Goal: Task Accomplishment & Management: Manage account settings

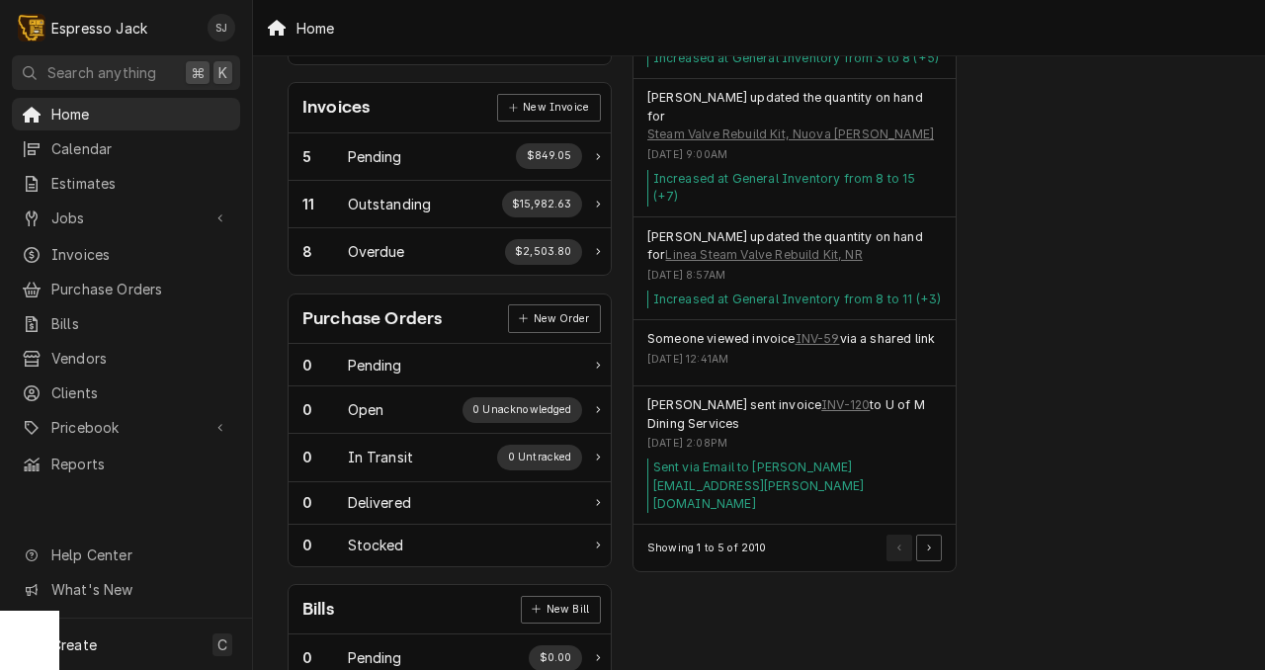
scroll to position [571, 0]
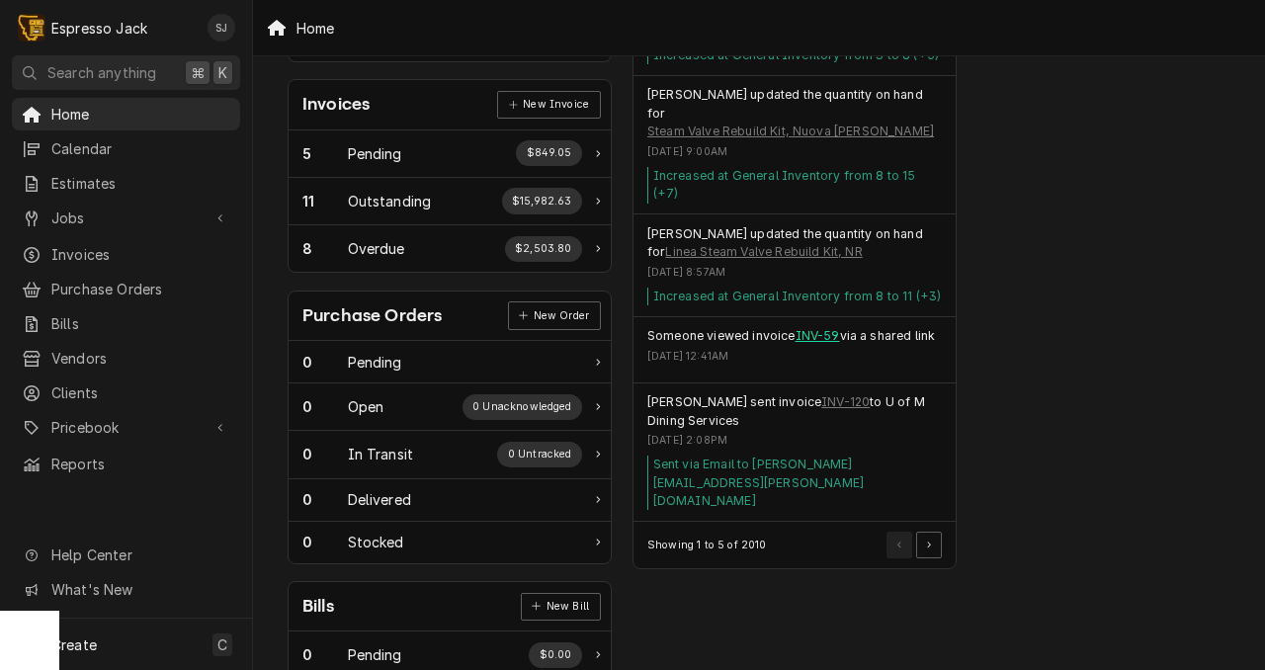
click at [815, 327] on link "INV-59" at bounding box center [818, 336] width 44 height 18
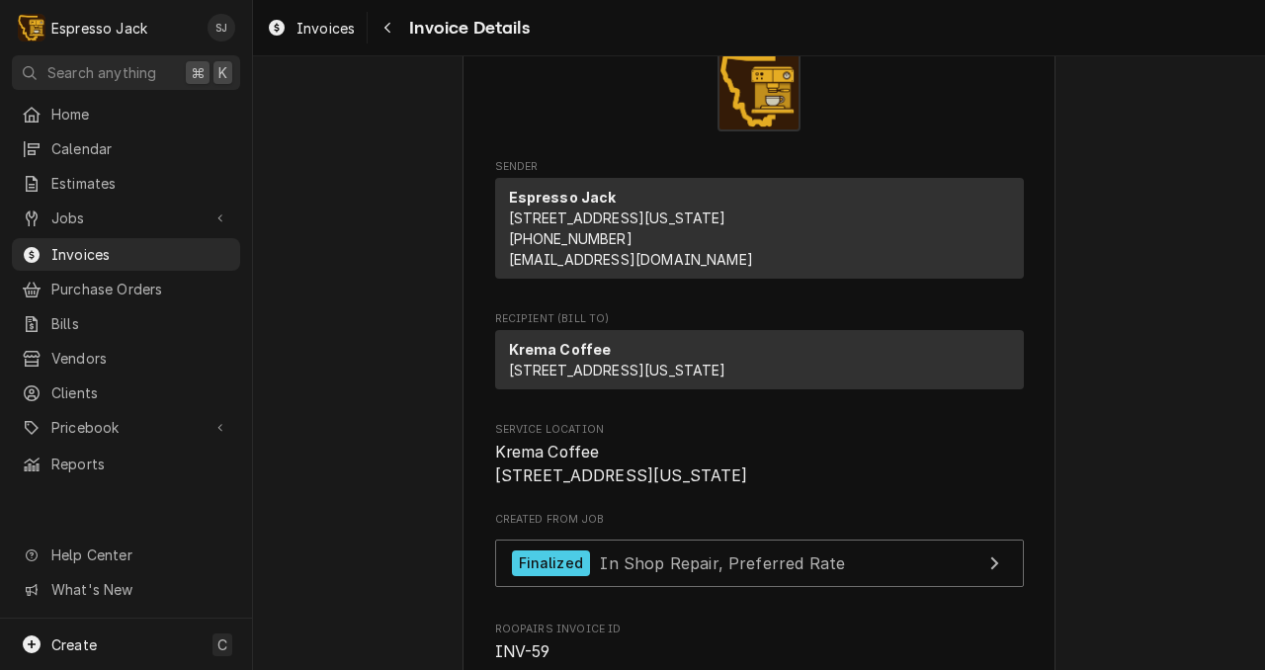
scroll to position [84, 0]
click at [448, 26] on span "Invoice Details" at bounding box center [466, 28] width 126 height 27
click at [385, 29] on icon "Navigate back" at bounding box center [387, 28] width 9 height 14
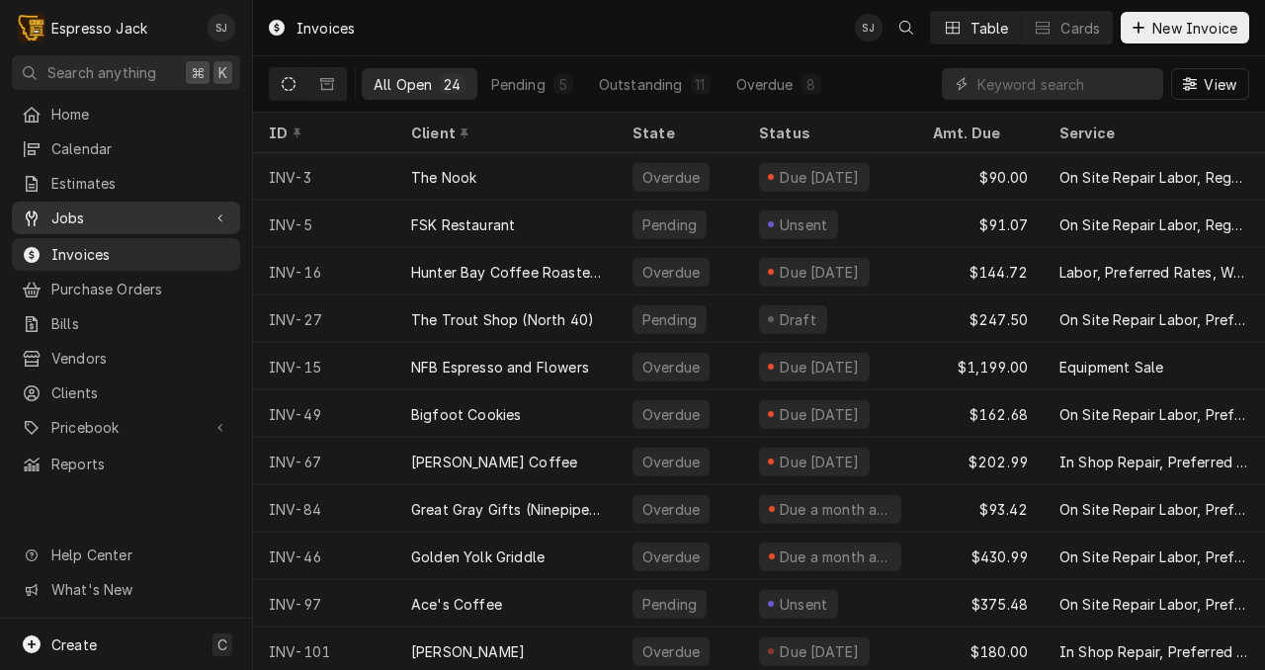
click at [65, 208] on span "Jobs" at bounding box center [125, 218] width 149 height 21
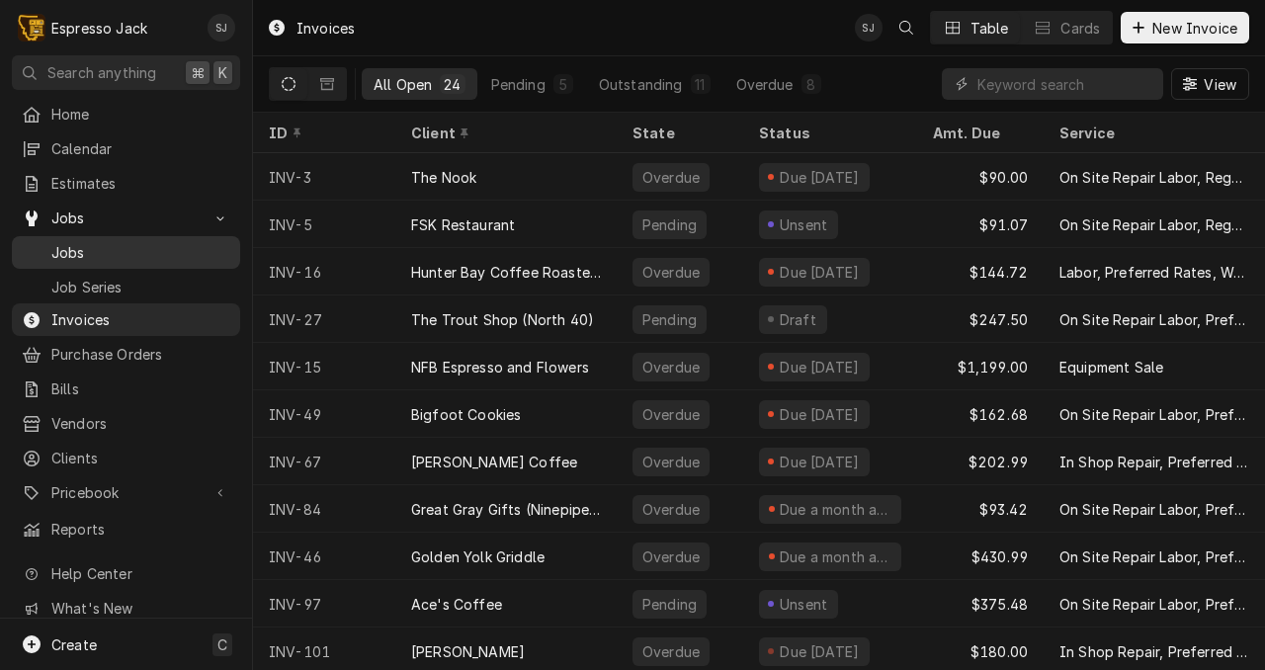
click at [69, 250] on span "Jobs" at bounding box center [140, 252] width 179 height 21
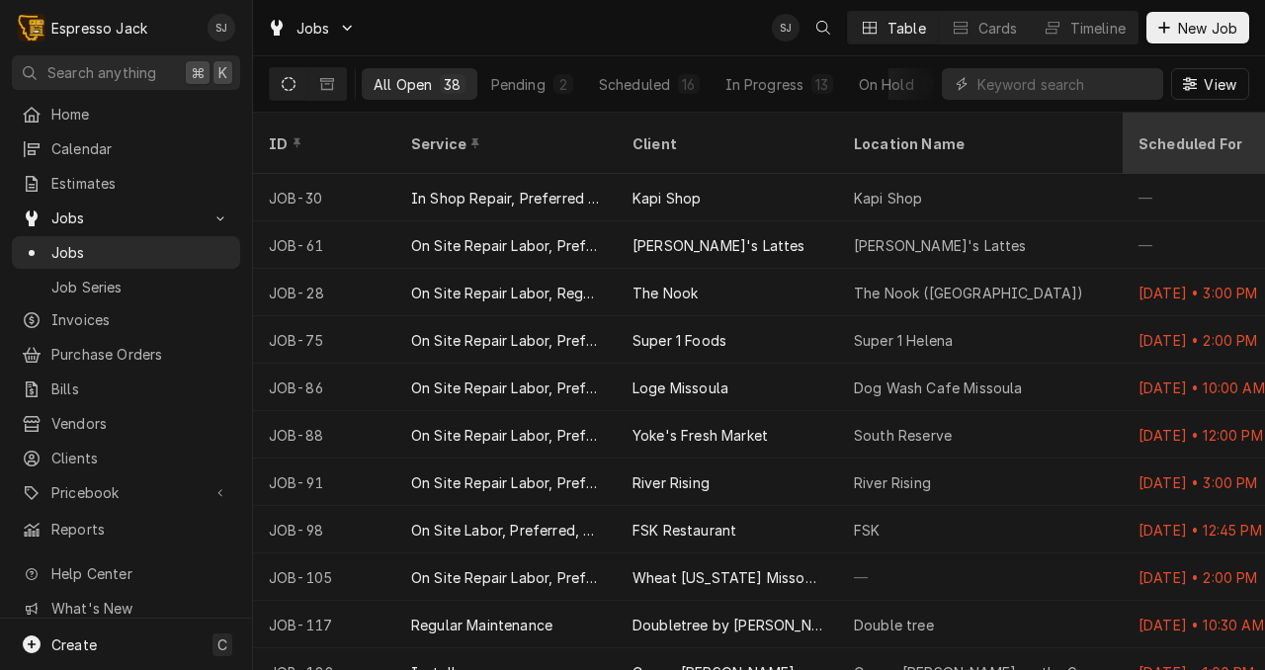
click at [1194, 133] on div "Scheduled For" at bounding box center [1232, 143] width 186 height 21
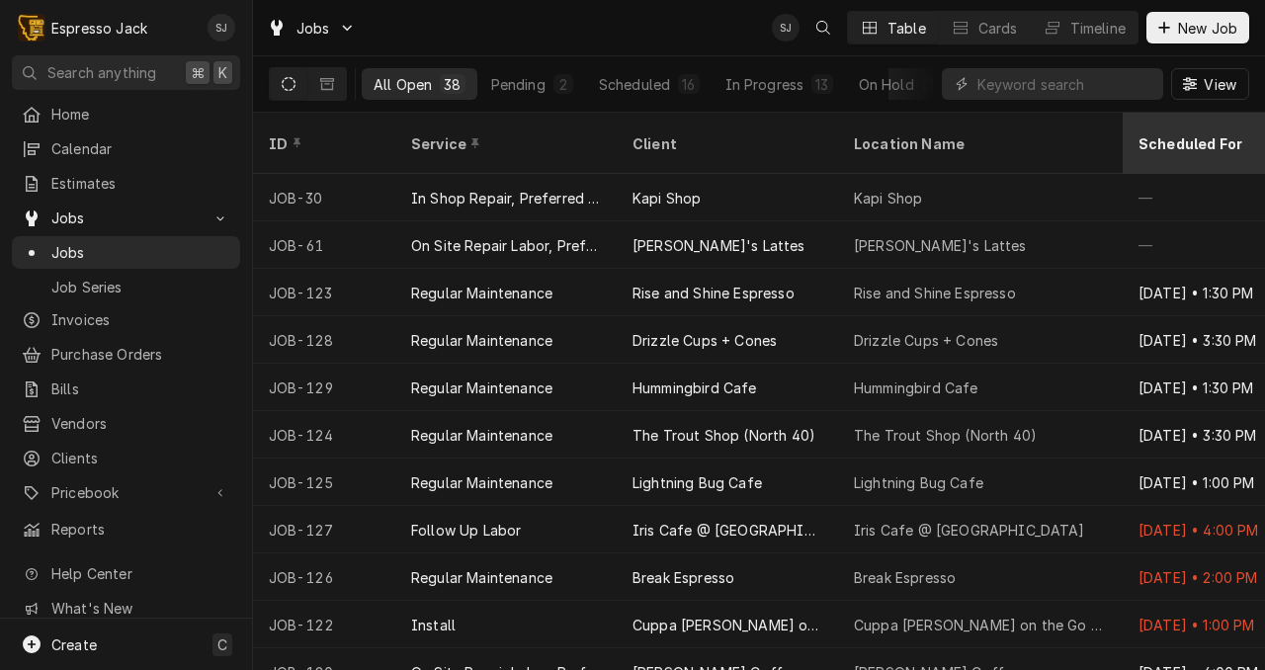
click at [1194, 133] on div "Scheduled For" at bounding box center [1224, 143] width 170 height 21
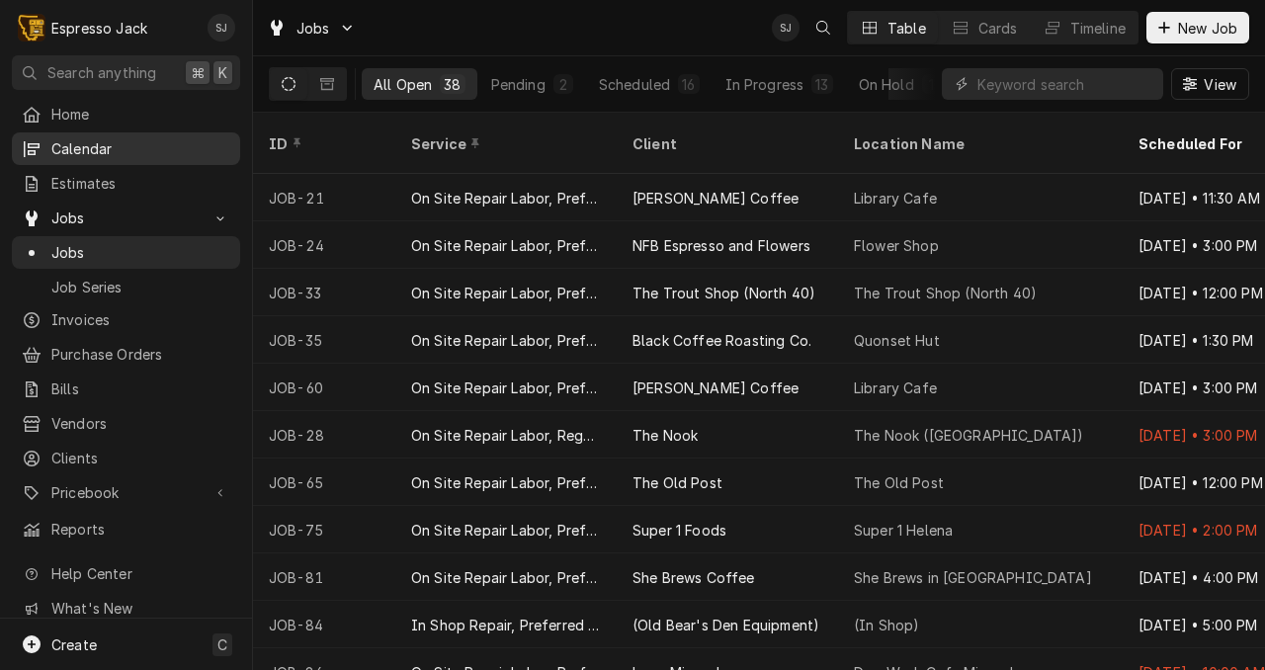
click at [114, 149] on span "Calendar" at bounding box center [140, 148] width 179 height 21
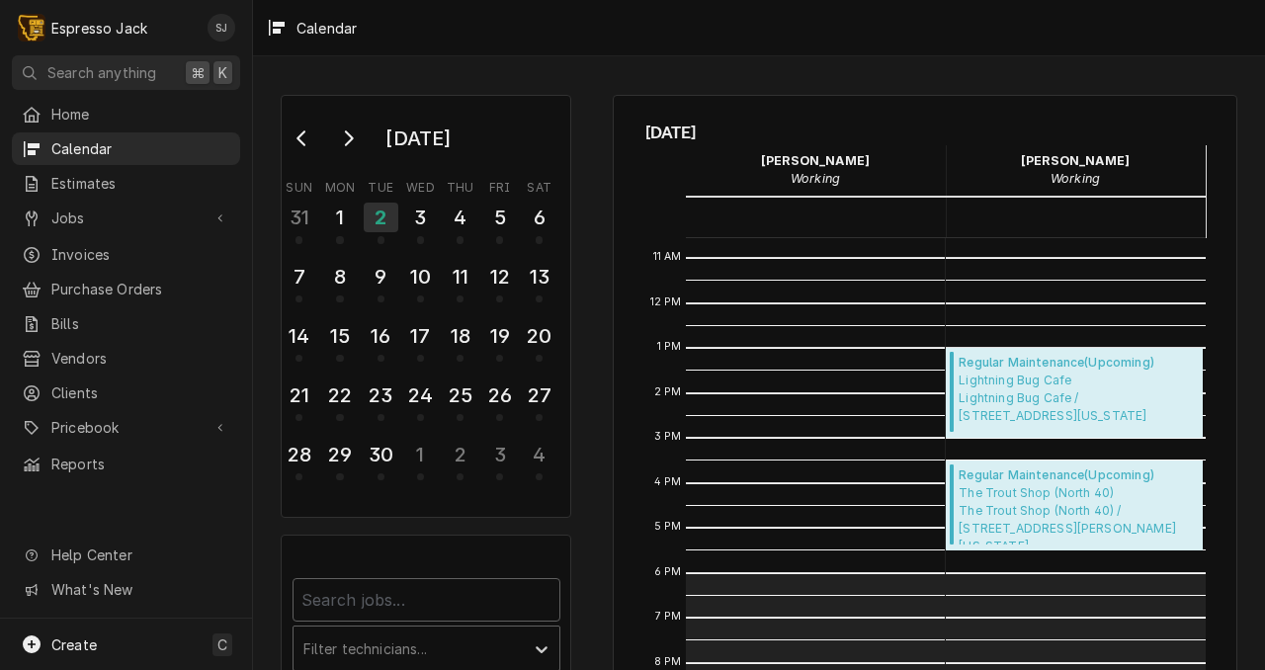
scroll to position [481, 0]
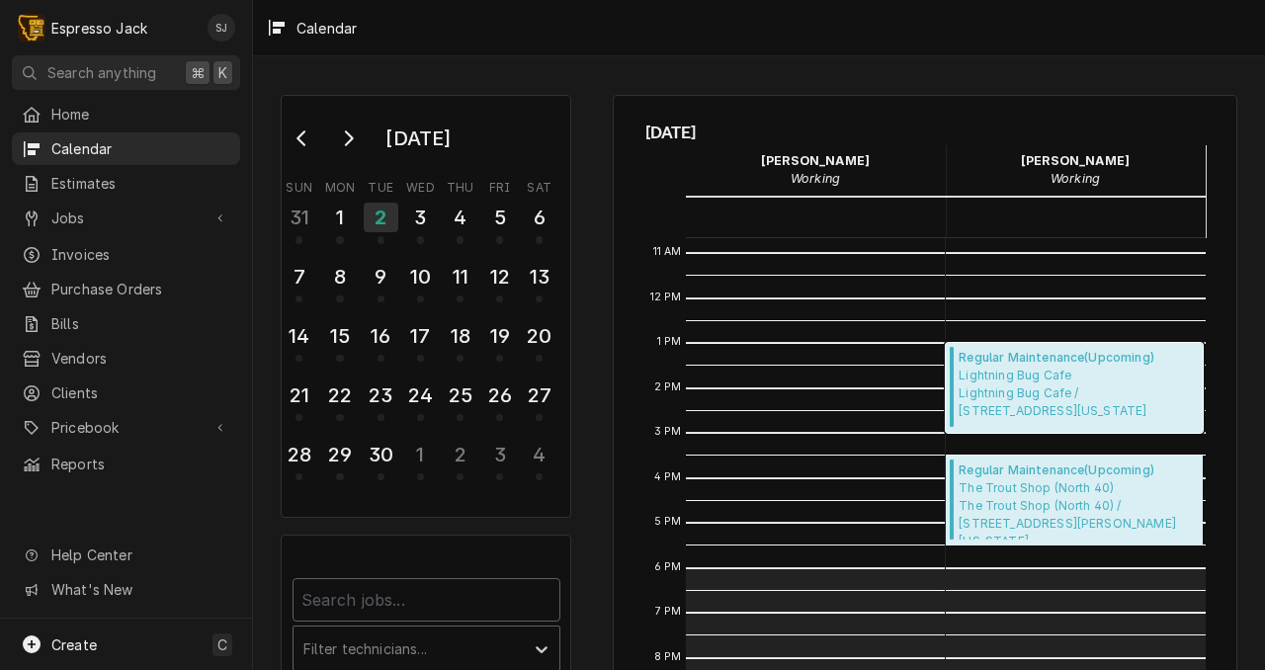
click at [1031, 380] on span "Lightning Bug Cafe Lightning Bug Cafe / 136 Main St, Augusta, Montana 59410" at bounding box center [1078, 393] width 238 height 53
click at [100, 249] on span "Invoices" at bounding box center [140, 254] width 179 height 21
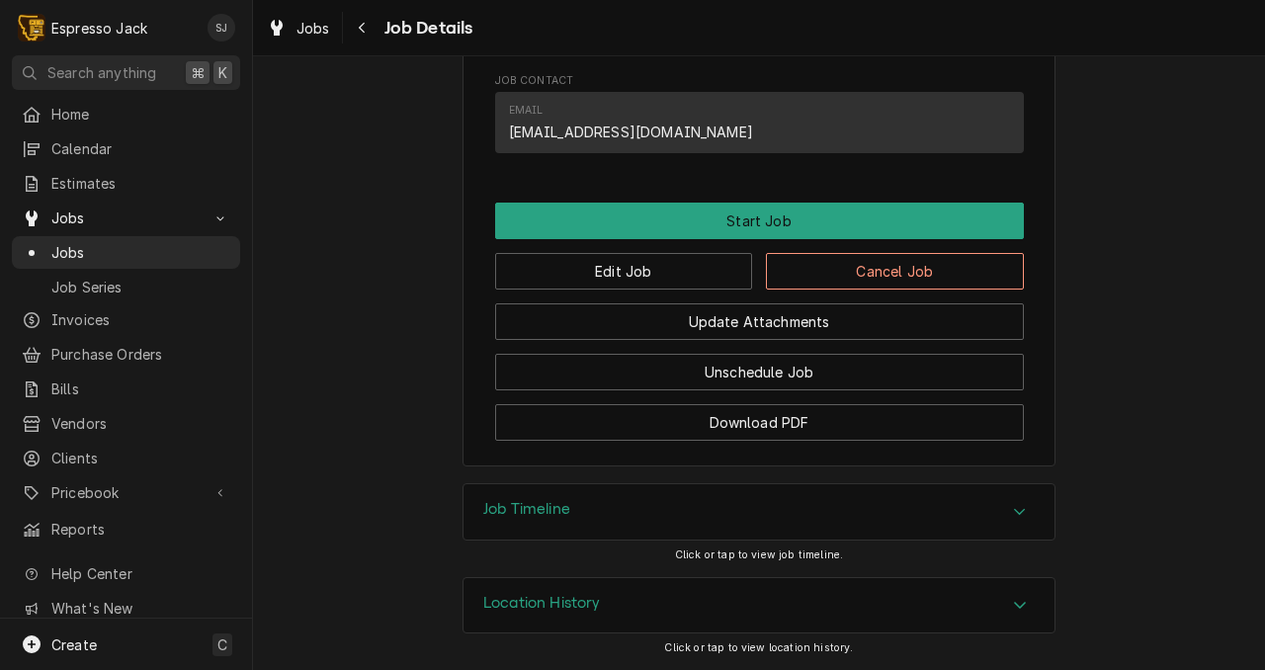
scroll to position [1130, 0]
click at [795, 614] on div "Location History" at bounding box center [759, 605] width 591 height 55
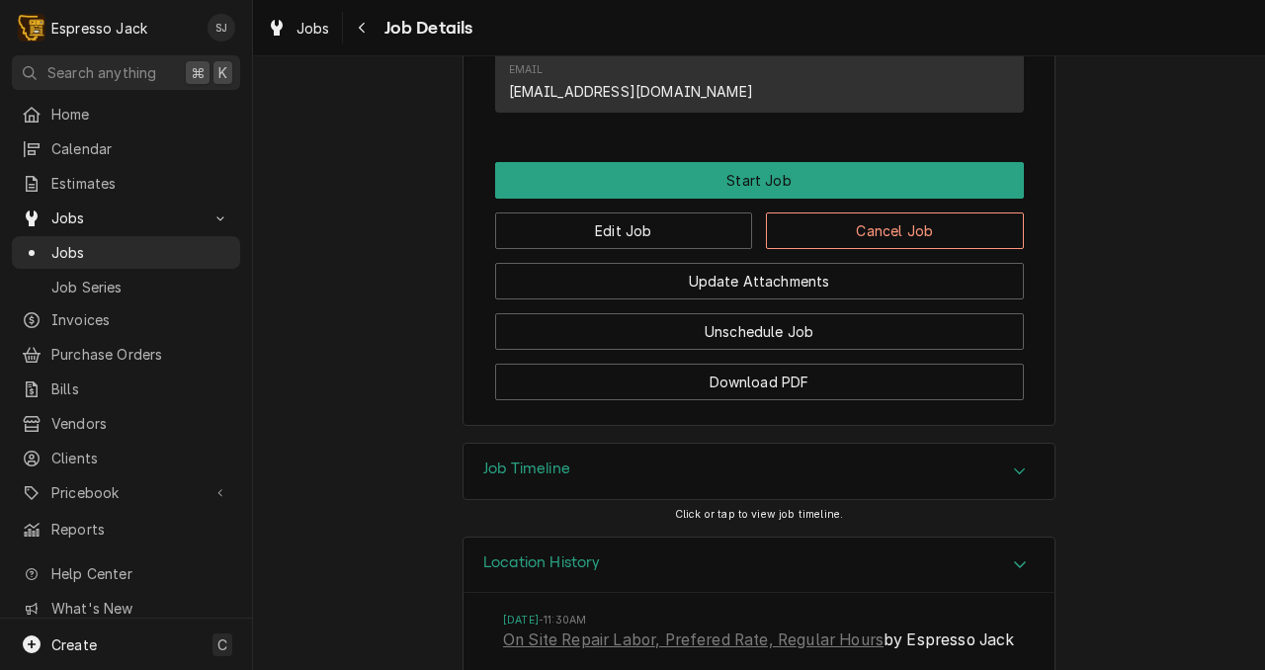
scroll to position [1133, 0]
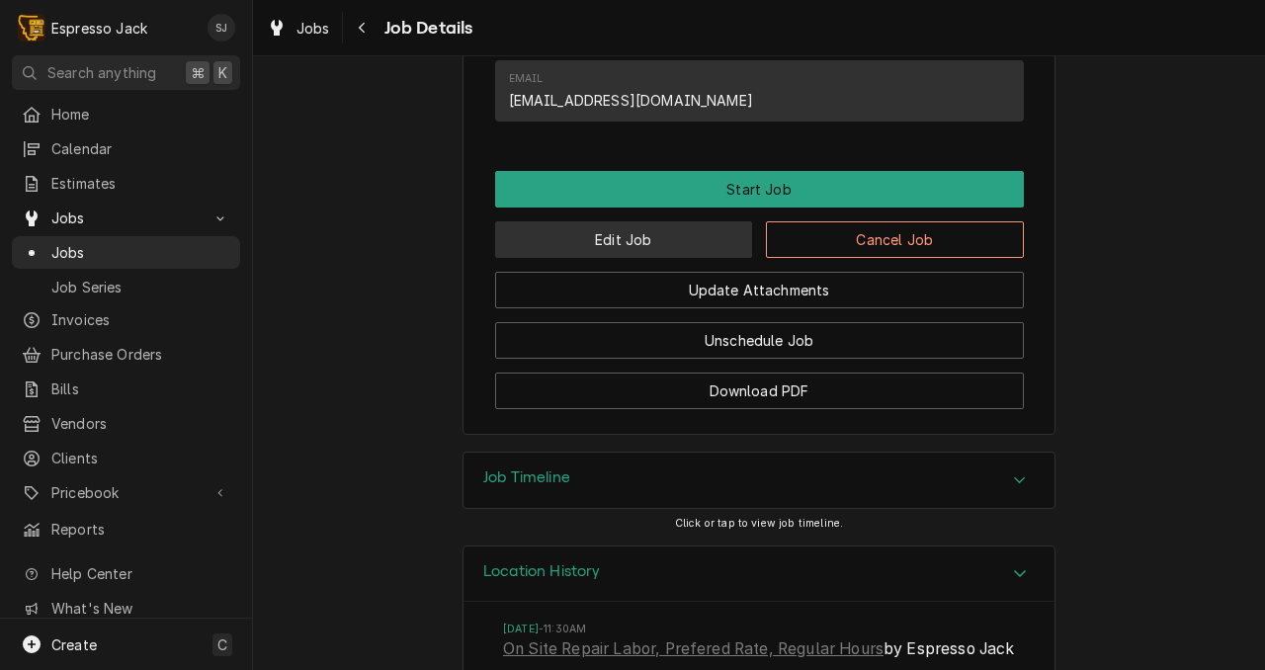
click at [694, 258] on button "Edit Job" at bounding box center [624, 239] width 258 height 37
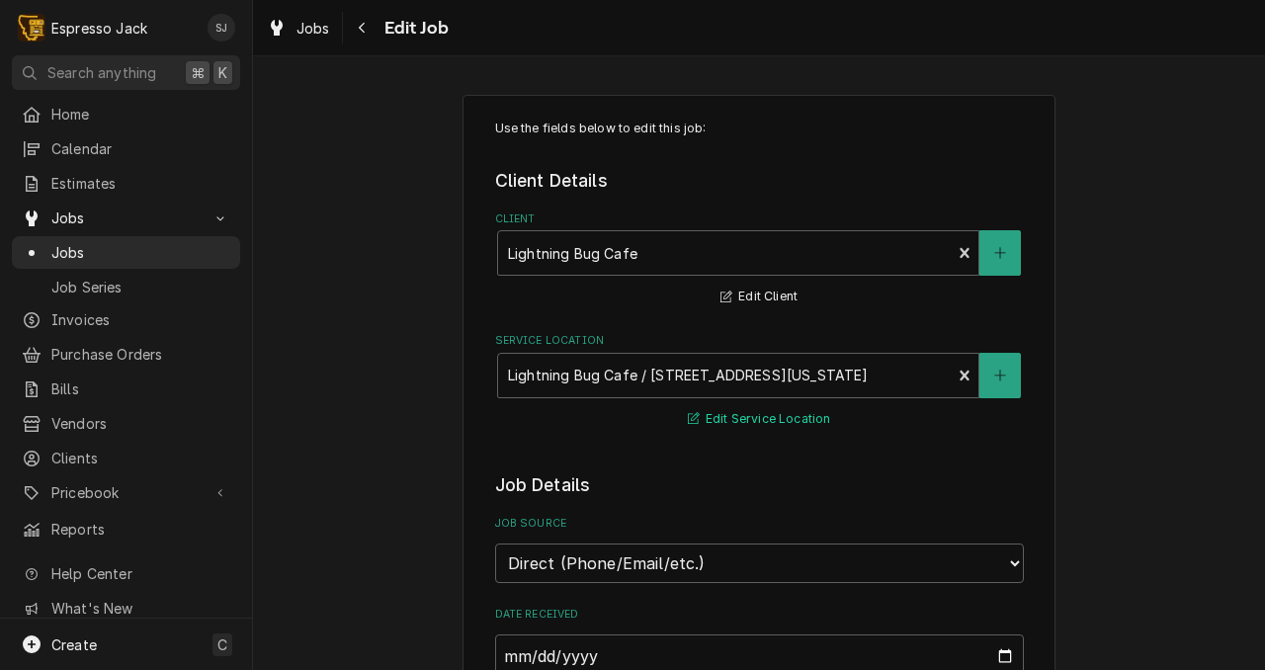
click at [746, 424] on button "Edit Service Location" at bounding box center [759, 419] width 149 height 25
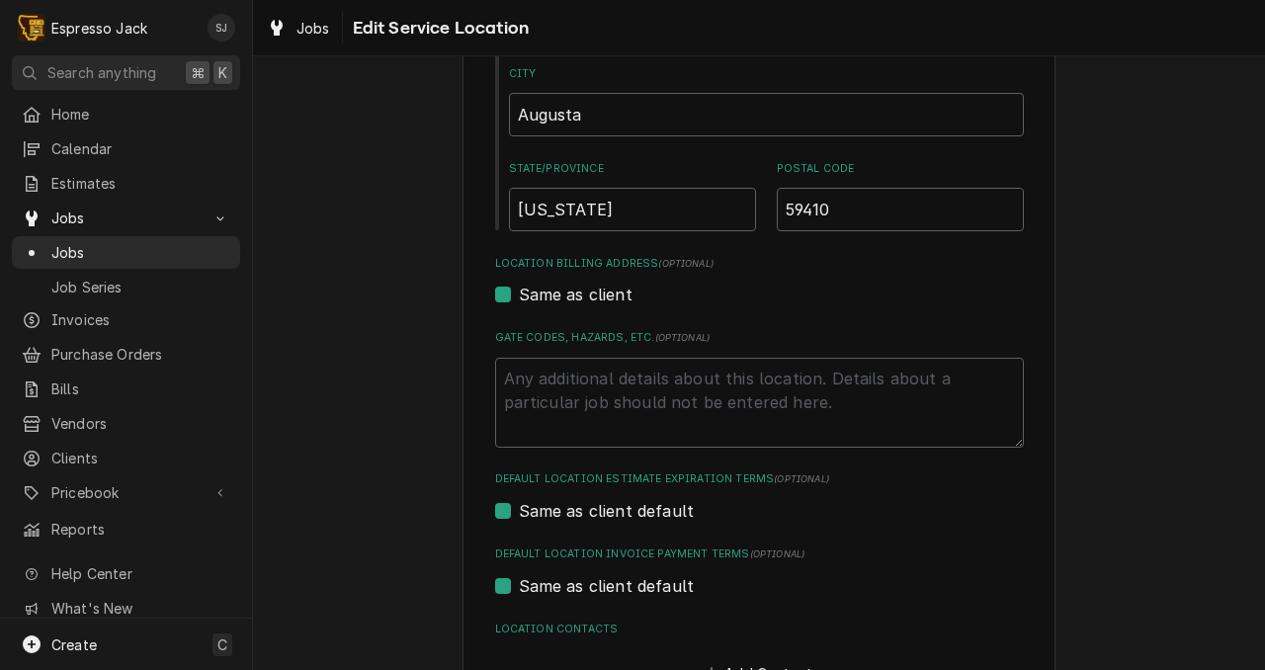
scroll to position [548, 0]
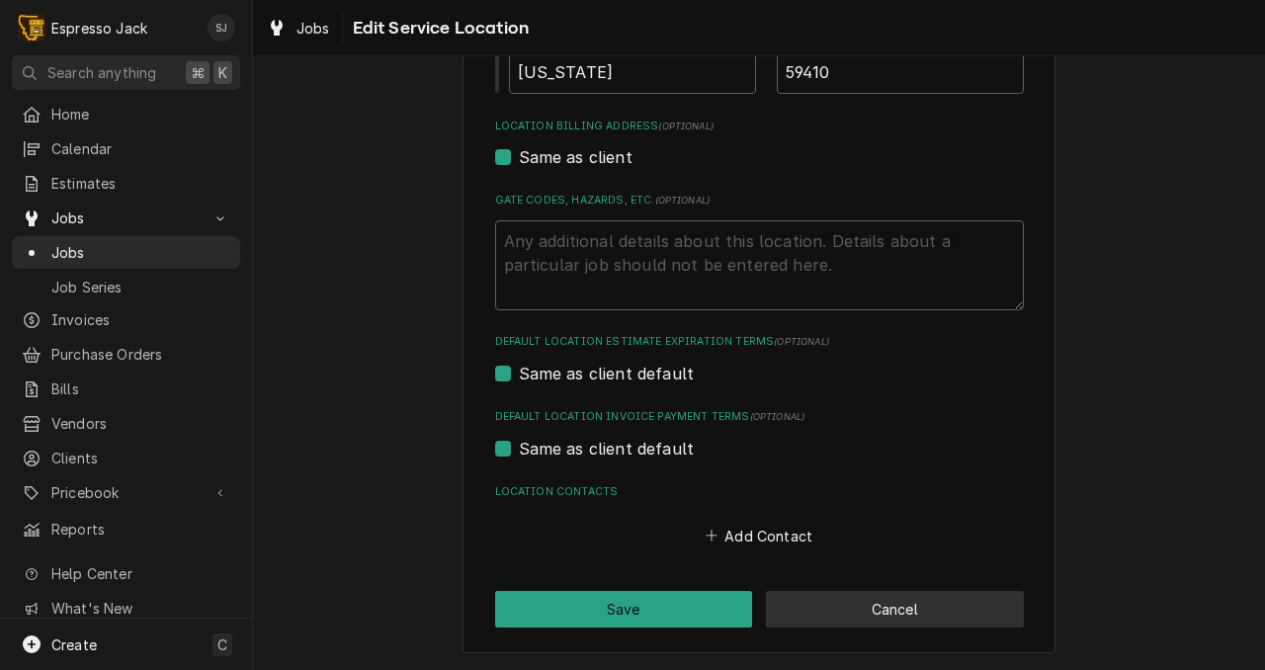
click at [901, 618] on button "Cancel" at bounding box center [895, 609] width 258 height 37
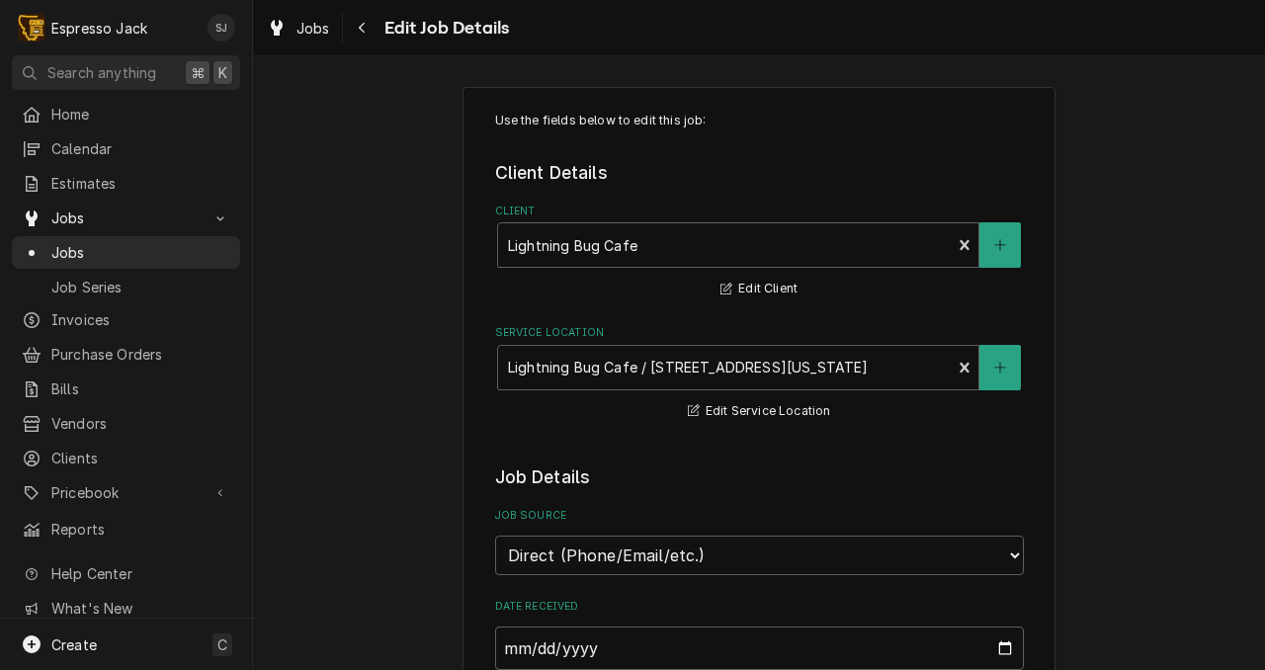
scroll to position [9, 0]
click at [743, 295] on button "Edit Client" at bounding box center [758, 288] width 83 height 25
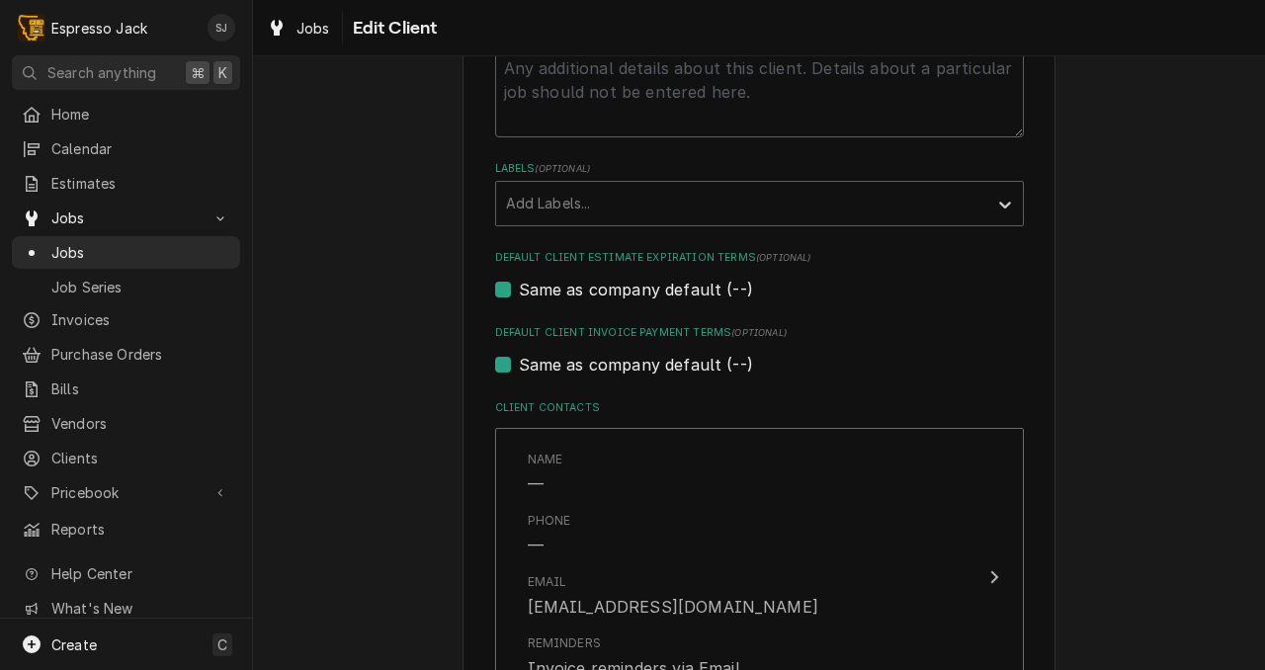
scroll to position [943, 0]
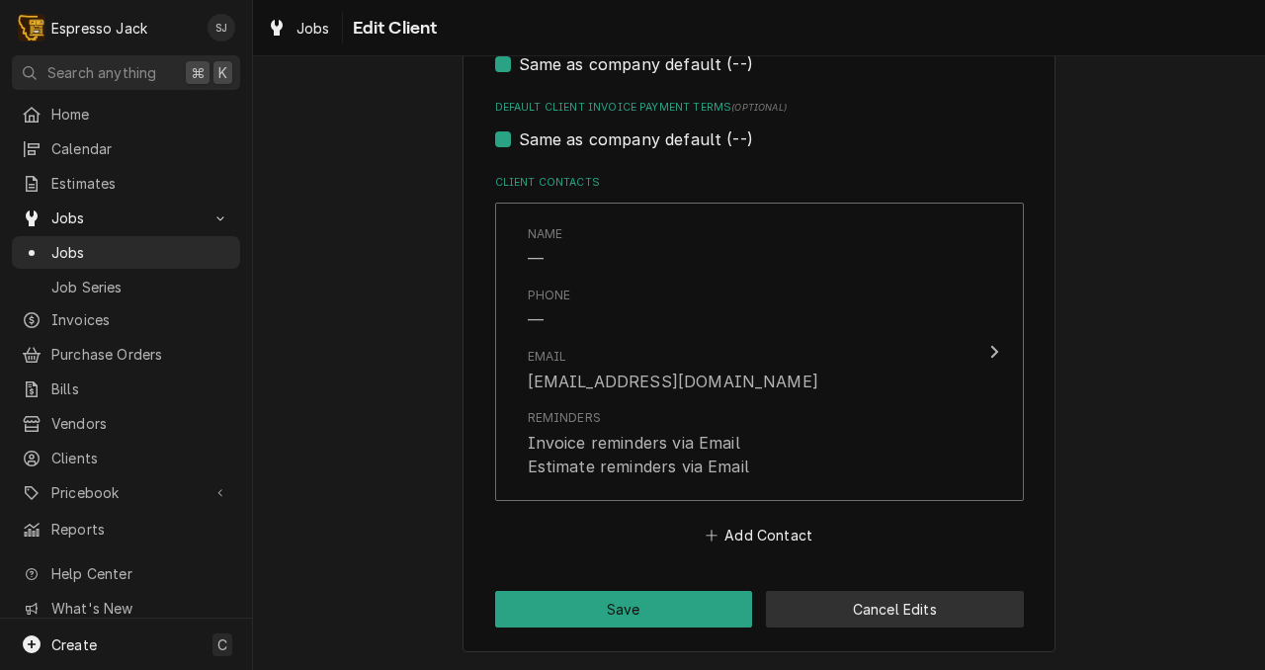
click at [859, 616] on button "Cancel Edits" at bounding box center [895, 609] width 258 height 37
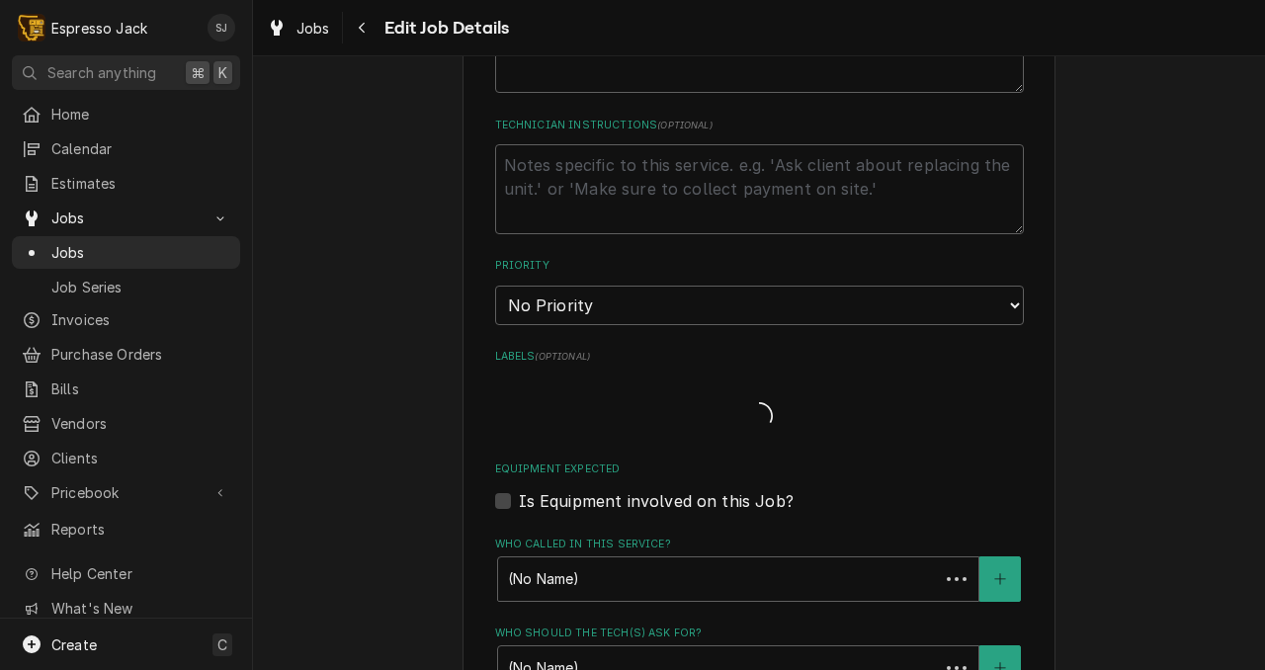
scroll to position [9, 0]
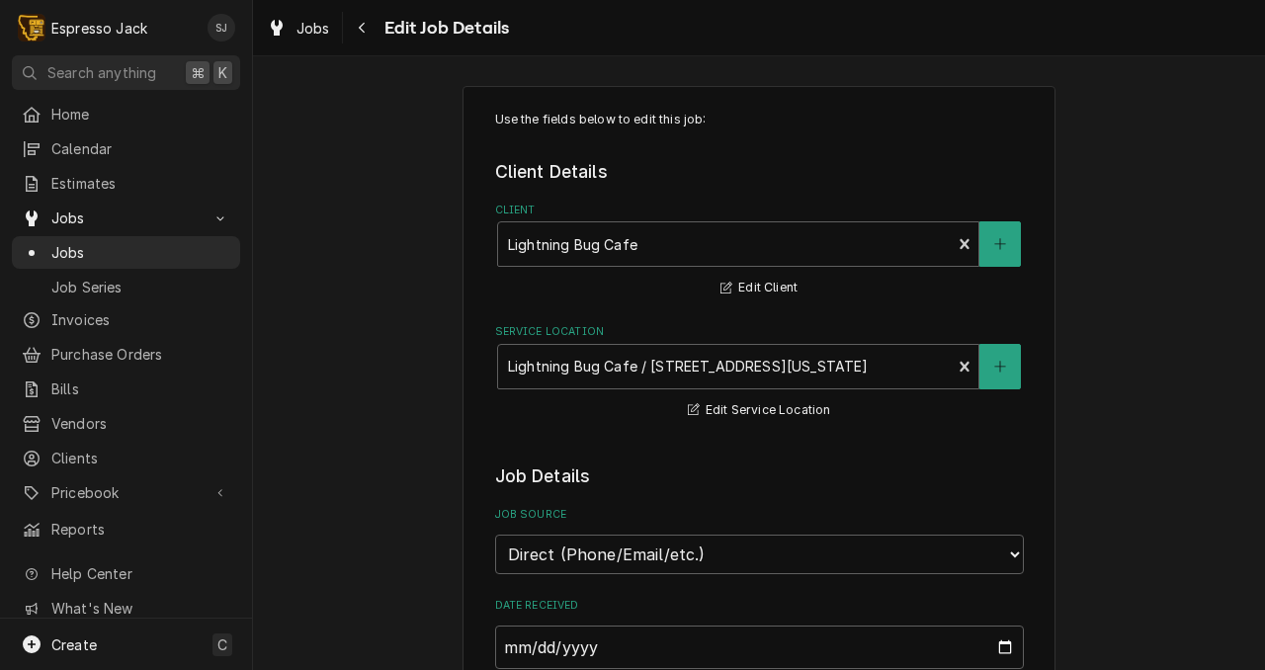
type textarea "x"
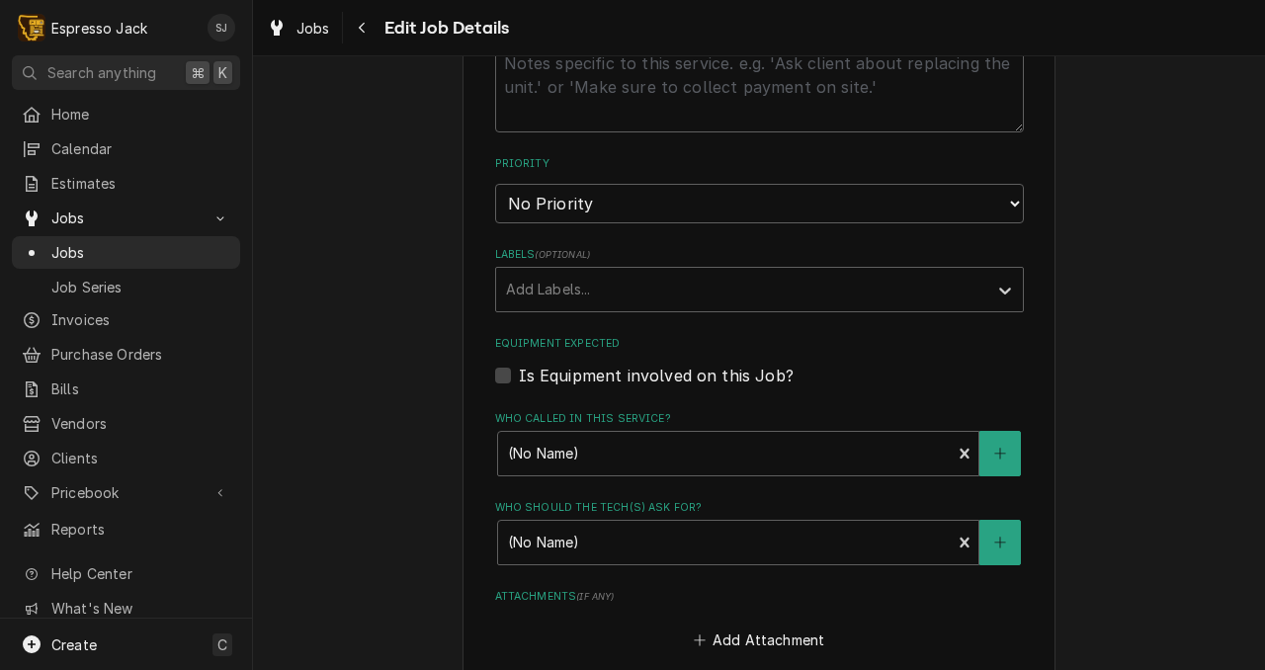
scroll to position [1048, 0]
click at [519, 376] on label "Is Equipment involved on this Job?" at bounding box center [656, 373] width 275 height 24
click at [519, 376] on input "Equipment Expected" at bounding box center [783, 382] width 529 height 43
checkbox input "true"
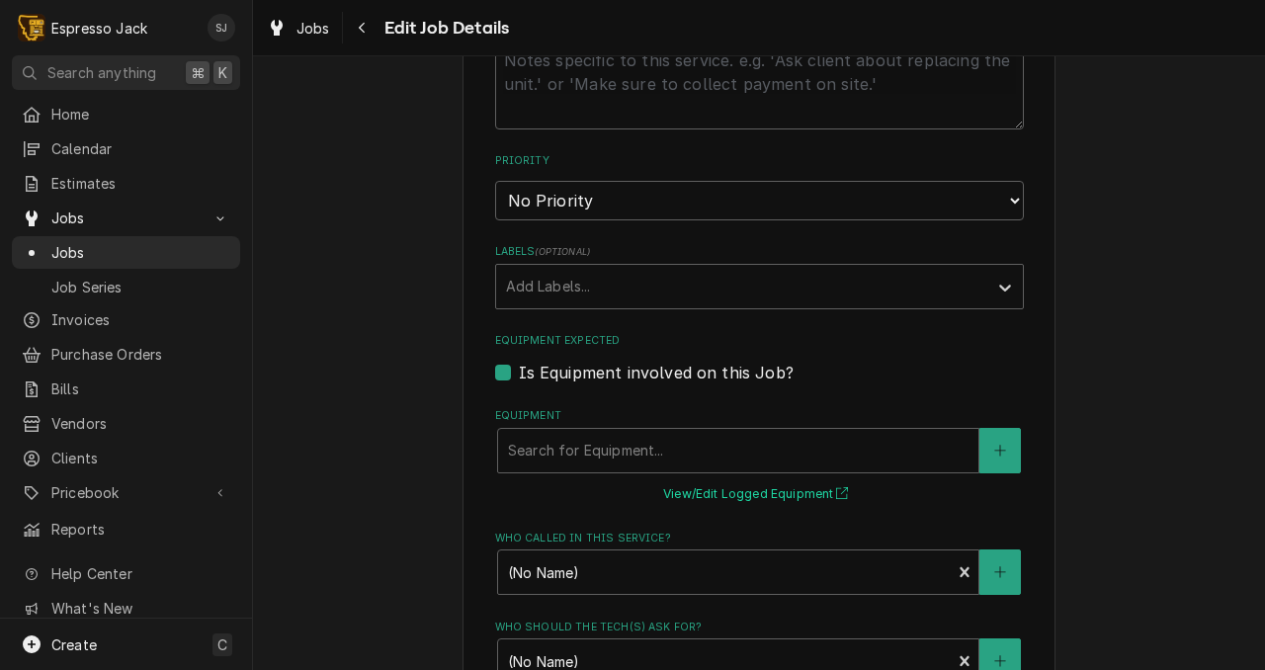
click at [739, 498] on button "View/Edit Logged Equipment" at bounding box center [759, 494] width 198 height 25
type textarea "x"
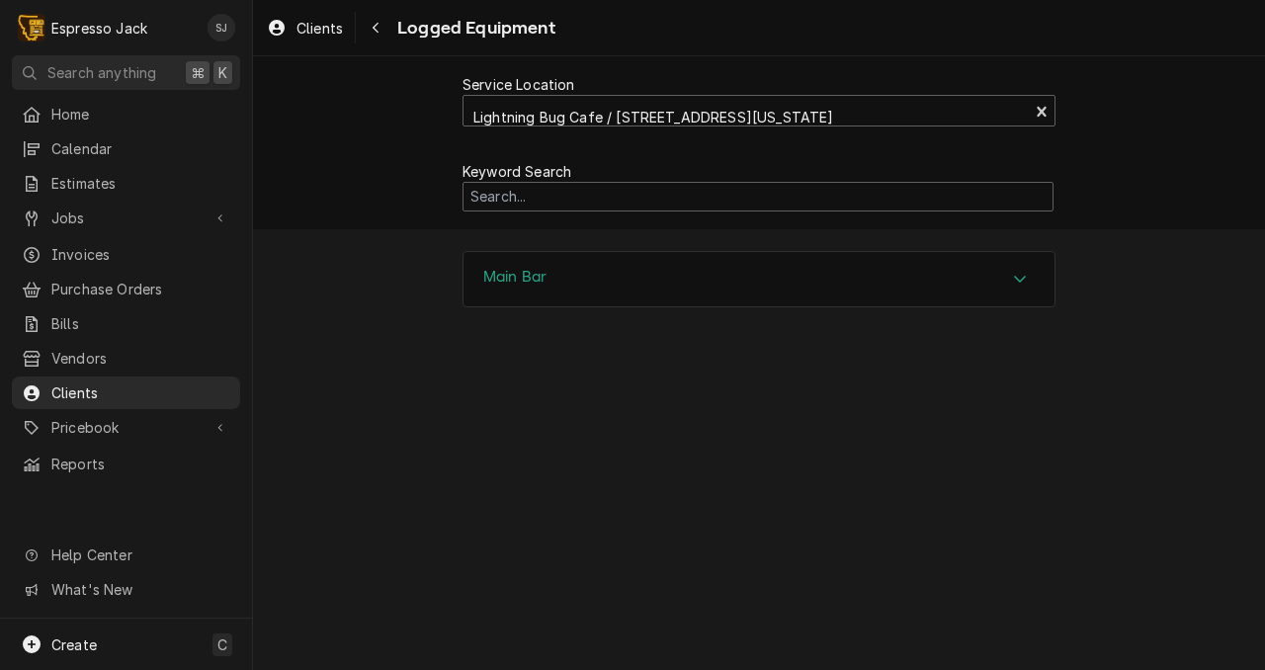
click at [920, 283] on div "Main Bar" at bounding box center [759, 279] width 591 height 55
click at [1099, 175] on div "Keyword Search" at bounding box center [759, 186] width 1012 height 86
click at [377, 26] on icon "Navigate back" at bounding box center [376, 28] width 9 height 14
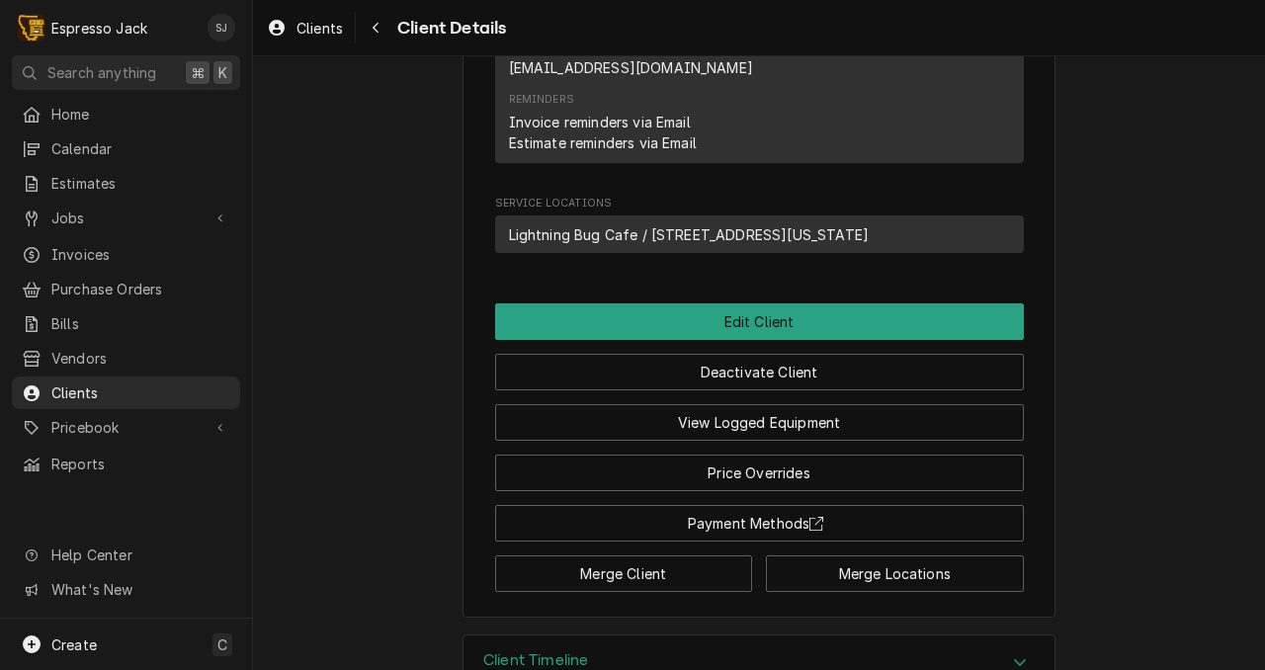
scroll to position [754, 0]
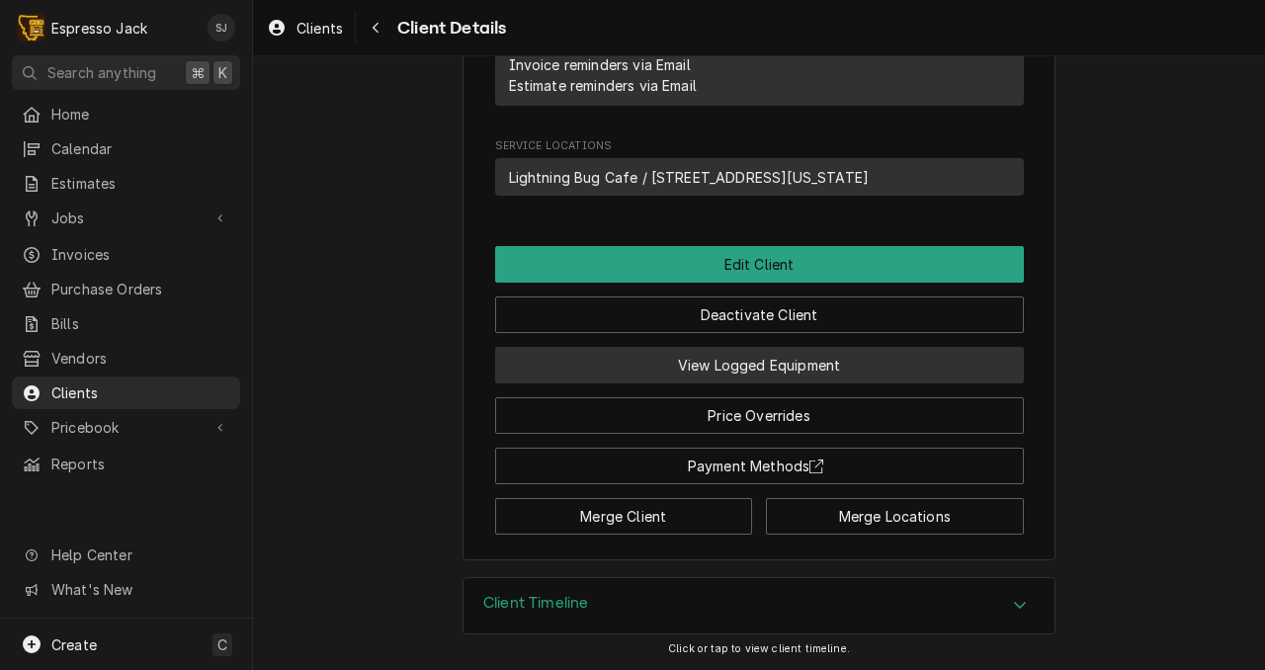
click at [800, 357] on button "View Logged Equipment" at bounding box center [759, 365] width 529 height 37
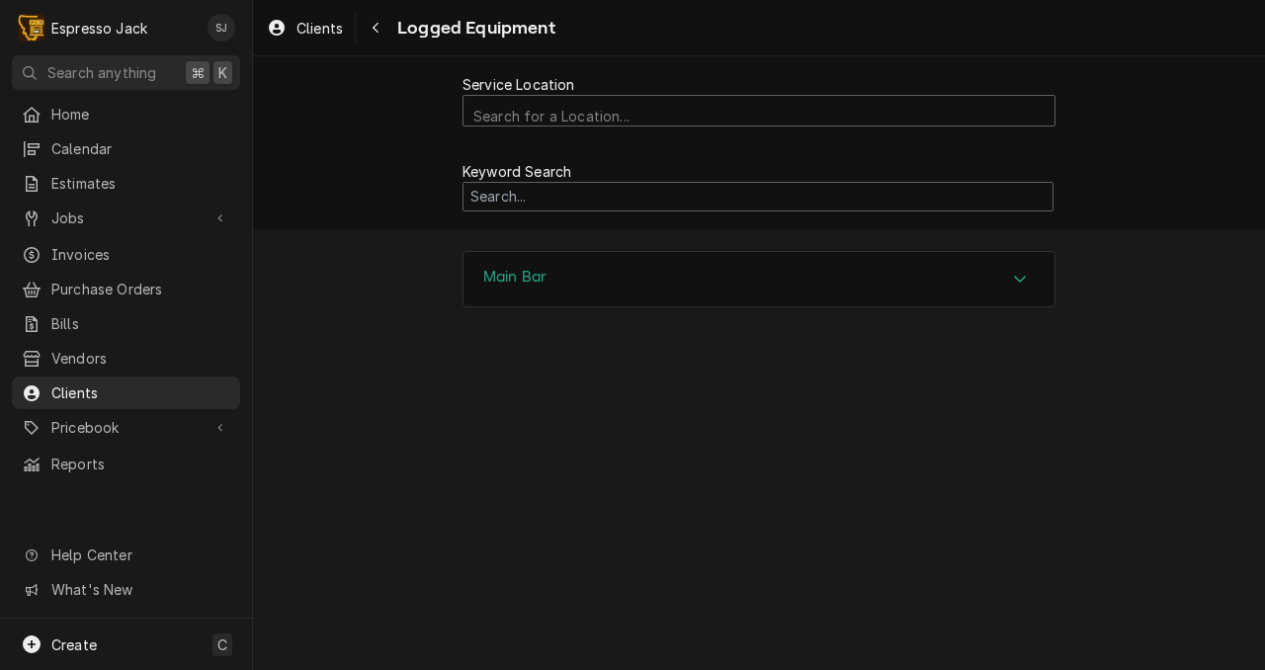
click at [600, 290] on div "Main Bar" at bounding box center [759, 279] width 591 height 55
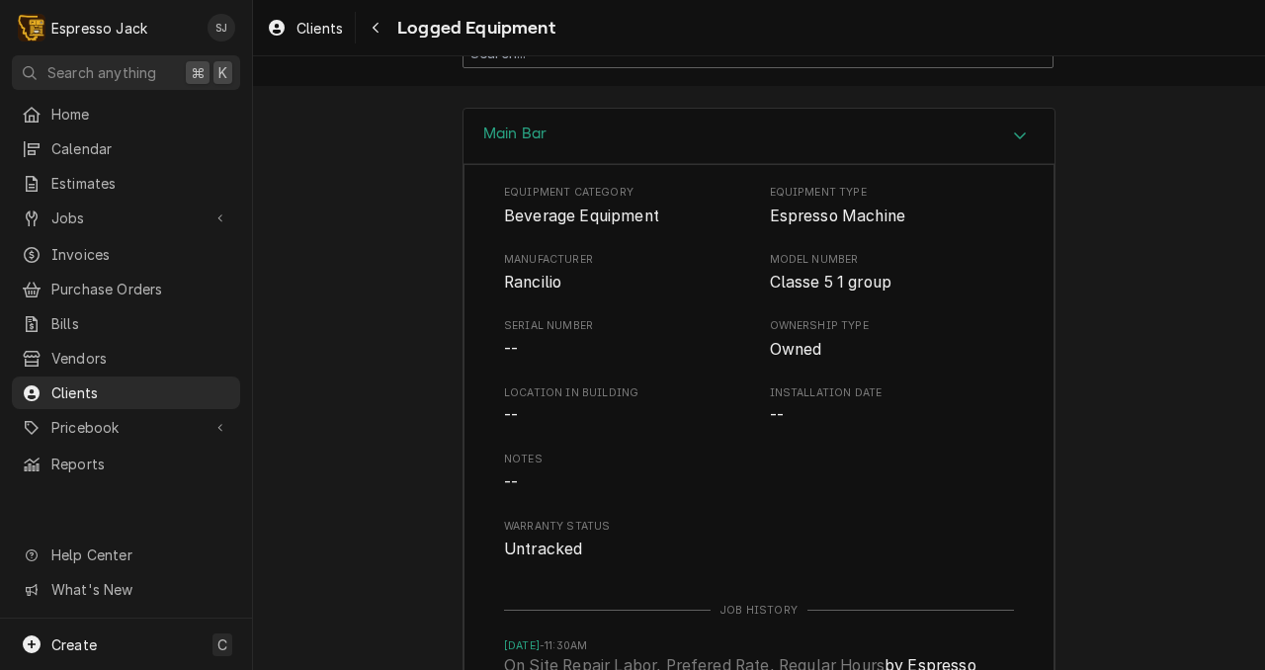
scroll to position [267, 0]
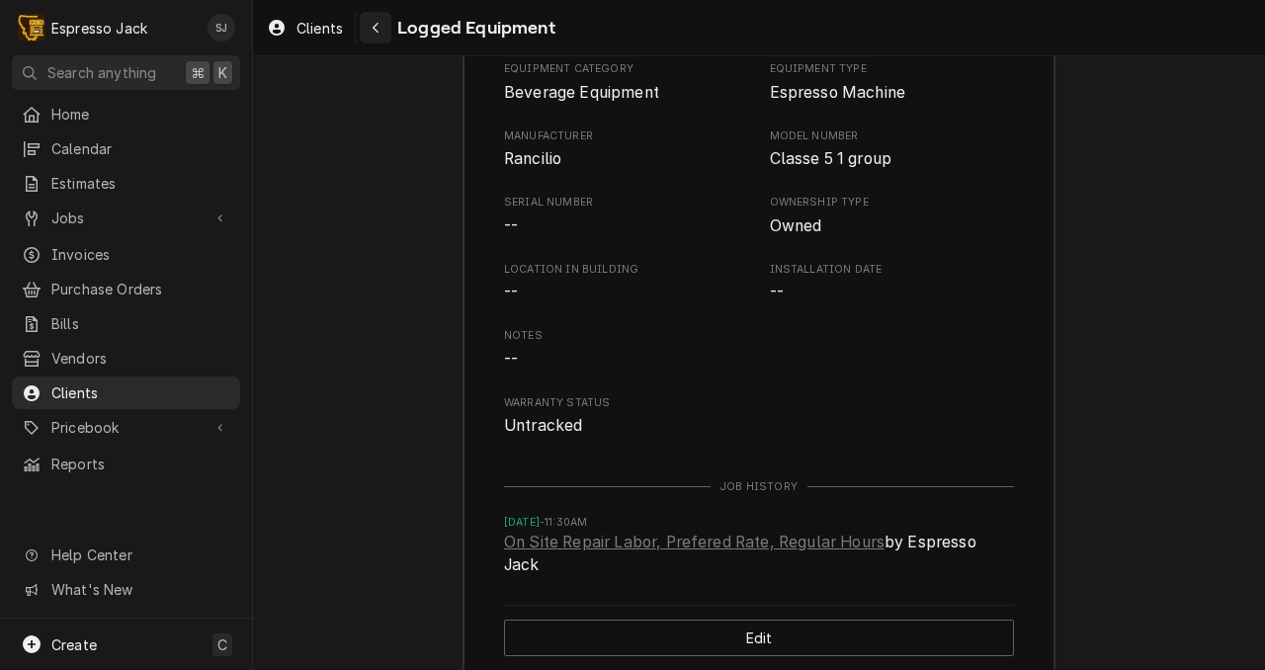
click at [382, 28] on div "Navigate back" at bounding box center [376, 28] width 20 height 20
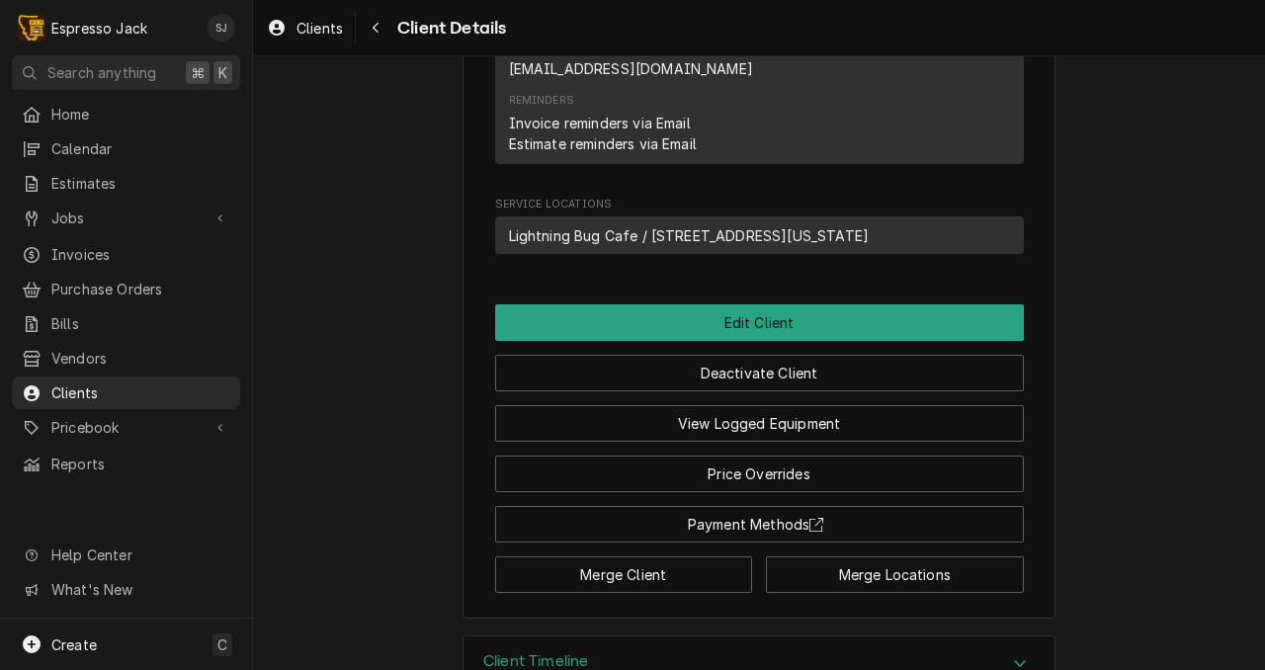
scroll to position [698, 0]
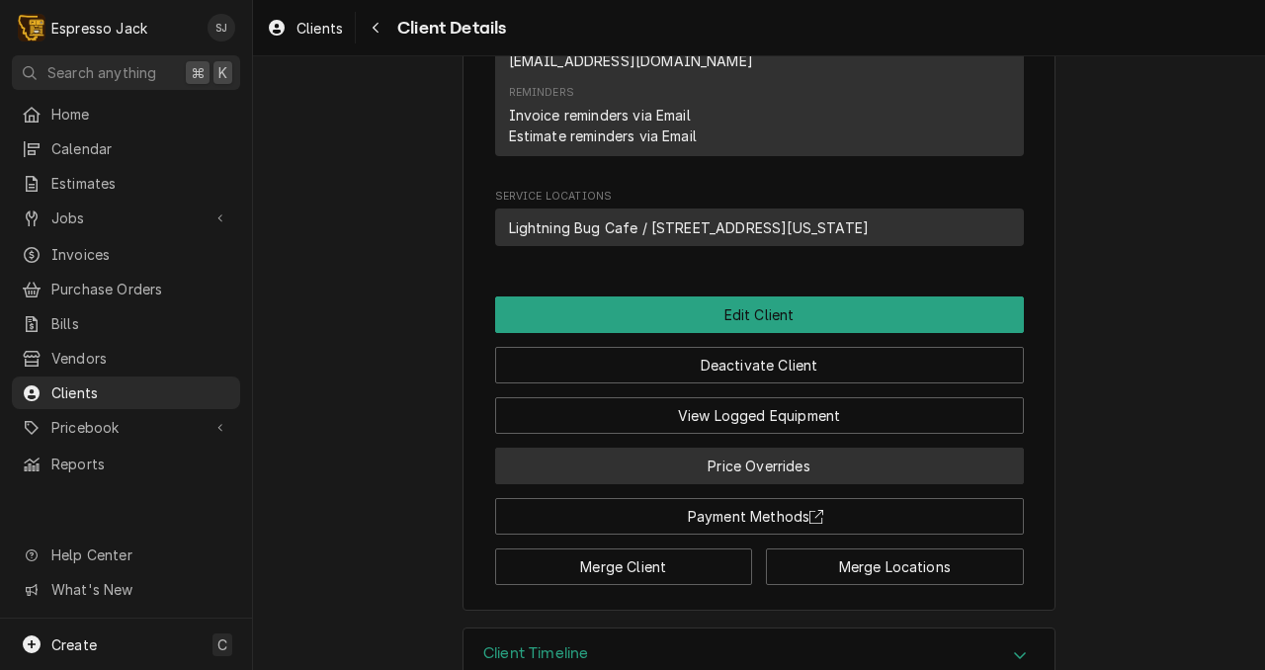
click at [781, 477] on button "Price Overrides" at bounding box center [759, 466] width 529 height 37
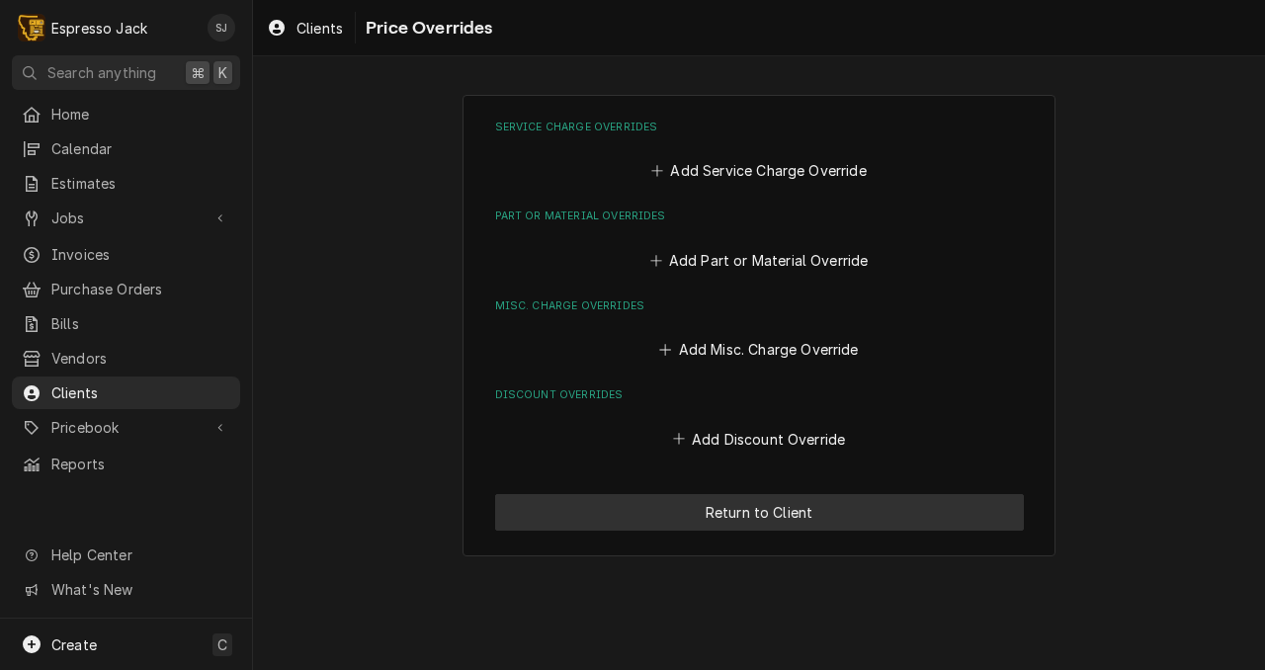
click at [753, 519] on button "Return to Client" at bounding box center [759, 512] width 529 height 37
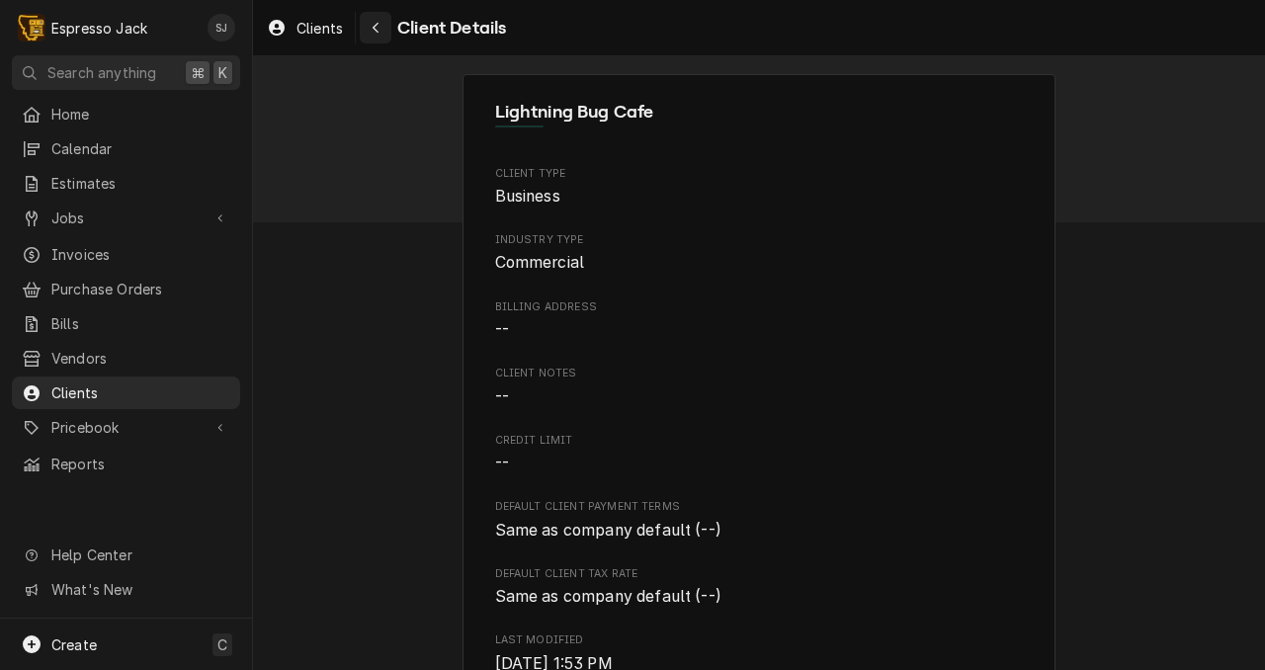
click at [377, 27] on icon "Navigate back" at bounding box center [376, 28] width 9 height 14
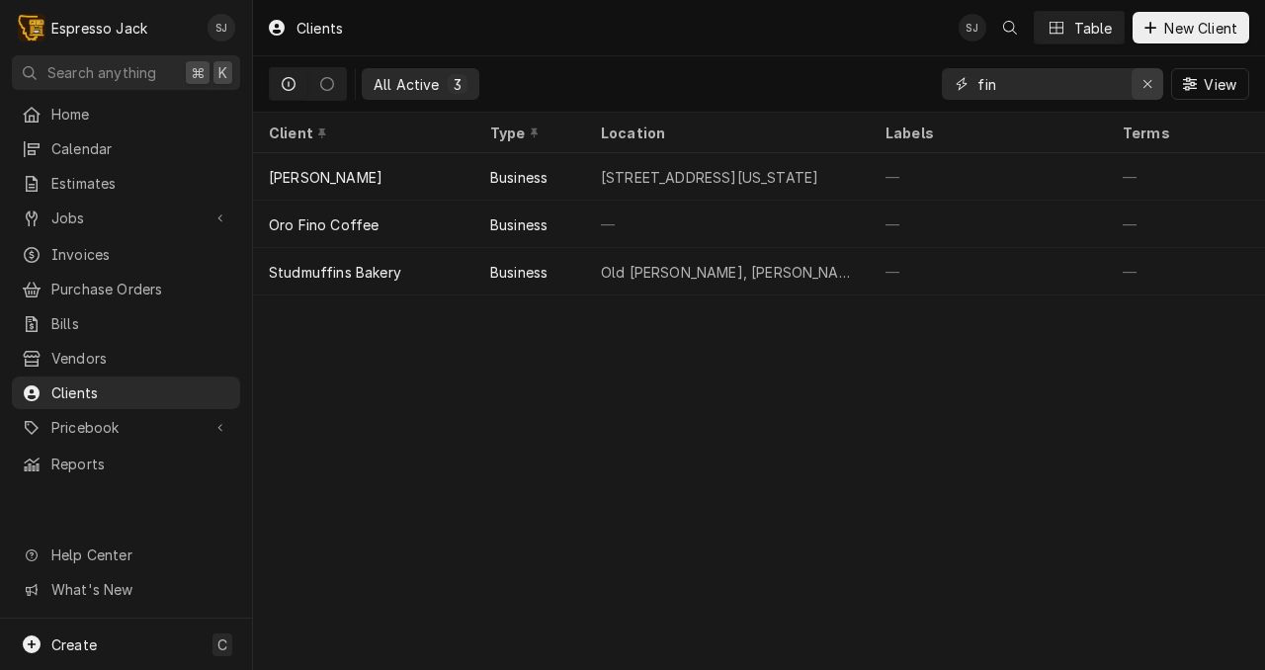
click at [1147, 85] on icon "Erase input" at bounding box center [1147, 84] width 8 height 8
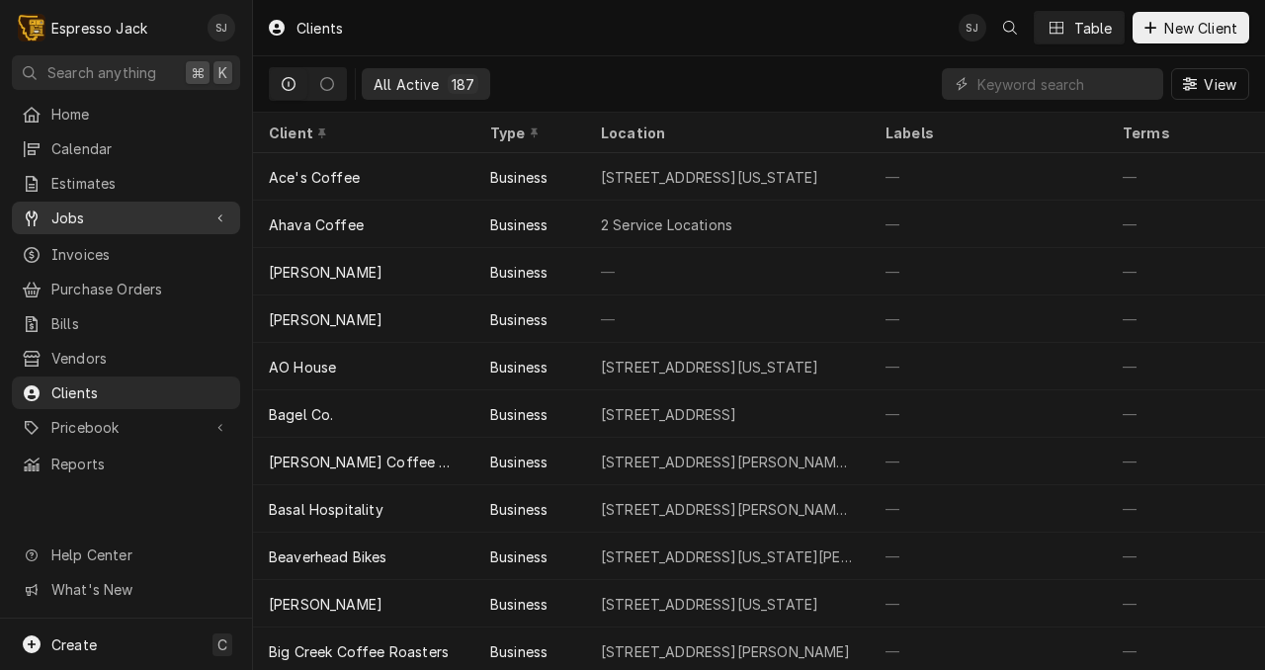
click at [104, 206] on div "Jobs" at bounding box center [126, 218] width 220 height 25
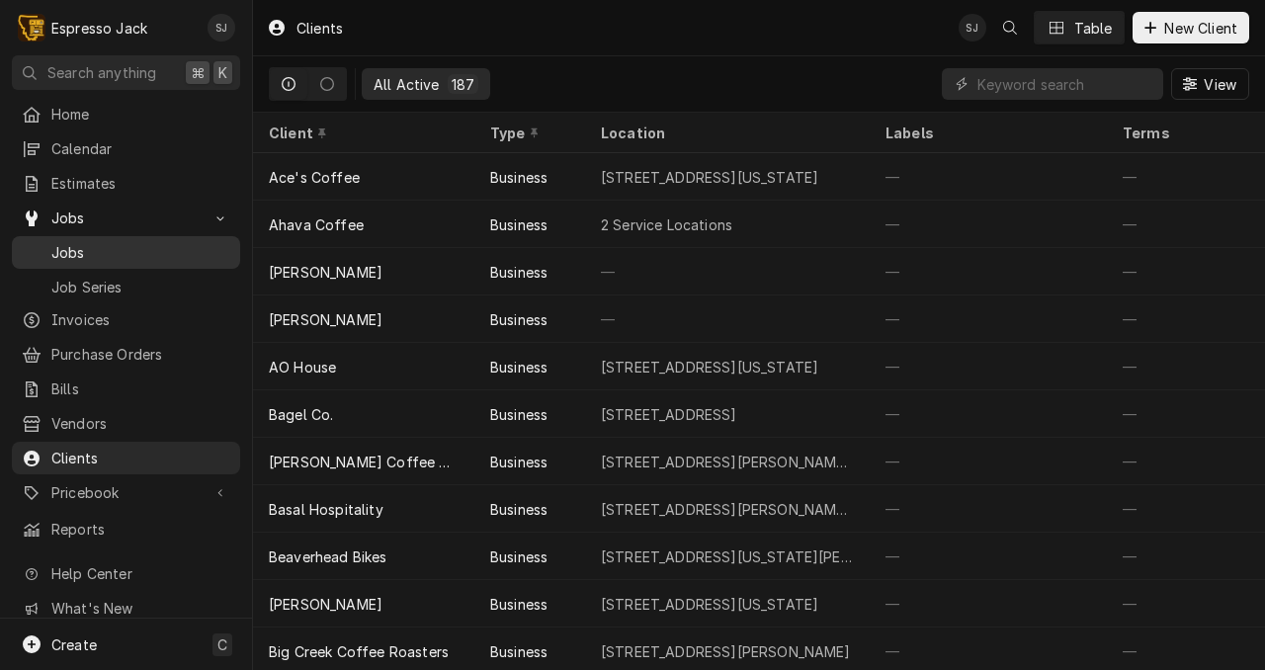
click at [67, 242] on span "Jobs" at bounding box center [140, 252] width 179 height 21
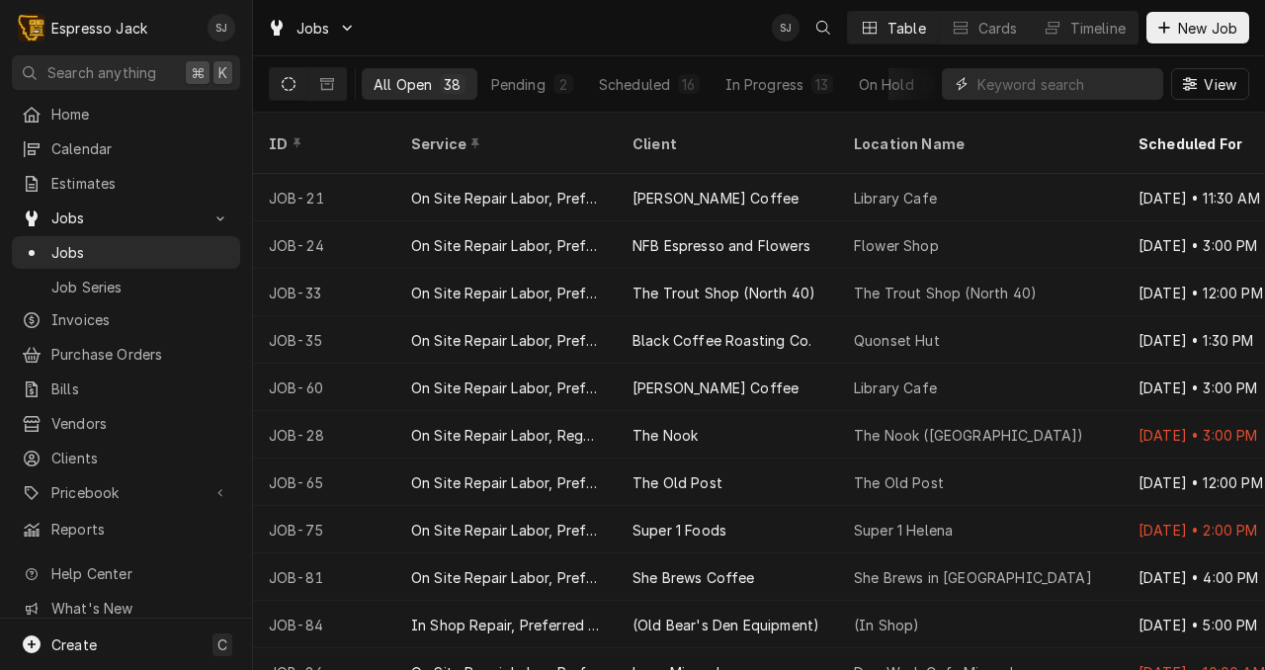
click at [1001, 93] on input "Dynamic Content Wrapper" at bounding box center [1065, 84] width 176 height 32
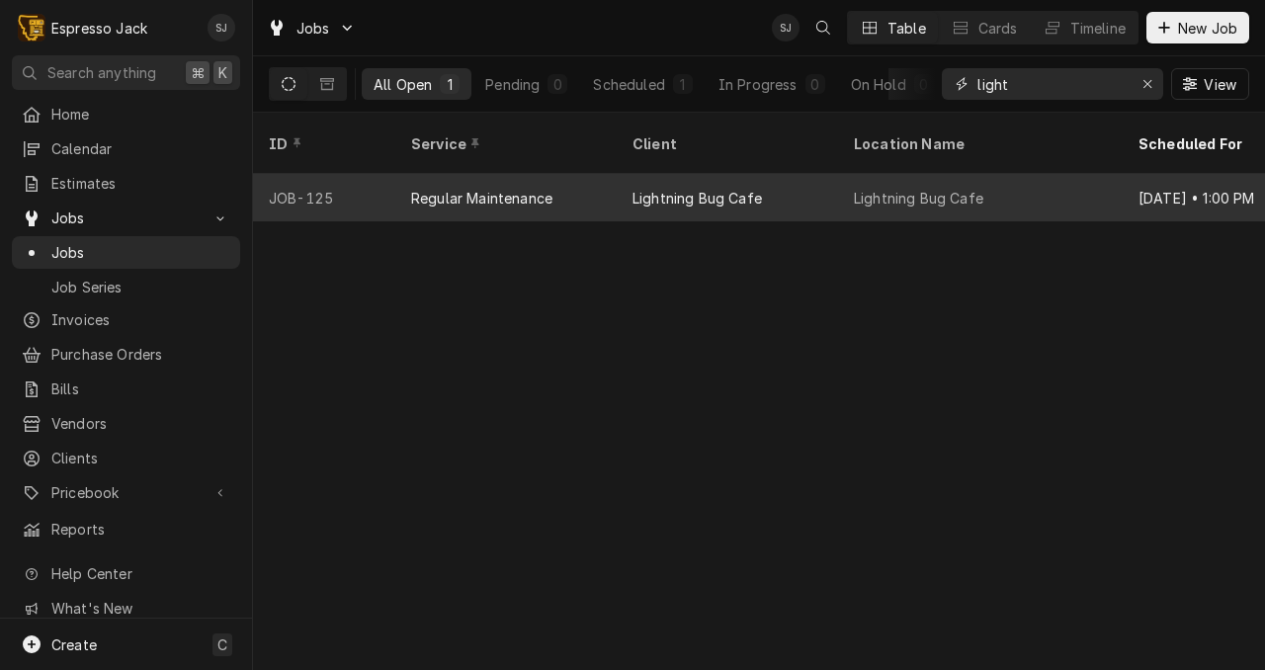
type input "light"
click at [722, 188] on div "Lightning Bug Cafe" at bounding box center [697, 198] width 129 height 21
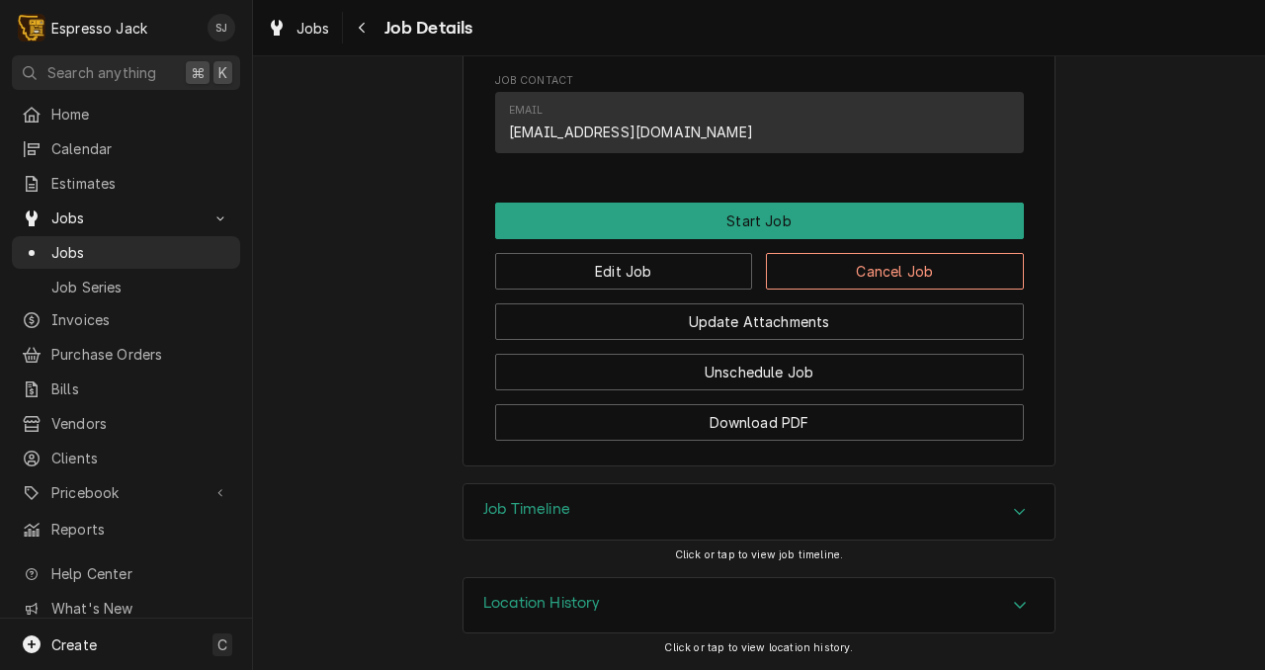
scroll to position [1130, 0]
click at [634, 275] on button "Edit Job" at bounding box center [624, 271] width 258 height 37
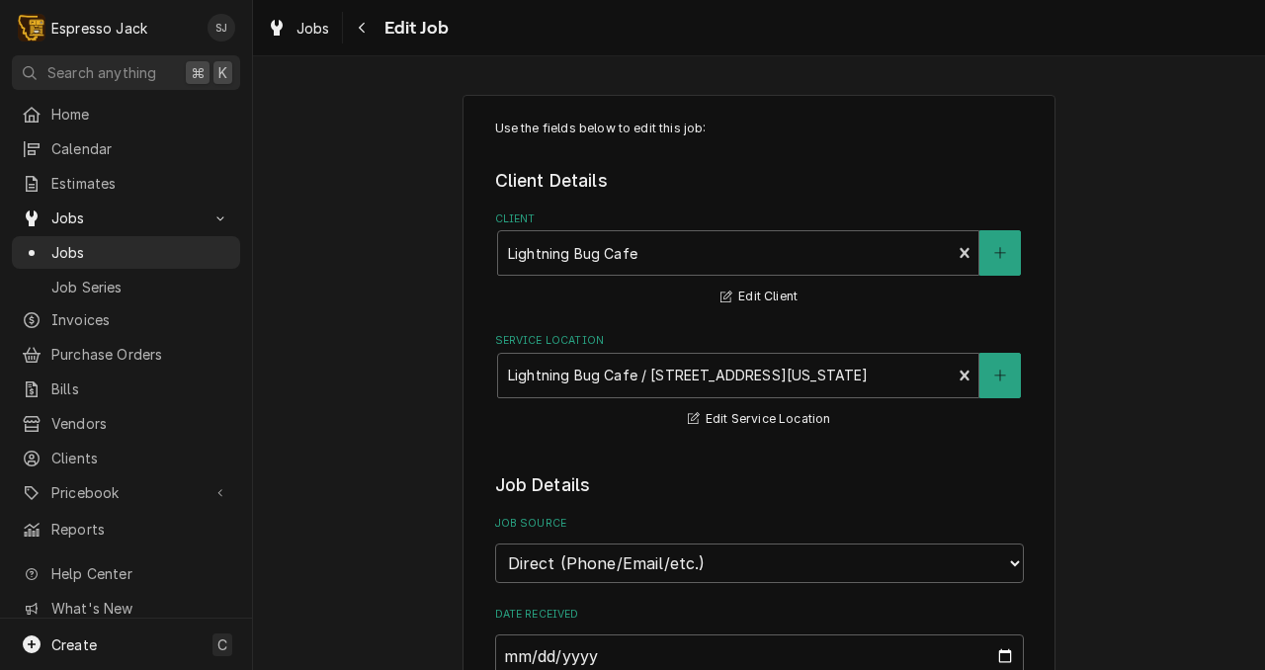
type textarea "x"
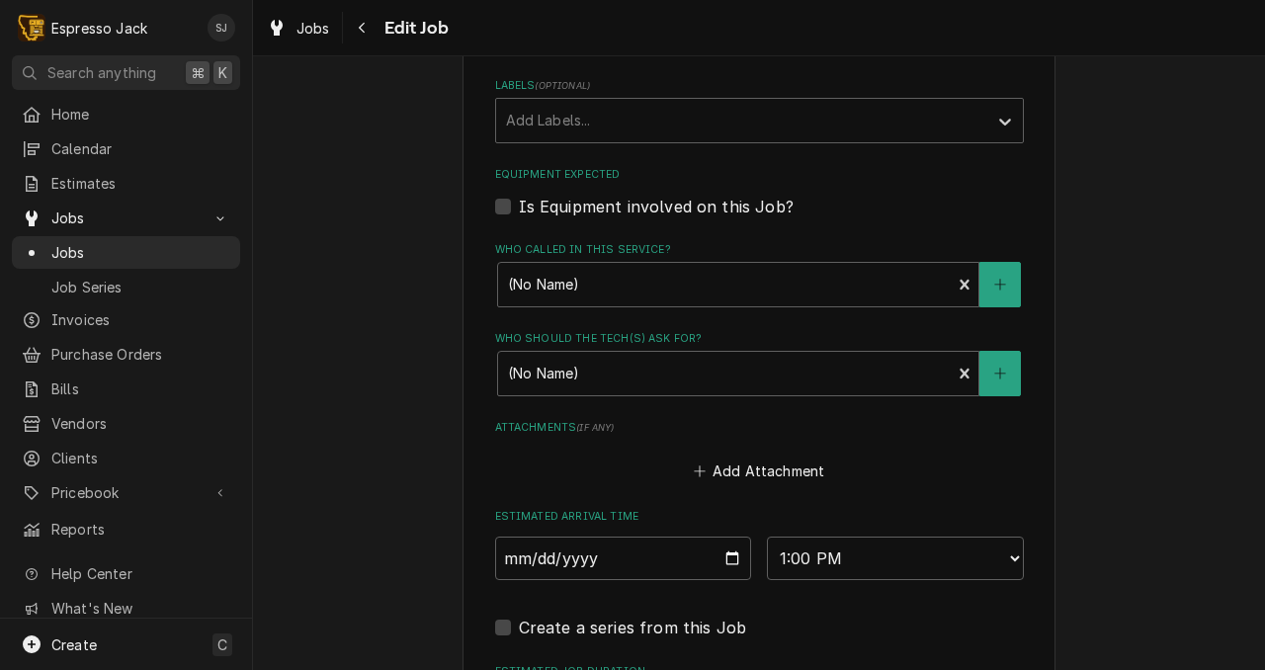
scroll to position [1223, 0]
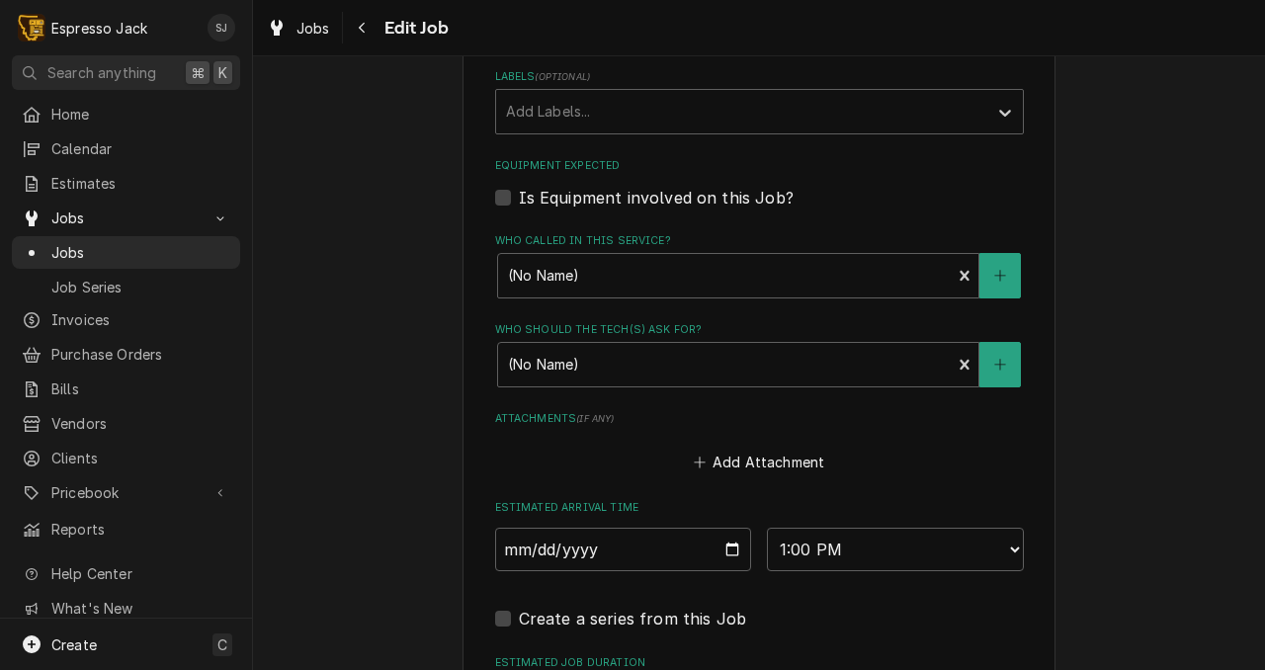
click at [519, 207] on label "Is Equipment involved on this Job?" at bounding box center [656, 198] width 275 height 24
click at [519, 207] on input "Equipment Expected" at bounding box center [783, 207] width 529 height 43
checkbox input "true"
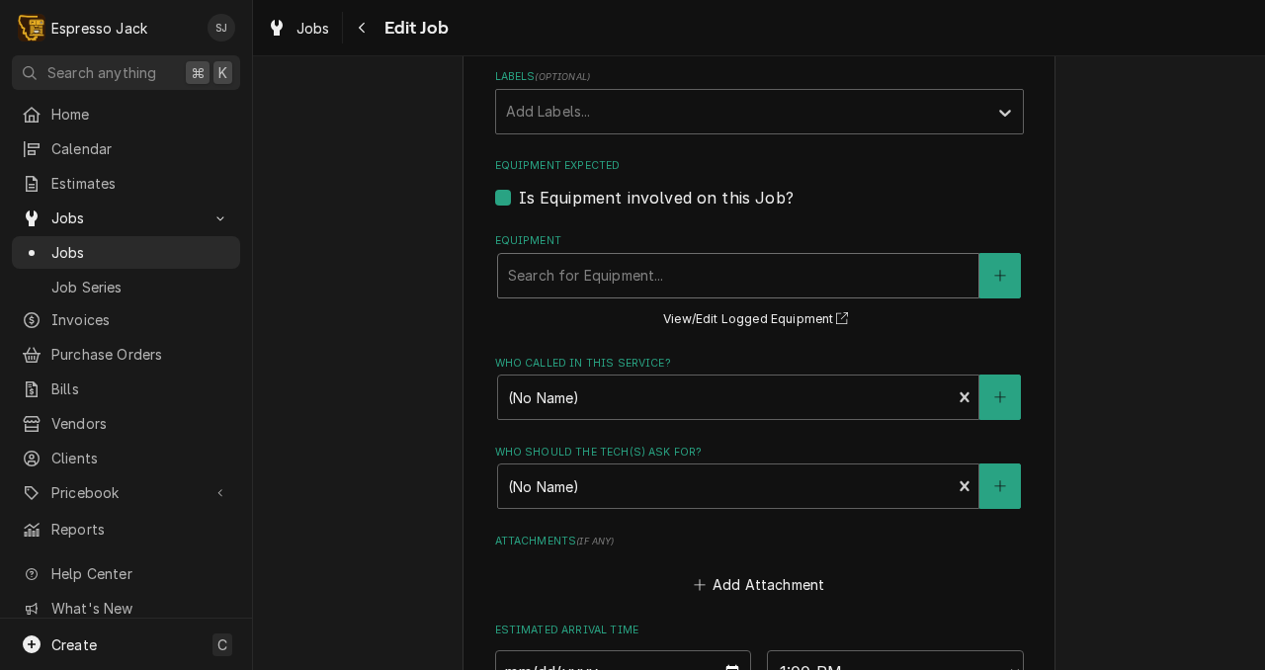
click at [569, 284] on div "Equipment" at bounding box center [738, 276] width 461 height 36
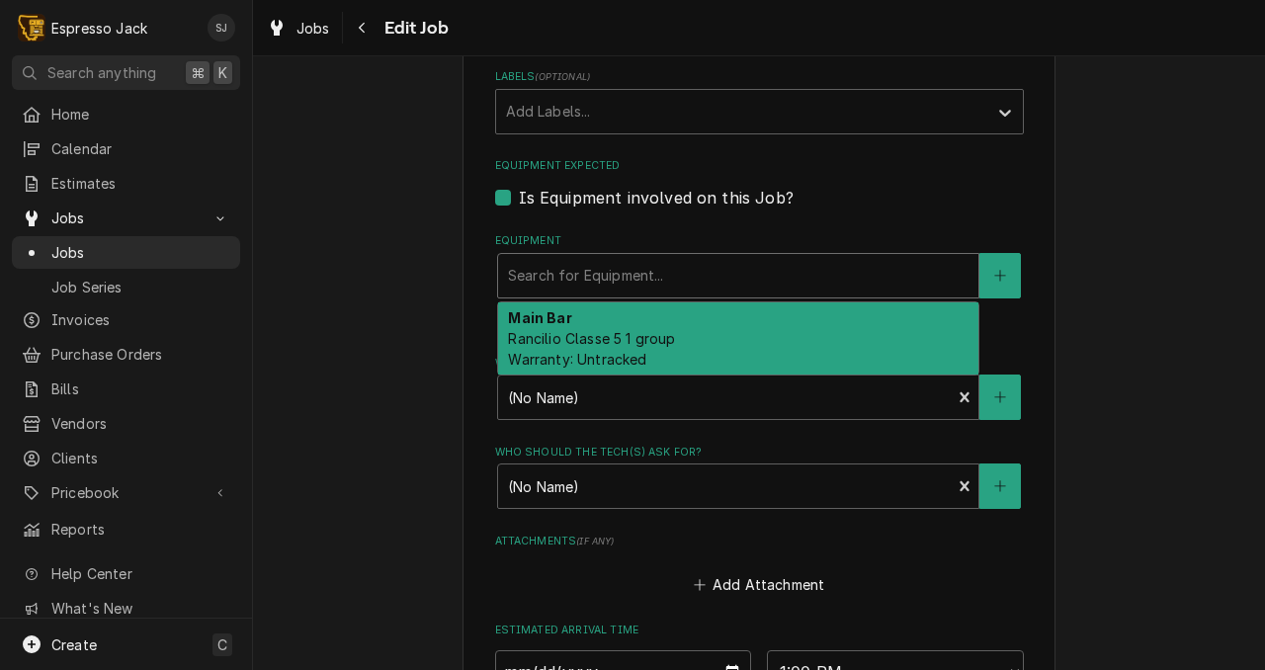
click at [555, 342] on span "Rancilio Classe 5 1 group Warranty: Untracked" at bounding box center [591, 349] width 167 height 38
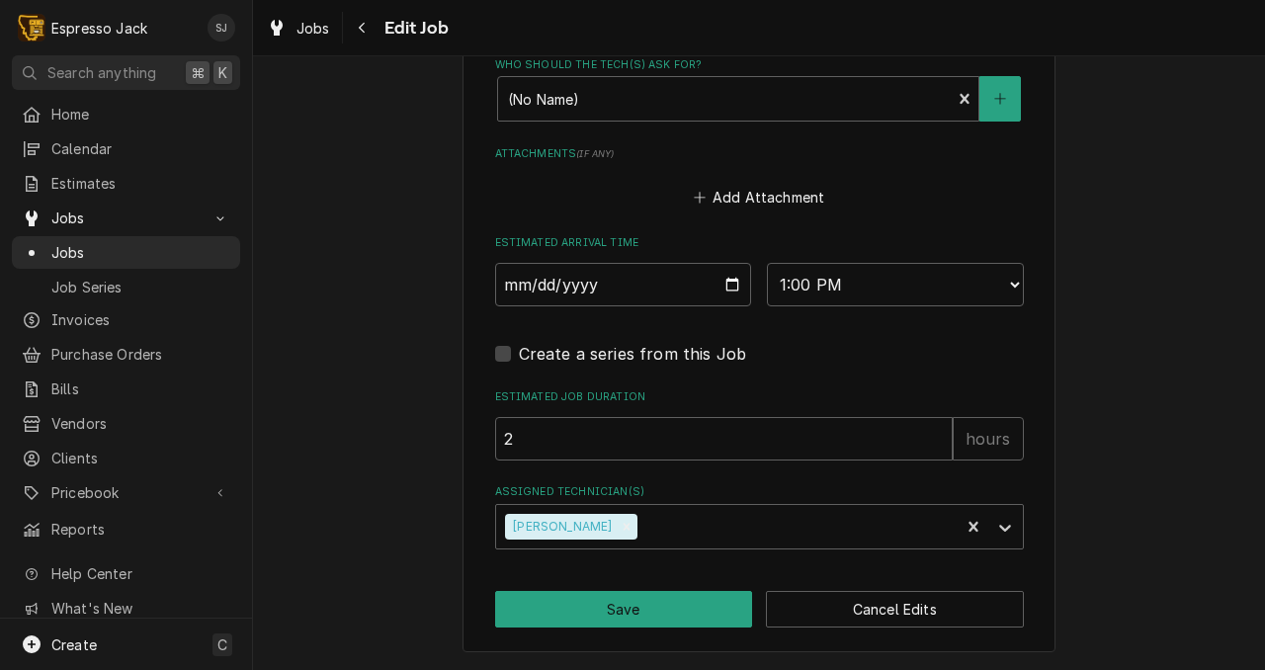
scroll to position [1643, 0]
click at [593, 620] on button "Save" at bounding box center [624, 609] width 258 height 37
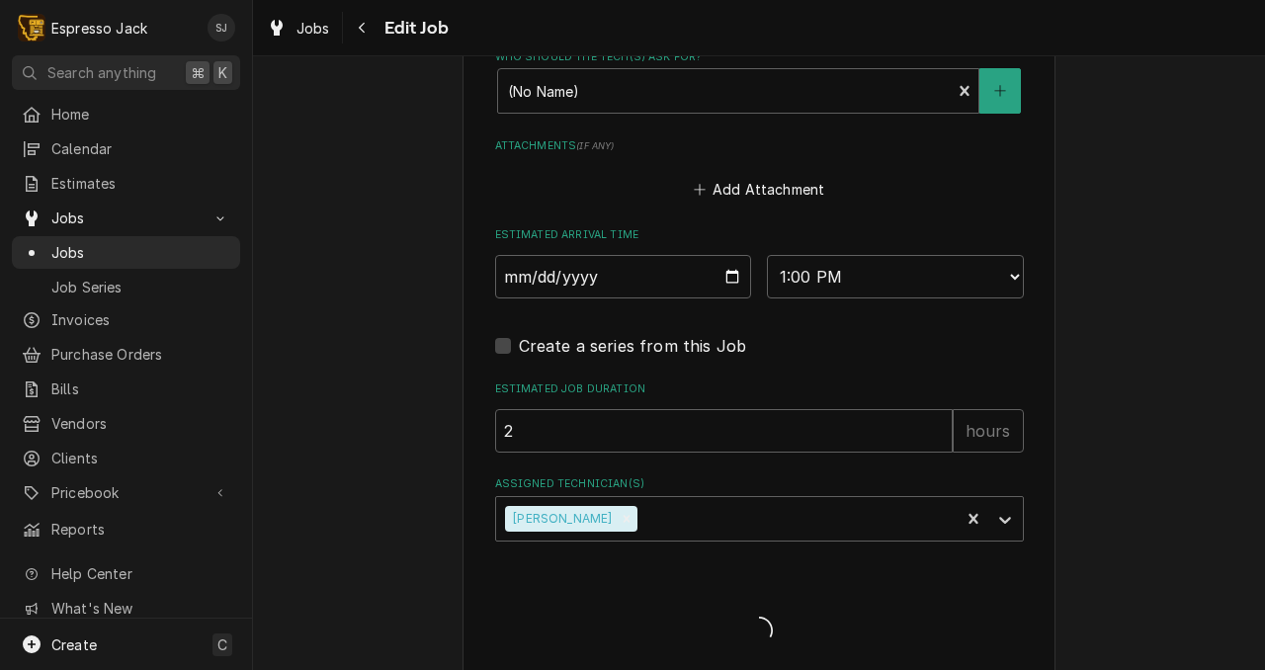
type textarea "x"
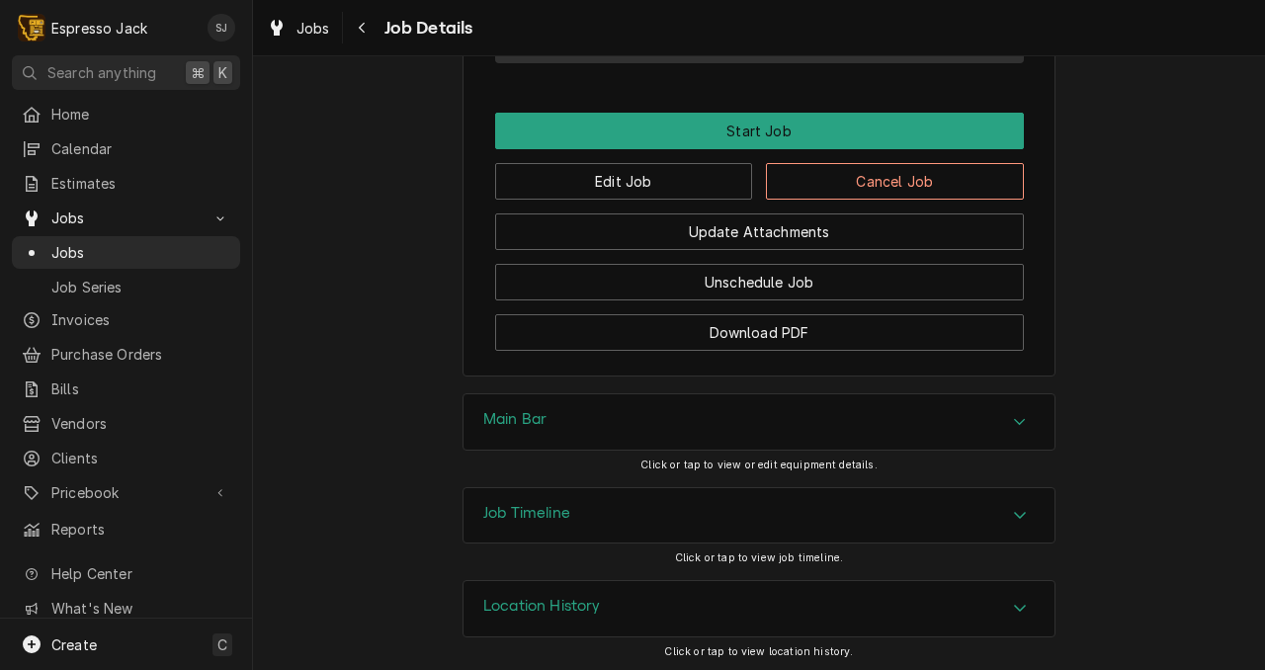
scroll to position [1223, 0]
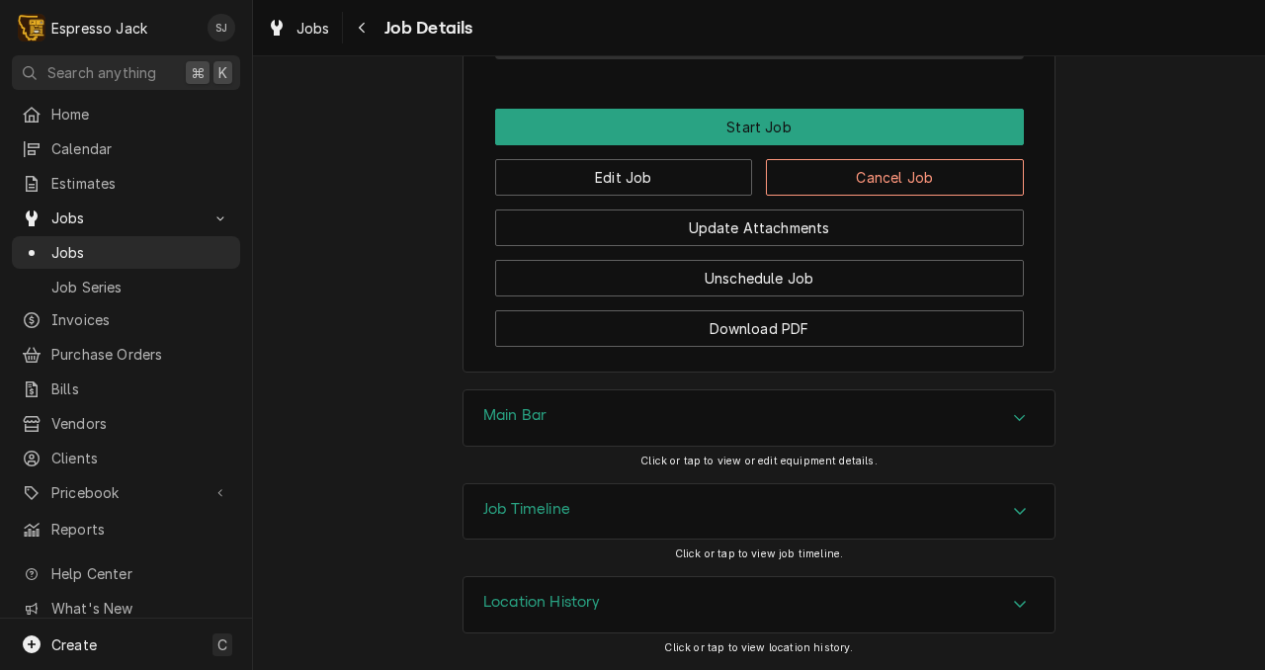
click at [1018, 417] on icon "Accordion Header" at bounding box center [1020, 418] width 14 height 16
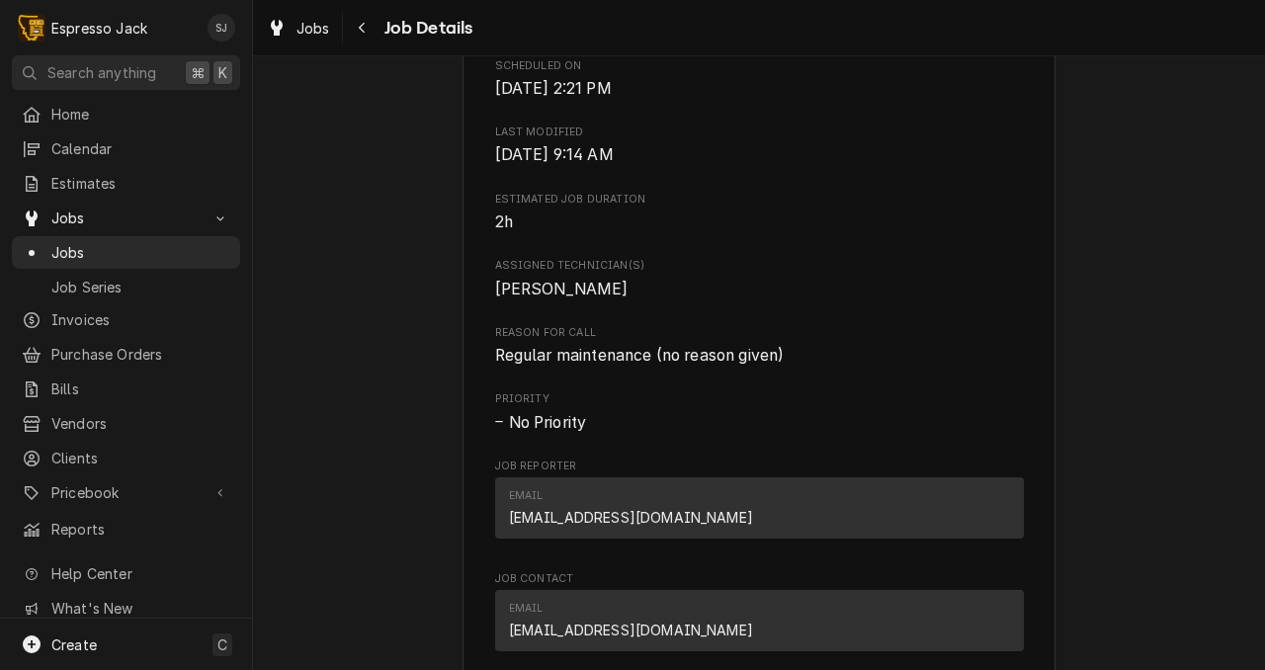
scroll to position [0, 0]
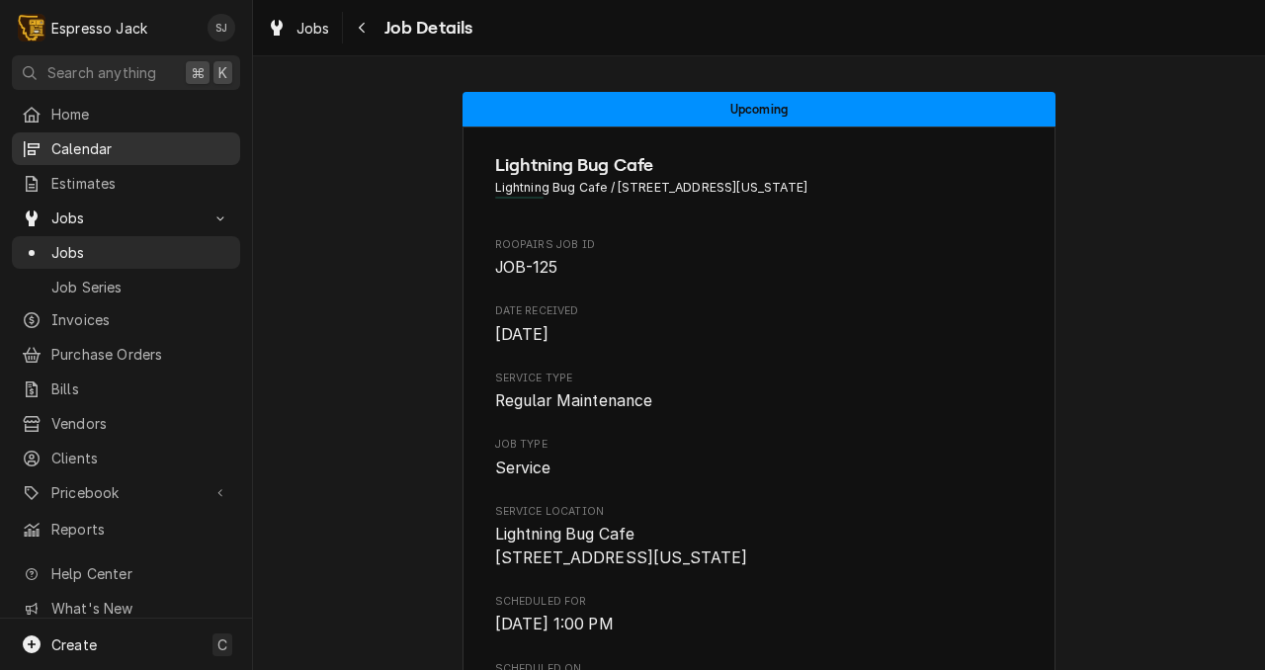
click at [101, 150] on span "Calendar" at bounding box center [140, 148] width 179 height 21
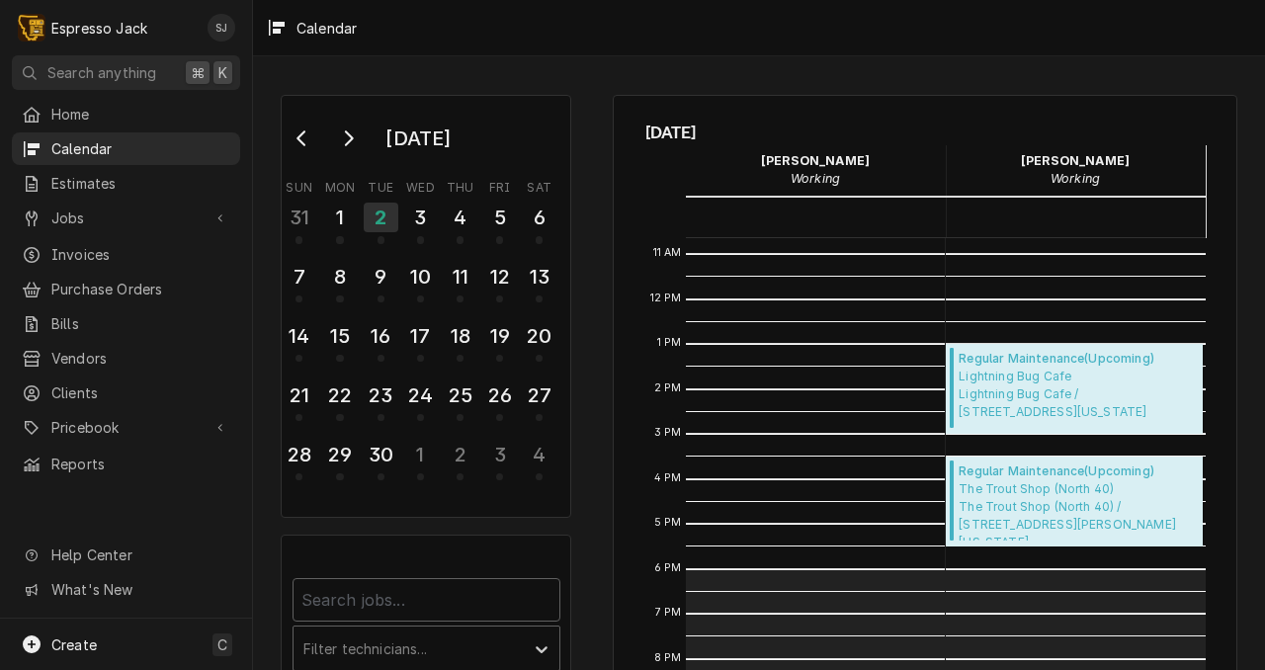
scroll to position [481, 0]
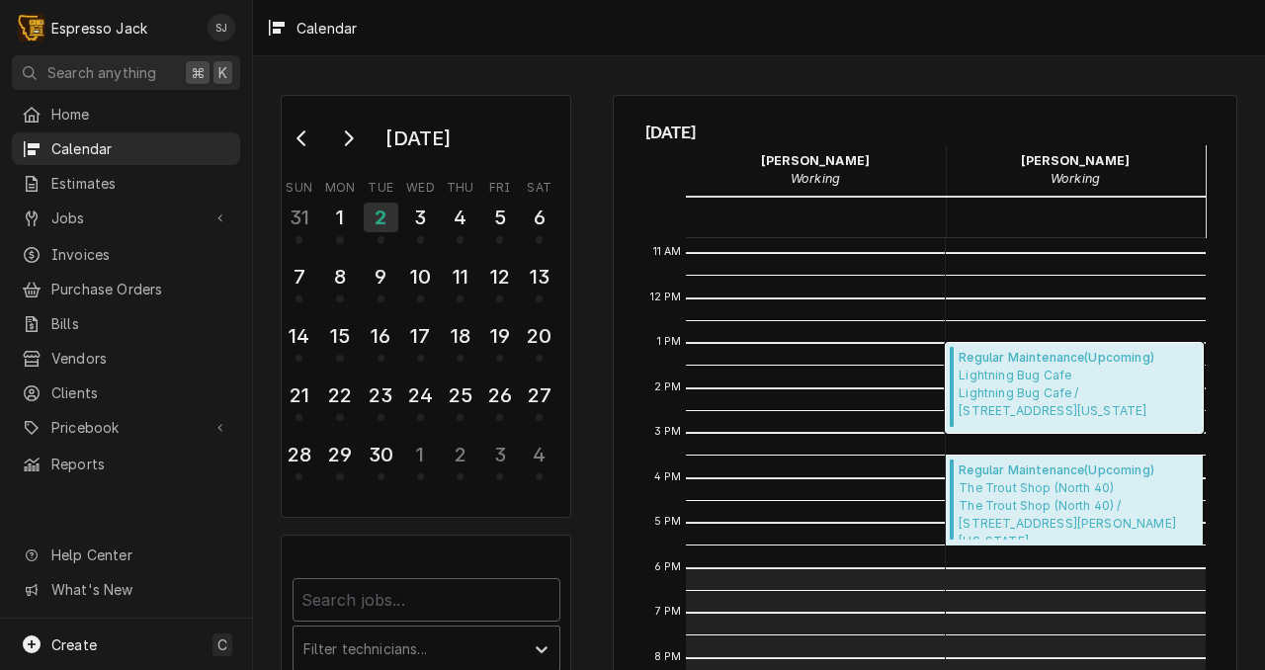
click at [996, 373] on span "Lightning Bug Cafe Lightning Bug Cafe / 136 Main St, Augusta, Montana 59410" at bounding box center [1078, 393] width 238 height 53
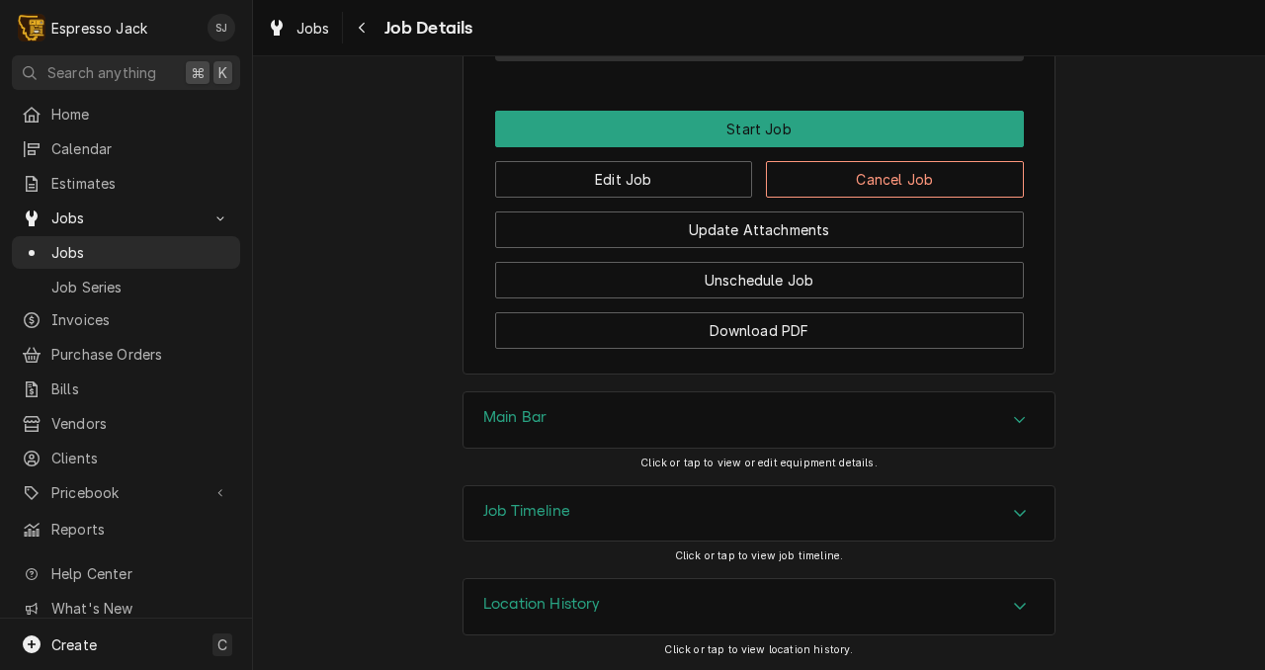
scroll to position [1223, 0]
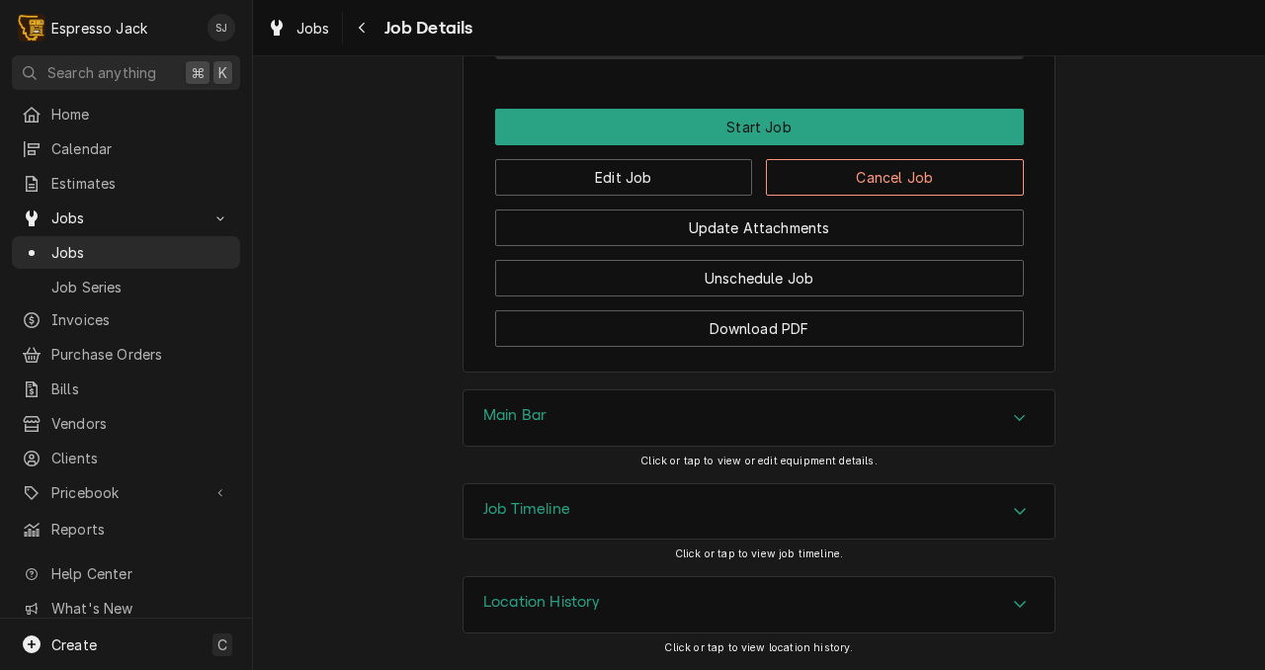
click at [1029, 418] on div "Accordion Header" at bounding box center [1020, 418] width 30 height 24
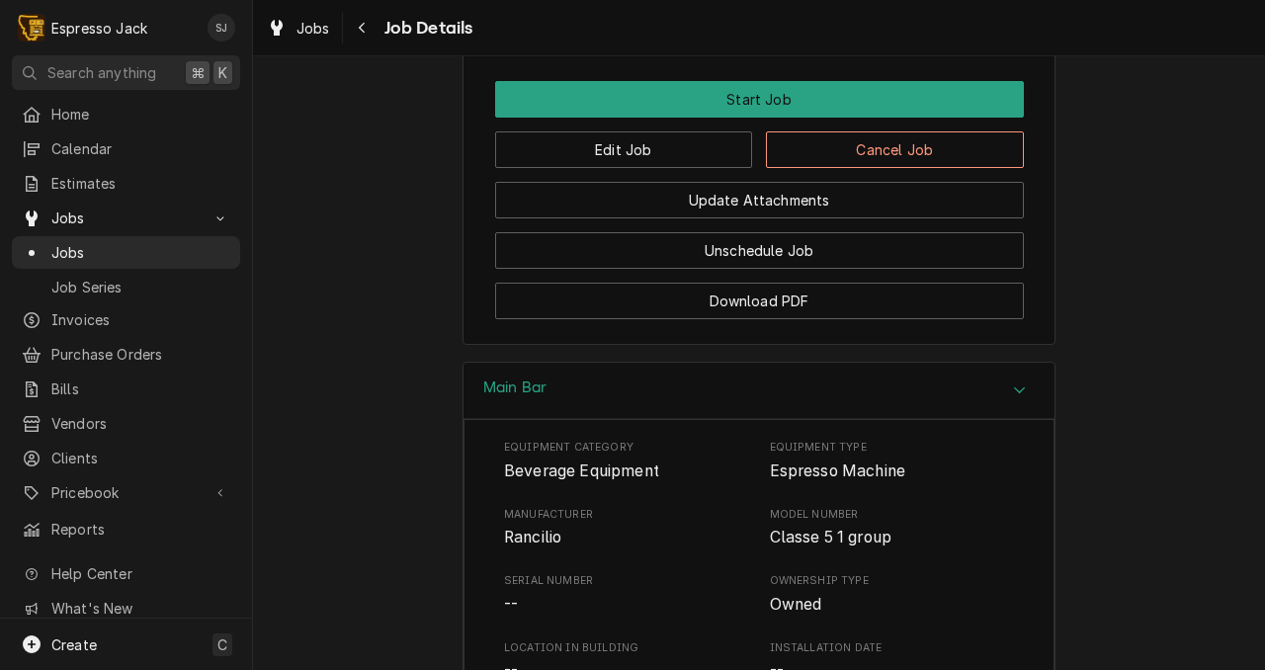
click at [1029, 402] on div "Accordion Header" at bounding box center [1020, 391] width 30 height 24
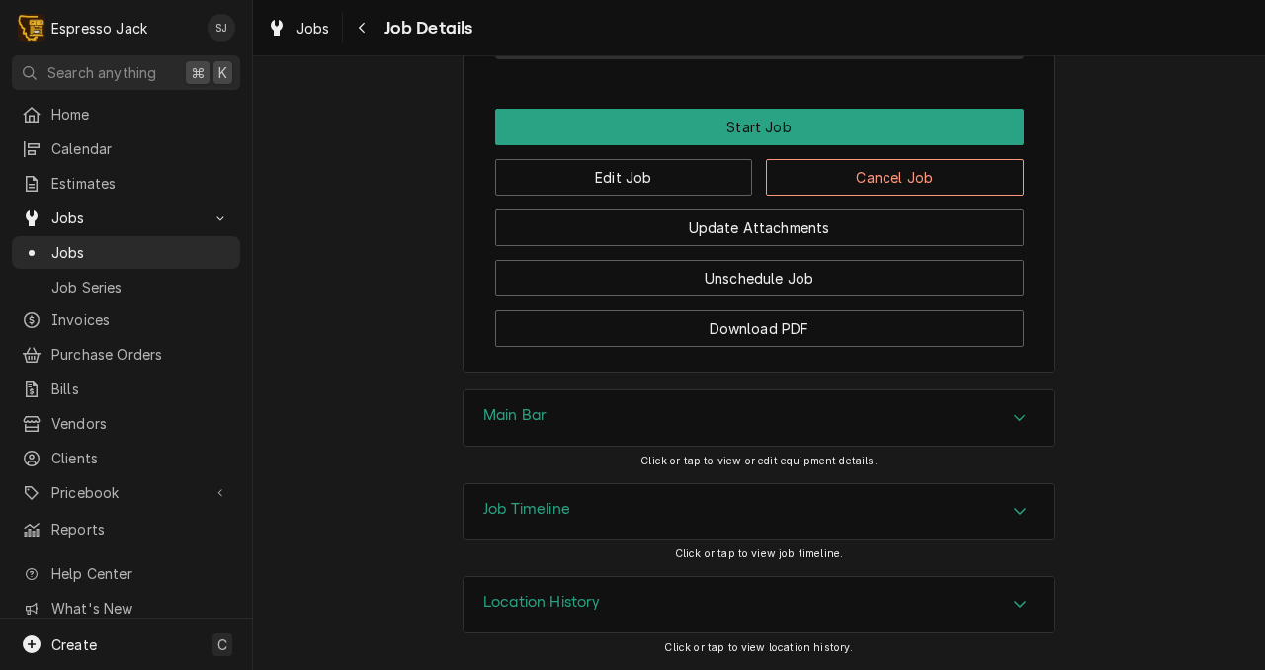
click at [1101, 412] on div "Main Bar Click or tap to view or edit equipment details." at bounding box center [759, 435] width 1012 height 93
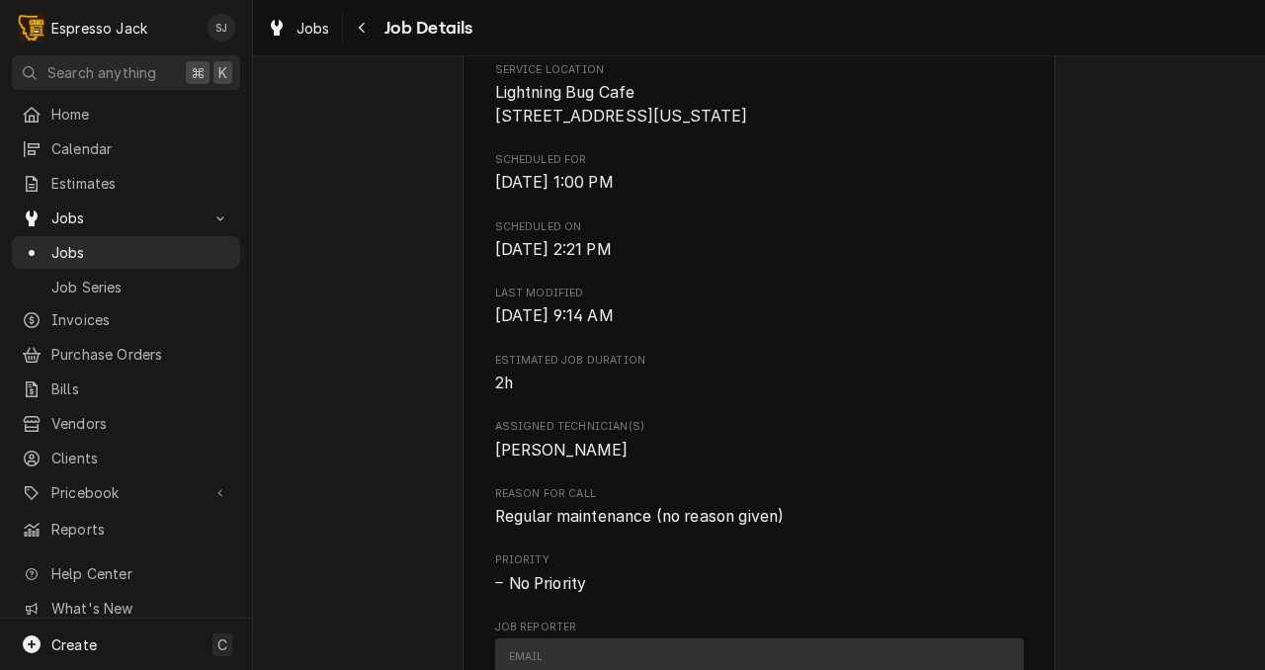
scroll to position [0, 0]
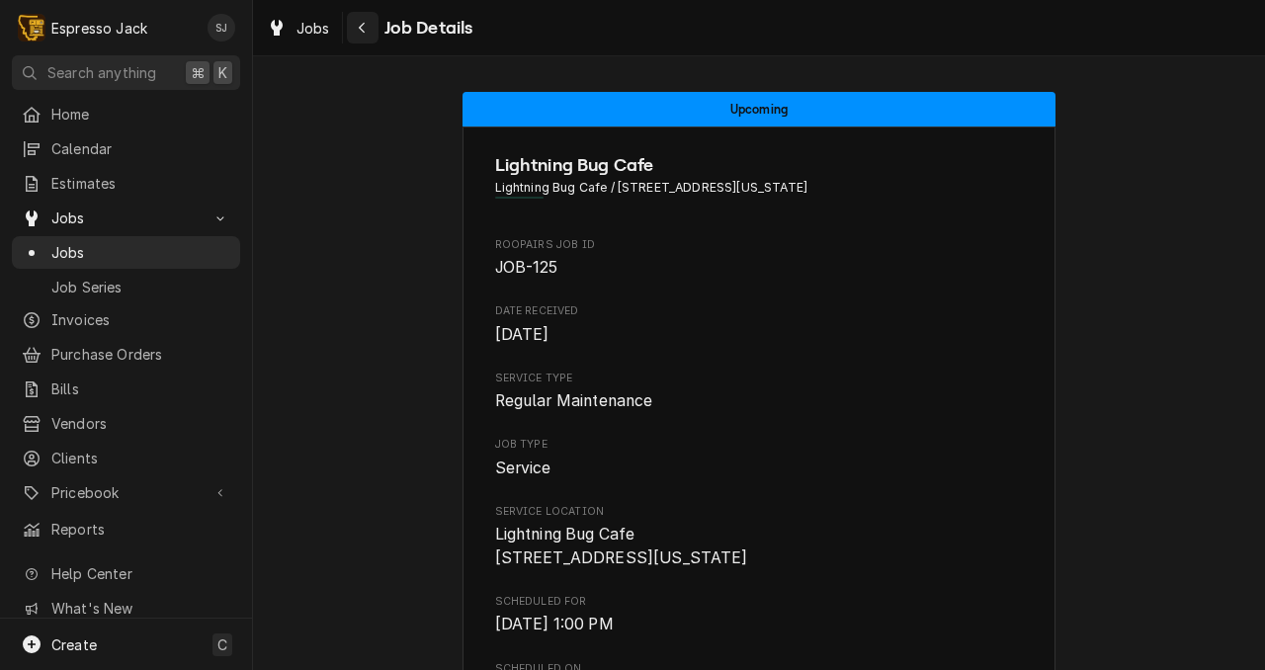
click at [362, 29] on icon "Navigate back" at bounding box center [362, 28] width 9 height 14
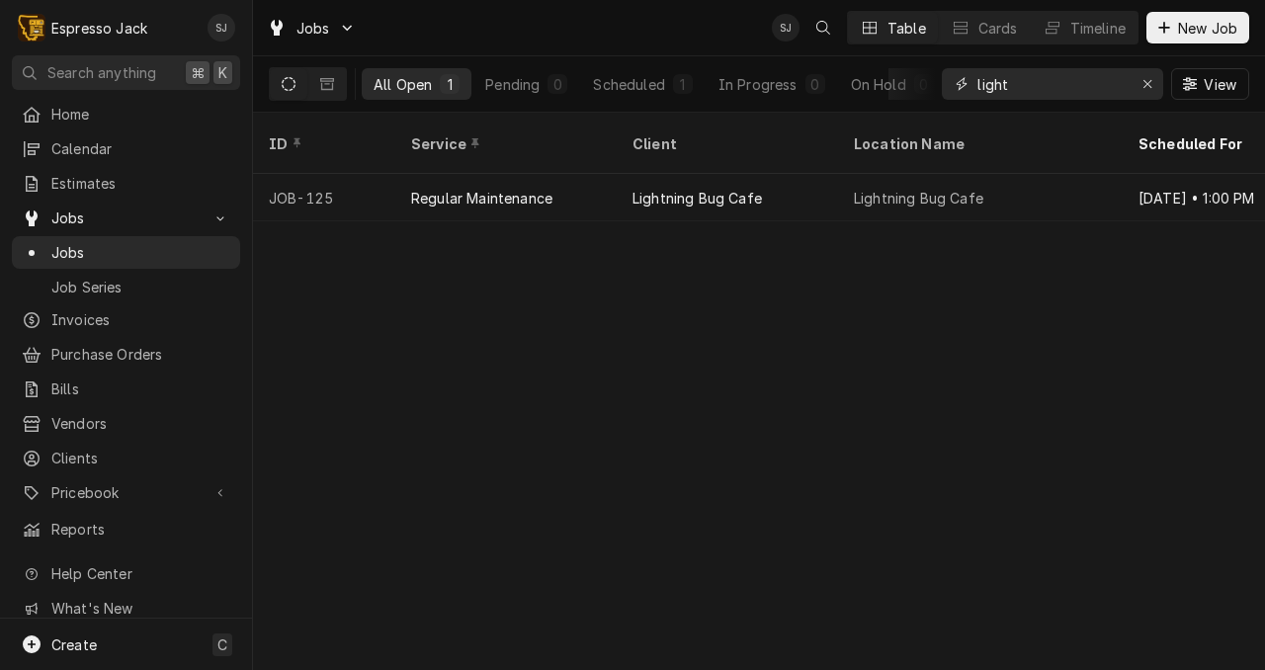
click at [1013, 85] on input "light" at bounding box center [1051, 84] width 148 height 32
click at [1013, 83] on input "light" at bounding box center [1051, 84] width 148 height 32
click at [1012, 80] on input "light" at bounding box center [1051, 84] width 148 height 32
click at [92, 156] on link "Calendar" at bounding box center [126, 148] width 228 height 33
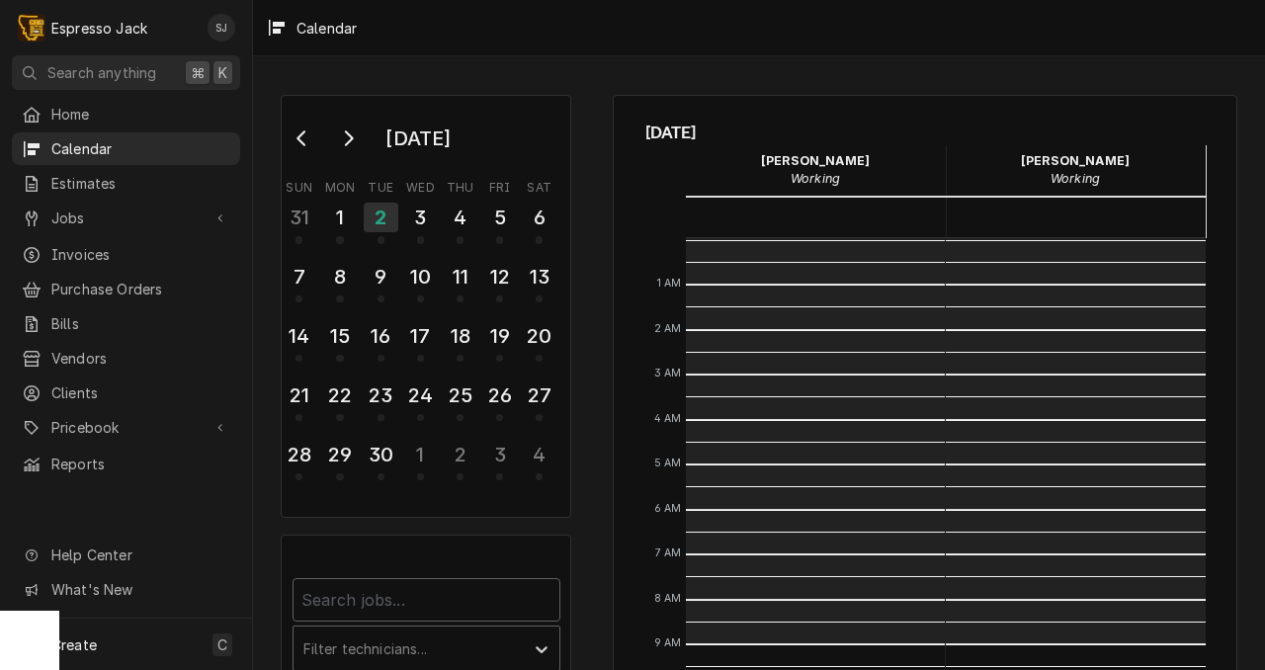
scroll to position [405, 0]
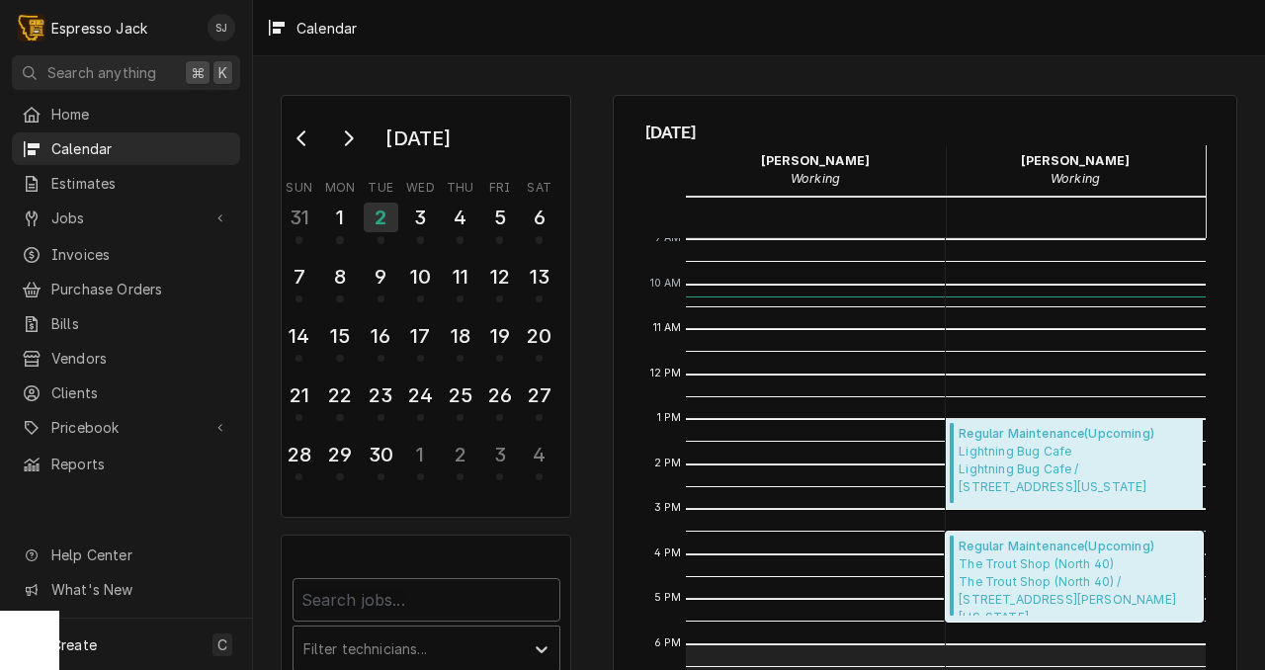
click at [1069, 578] on span "The Trout Shop (North 40) The Trout Shop (North 40) / 275 Bridge Street, Craig,…" at bounding box center [1078, 585] width 238 height 60
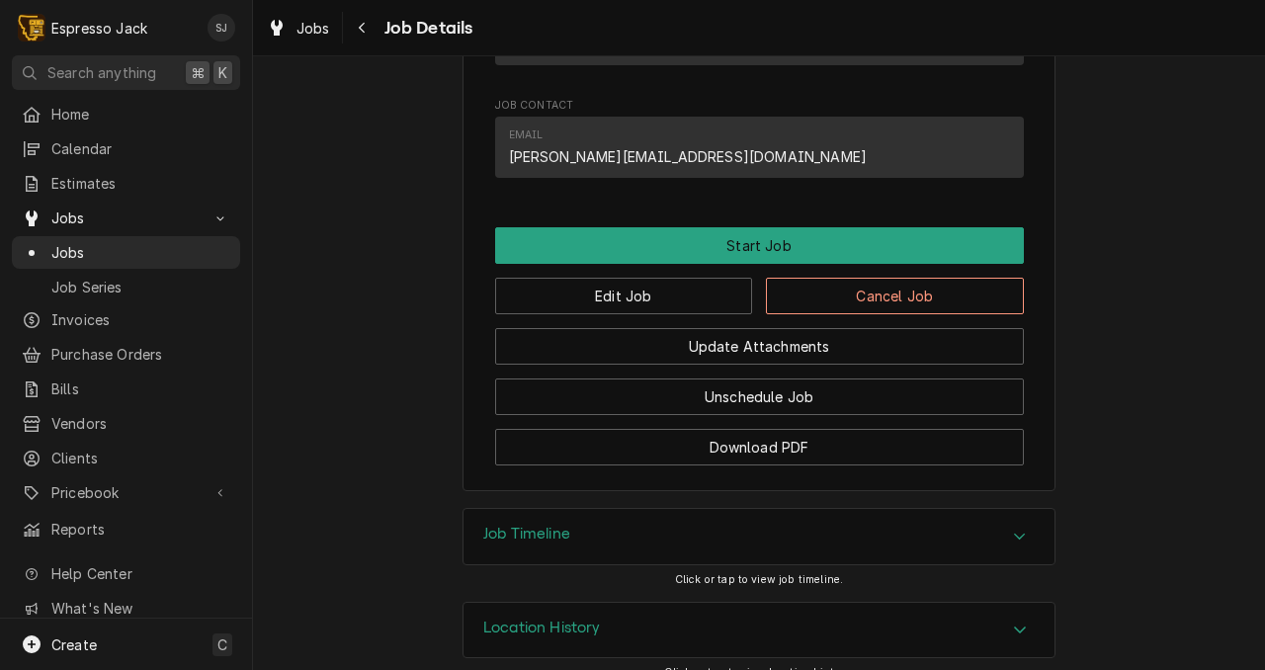
scroll to position [1130, 0]
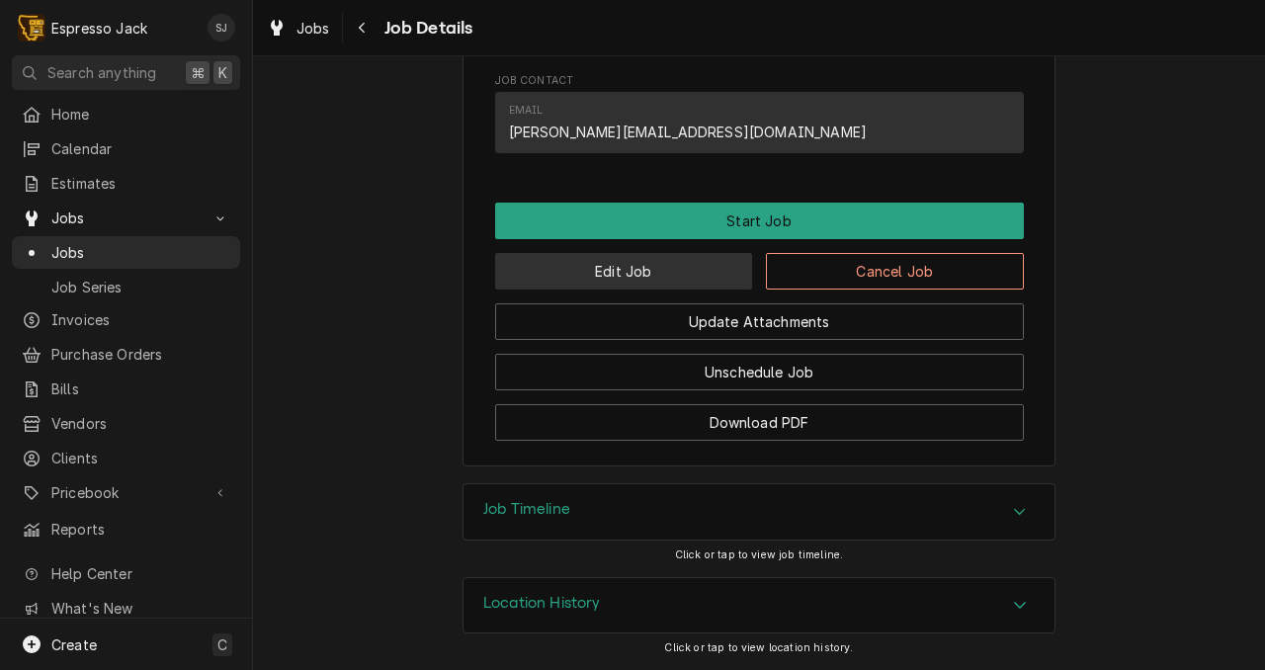
click at [718, 253] on button "Edit Job" at bounding box center [624, 271] width 258 height 37
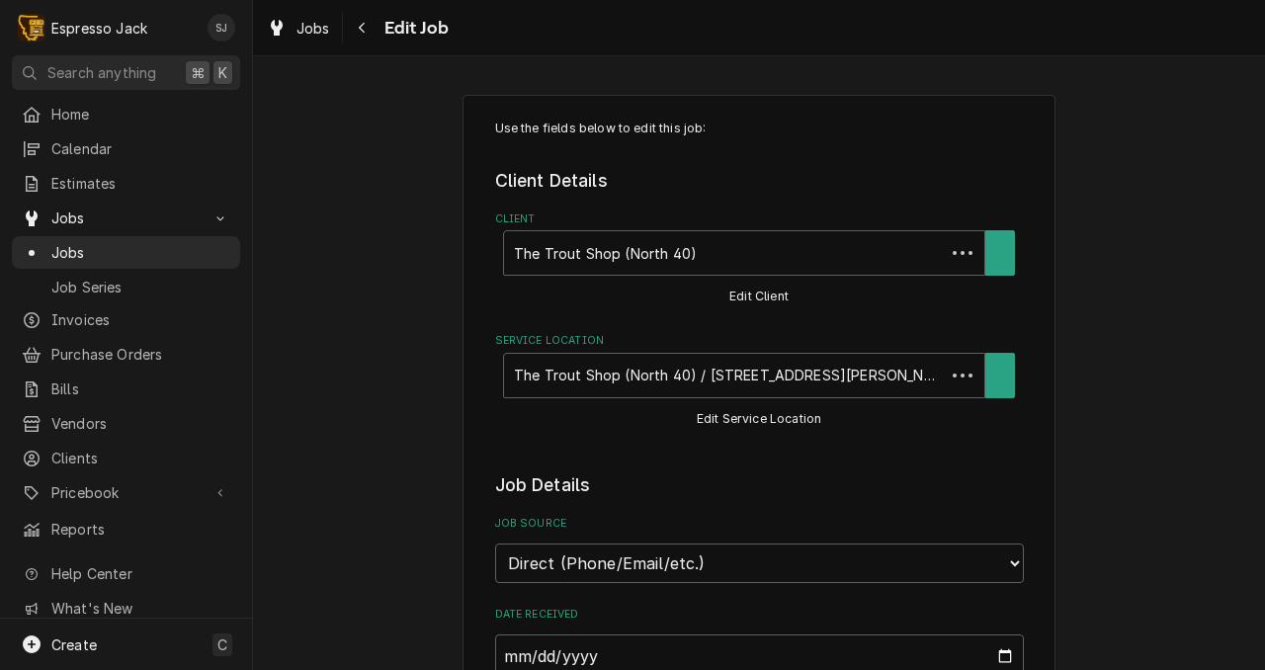
type textarea "x"
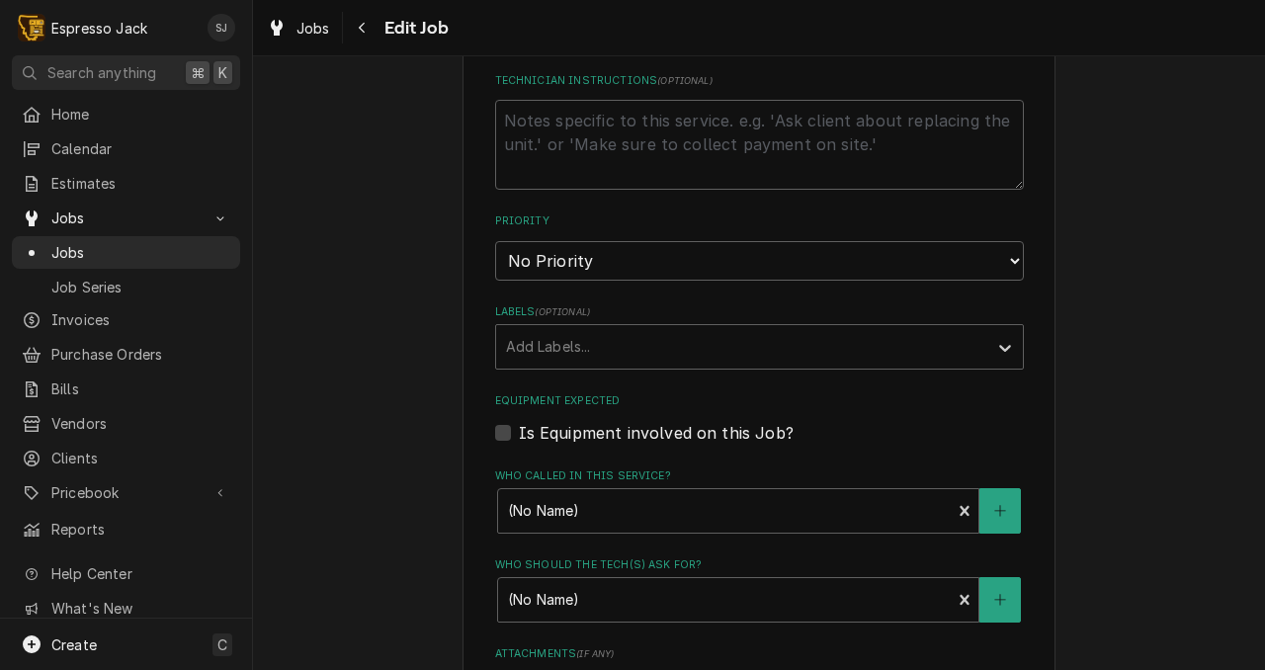
scroll to position [1008, 0]
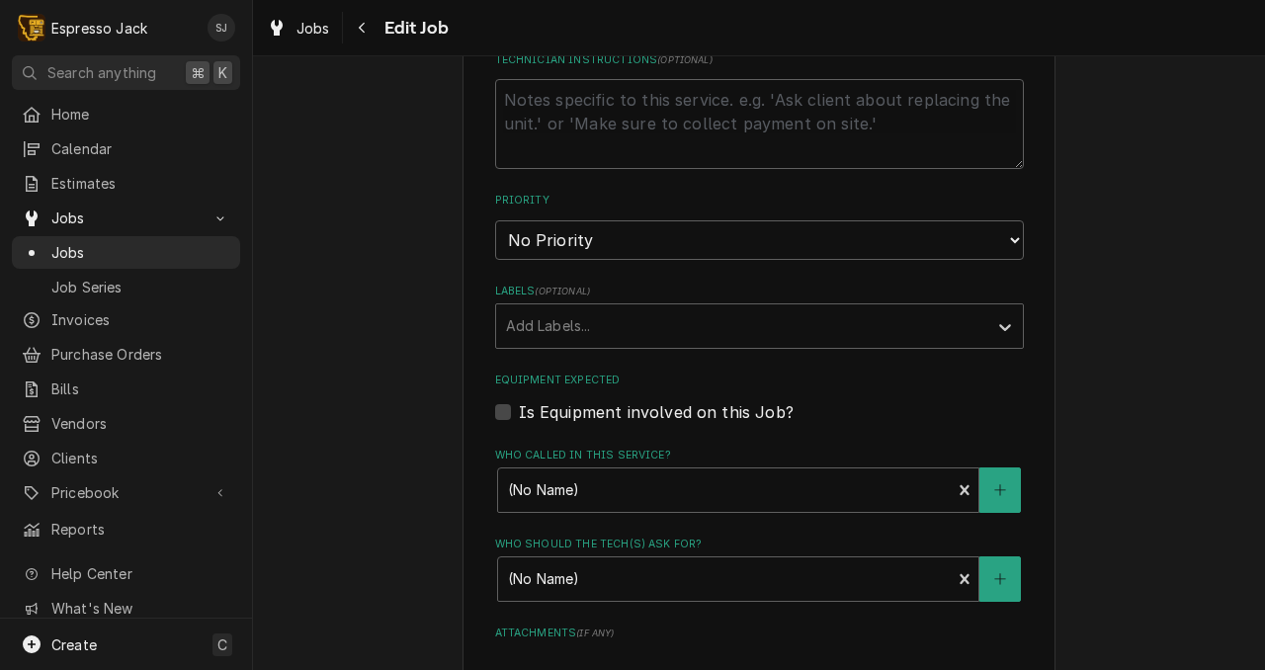
click at [519, 418] on label "Is Equipment involved on this Job?" at bounding box center [656, 412] width 275 height 24
click at [519, 418] on input "Equipment Expected" at bounding box center [783, 421] width 529 height 43
checkbox input "true"
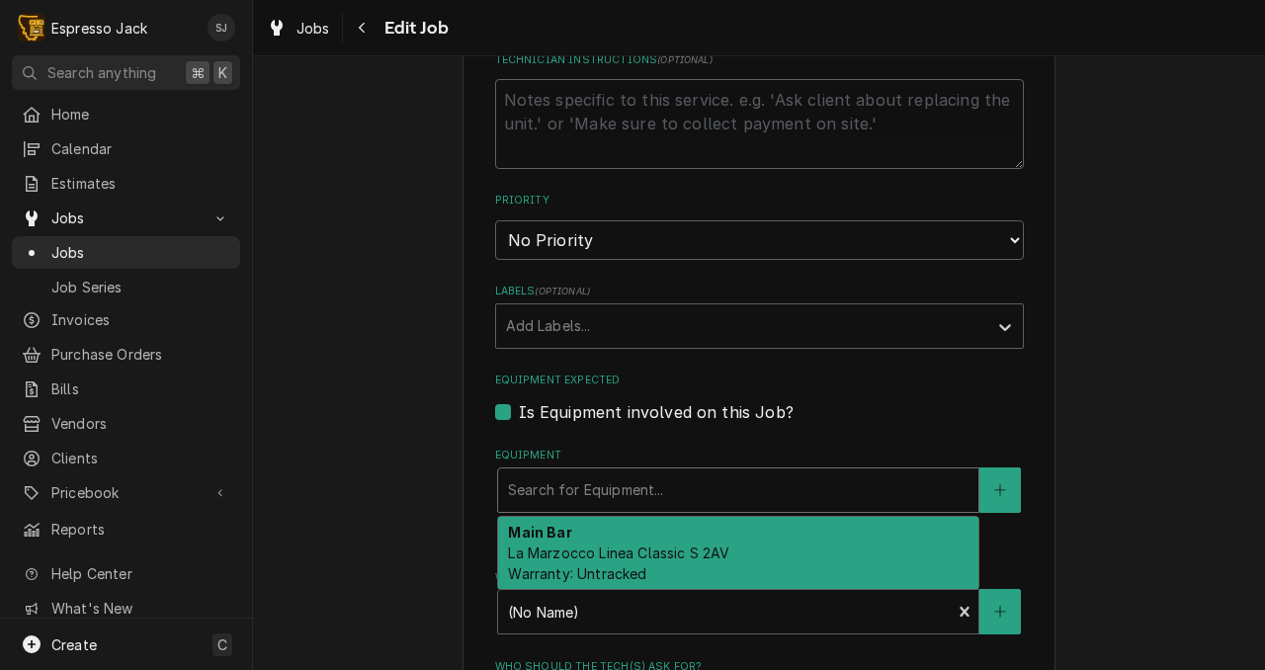
click at [574, 487] on div "Equipment" at bounding box center [738, 490] width 461 height 36
click at [555, 558] on span "La Marzocco Linea Classic S 2AV Warranty: Untracked" at bounding box center [618, 564] width 221 height 38
type textarea "x"
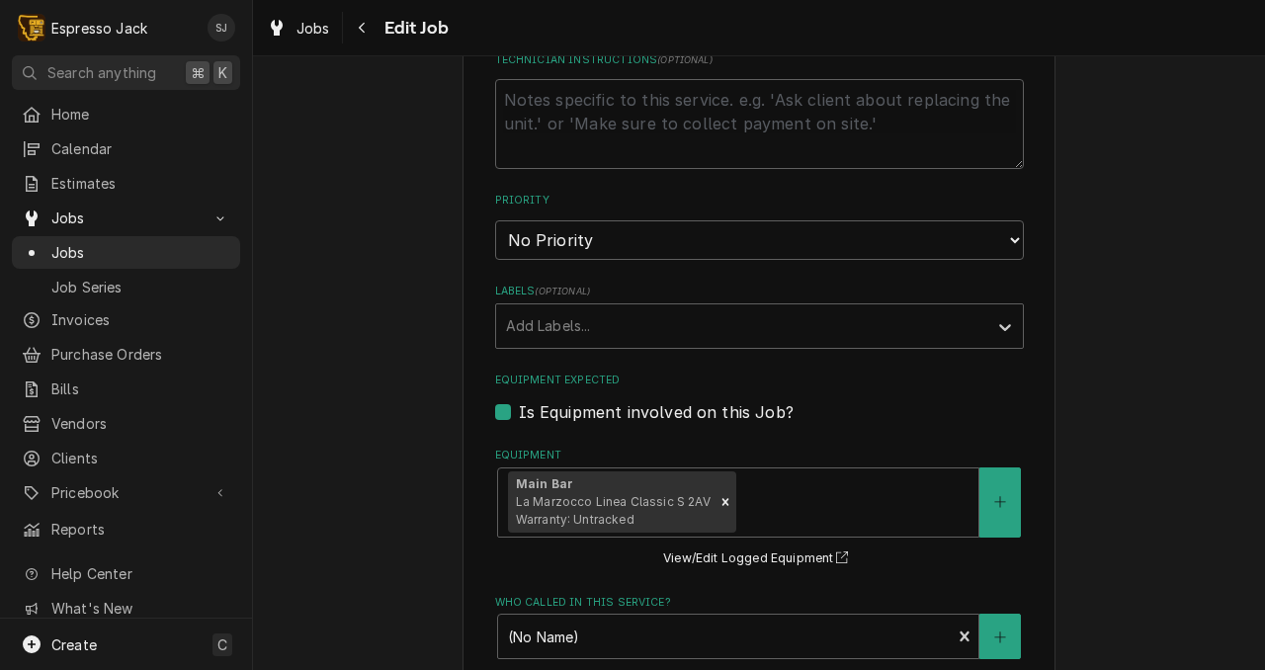
click at [415, 583] on div "Use the fields below to edit this job: Client Details Client The Trout Shop (No…" at bounding box center [759, 183] width 1012 height 2228
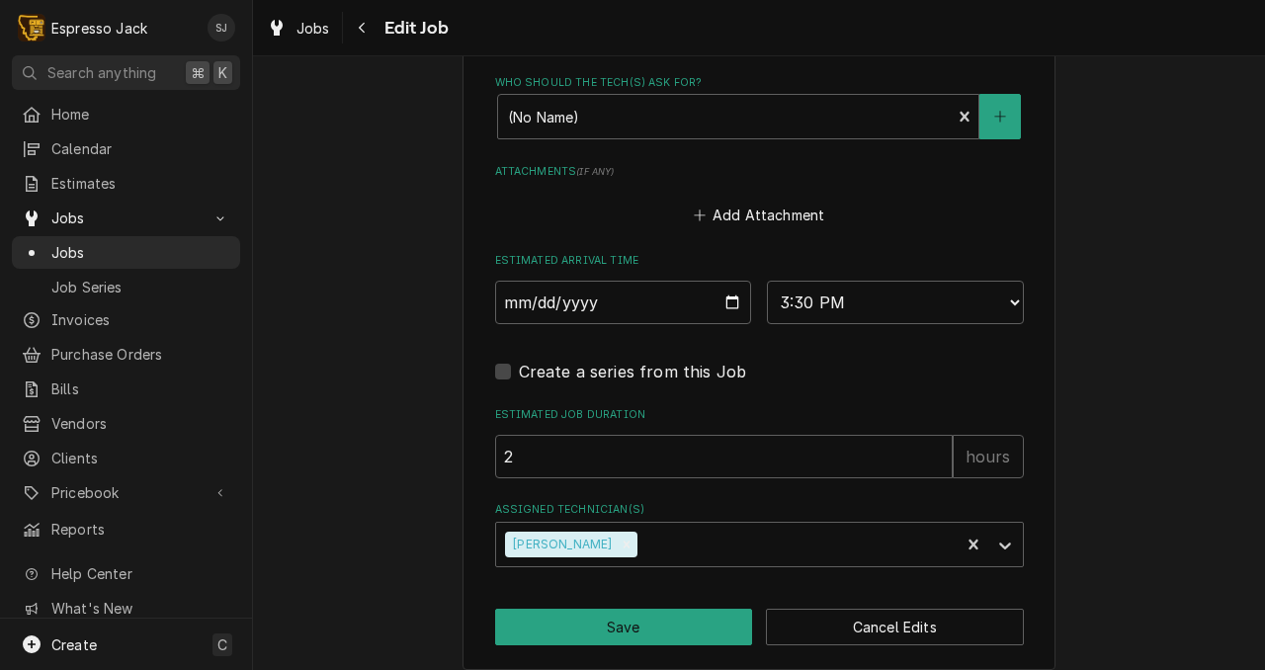
scroll to position [1643, 0]
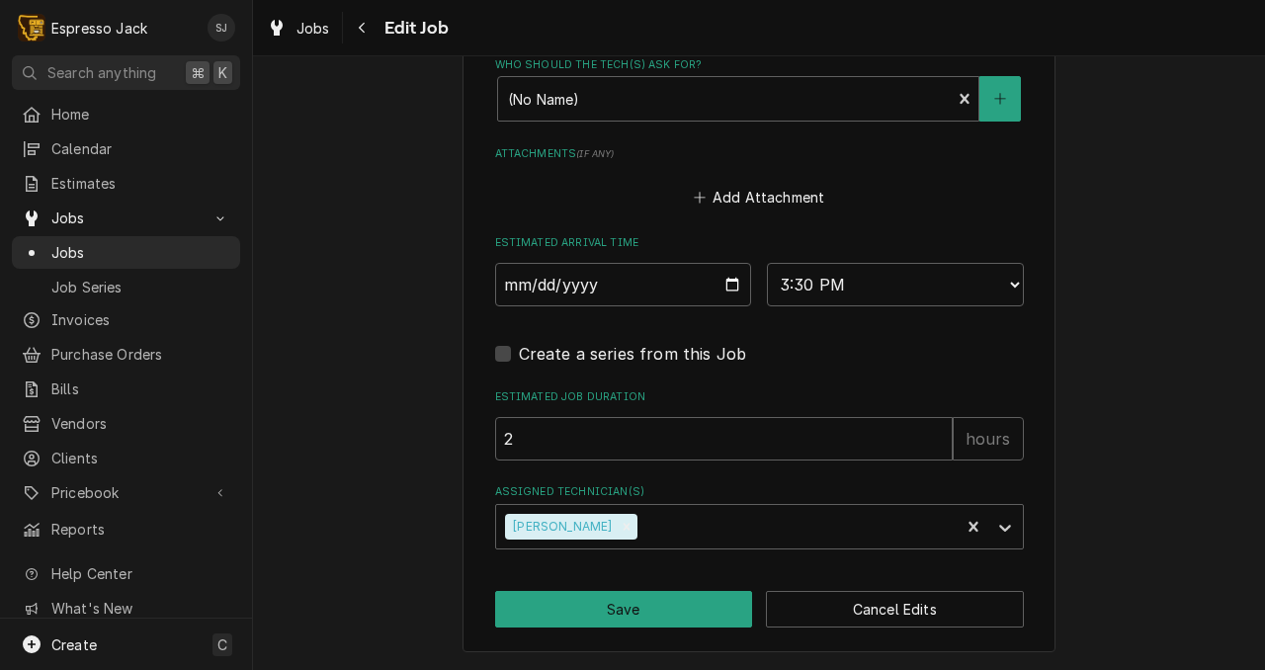
click at [519, 357] on label "Create a series from this Job" at bounding box center [633, 354] width 228 height 24
click at [519, 357] on input "Job Create/Update Form" at bounding box center [783, 363] width 529 height 43
checkbox input "true"
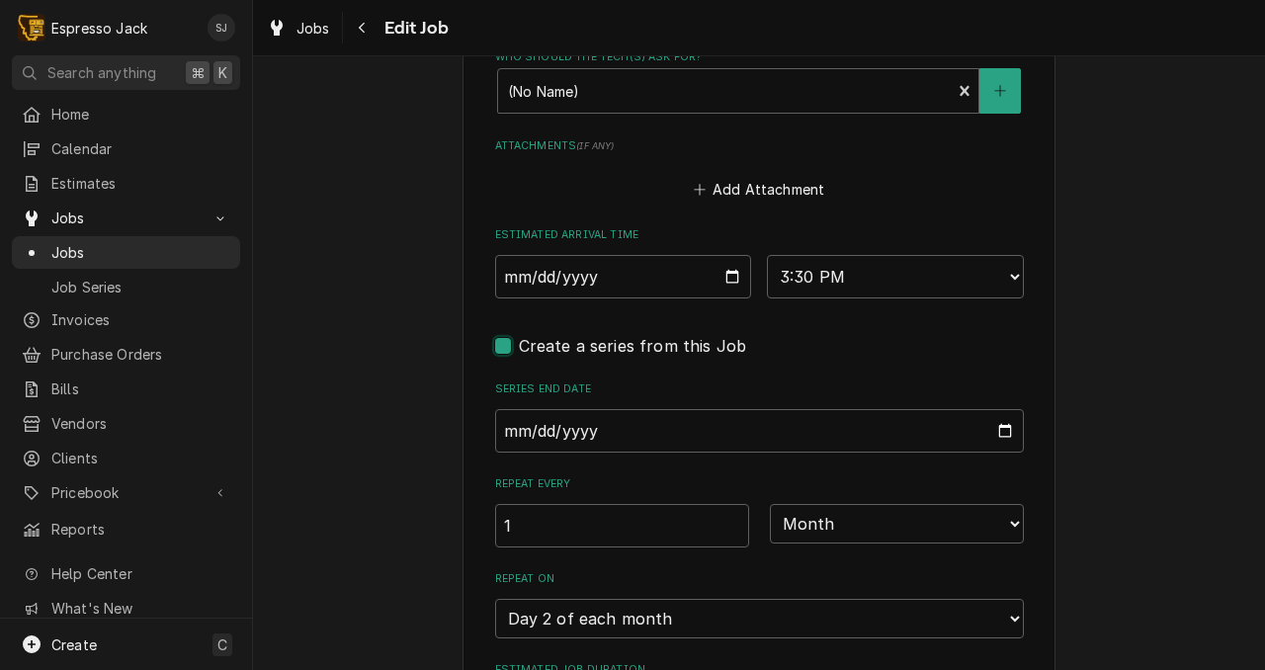
type textarea "x"
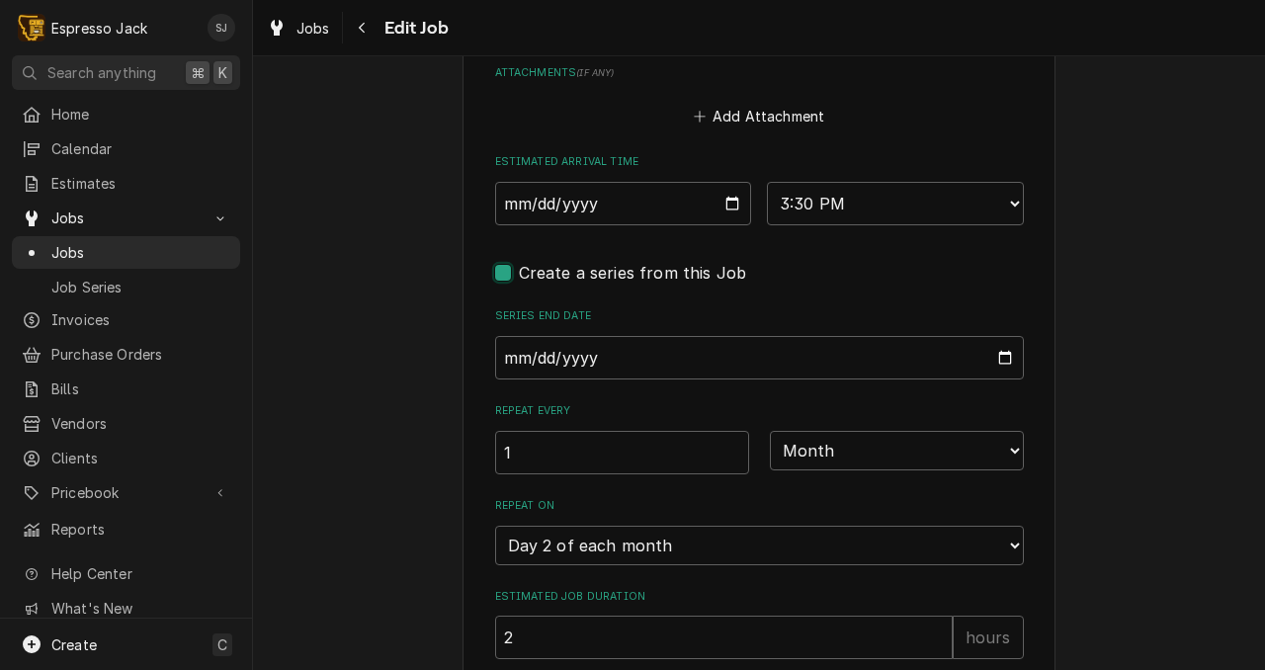
scroll to position [1715, 0]
click at [519, 277] on label "Create a series from this Job" at bounding box center [633, 274] width 228 height 24
click at [519, 277] on input "Job Create/Update Form" at bounding box center [783, 283] width 529 height 43
checkbox input "false"
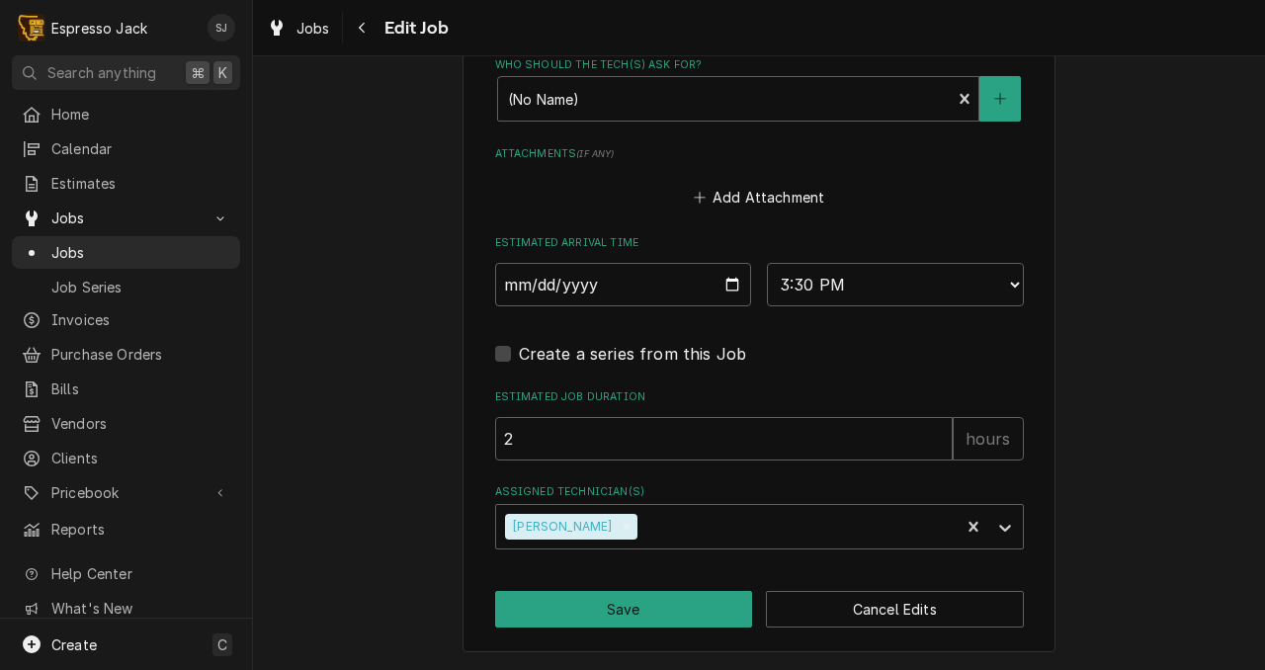
click at [644, 607] on button "Save" at bounding box center [624, 609] width 258 height 37
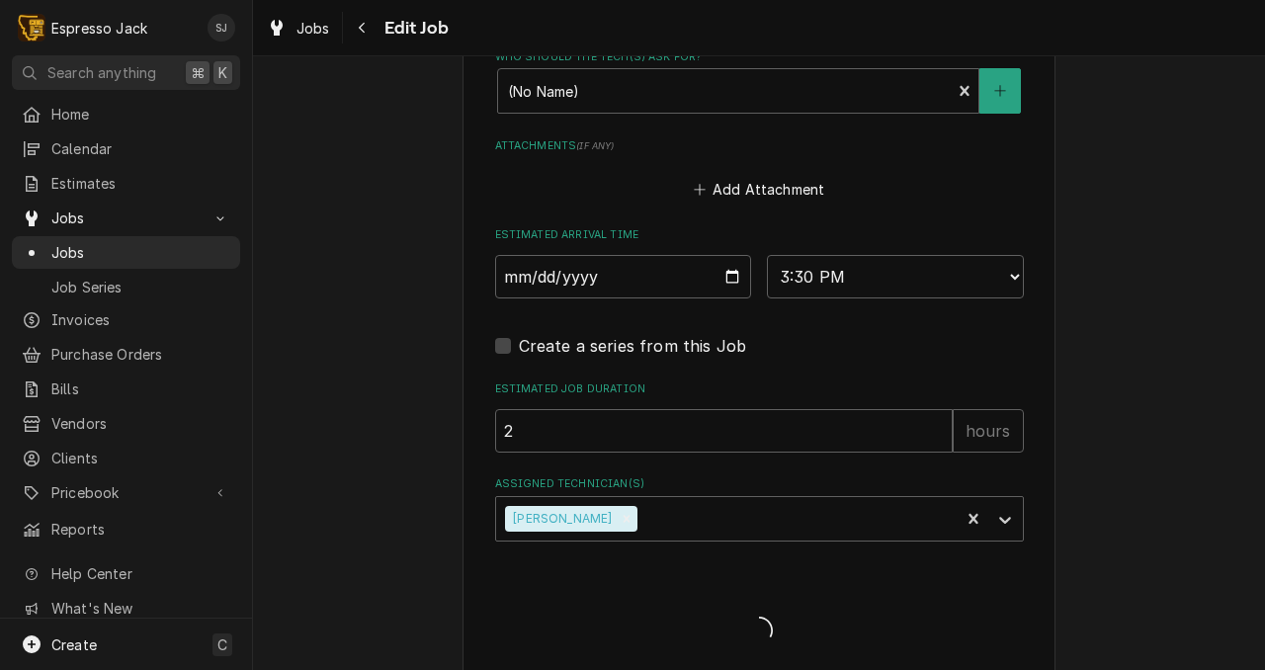
type textarea "x"
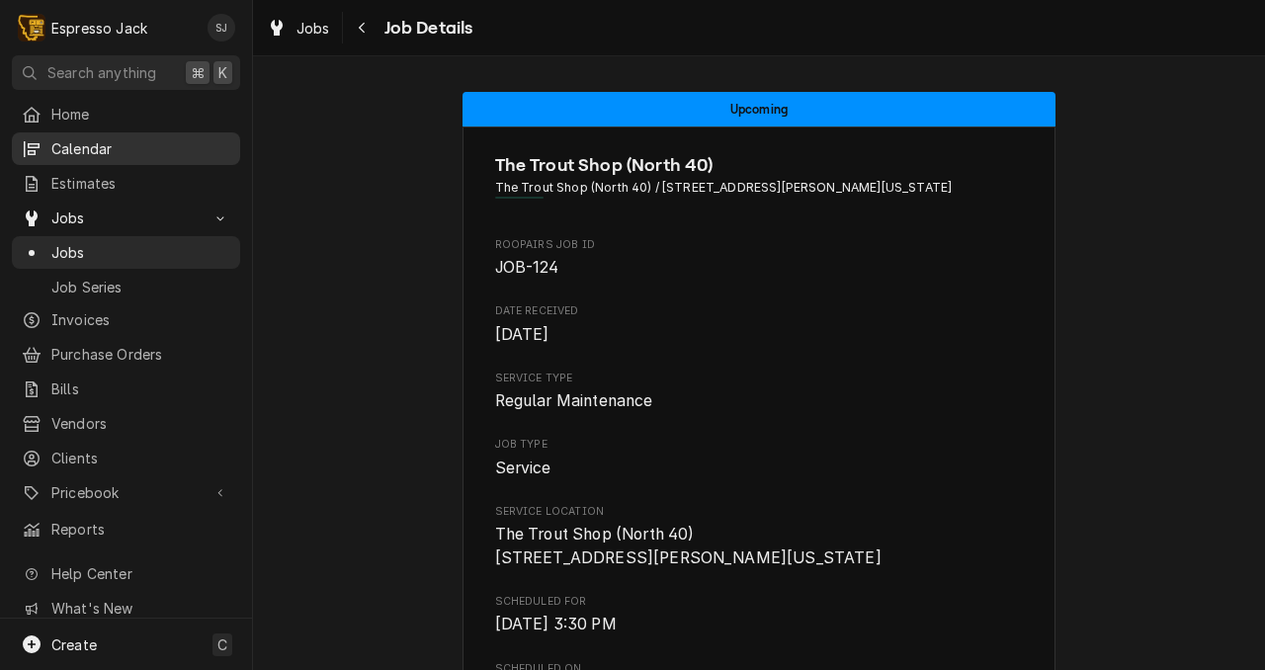
click at [79, 132] on link "Calendar" at bounding box center [126, 148] width 228 height 33
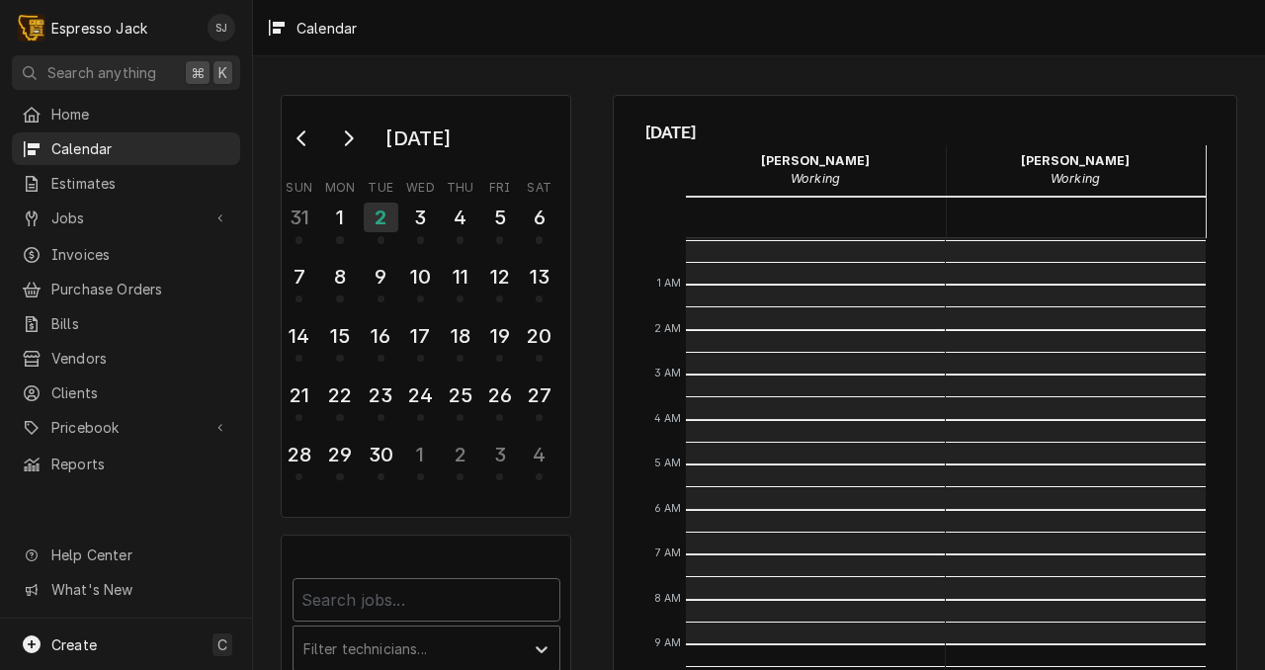
scroll to position [405, 0]
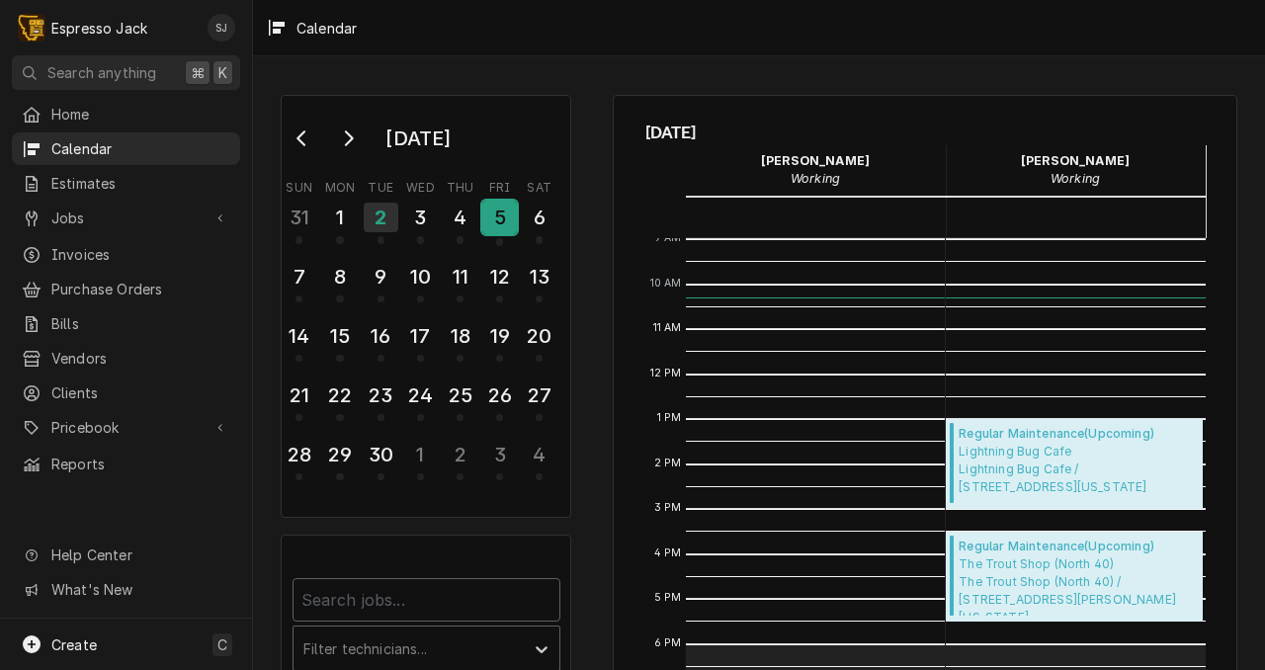
click at [491, 231] on div "5" at bounding box center [499, 218] width 35 height 34
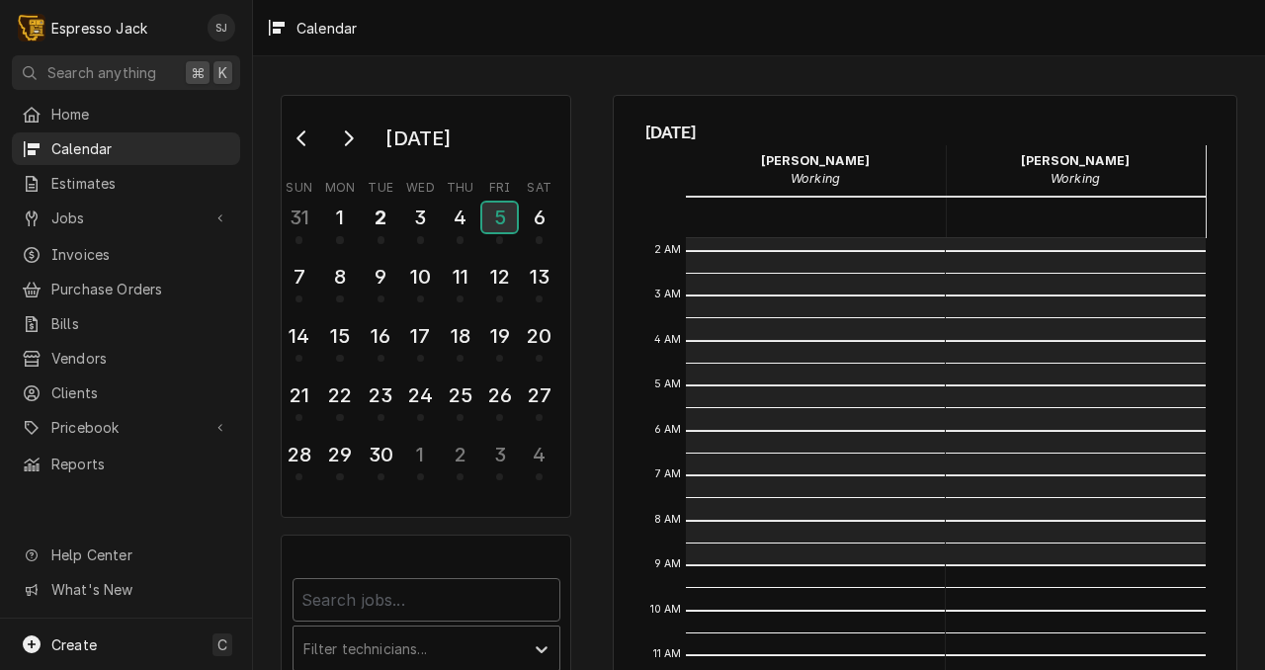
scroll to position [0, 0]
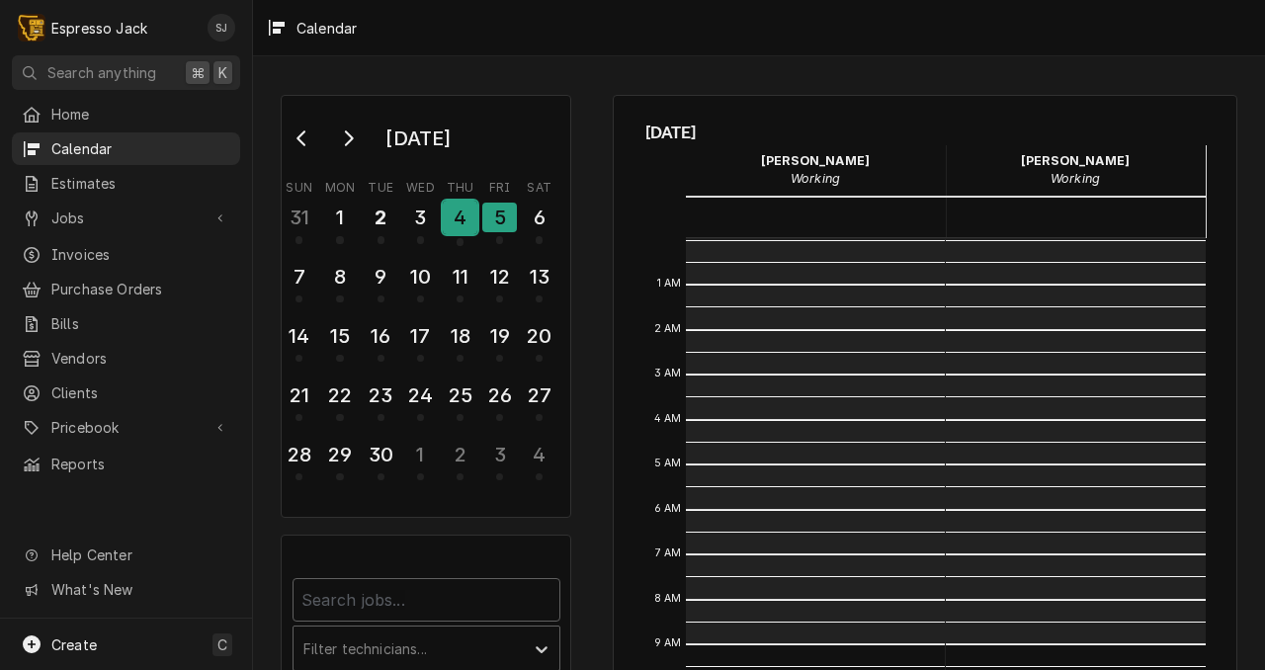
click at [457, 217] on div "4" at bounding box center [460, 218] width 35 height 34
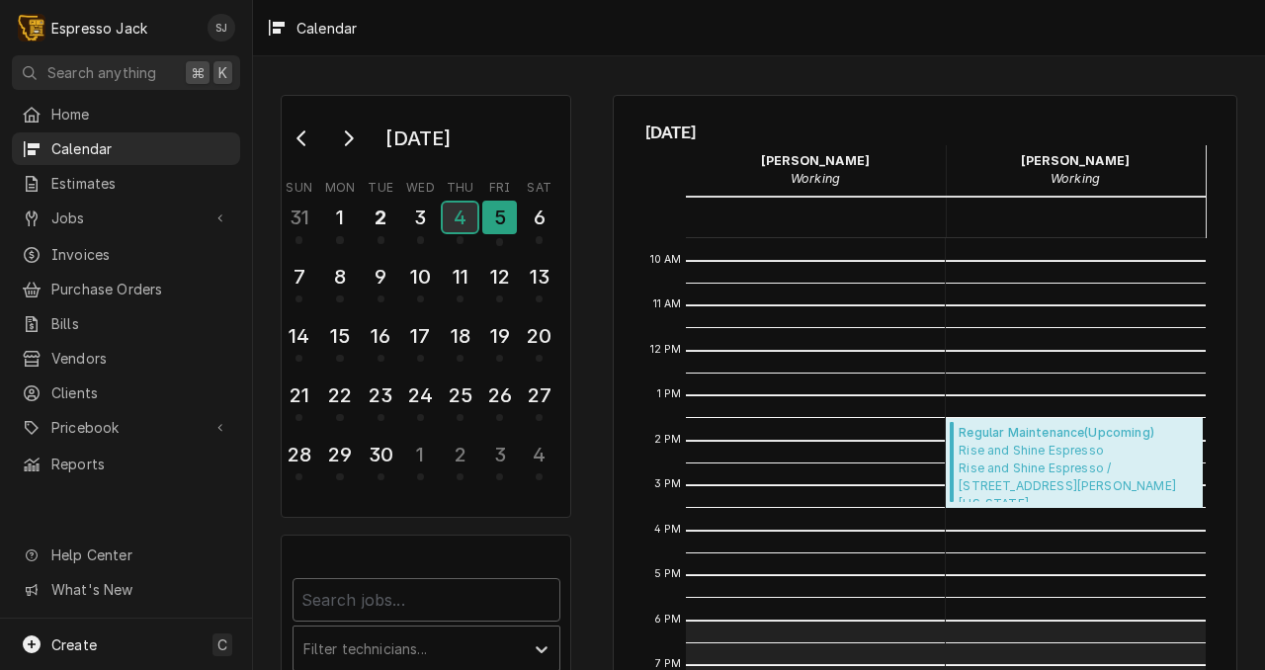
scroll to position [431, 0]
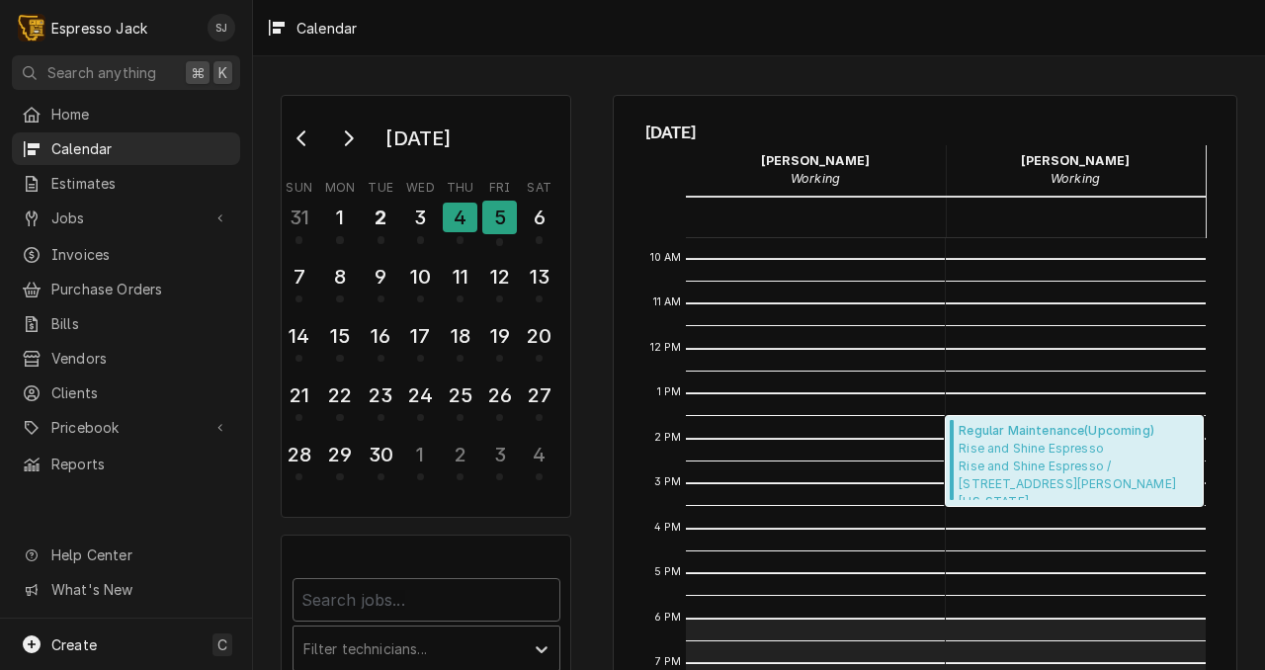
click at [1050, 471] on span "Rise and Shine Espresso Rise and Shine Espresso / 900 Shoup St, Salmon, Idaho 8…" at bounding box center [1078, 470] width 238 height 60
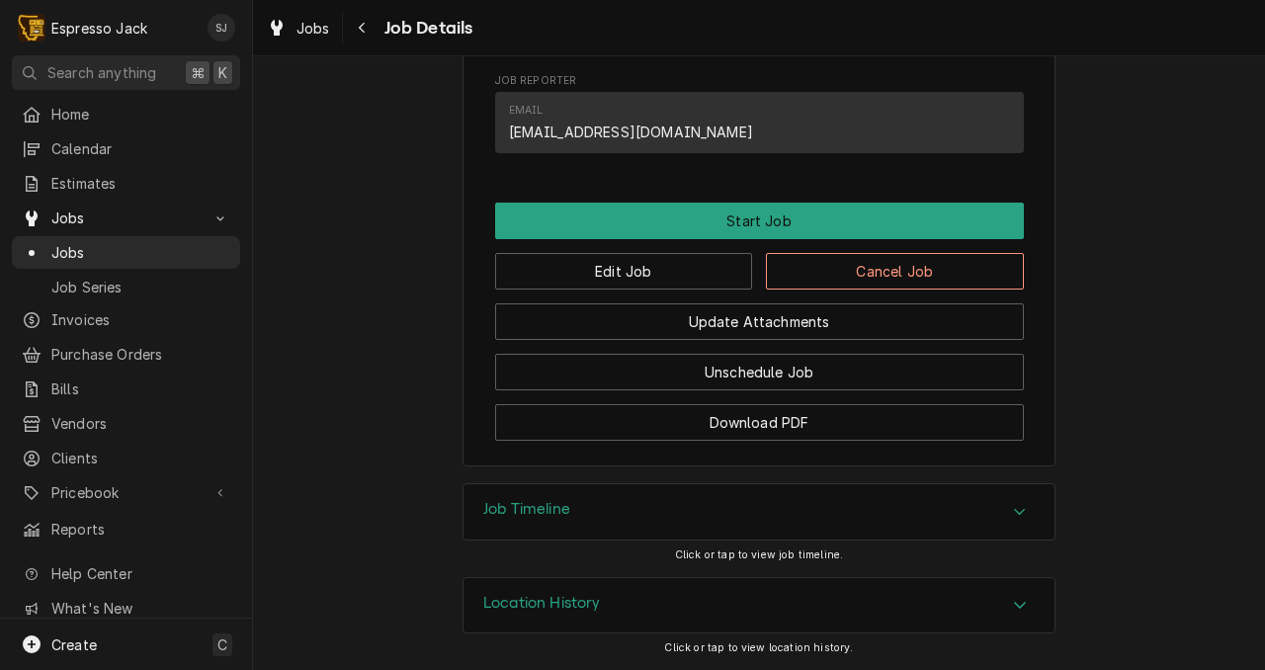
scroll to position [1017, 0]
click at [644, 267] on button "Edit Job" at bounding box center [624, 271] width 258 height 37
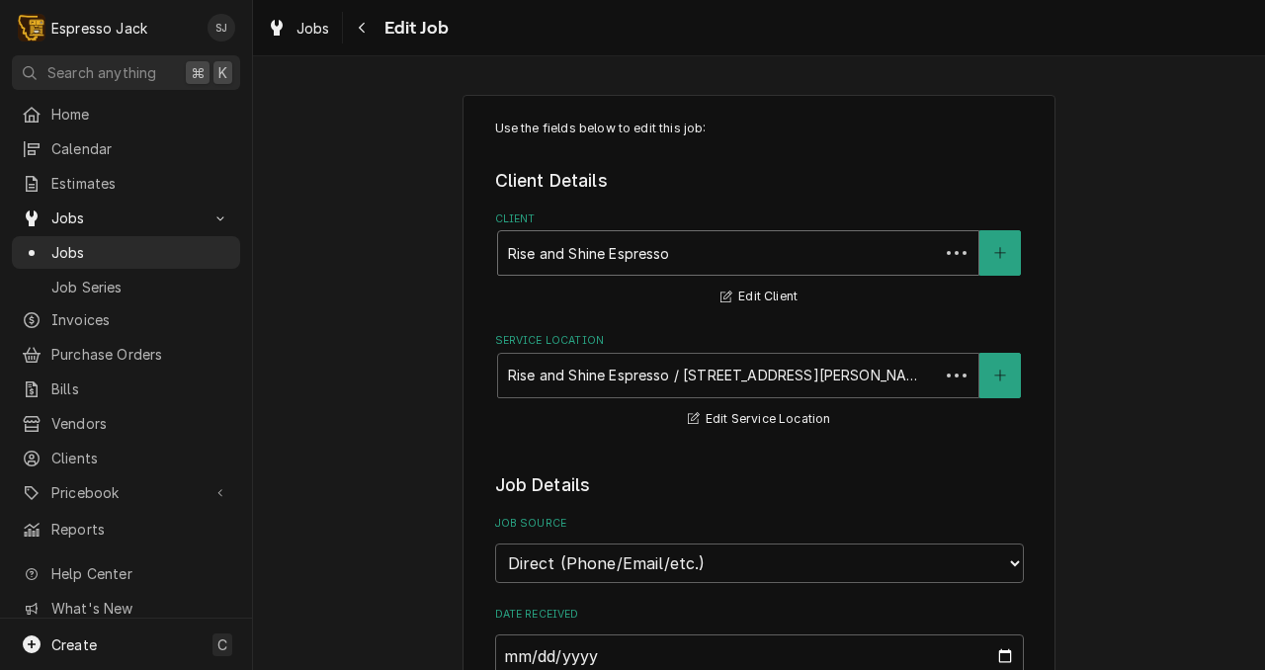
type textarea "x"
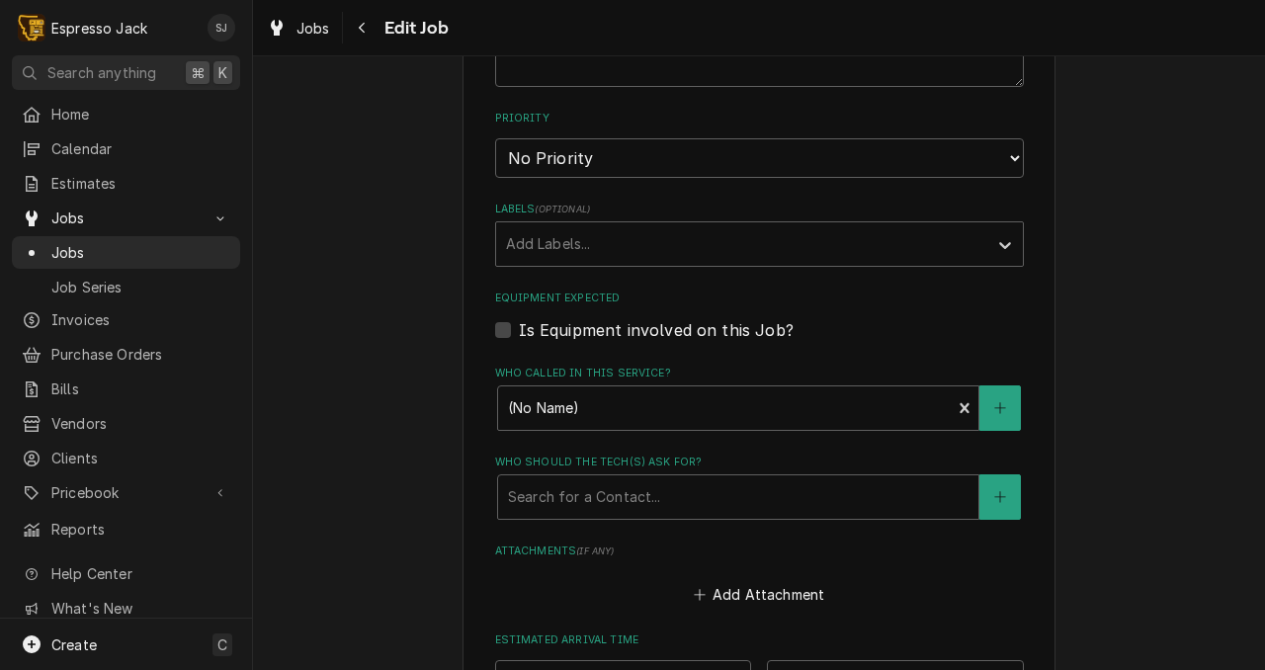
scroll to position [1092, 0]
click at [503, 340] on div "Is Equipment involved on this Job?" at bounding box center [759, 328] width 529 height 24
click at [519, 334] on label "Is Equipment involved on this Job?" at bounding box center [656, 328] width 275 height 24
click at [519, 334] on input "Equipment Expected" at bounding box center [783, 337] width 529 height 43
checkbox input "true"
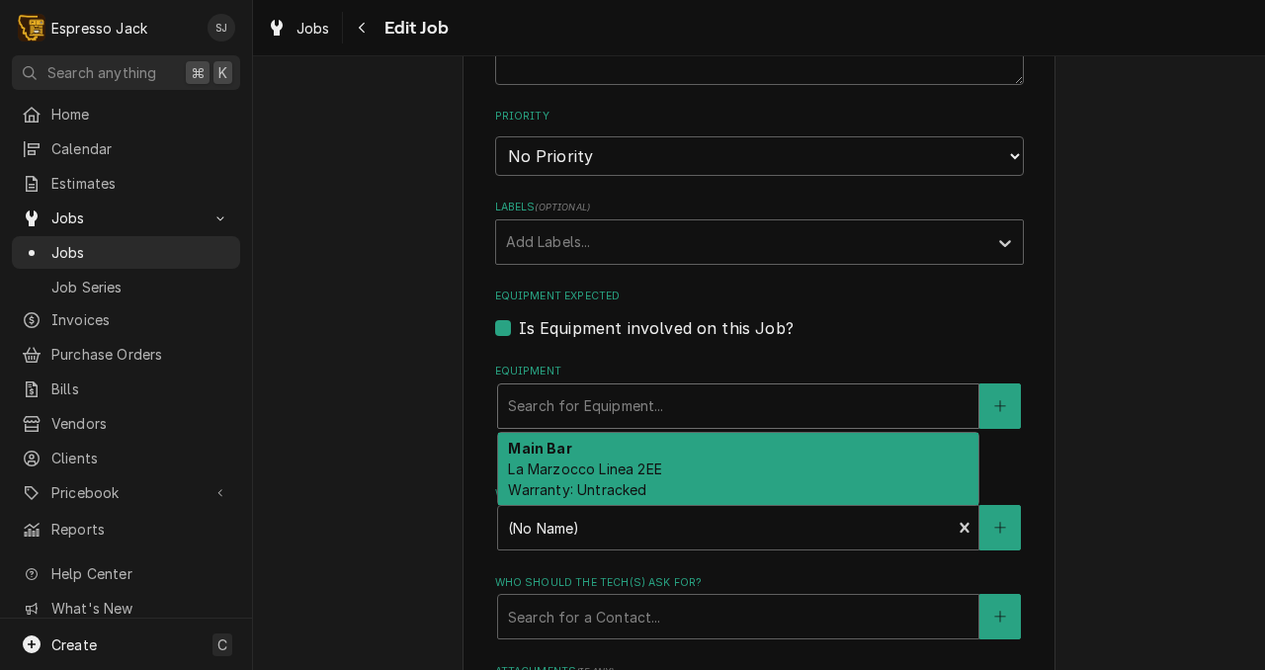
click at [542, 404] on div "Equipment" at bounding box center [738, 406] width 461 height 36
click at [541, 470] on span "La Marzocco Linea 2EE Warranty: Untracked" at bounding box center [584, 480] width 153 height 38
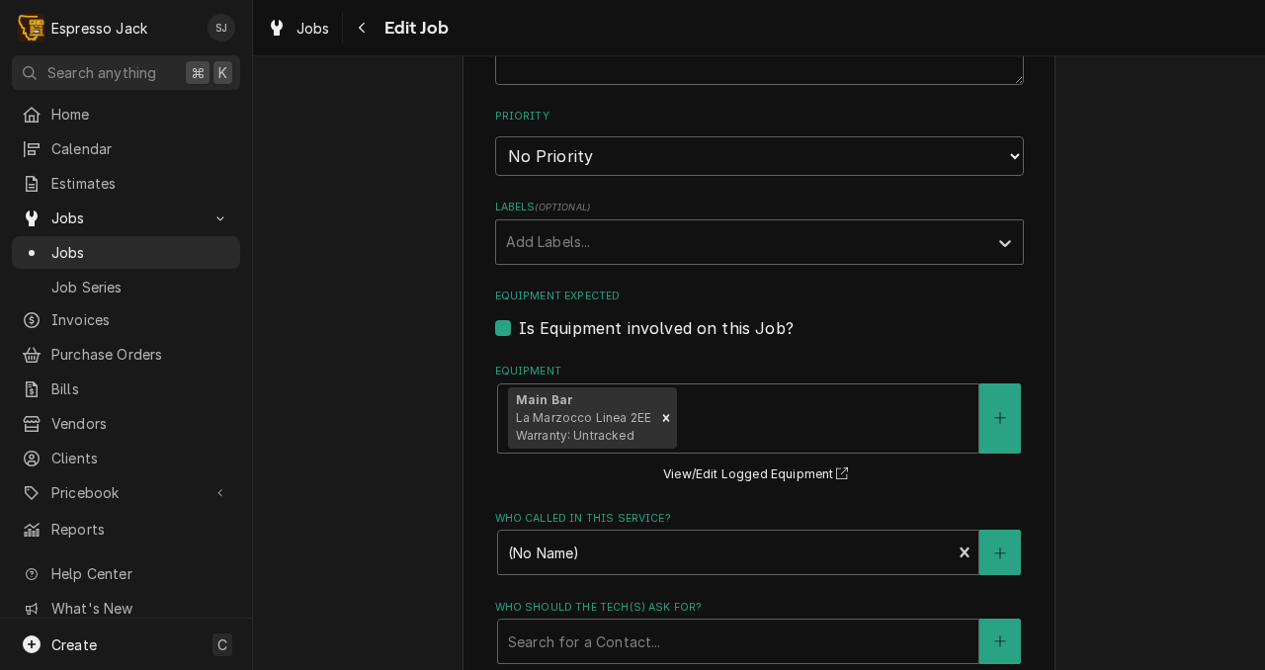
click at [466, 489] on div "Use the fields below to edit this job: Client Details Client Rise and Shine Esp…" at bounding box center [759, 99] width 593 height 2193
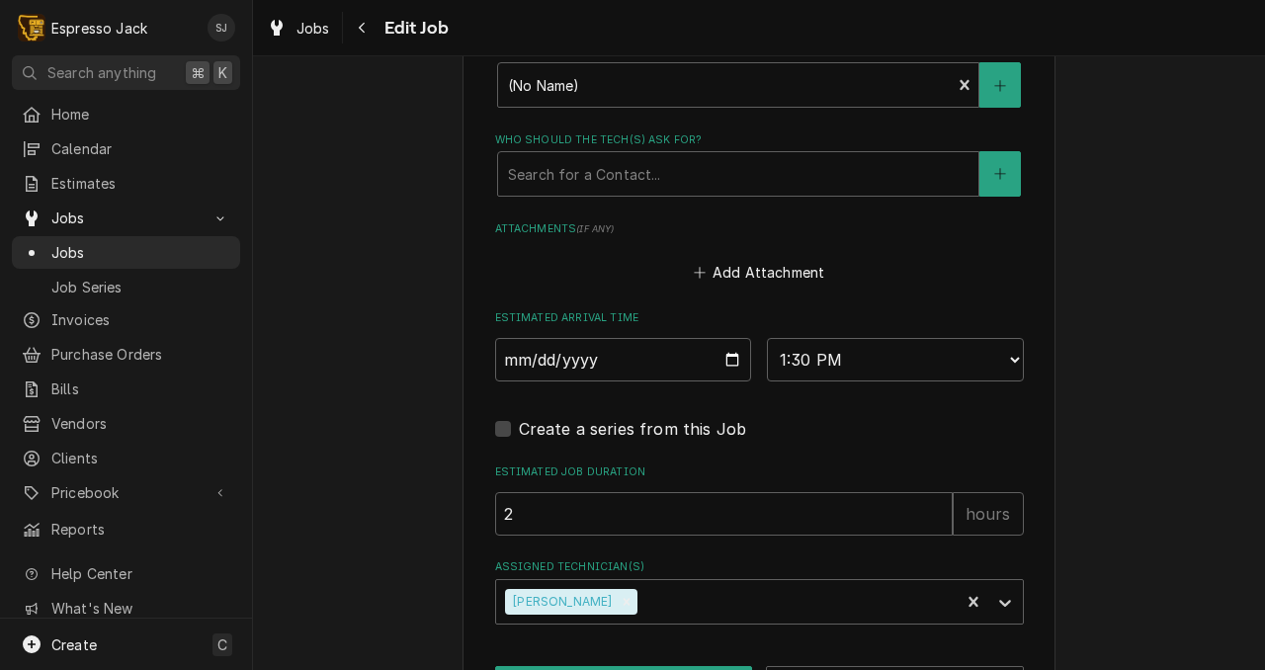
scroll to position [1643, 0]
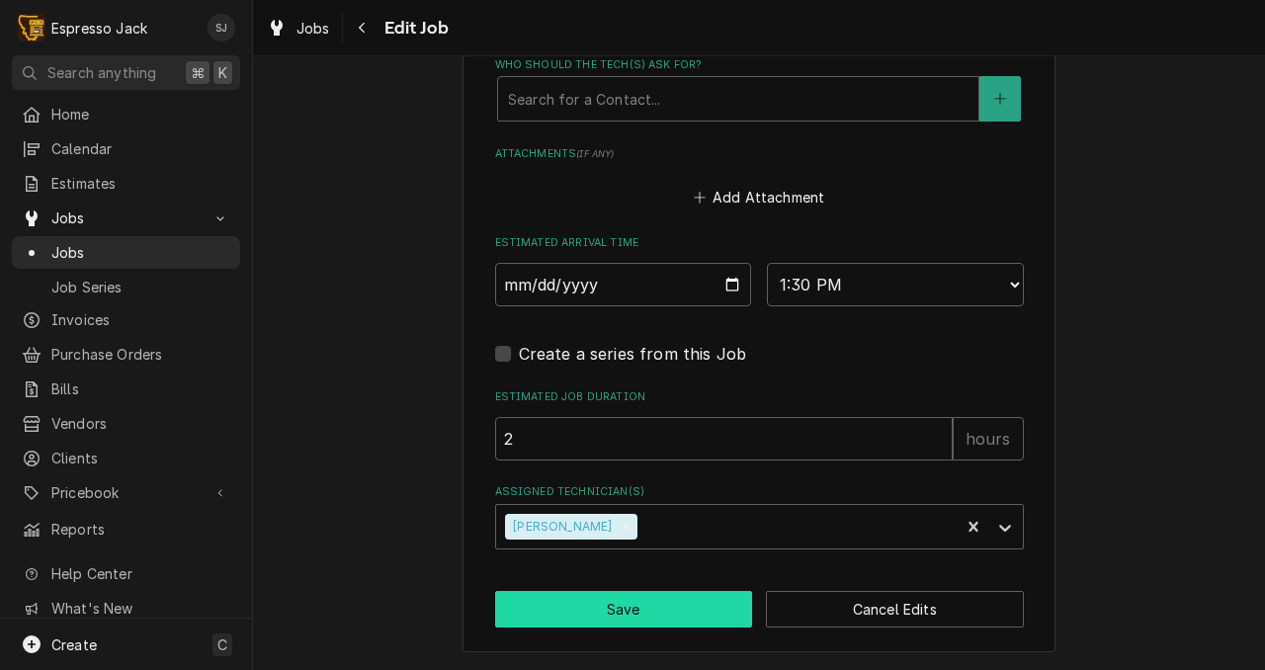
click at [603, 610] on button "Save" at bounding box center [624, 609] width 258 height 37
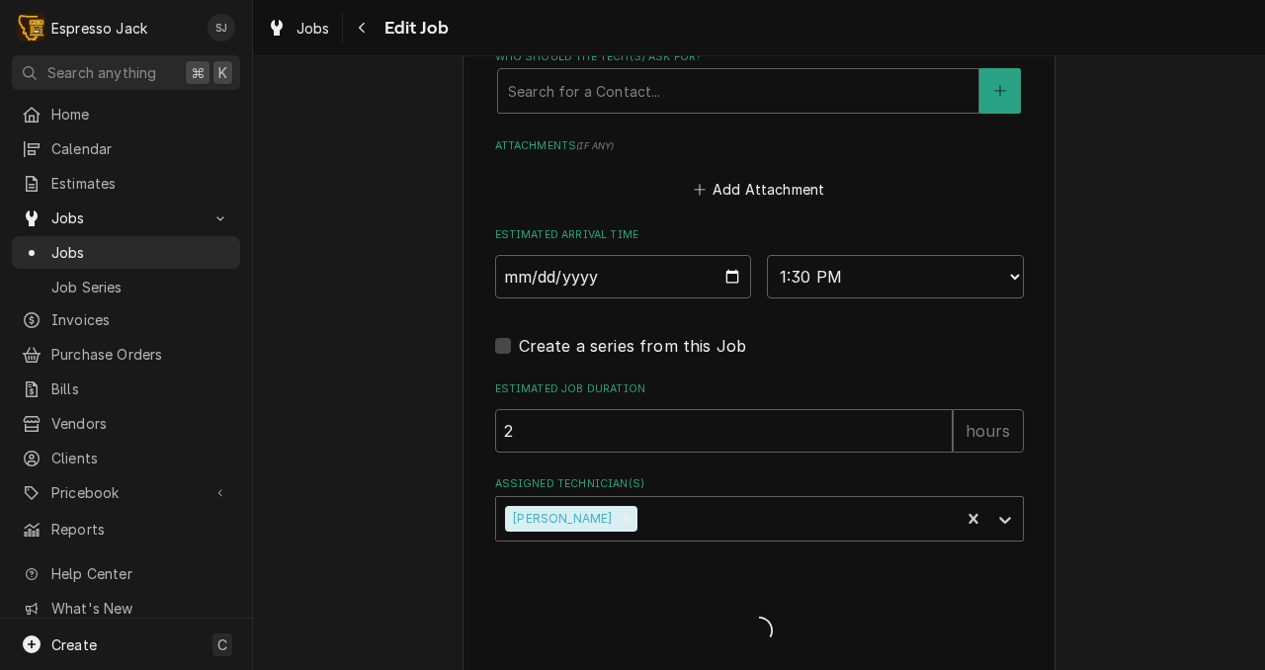
type textarea "x"
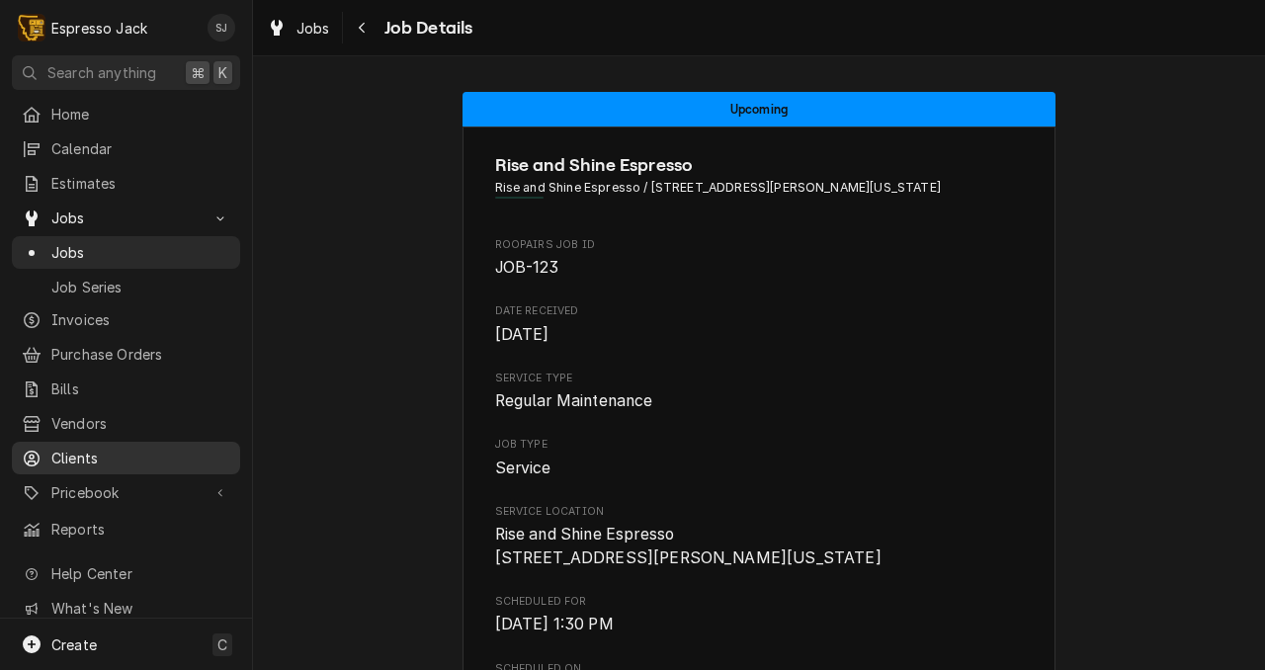
click at [99, 453] on span "Clients" at bounding box center [140, 458] width 179 height 21
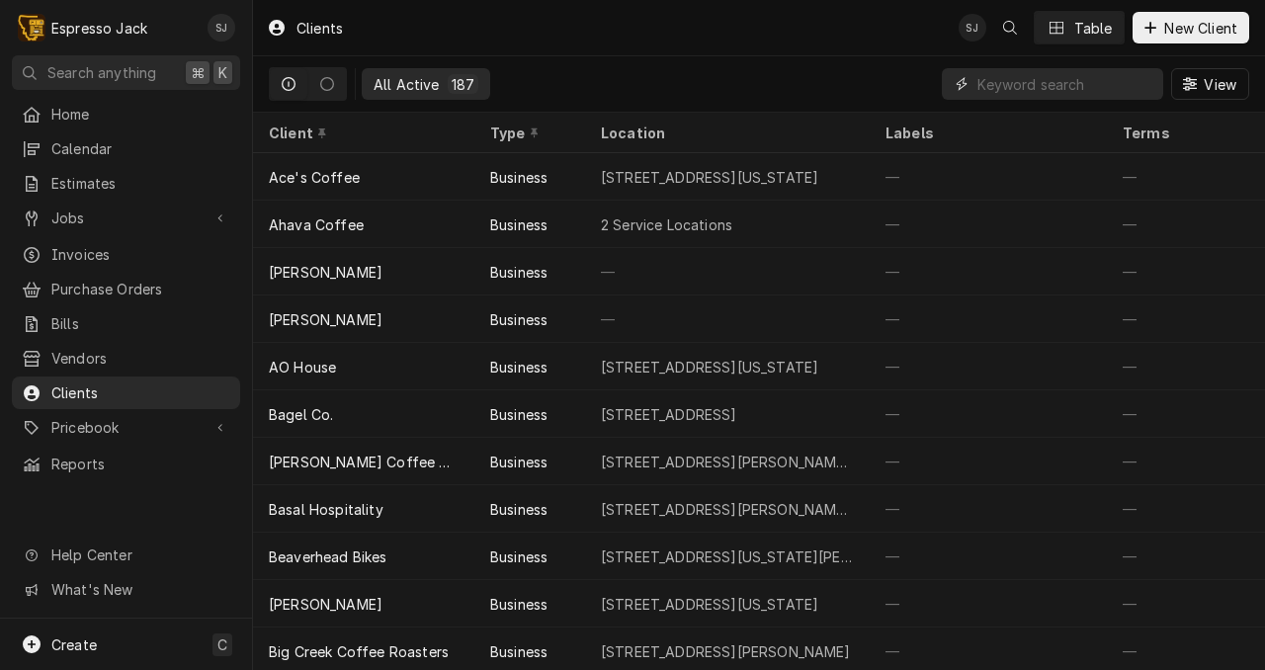
click at [990, 89] on input "Dynamic Content Wrapper" at bounding box center [1065, 84] width 176 height 32
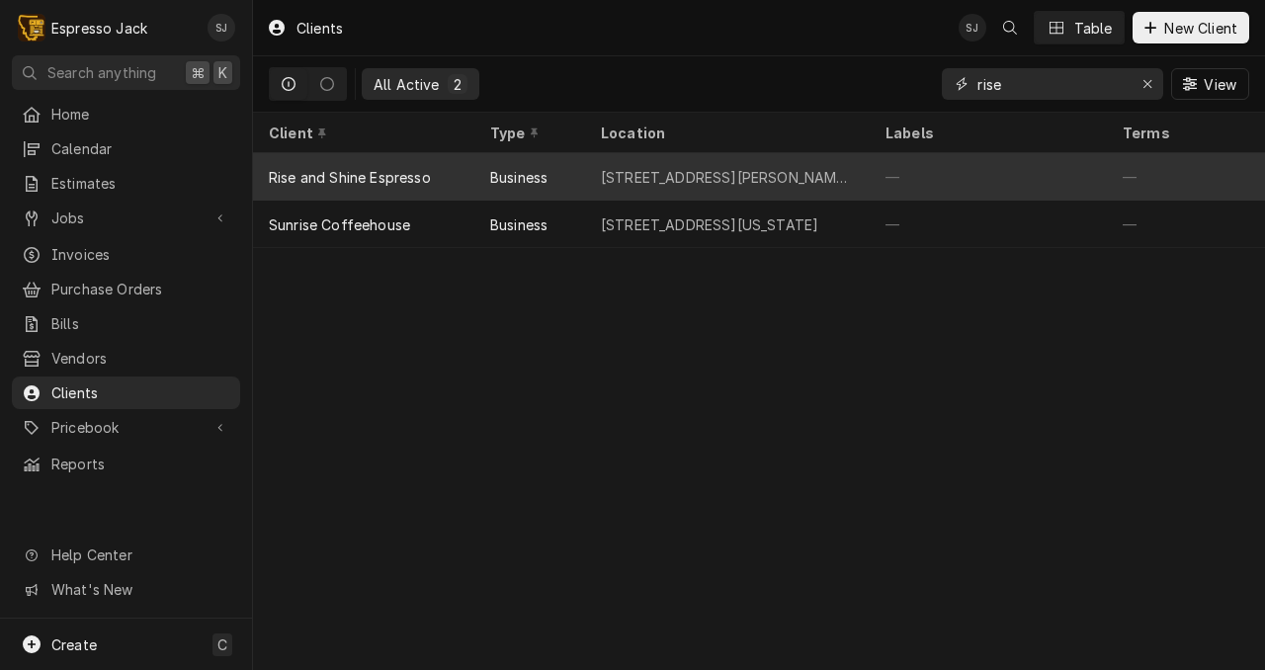
type input "rise"
click at [366, 175] on div "Rise and Shine Espresso" at bounding box center [350, 177] width 162 height 21
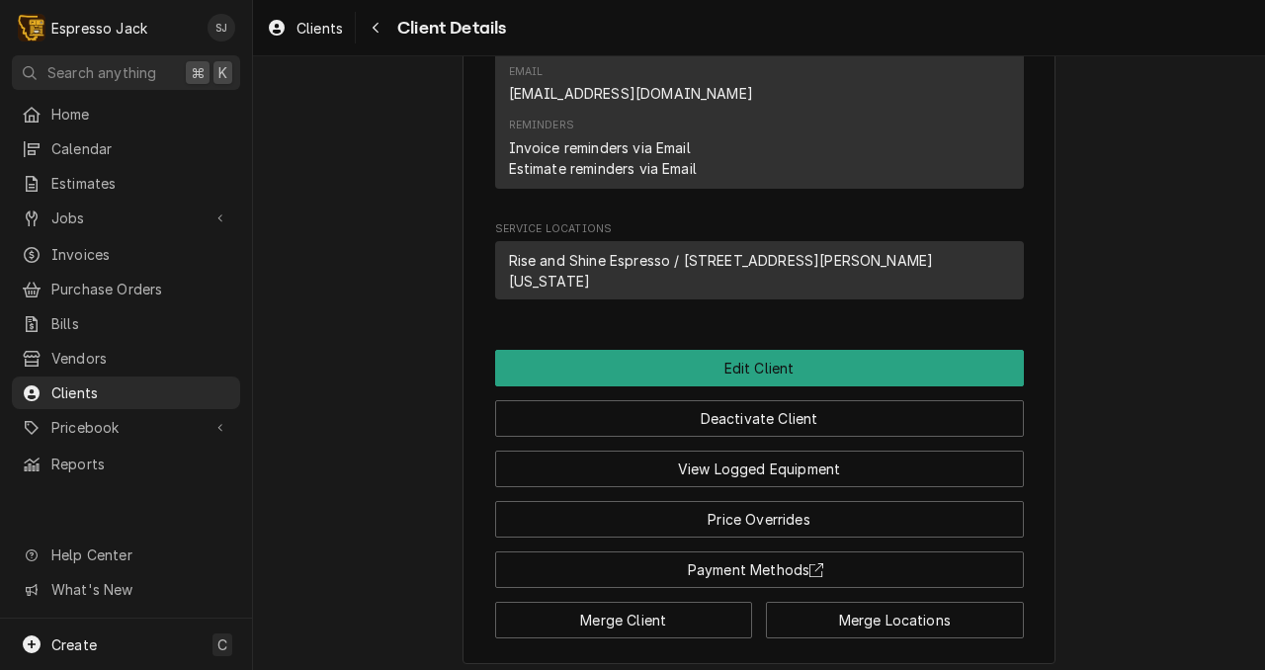
scroll to position [683, 0]
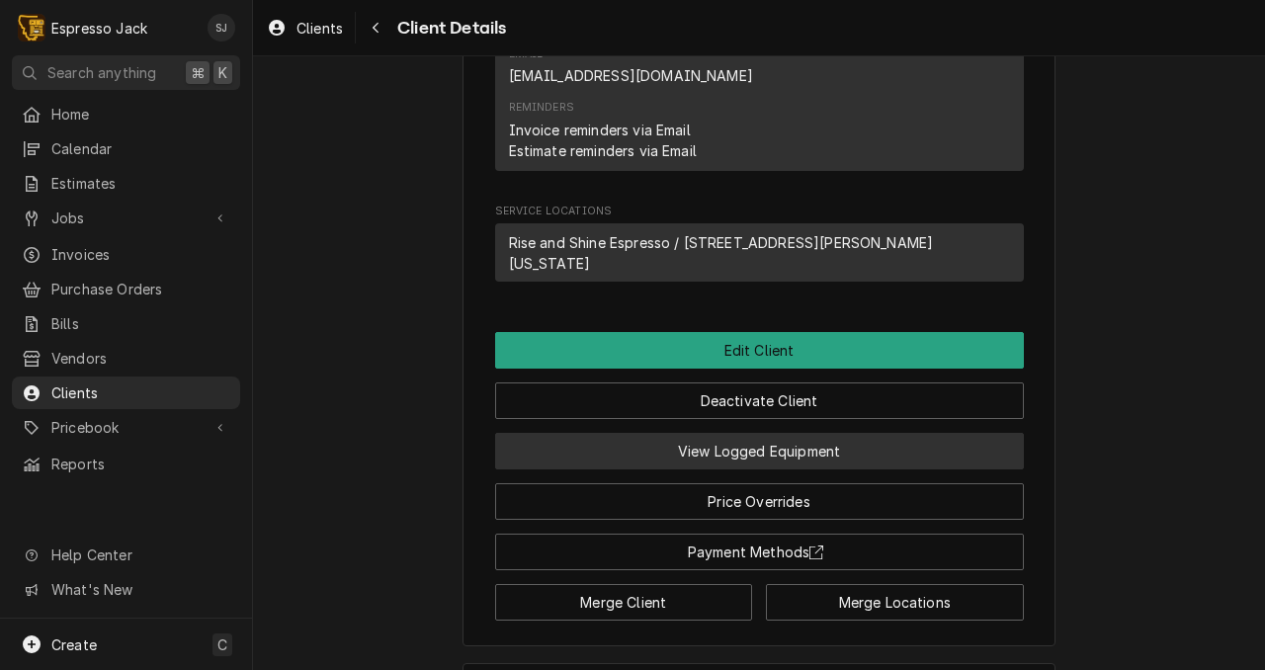
click at [605, 437] on button "View Logged Equipment" at bounding box center [759, 451] width 529 height 37
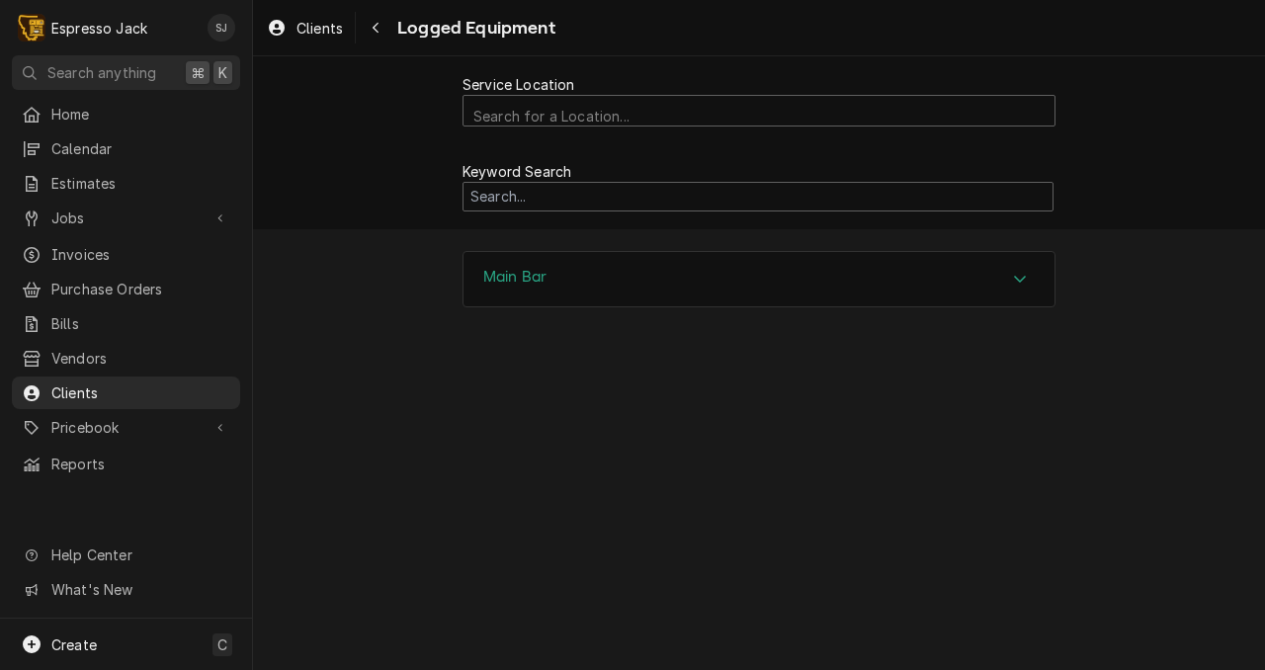
click at [569, 267] on div "Main Bar" at bounding box center [759, 279] width 591 height 55
click at [379, 21] on icon "Navigate back" at bounding box center [376, 28] width 9 height 14
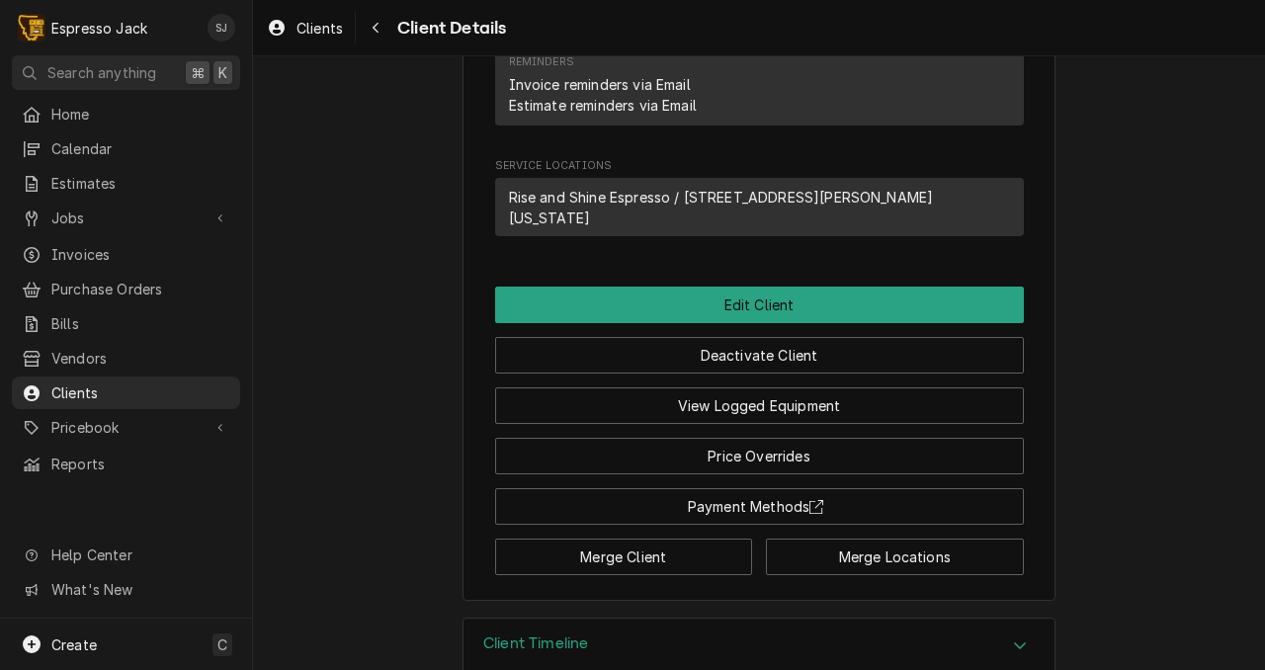
scroll to position [754, 0]
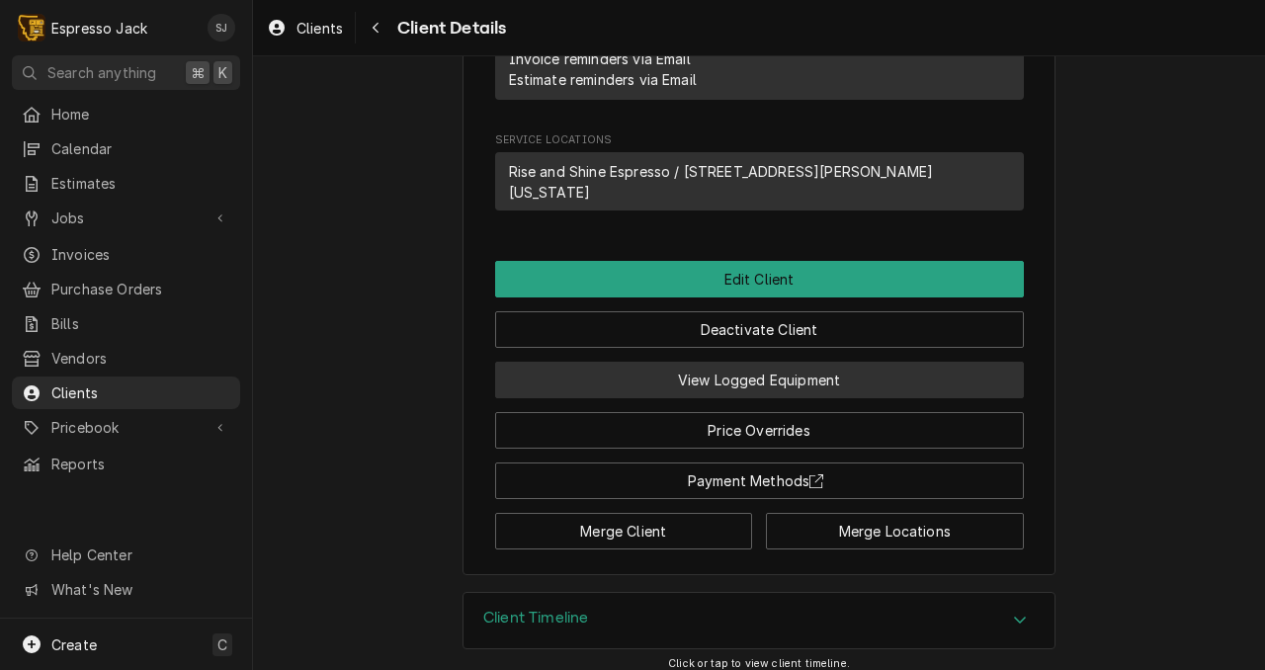
click at [771, 362] on button "View Logged Equipment" at bounding box center [759, 380] width 529 height 37
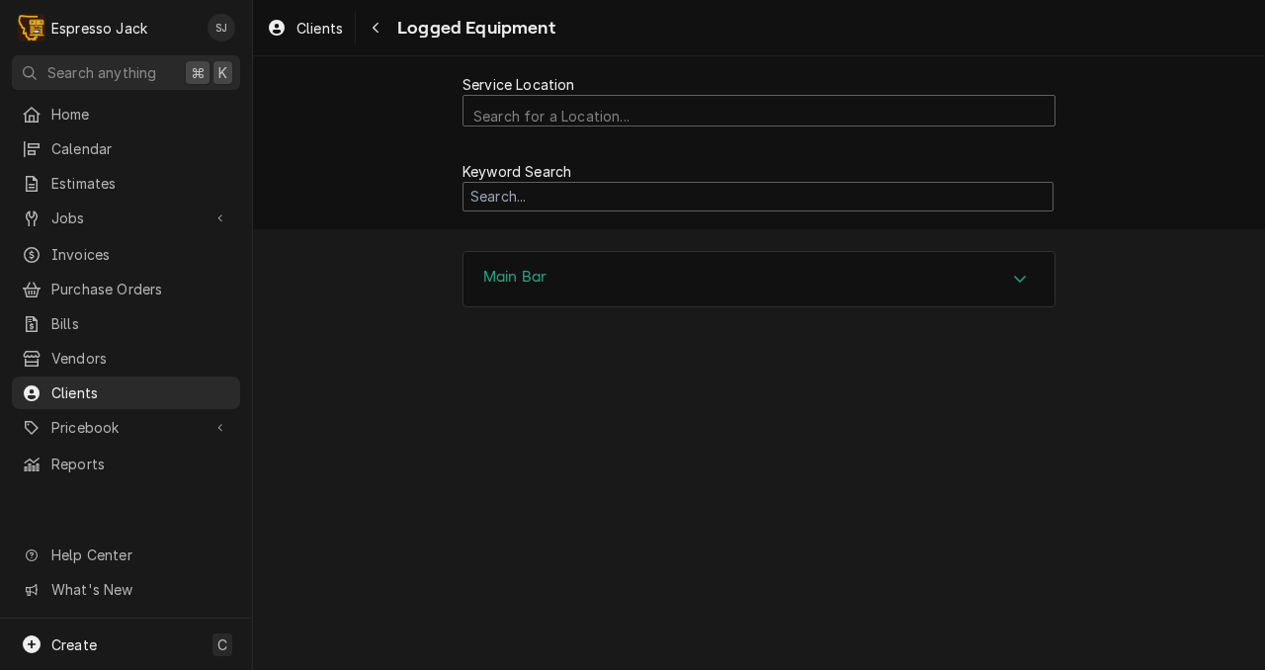
click at [520, 283] on h3 "Main Bar" at bounding box center [514, 277] width 63 height 19
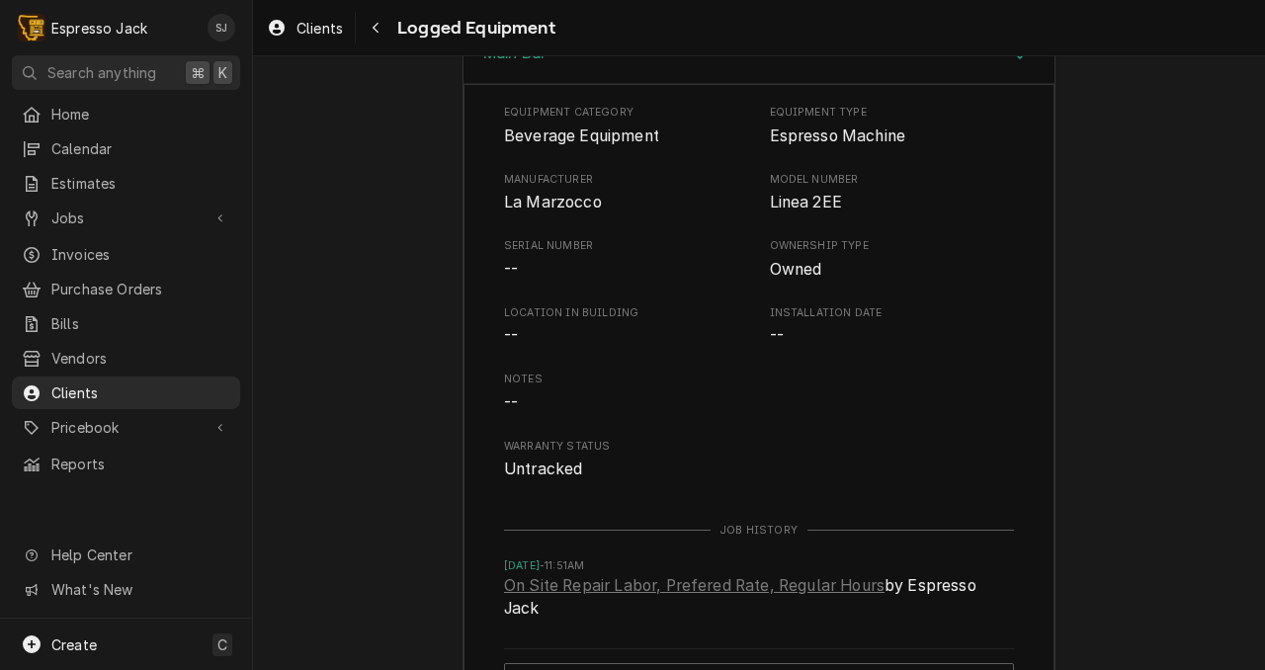
scroll to position [267, 0]
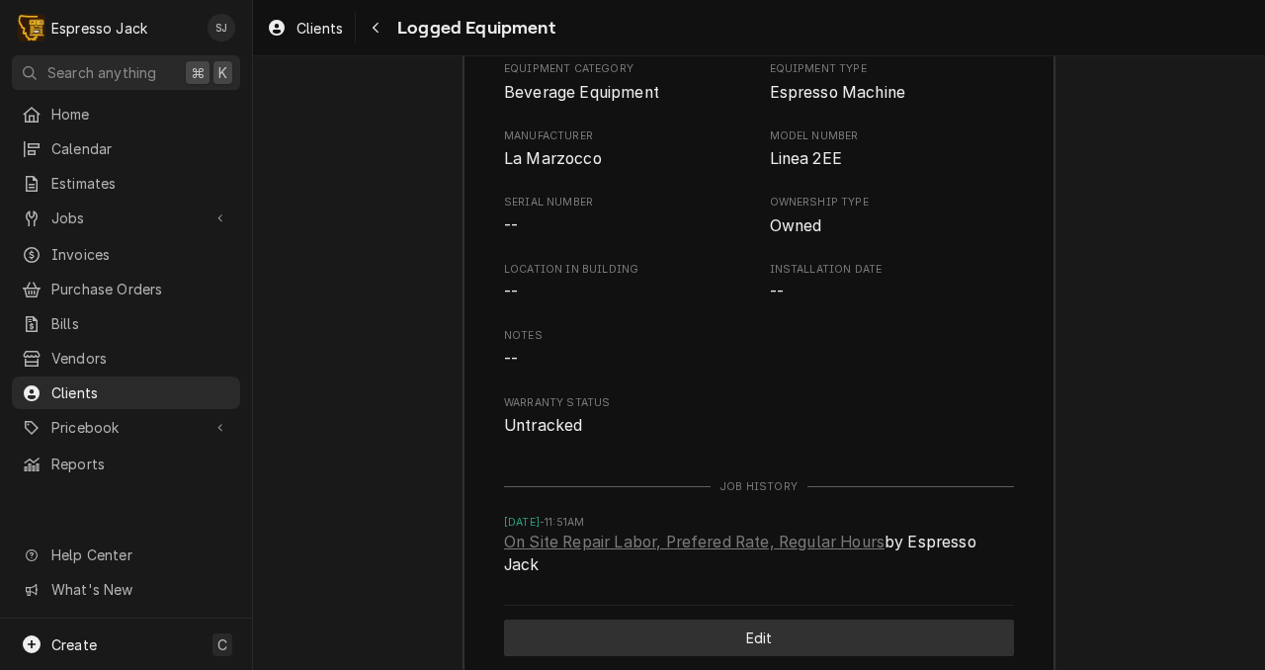
click at [635, 620] on button "Edit" at bounding box center [759, 638] width 510 height 37
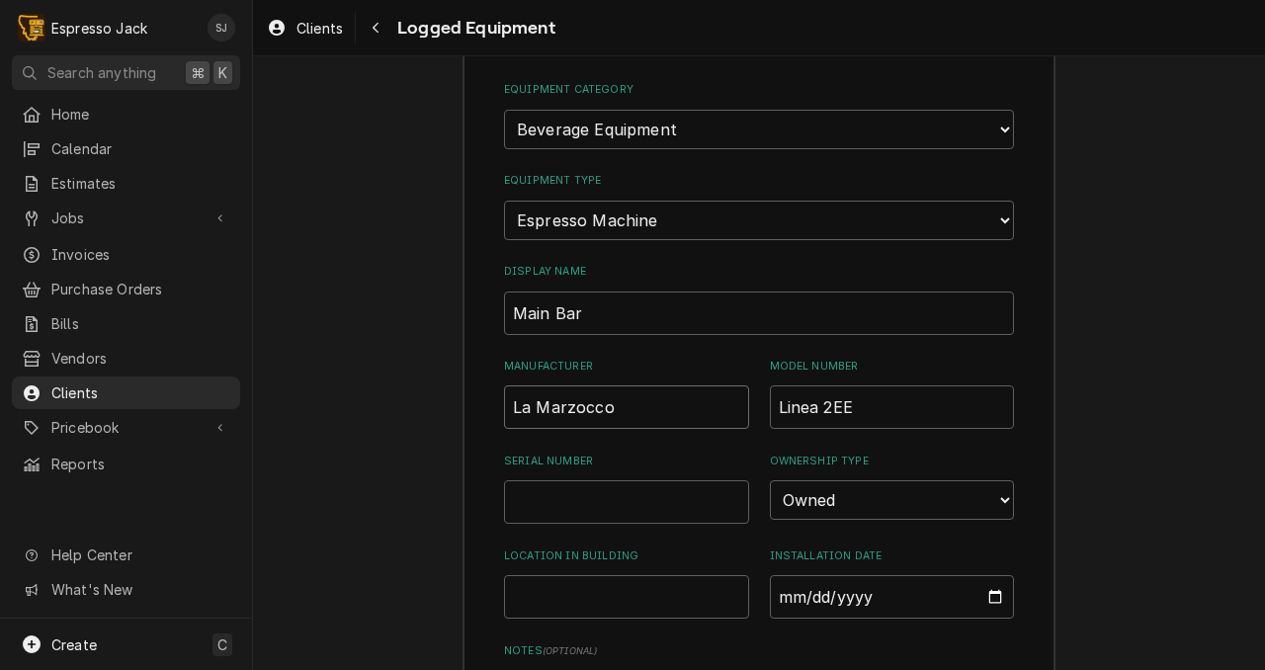
click at [633, 410] on input "La Marzocco" at bounding box center [626, 406] width 245 height 43
click at [533, 501] on input "Serial Number" at bounding box center [626, 501] width 245 height 43
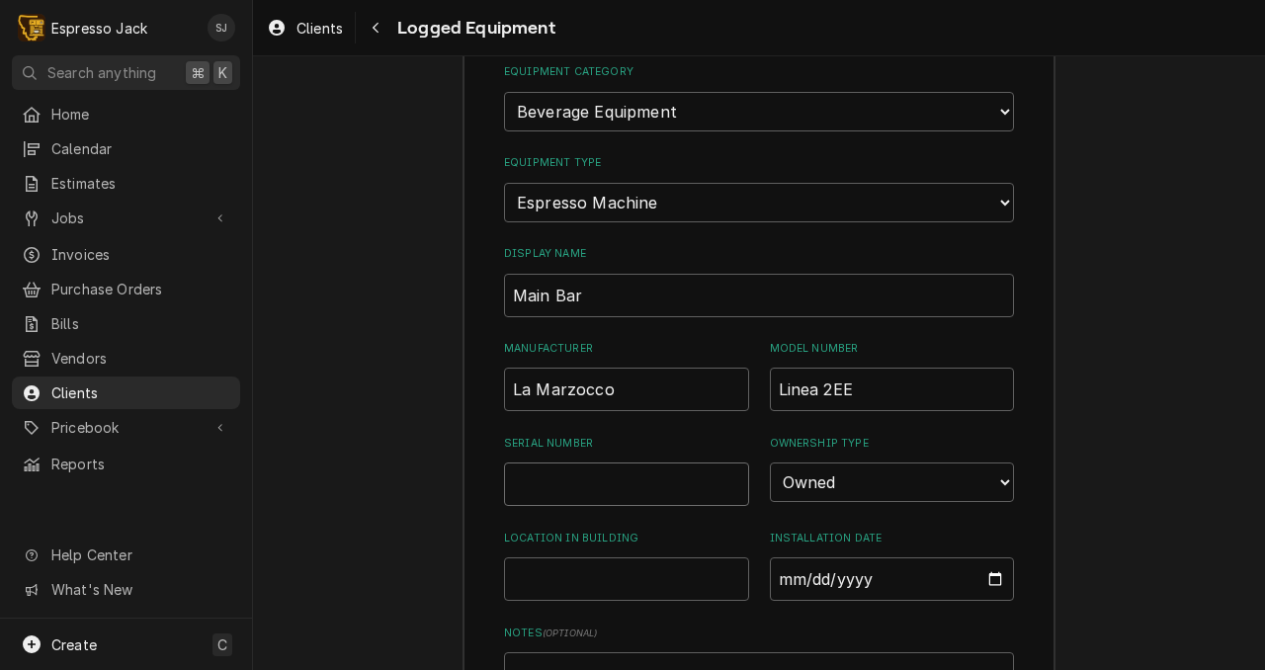
scroll to position [575, 0]
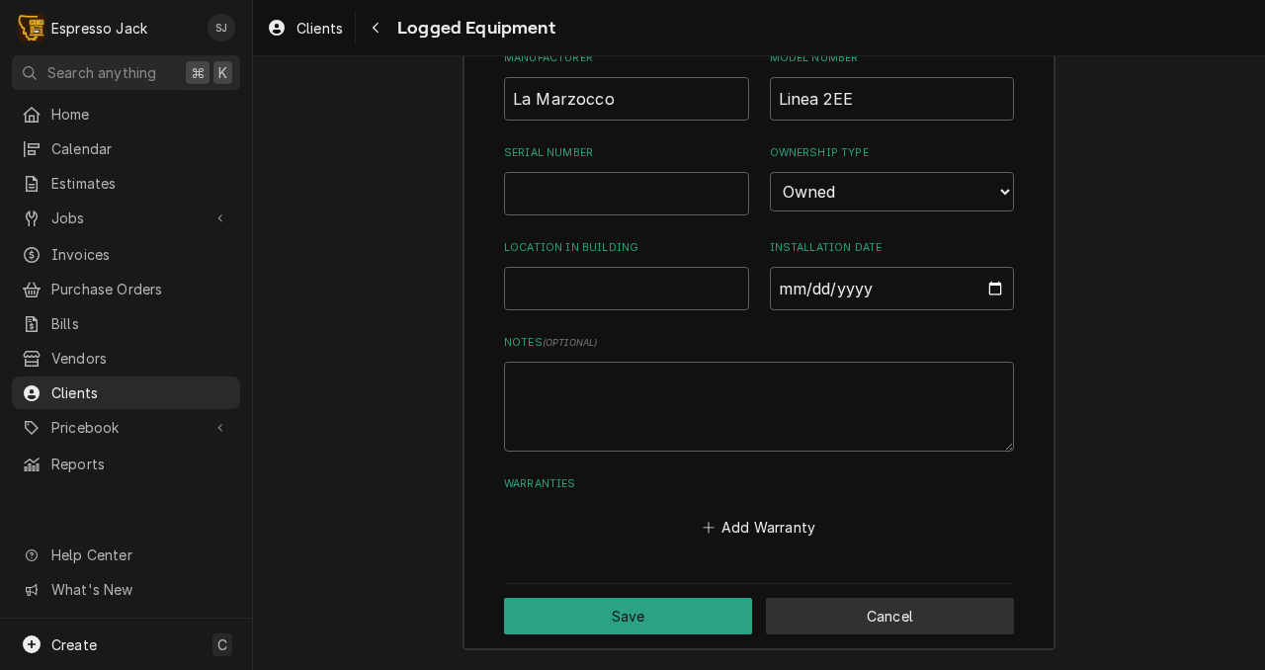
click at [844, 609] on button "Cancel" at bounding box center [890, 616] width 248 height 37
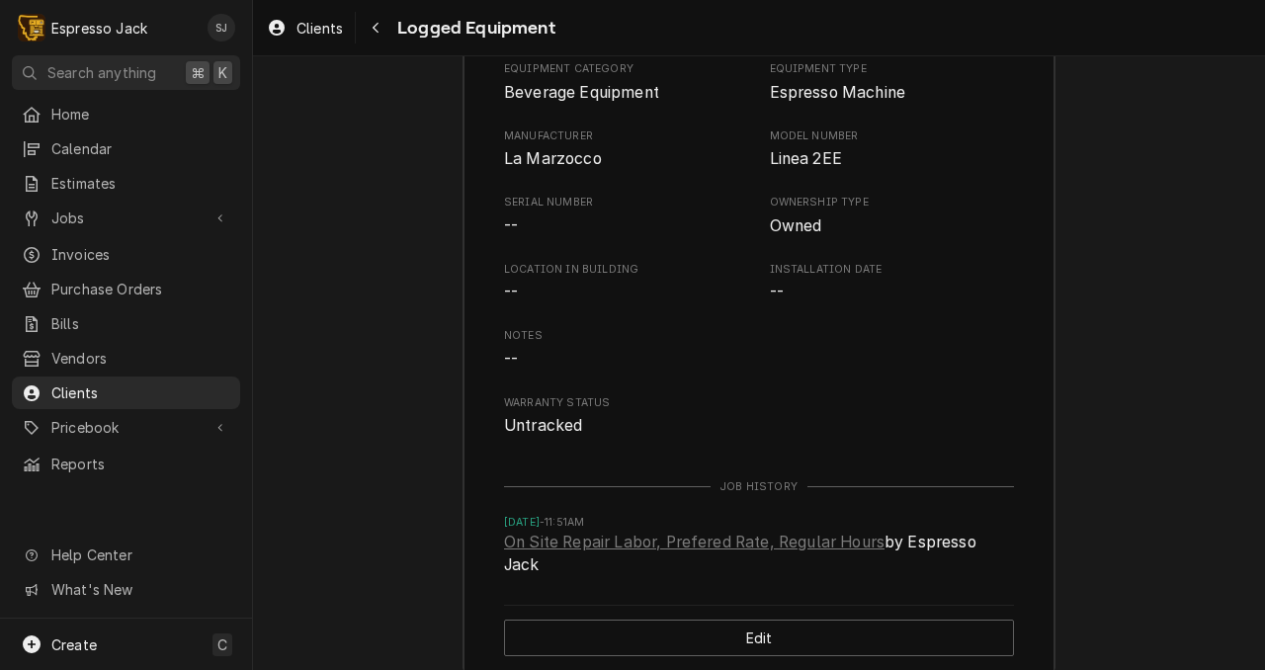
scroll to position [0, 0]
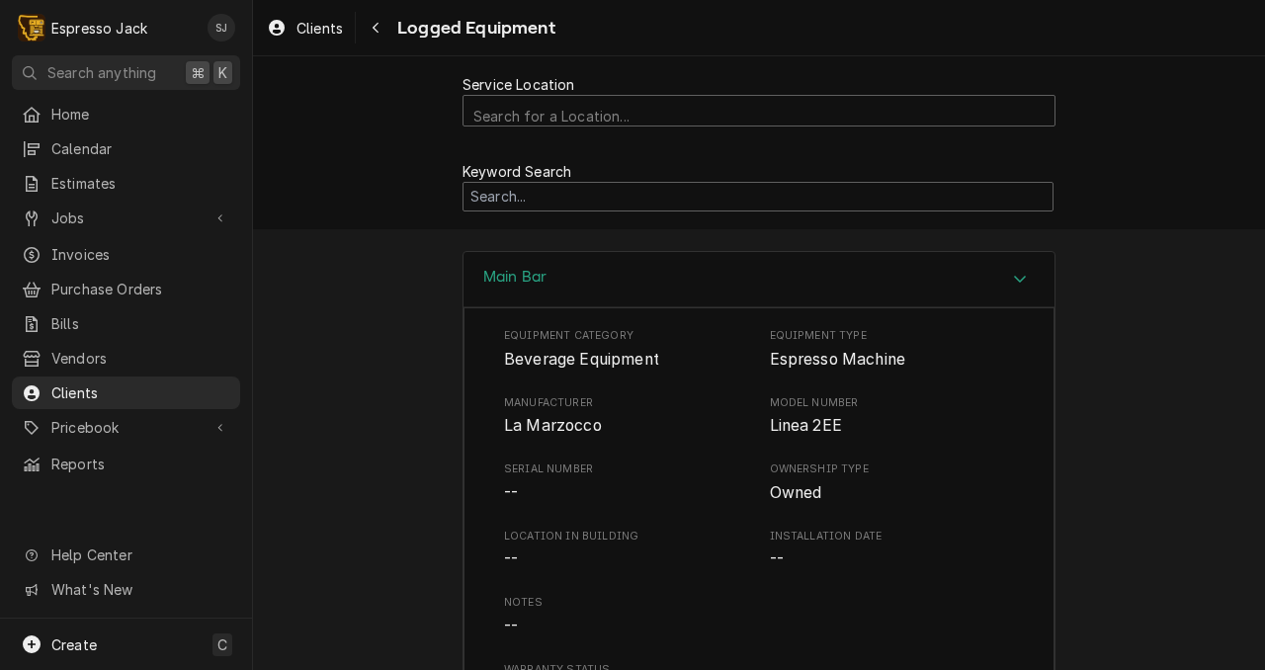
click at [654, 34] on div "Clients Logged Equipment" at bounding box center [759, 27] width 1012 height 55
click at [374, 211] on div "Keyword Search" at bounding box center [759, 186] width 1012 height 86
click at [77, 454] on span "Reports" at bounding box center [140, 464] width 179 height 21
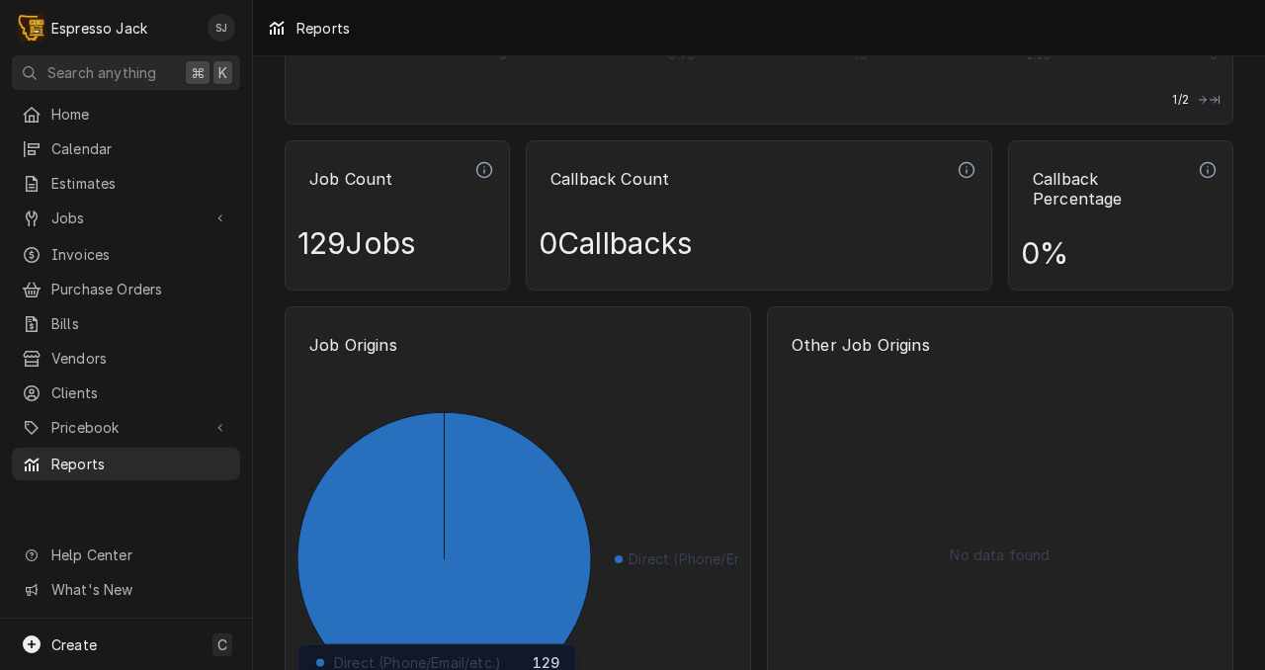
scroll to position [2204, 0]
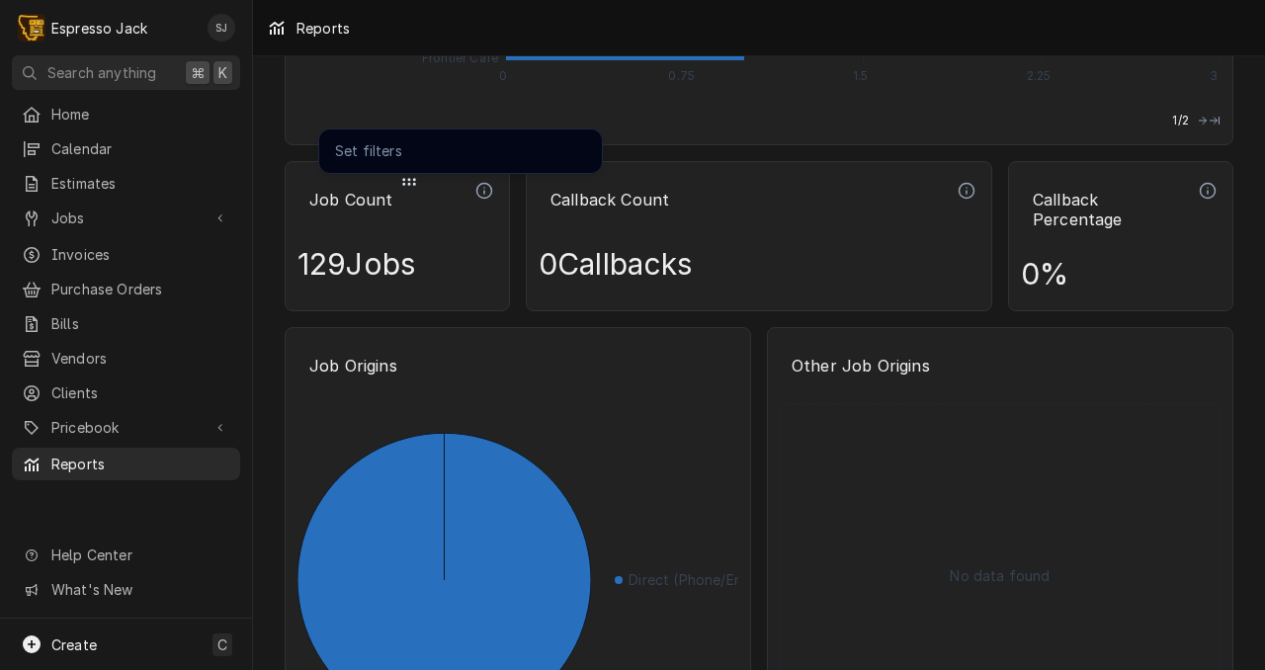
click at [484, 189] on icon "Dynamic Content Wrapper" at bounding box center [484, 191] width 18 height 18
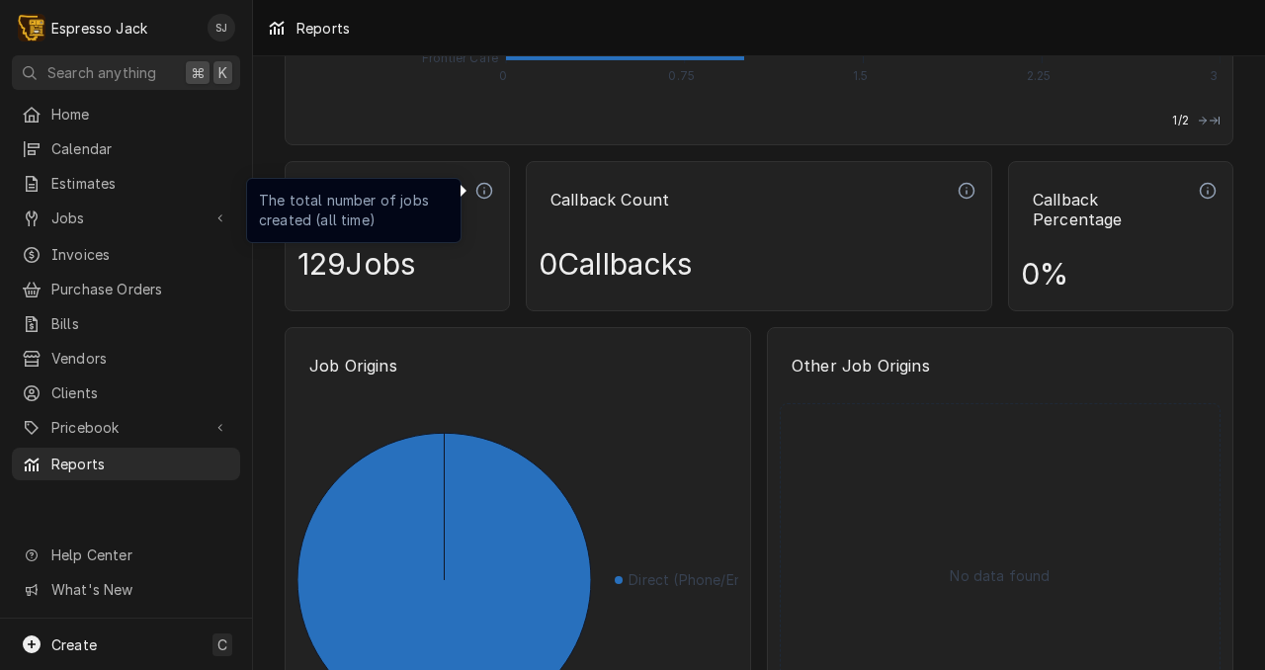
click at [483, 190] on icon "Dynamic Content Wrapper" at bounding box center [484, 191] width 18 height 18
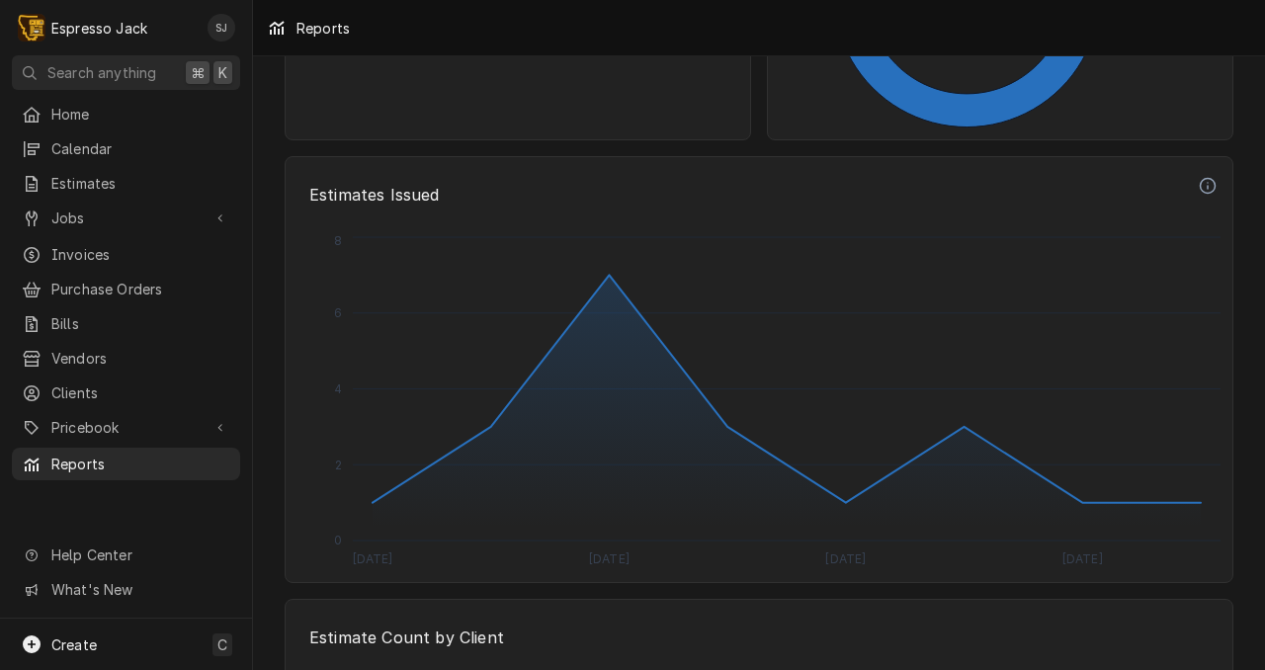
scroll to position [0, 0]
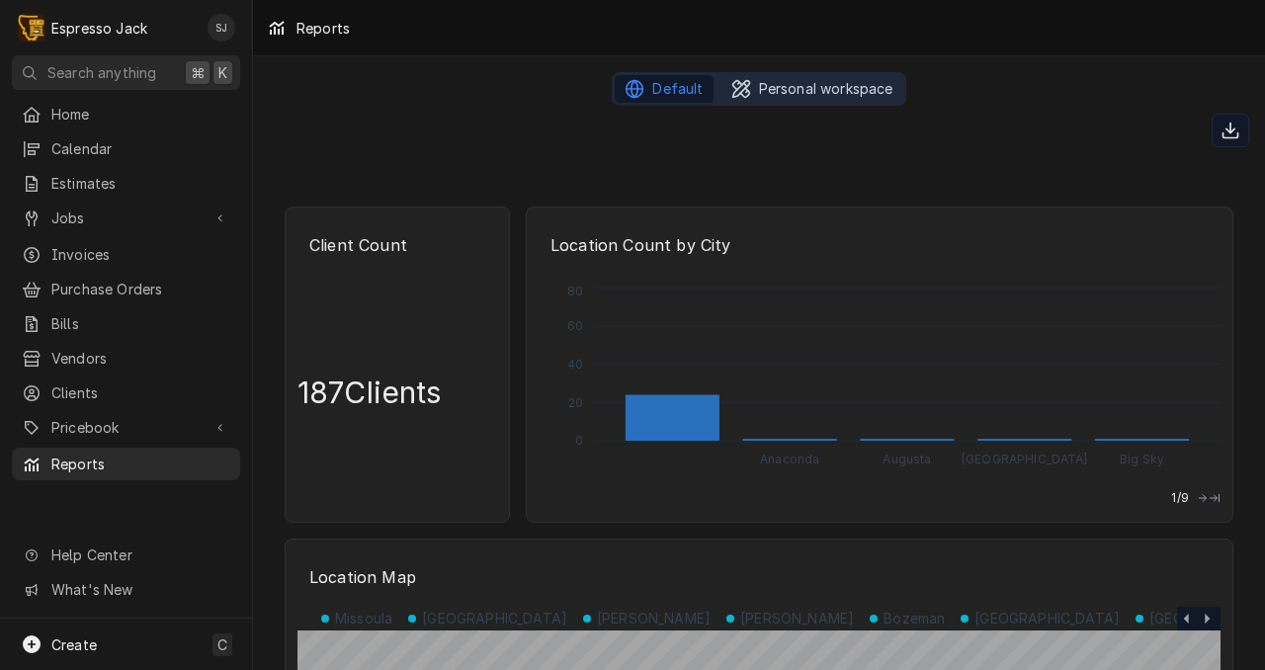
click at [849, 90] on span "Personal workspace" at bounding box center [826, 89] width 134 height 20
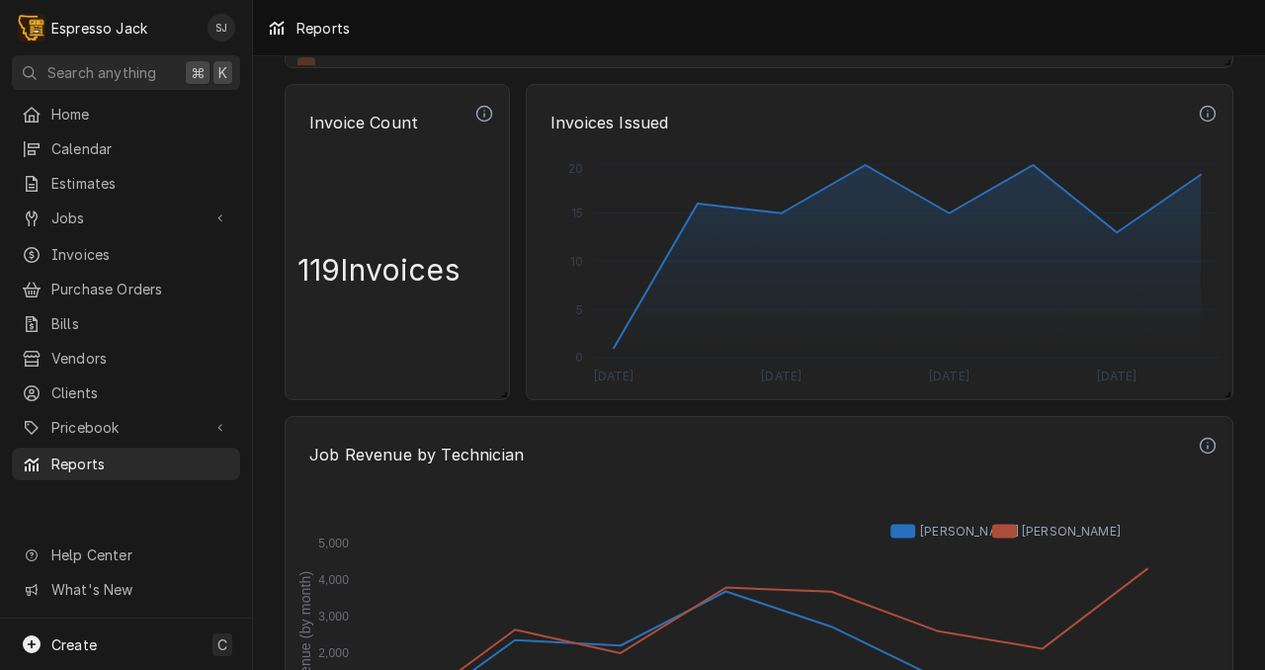
scroll to position [4290, 0]
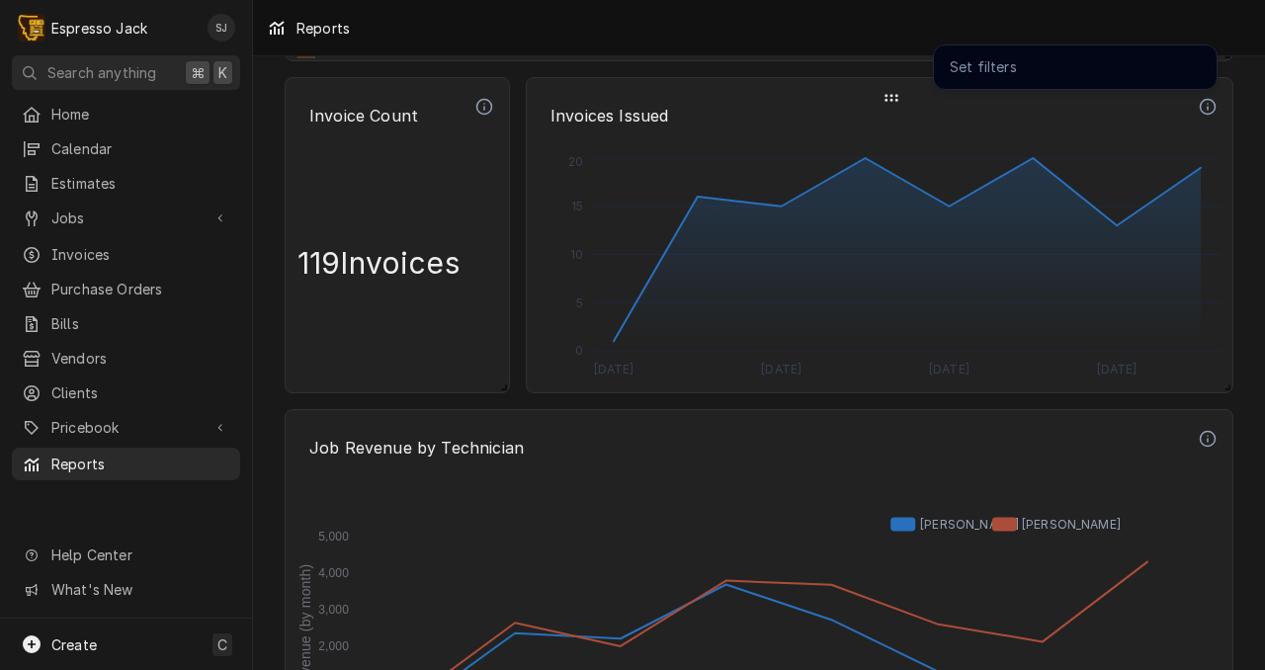
click at [1204, 111] on icon "Dynamic Content Wrapper" at bounding box center [1208, 107] width 18 height 18
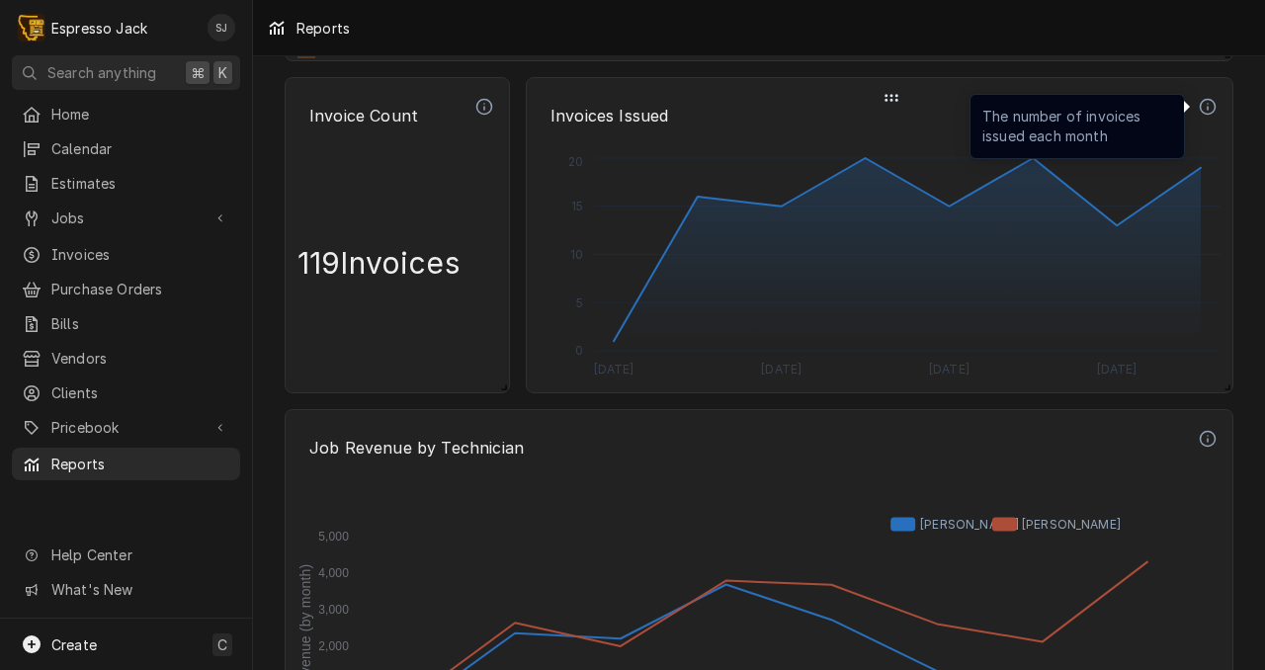
click at [1204, 111] on icon "Dynamic Content Wrapper" at bounding box center [1208, 107] width 18 height 18
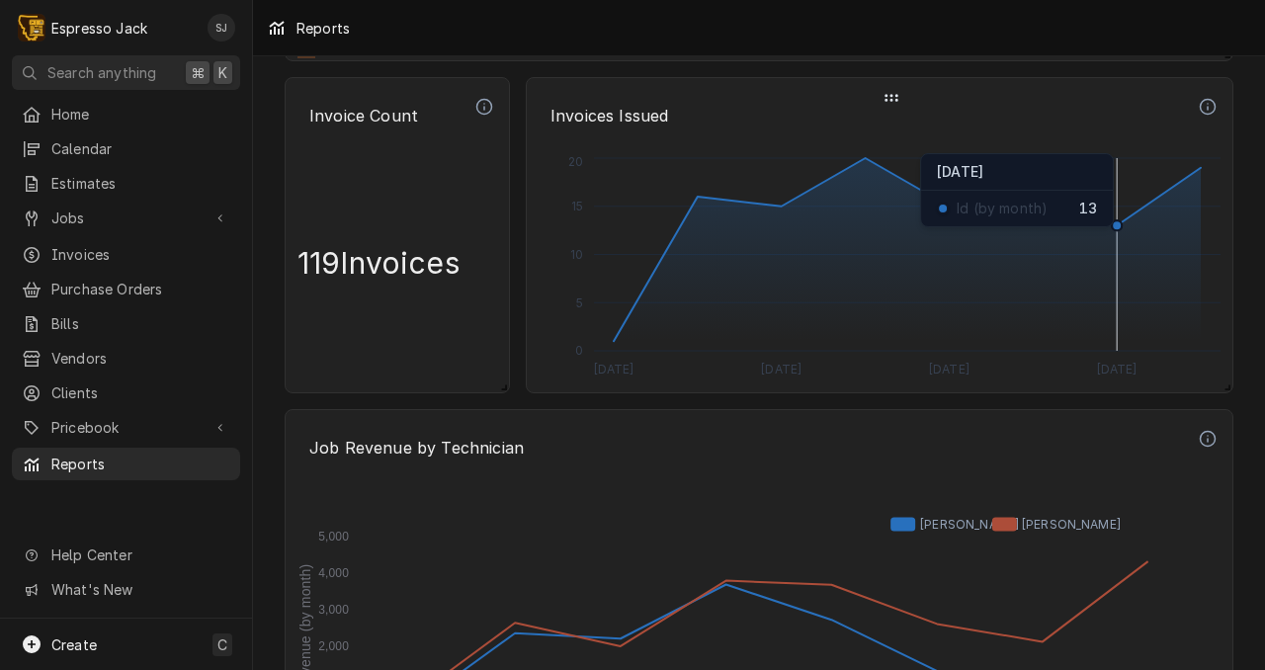
click at [1117, 228] on circle "Dynamic Content Wrapper" at bounding box center [1117, 225] width 10 height 10
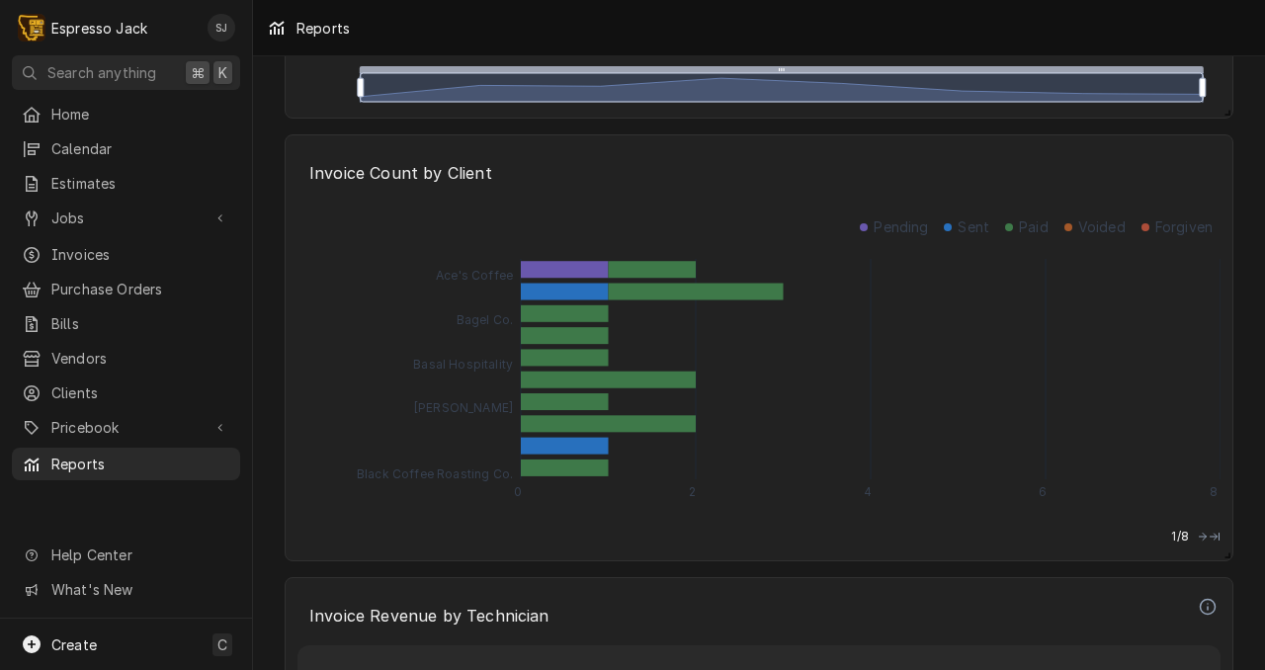
scroll to position [5009, 0]
click at [1162, 232] on p "Forgiven" at bounding box center [1183, 226] width 57 height 20
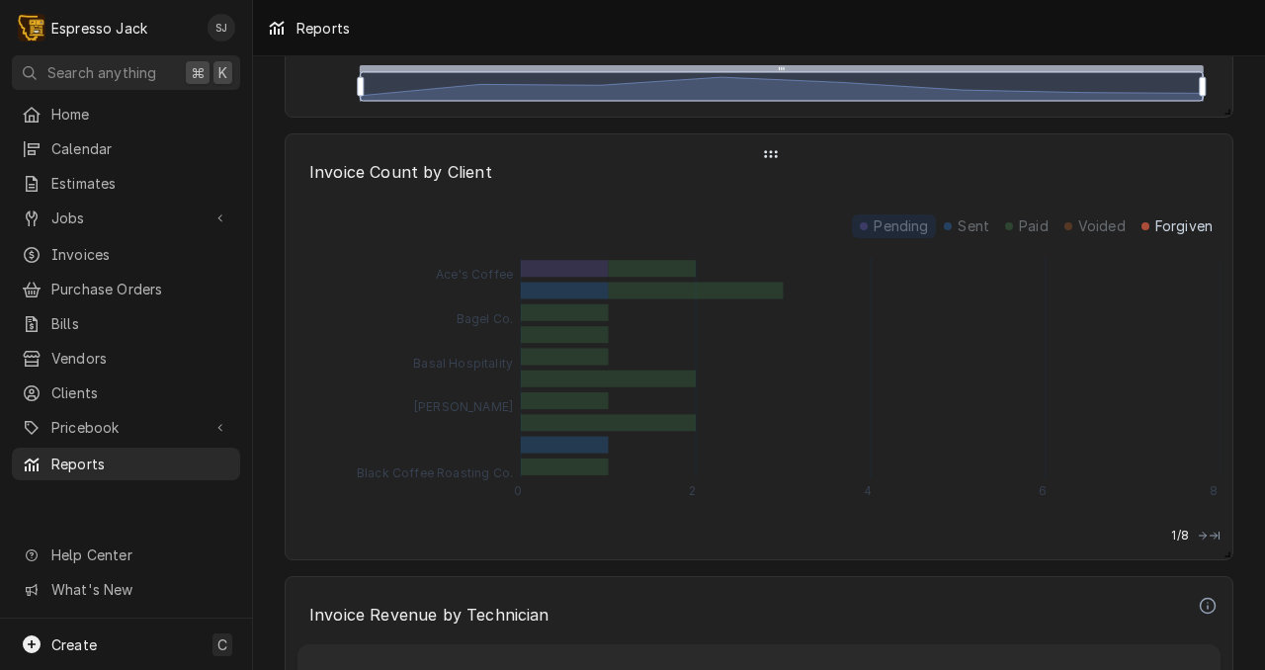
click at [901, 227] on p "Pending" at bounding box center [901, 226] width 54 height 20
click at [984, 218] on p "Sent" at bounding box center [974, 226] width 32 height 20
click at [1034, 219] on p "Paid" at bounding box center [1034, 226] width 30 height 20
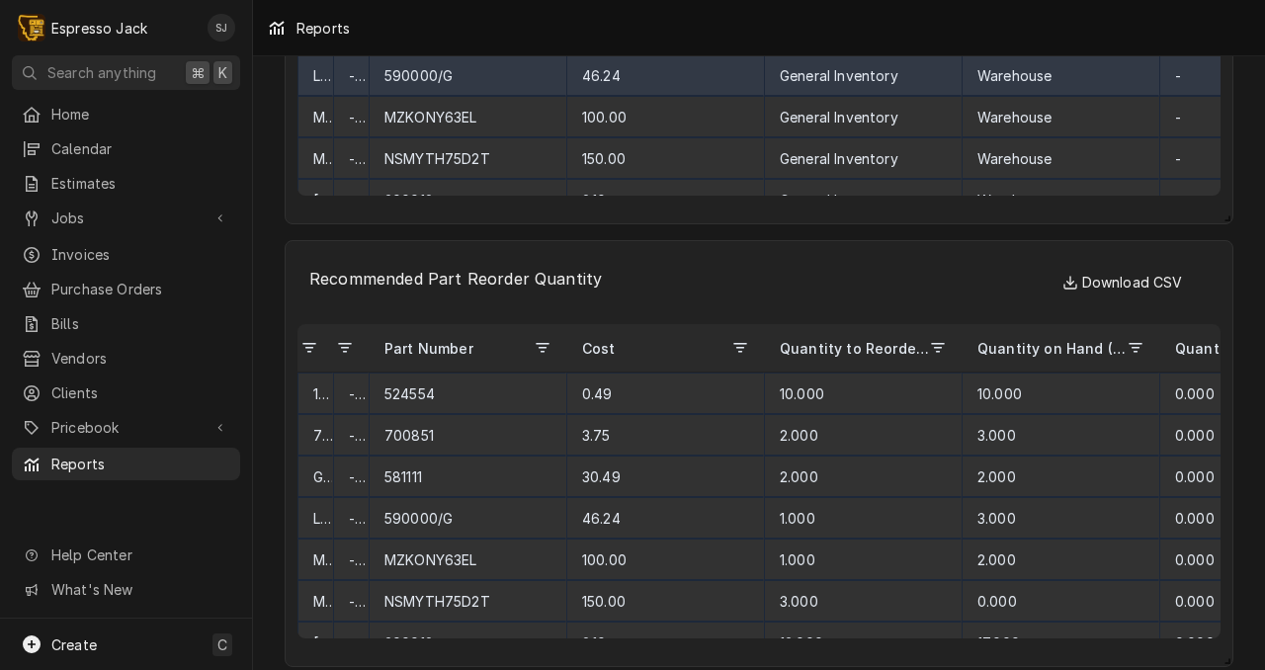
scroll to position [19, 0]
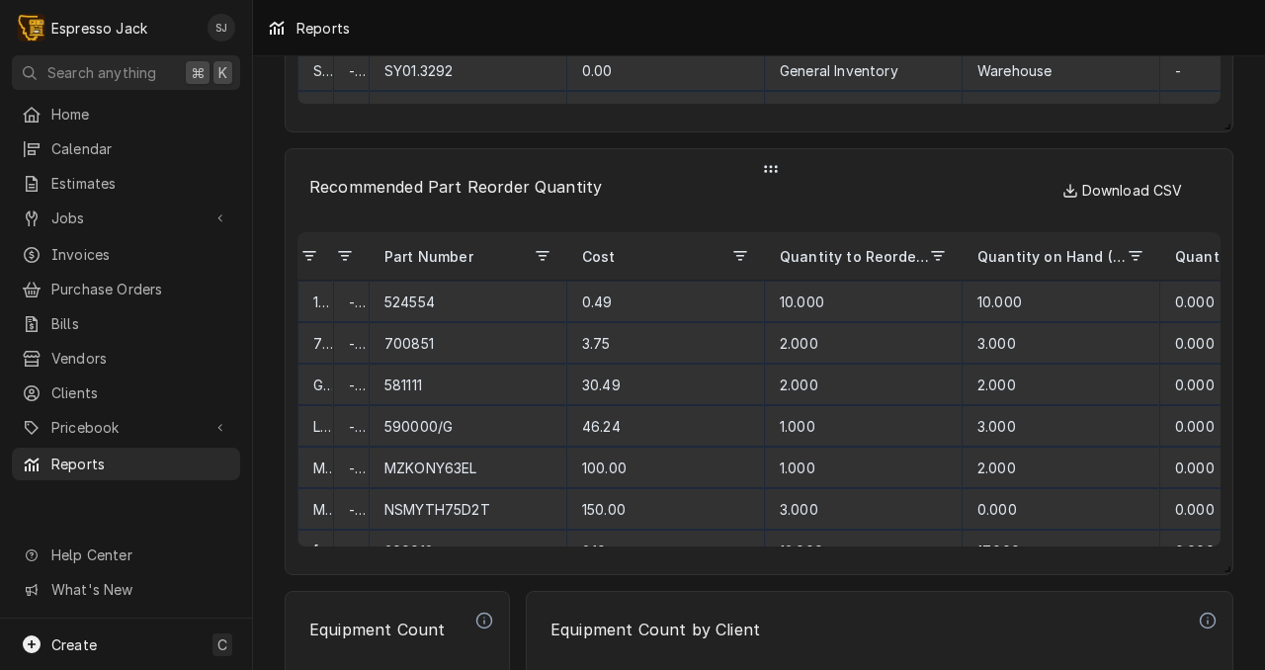
click at [543, 256] on span "Dynamic Content Wrapper" at bounding box center [543, 256] width 16 height 16
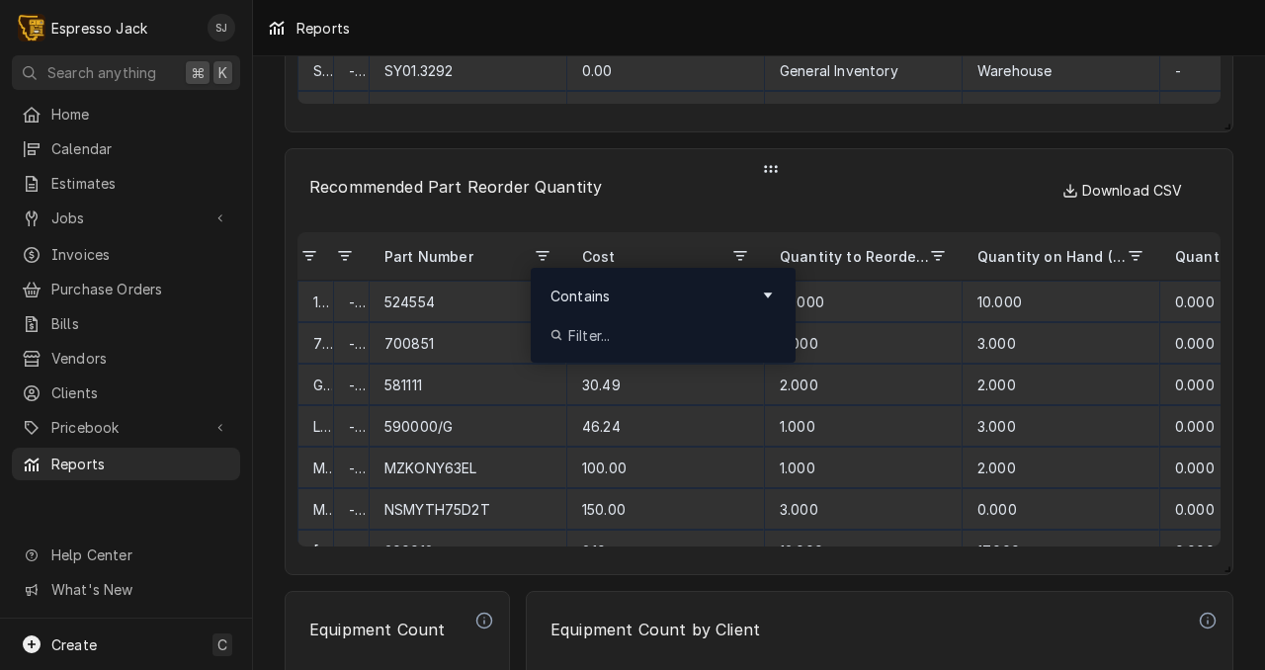
click at [340, 252] on span "Dynamic Content Wrapper" at bounding box center [345, 256] width 16 height 16
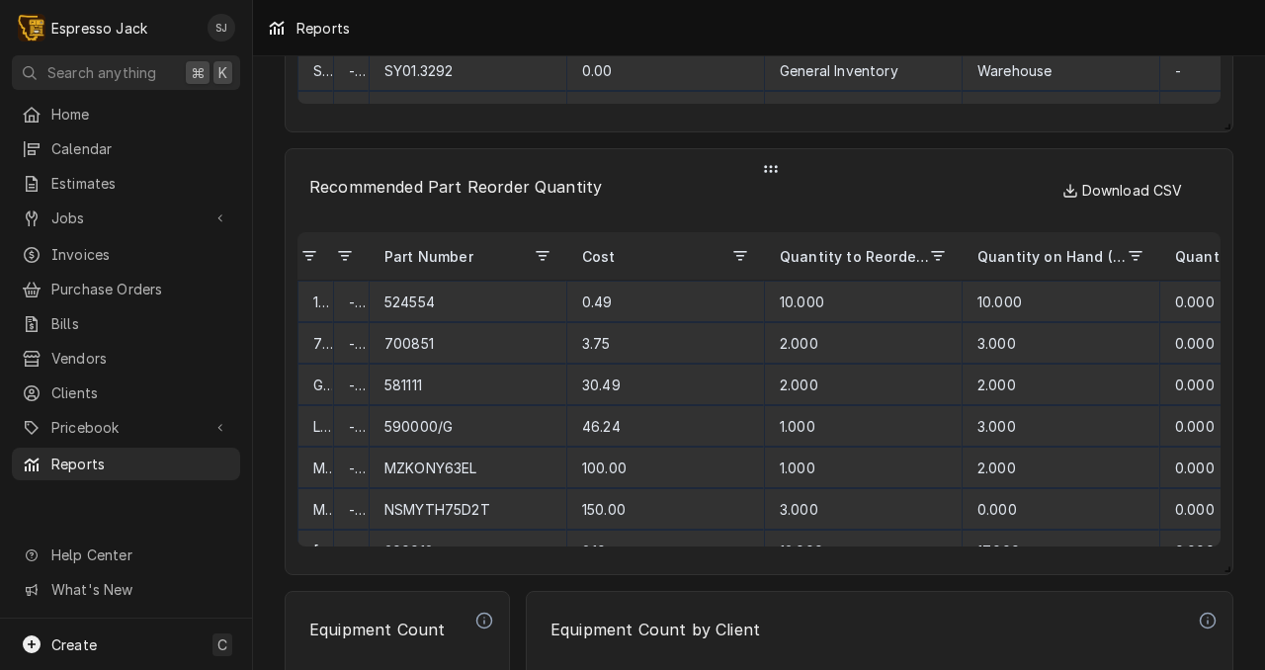
click at [340, 252] on span "Dynamic Content Wrapper" at bounding box center [345, 256] width 16 height 16
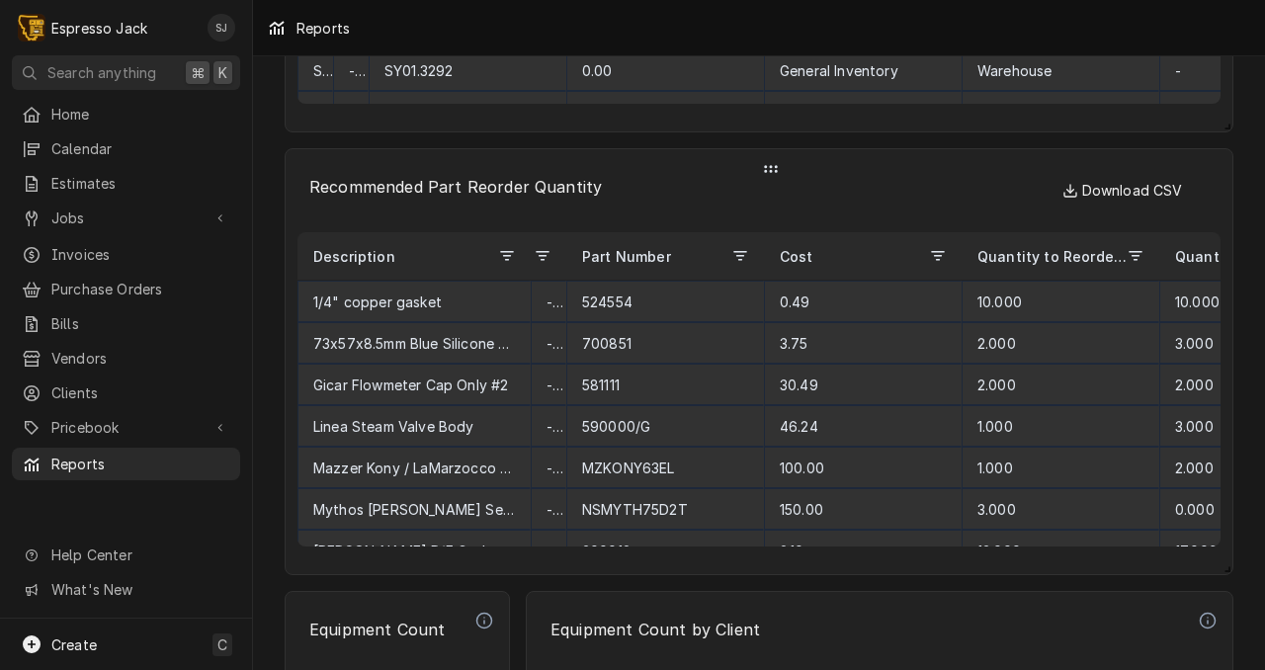
drag, startPoint x: 330, startPoint y: 252, endPoint x: 528, endPoint y: 224, distance: 199.6
click at [528, 224] on div "Press ENTER to sort. Press CTRL ENTER to open filter Description Manufacturer P…" at bounding box center [758, 389] width 923 height 346
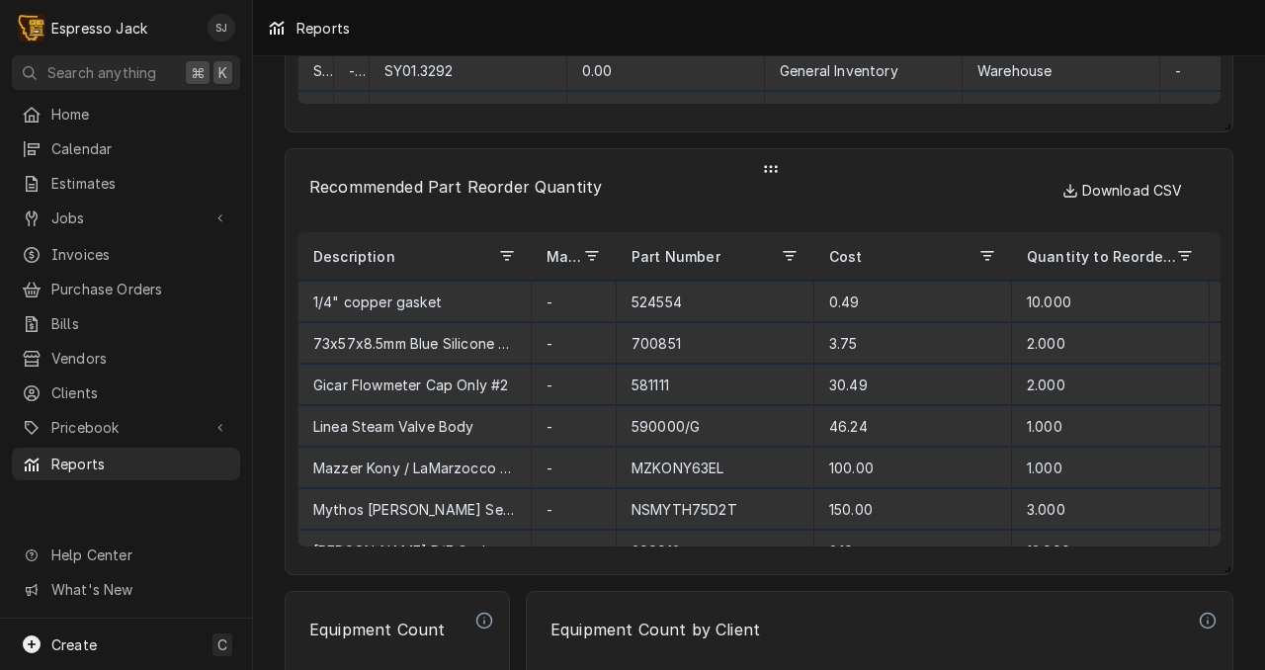
drag, startPoint x: 560, startPoint y: 251, endPoint x: 611, endPoint y: 247, distance: 50.6
click at [611, 247] on div "Dynamic Content Wrapper" at bounding box center [615, 255] width 8 height 47
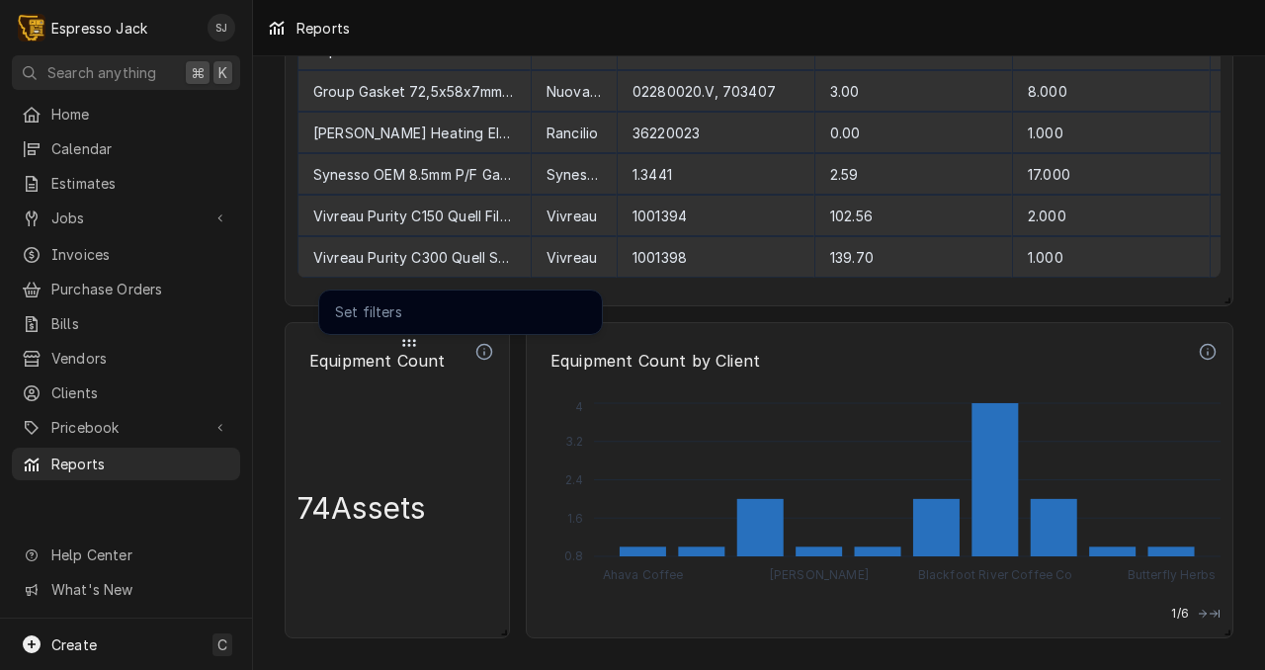
click at [488, 346] on circle "Dynamic Content Wrapper" at bounding box center [484, 352] width 15 height 15
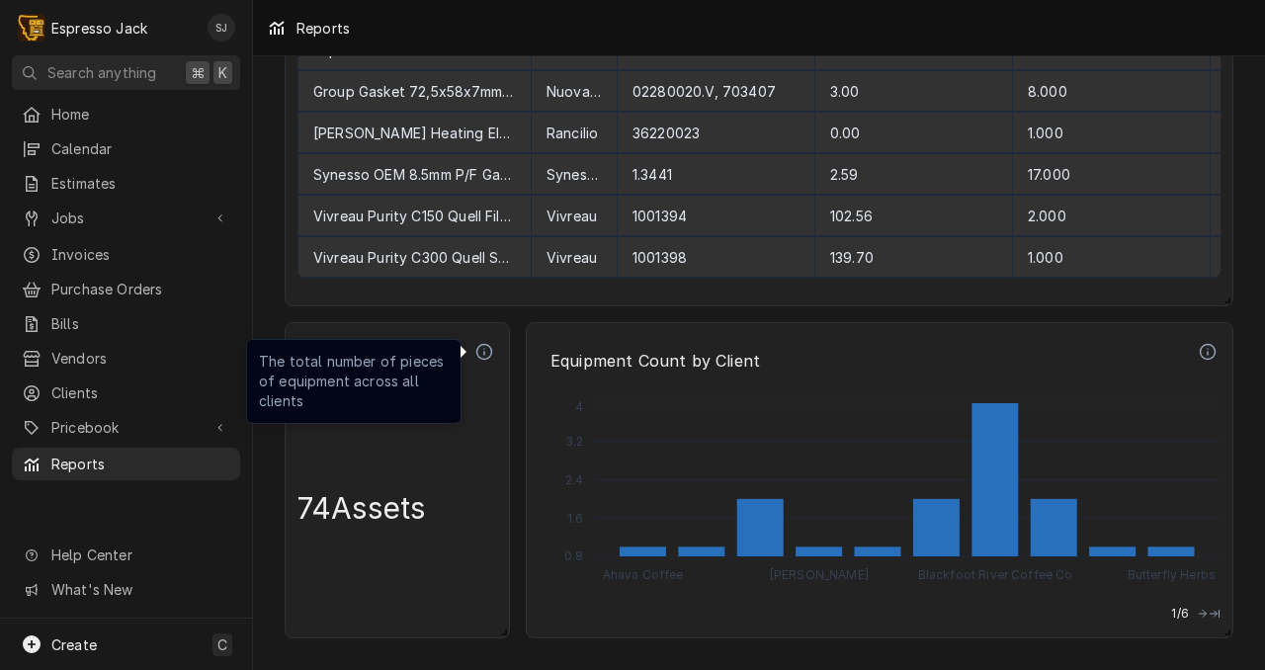
click at [488, 346] on circle "Dynamic Content Wrapper" at bounding box center [484, 352] width 15 height 15
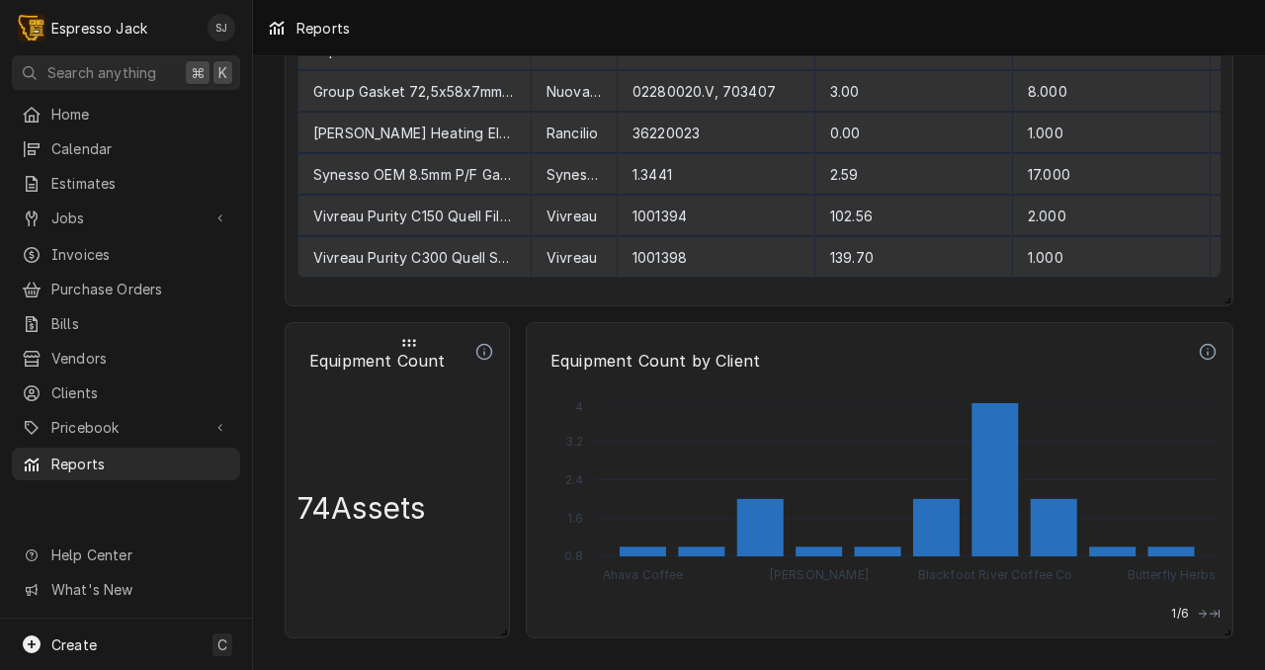
click at [425, 366] on p "Equipment Count" at bounding box center [384, 360] width 174 height 43
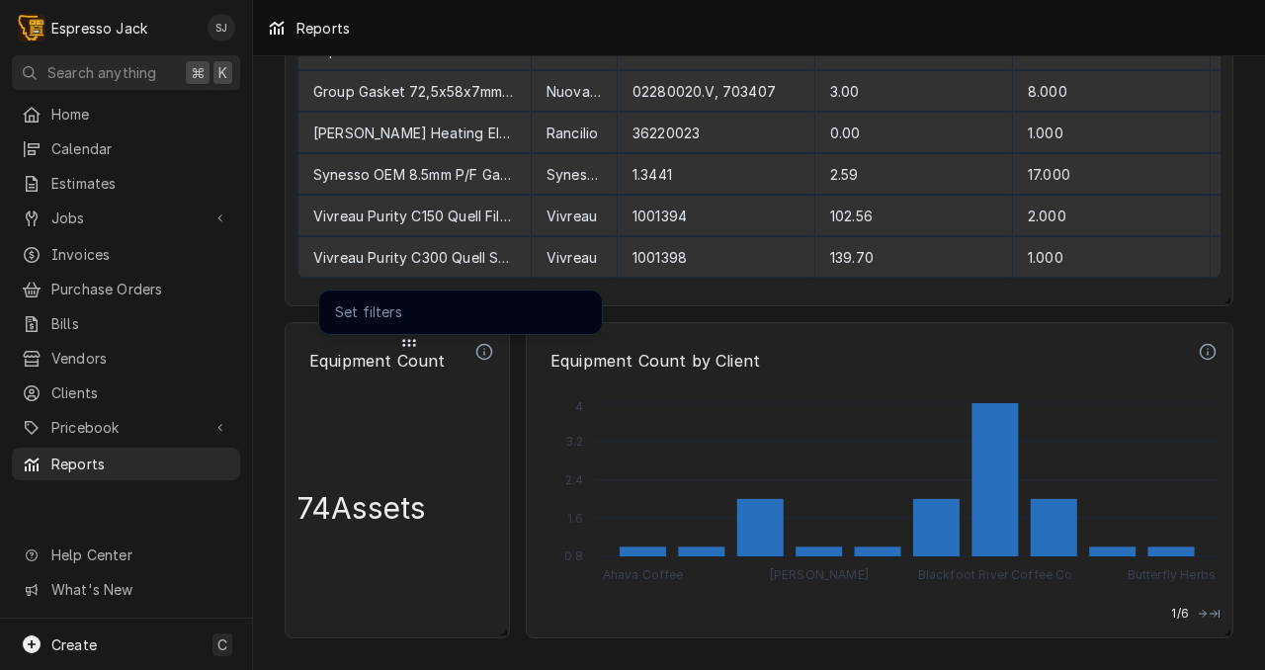
click at [489, 354] on icon "Dynamic Content Wrapper" at bounding box center [484, 352] width 18 height 18
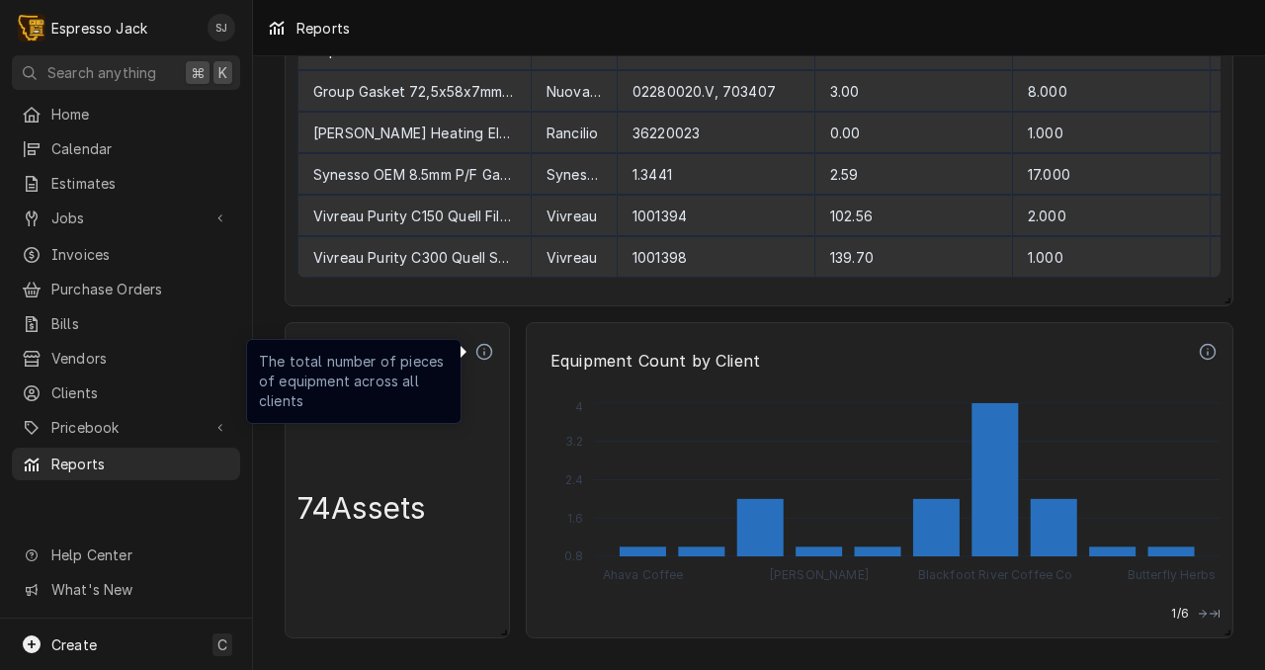
click at [489, 354] on icon "Dynamic Content Wrapper" at bounding box center [484, 352] width 18 height 18
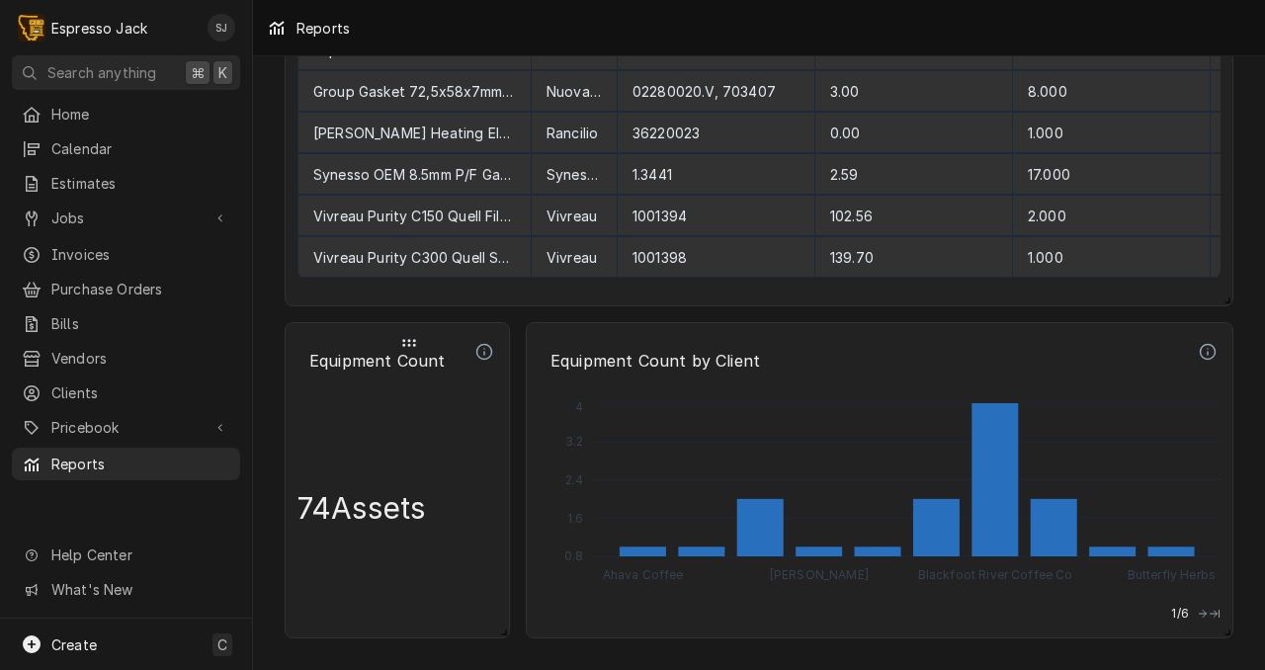
click at [487, 354] on icon "Dynamic Content Wrapper" at bounding box center [484, 352] width 18 height 18
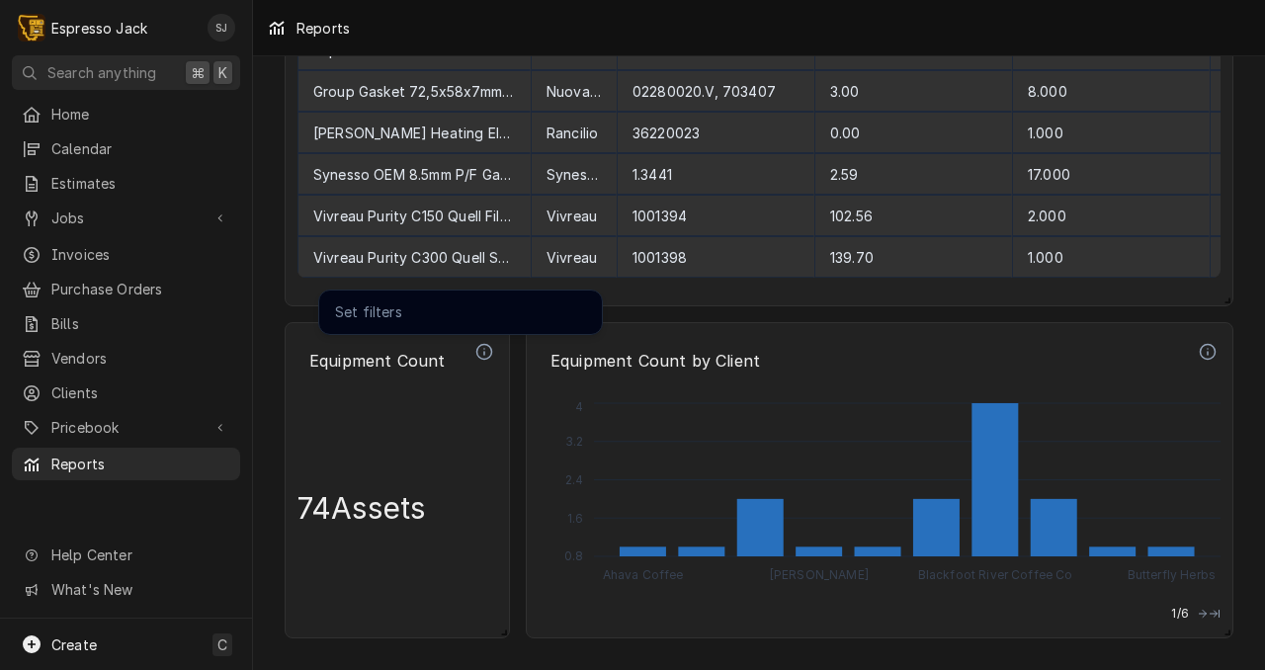
click at [471, 311] on p "Set filters" at bounding box center [460, 312] width 251 height 28
click at [358, 309] on p "Set filters" at bounding box center [460, 312] width 251 height 28
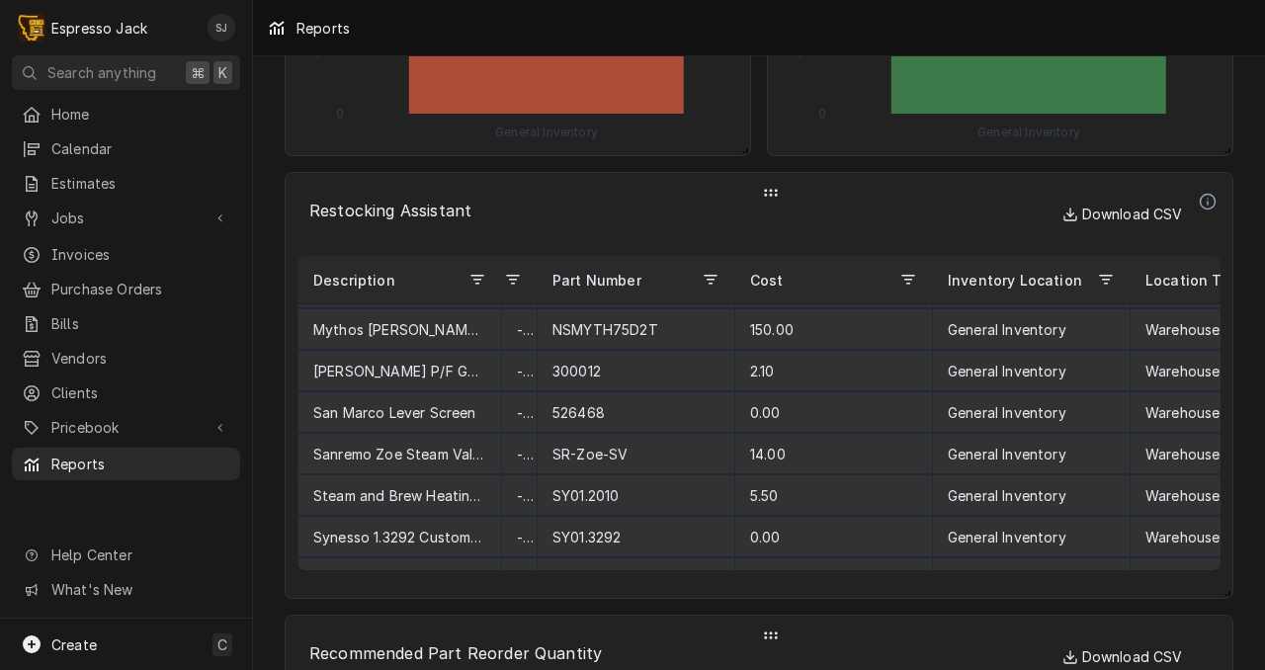
drag, startPoint x: 329, startPoint y: 290, endPoint x: 497, endPoint y: 281, distance: 168.2
click at [497, 281] on div "Dynamic Content Wrapper" at bounding box center [500, 279] width 8 height 47
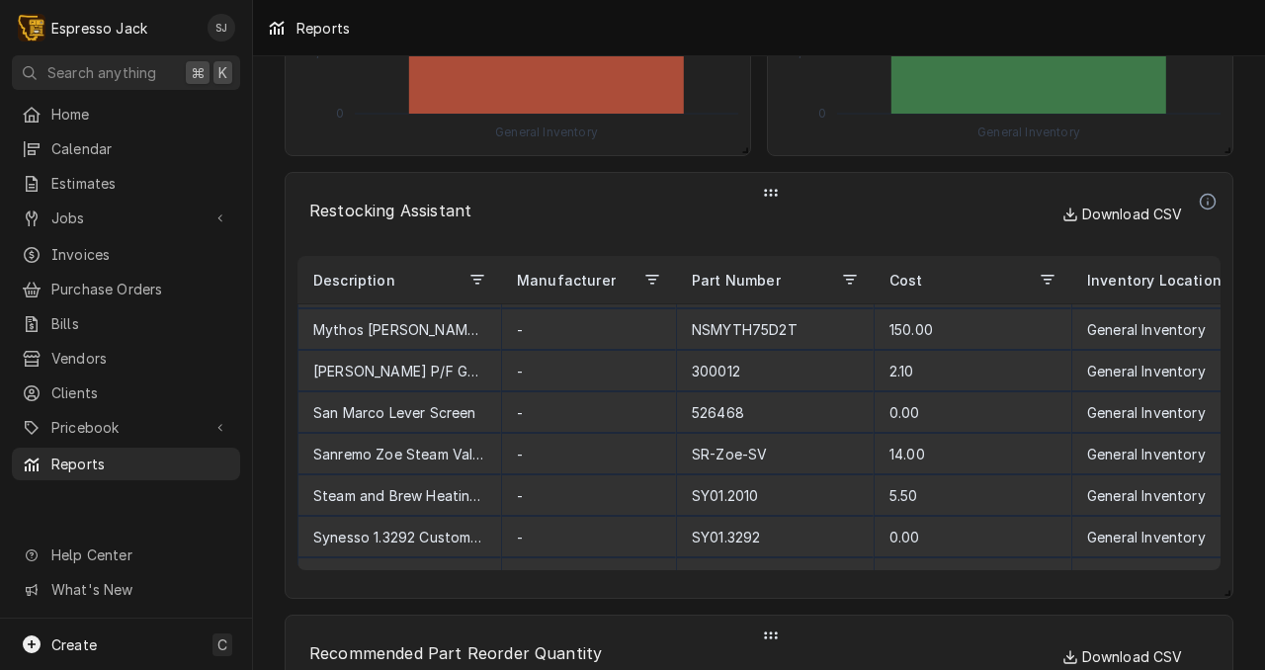
drag, startPoint x: 536, startPoint y: 284, endPoint x: 674, endPoint y: 268, distance: 139.3
click at [675, 269] on div "Dynamic Content Wrapper" at bounding box center [675, 279] width 8 height 47
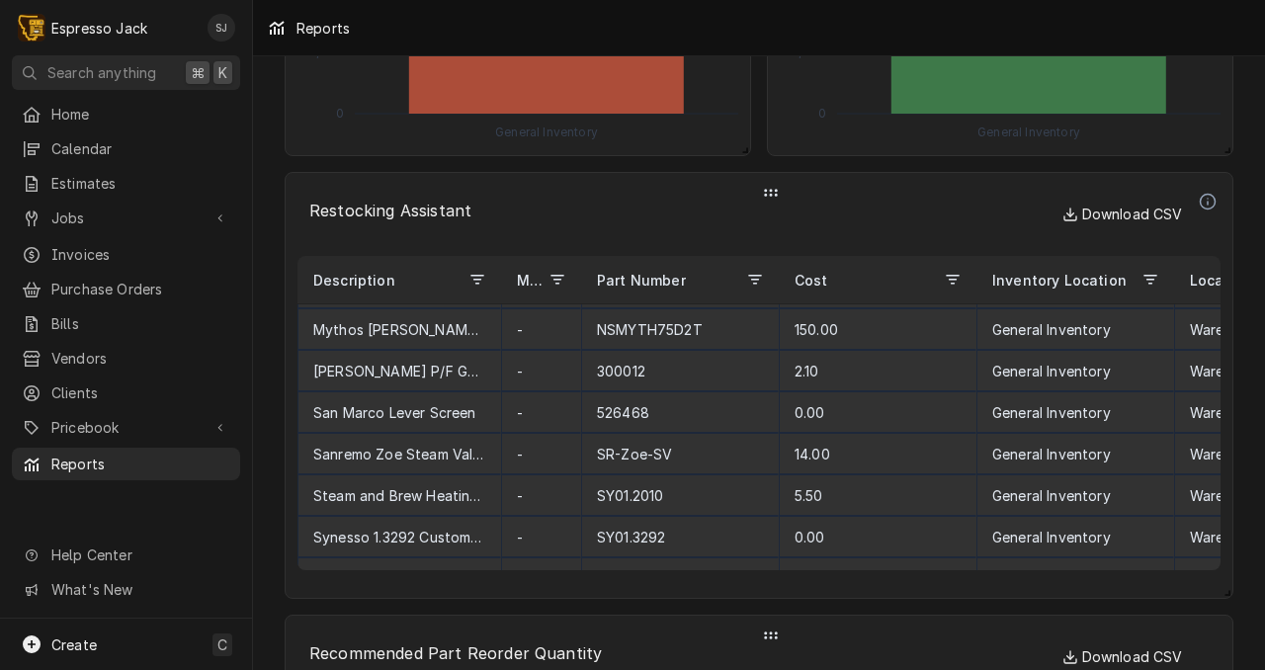
drag, startPoint x: 673, startPoint y: 279, endPoint x: 563, endPoint y: 295, distance: 111.0
click at [576, 295] on div "Dynamic Content Wrapper" at bounding box center [580, 279] width 8 height 47
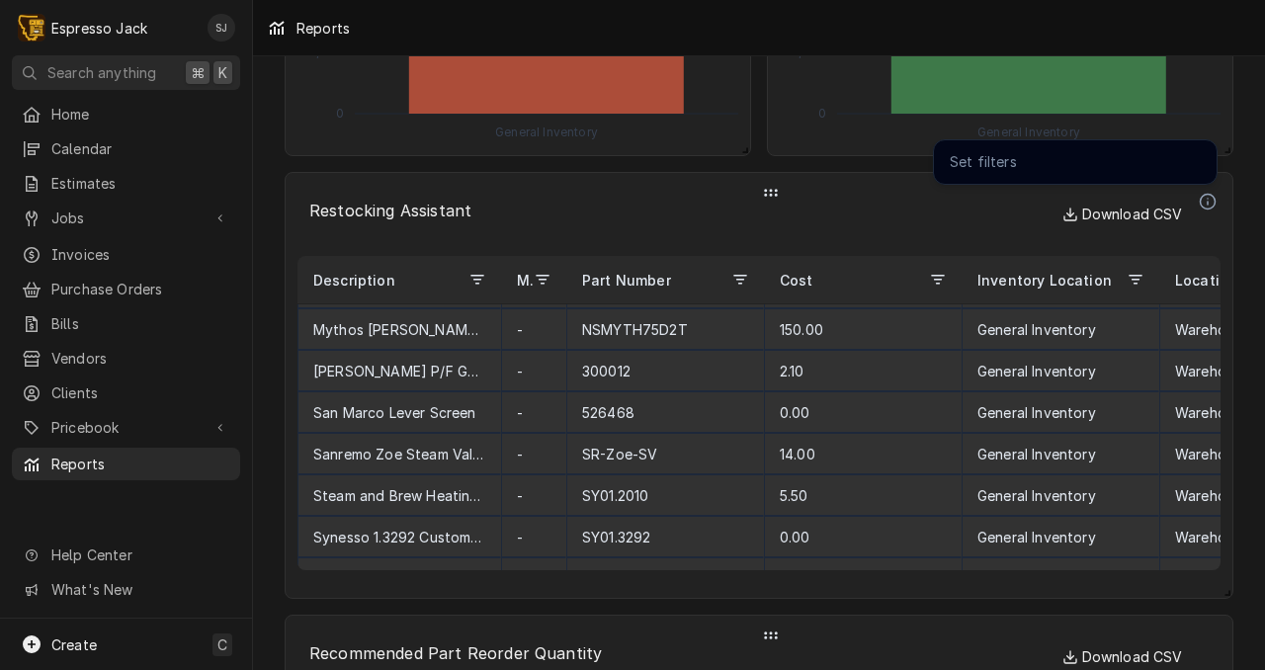
click at [1207, 205] on icon "Dynamic Content Wrapper" at bounding box center [1208, 202] width 18 height 18
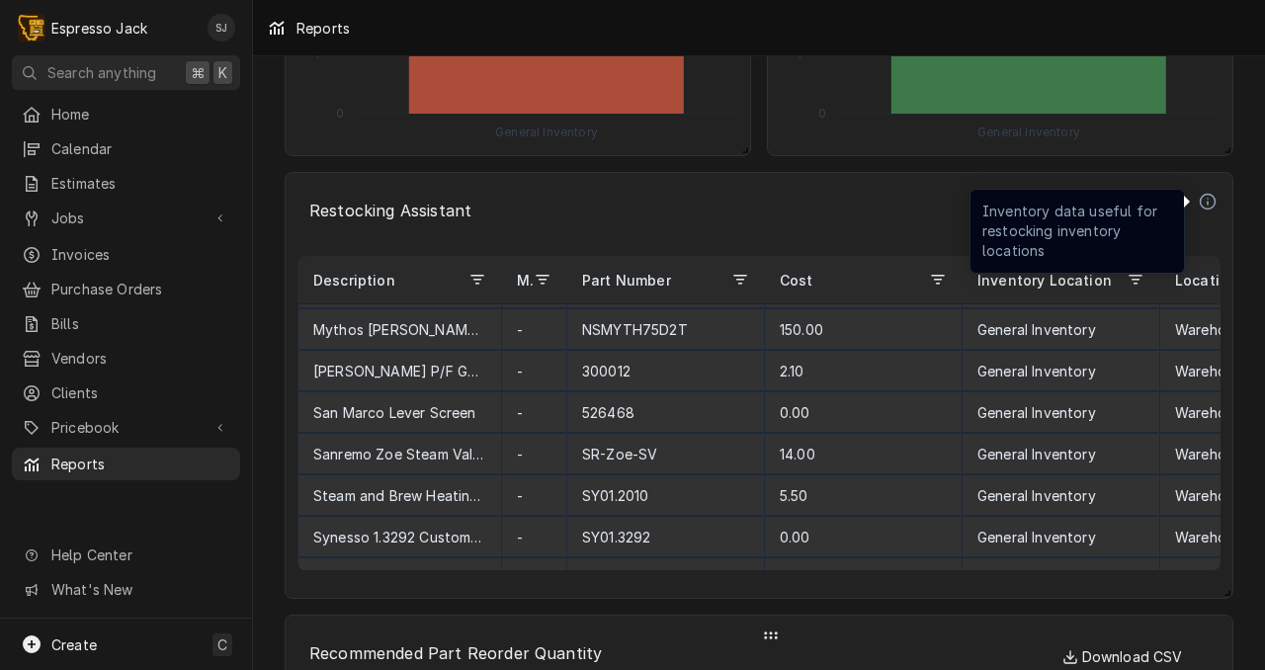
click at [1124, 223] on p "Inventory data useful for restocking inventory locations" at bounding box center [1077, 231] width 190 height 59
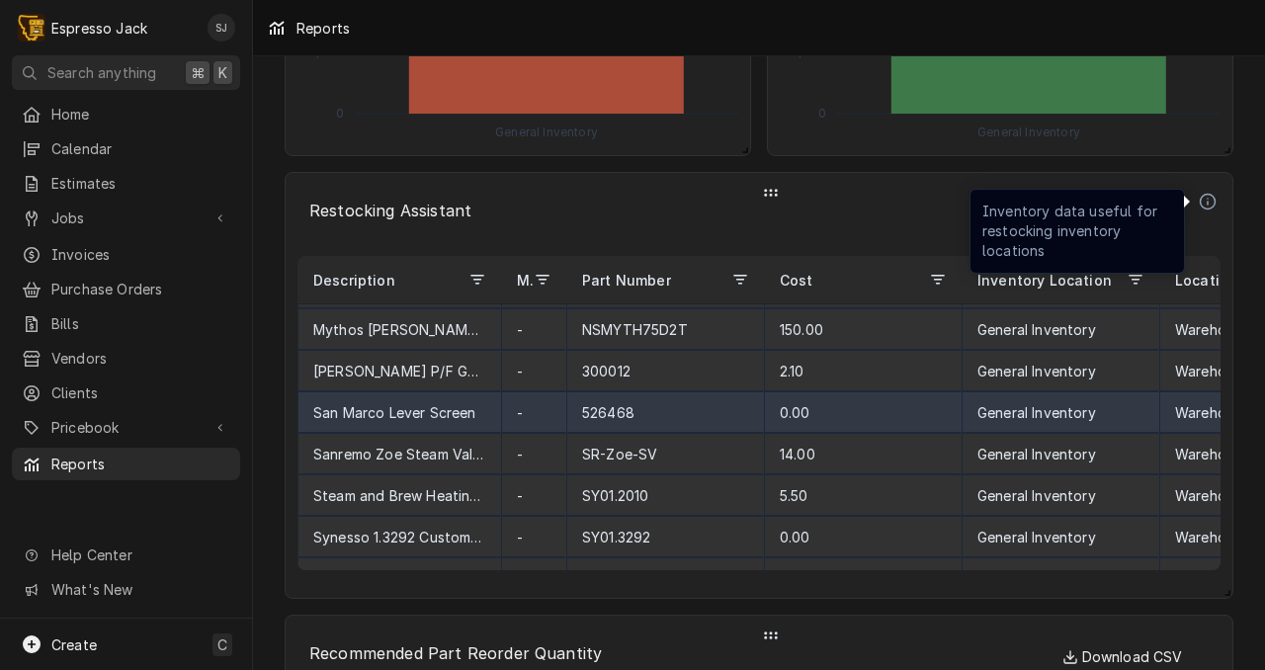
scroll to position [205, 0]
click at [957, 402] on div "0.00" at bounding box center [863, 411] width 198 height 42
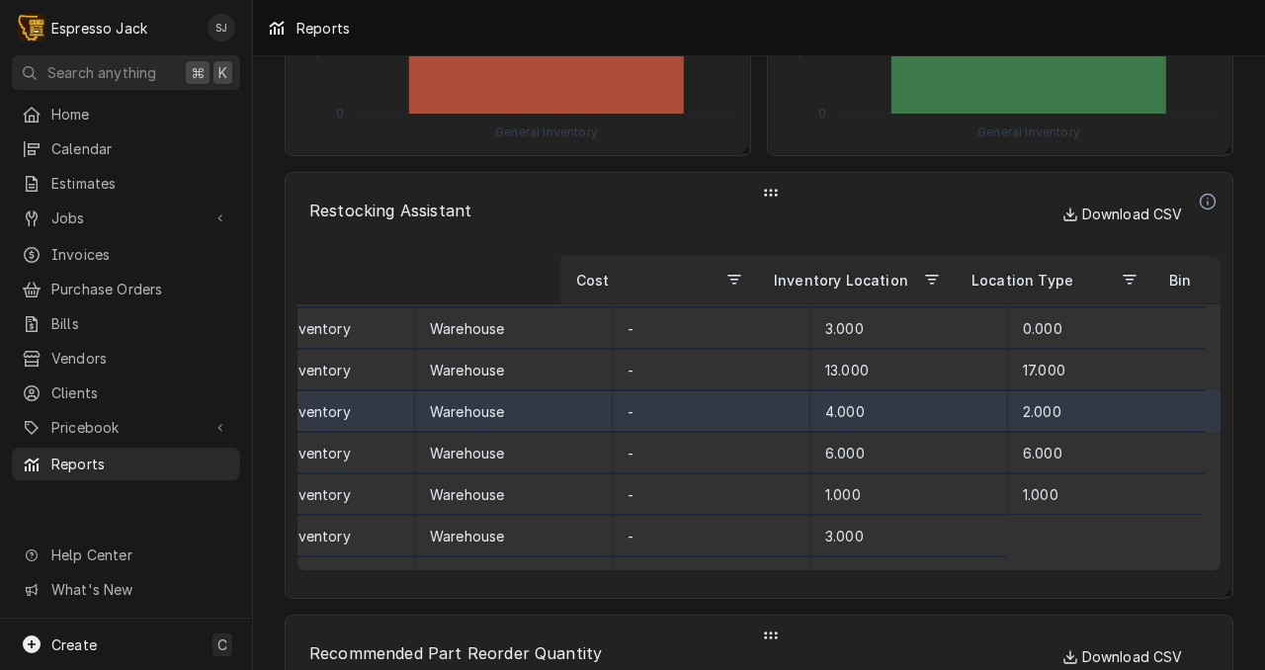
scroll to position [0, 745]
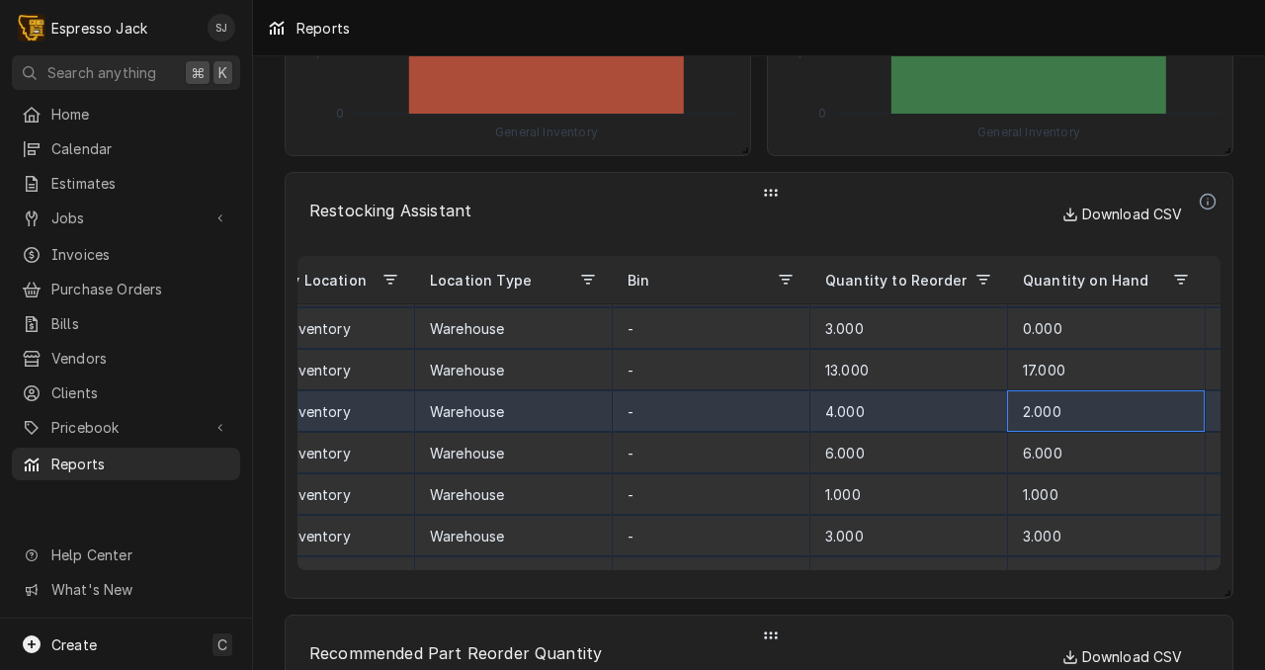
click at [1065, 410] on div "2.000" at bounding box center [1106, 411] width 198 height 42
click at [1020, 413] on div "2.000" at bounding box center [1106, 411] width 198 height 42
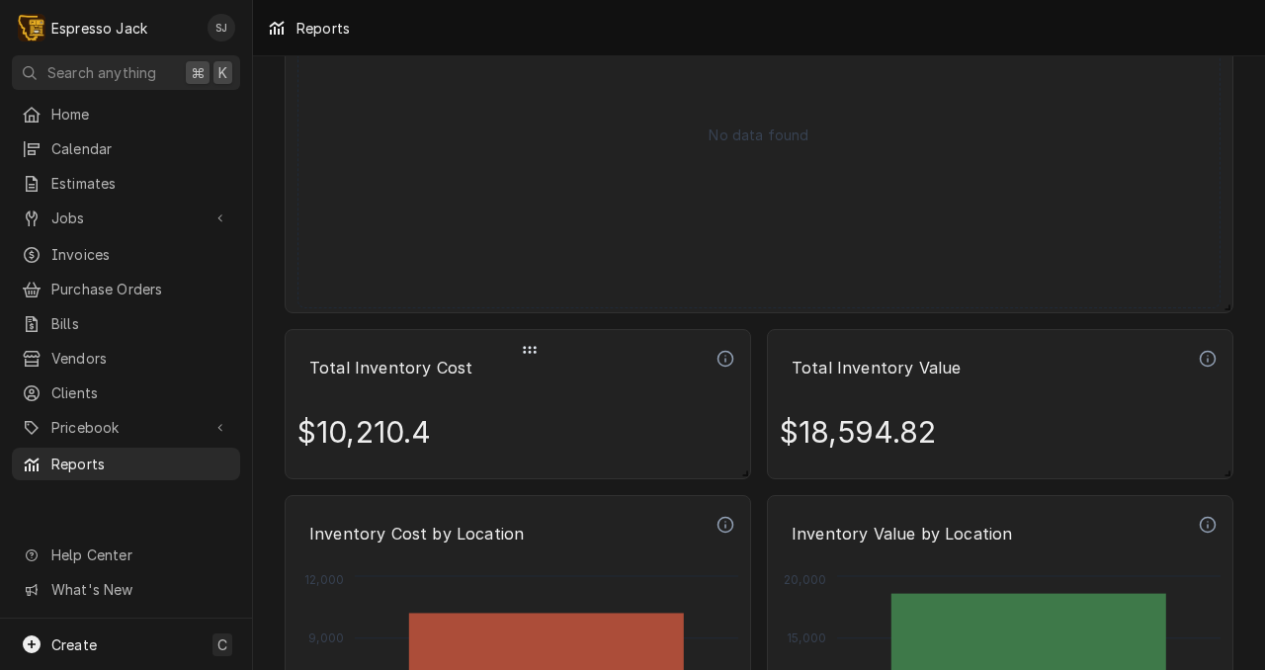
click at [420, 402] on p "$10,210.4" at bounding box center [363, 431] width 133 height 69
click at [406, 434] on p "$10,210.4" at bounding box center [363, 431] width 133 height 69
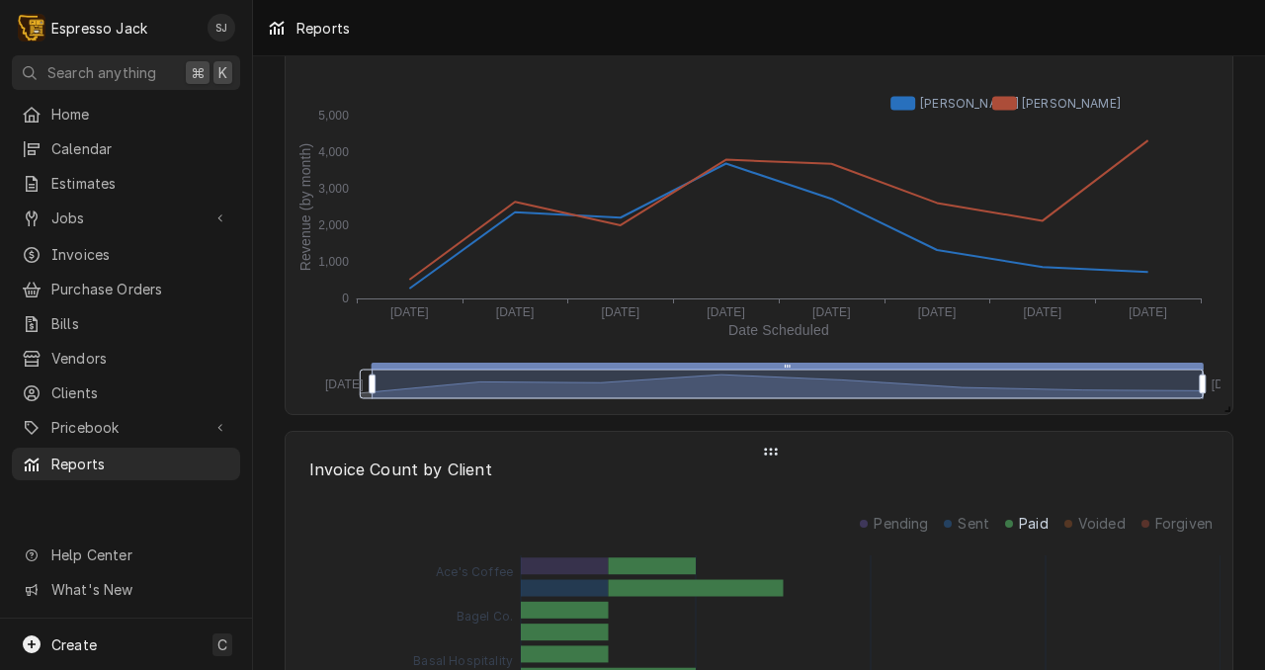
drag, startPoint x: 1139, startPoint y: 385, endPoint x: 1224, endPoint y: 369, distance: 86.6
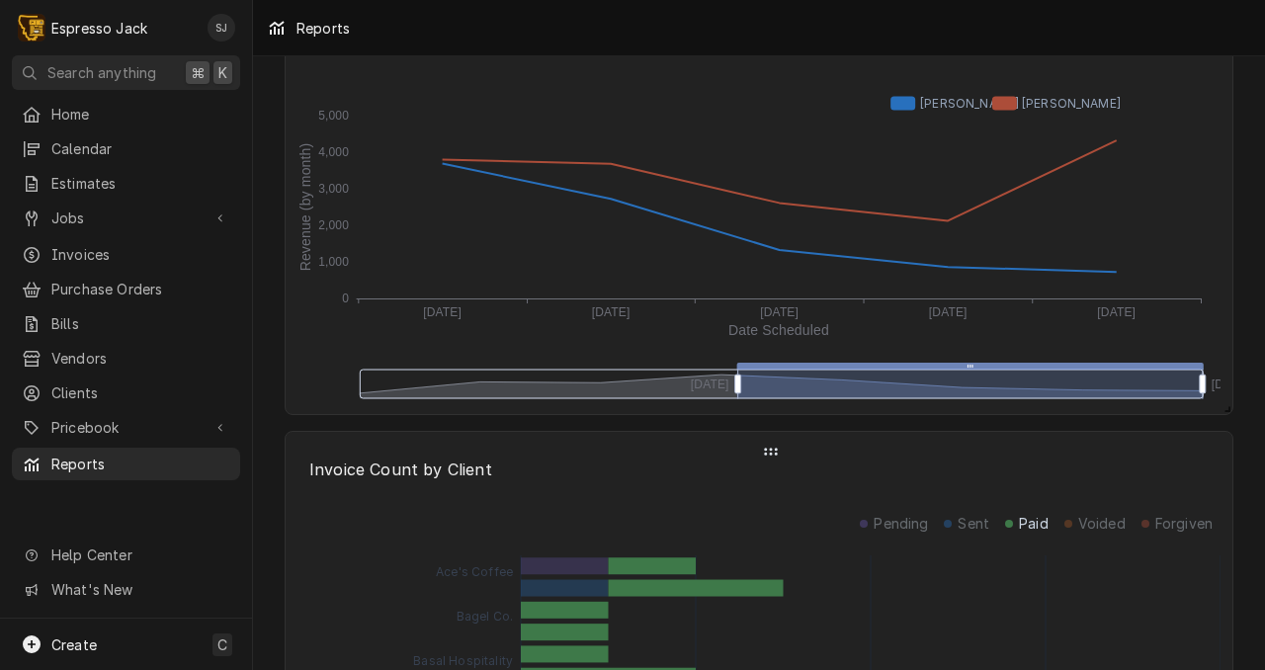
drag, startPoint x: 370, startPoint y: 381, endPoint x: 819, endPoint y: 391, distance: 449.8
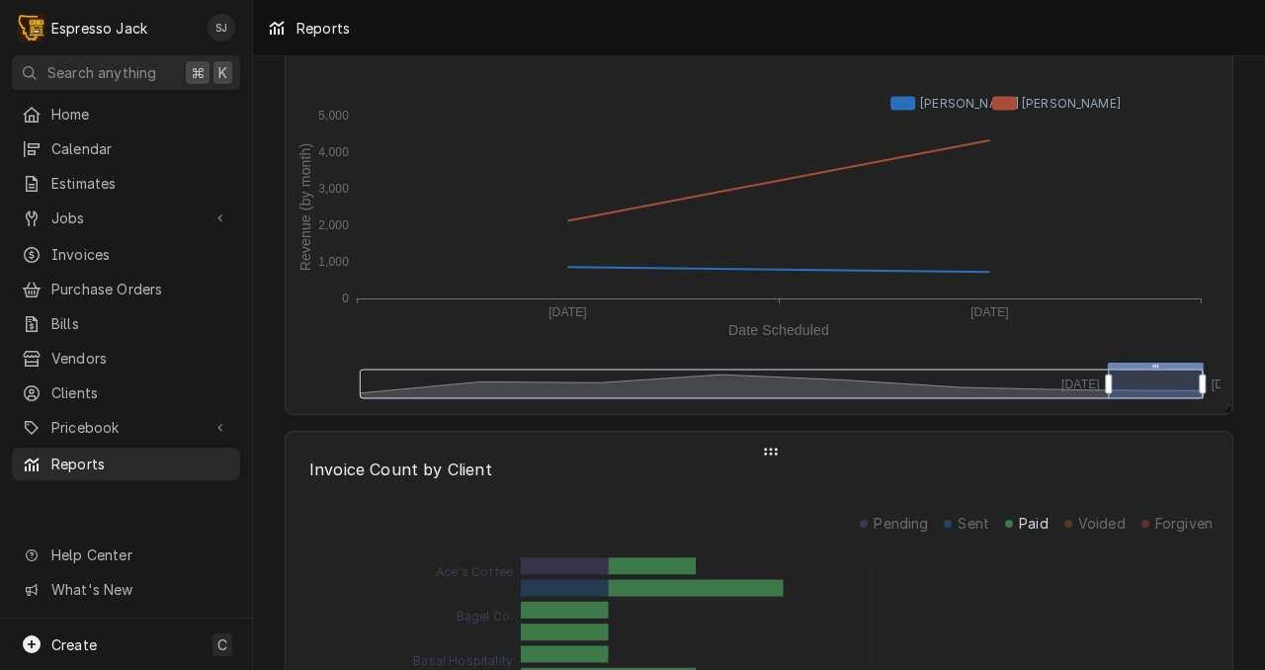
drag, startPoint x: 818, startPoint y: 383, endPoint x: 1123, endPoint y: 378, distance: 304.4
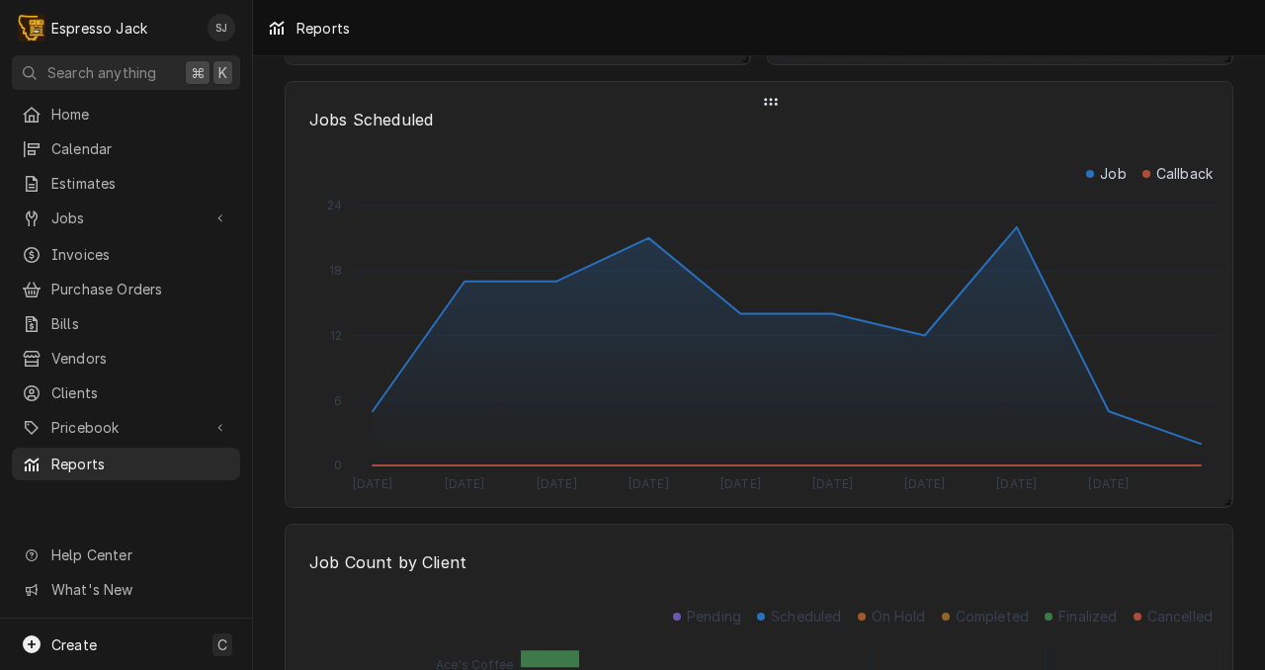
scroll to position [3007, 0]
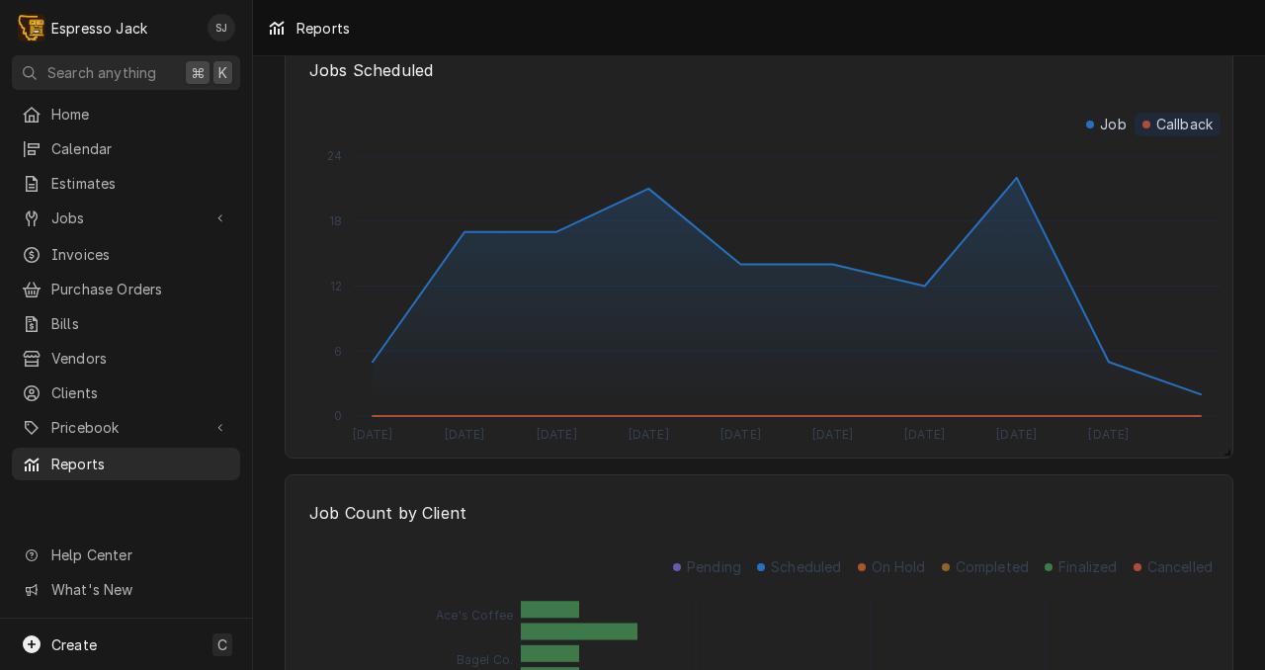
click at [1173, 121] on p "Callback" at bounding box center [1184, 125] width 56 height 20
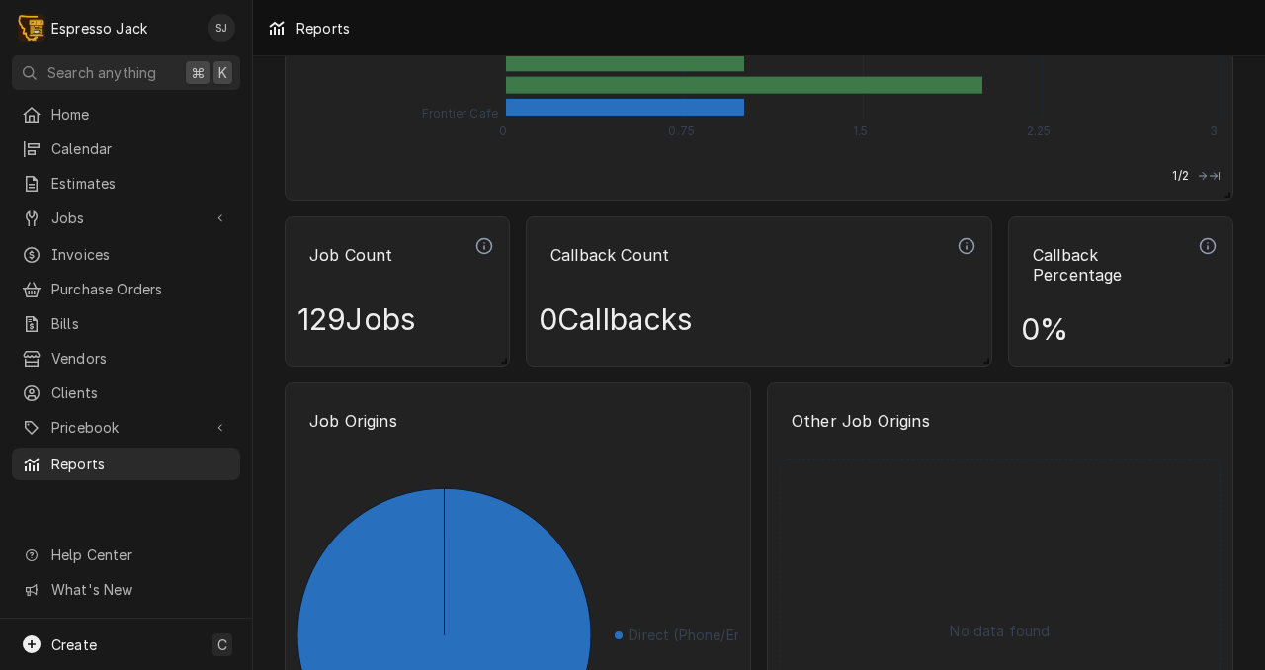
scroll to position [2223, 0]
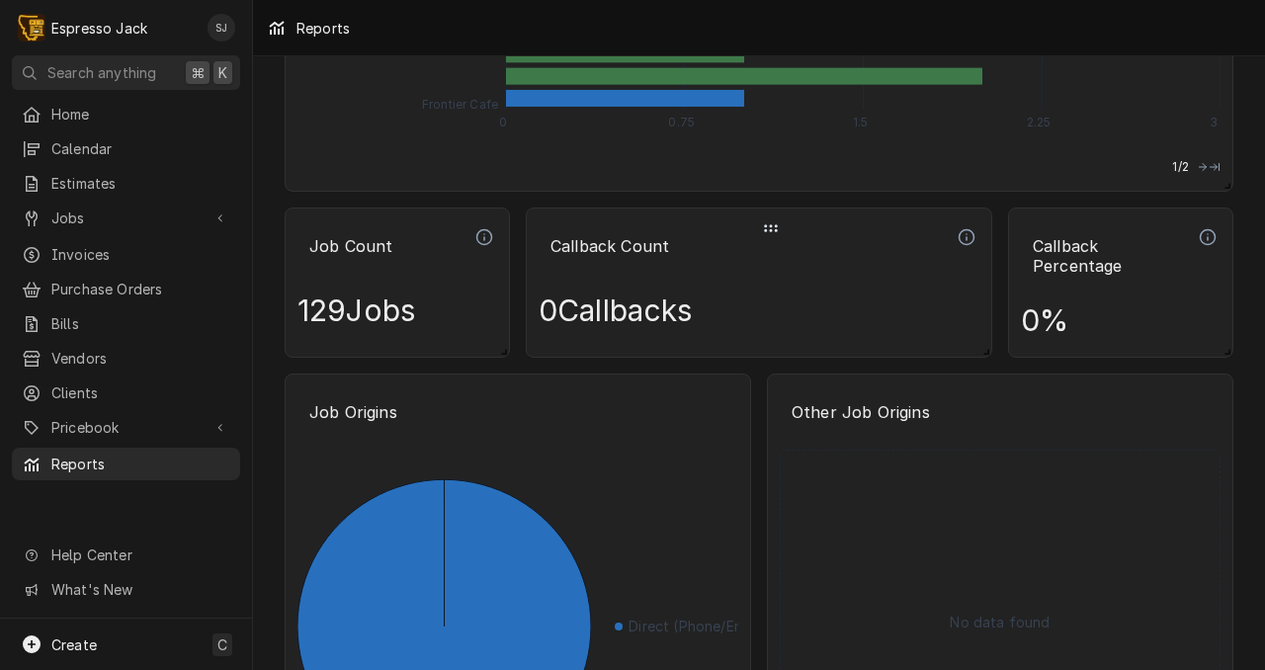
click at [793, 278] on div "0 Callbacks" at bounding box center [759, 310] width 441 height 69
click at [600, 252] on p "Callback Count" at bounding box center [746, 245] width 415 height 43
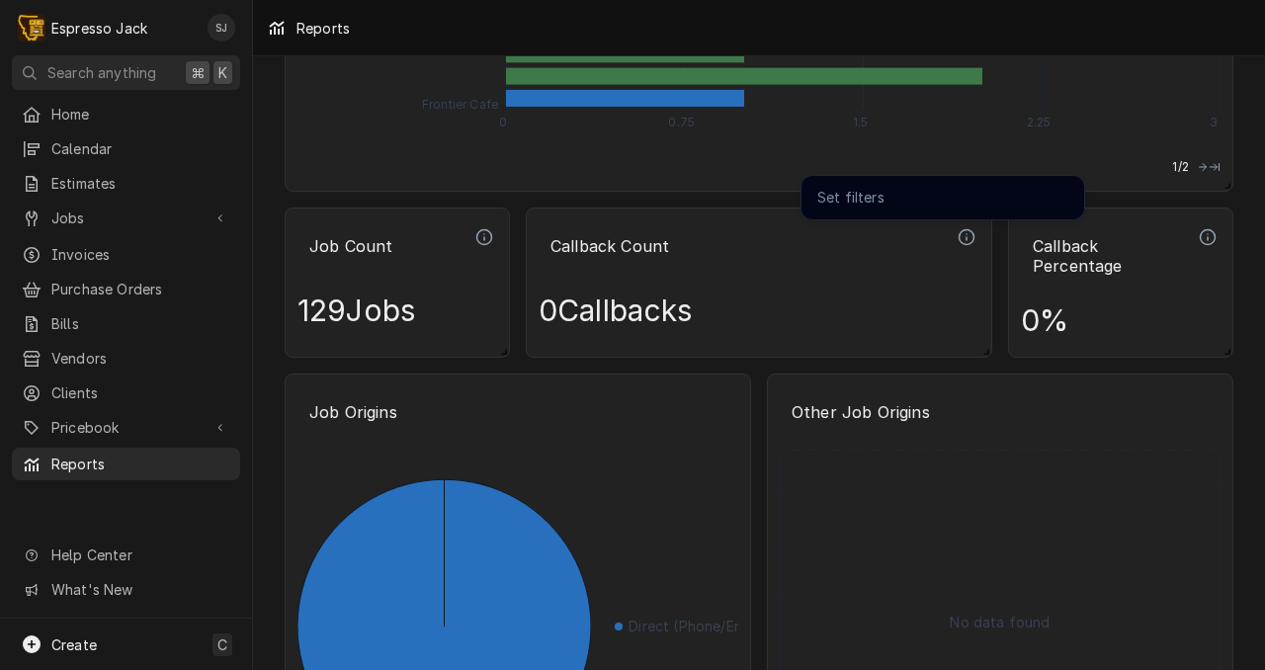
click at [945, 198] on p "Set filters" at bounding box center [942, 198] width 251 height 28
click at [967, 237] on icon "Dynamic Content Wrapper" at bounding box center [967, 238] width 0 height 3
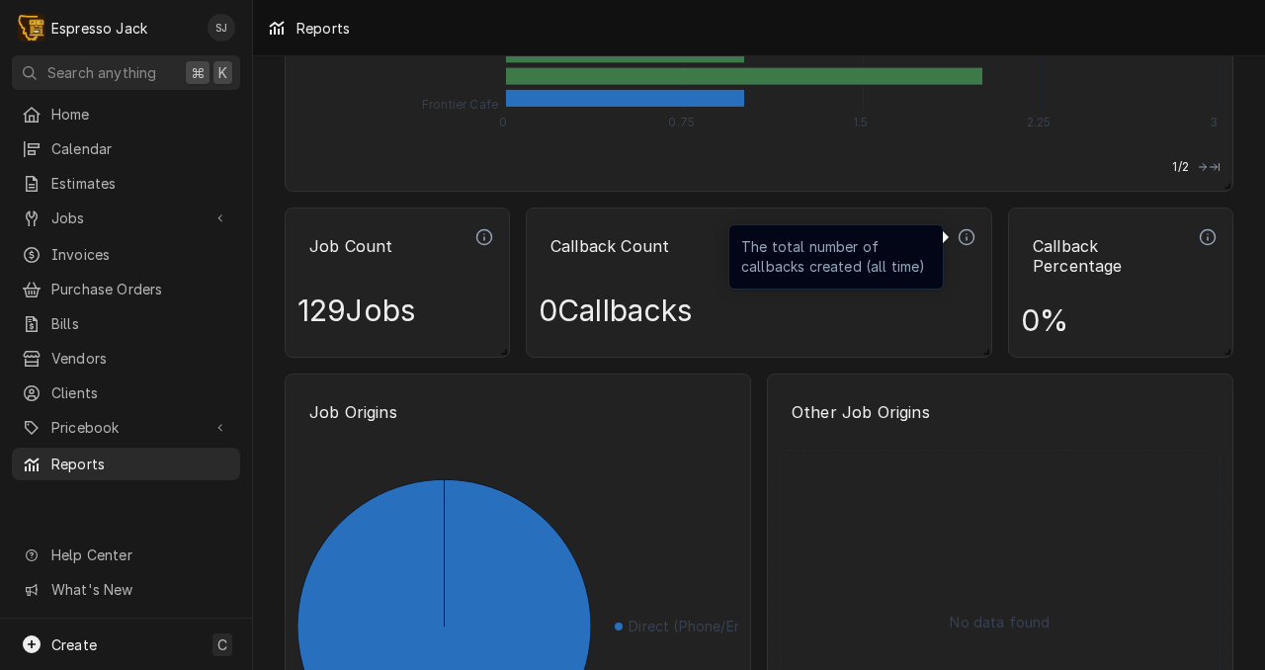
click at [841, 261] on p "The total number of callbacks created (all time)" at bounding box center [836, 257] width 190 height 40
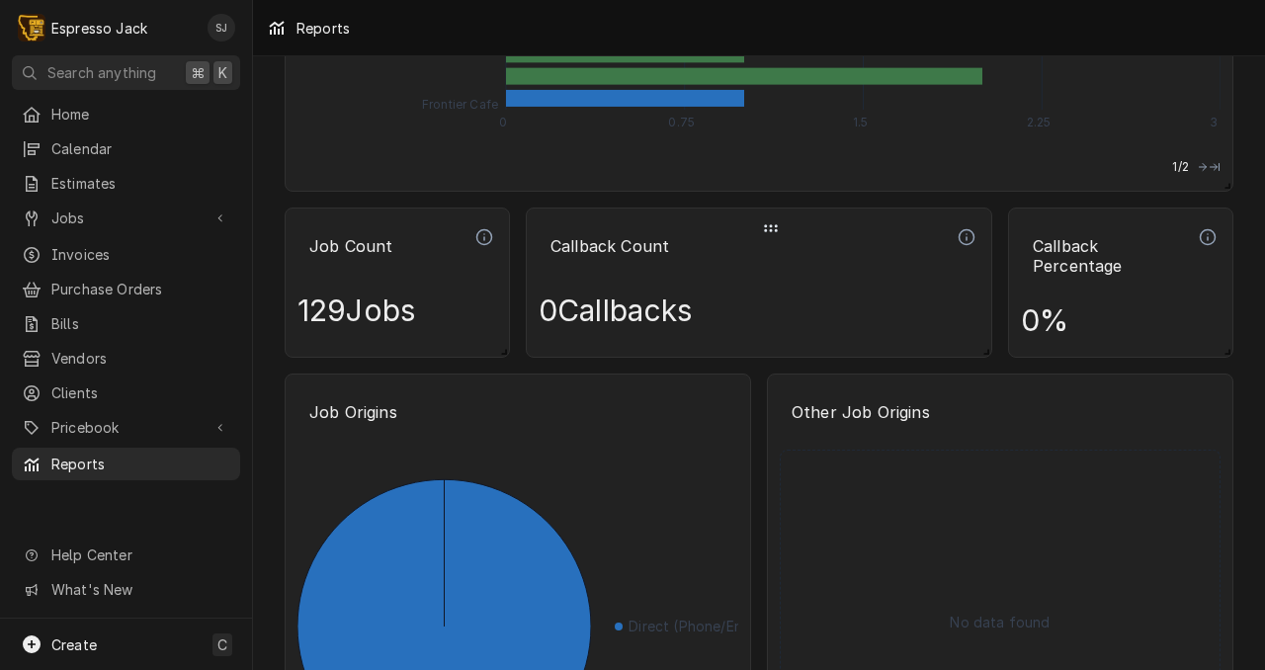
click at [856, 311] on div "0 Callbacks" at bounding box center [759, 310] width 441 height 69
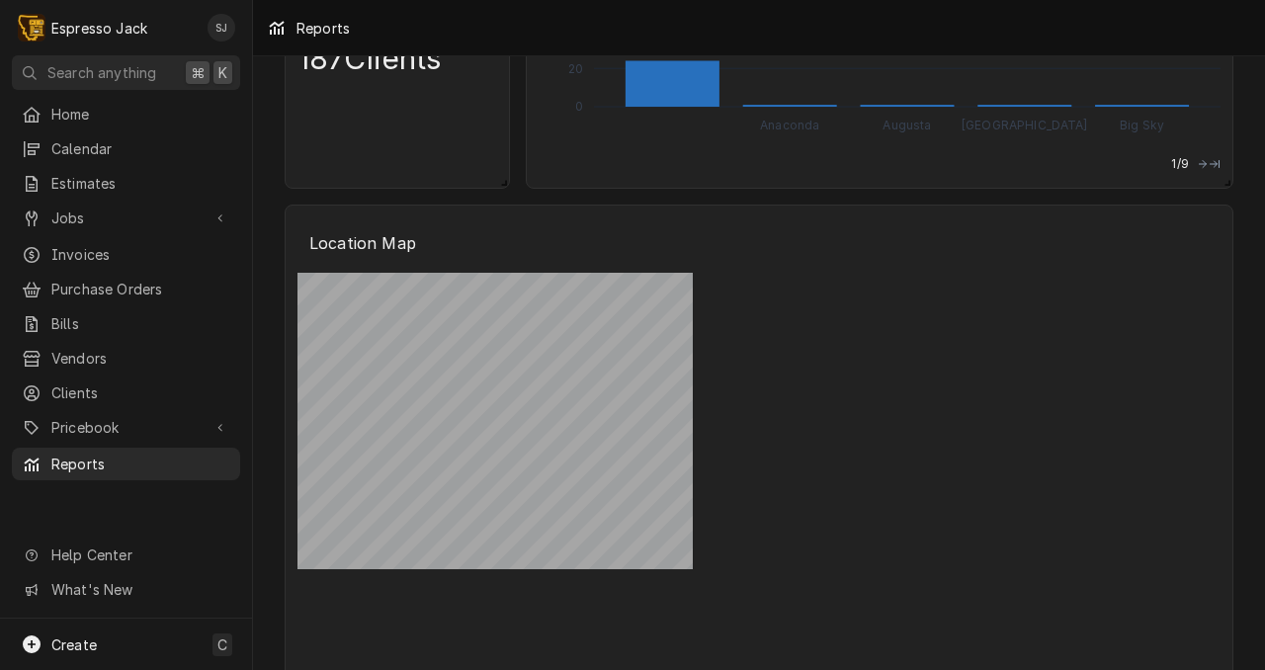
scroll to position [0, 0]
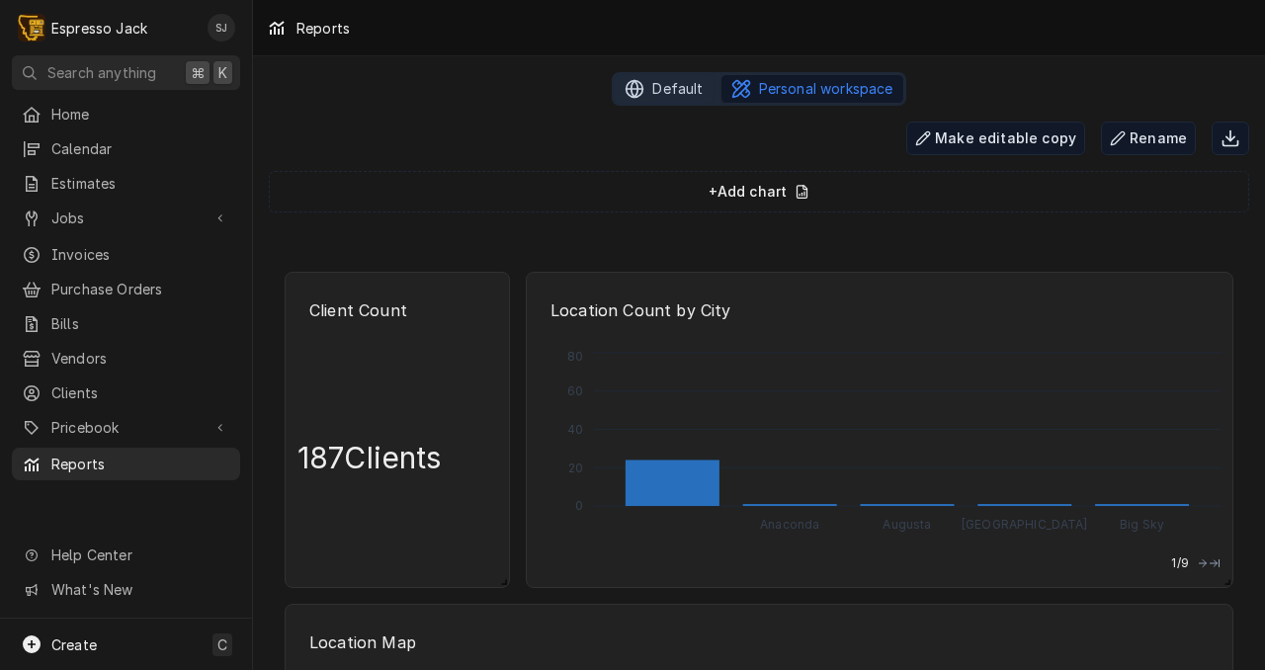
click at [664, 96] on span "Default" at bounding box center [677, 89] width 50 height 20
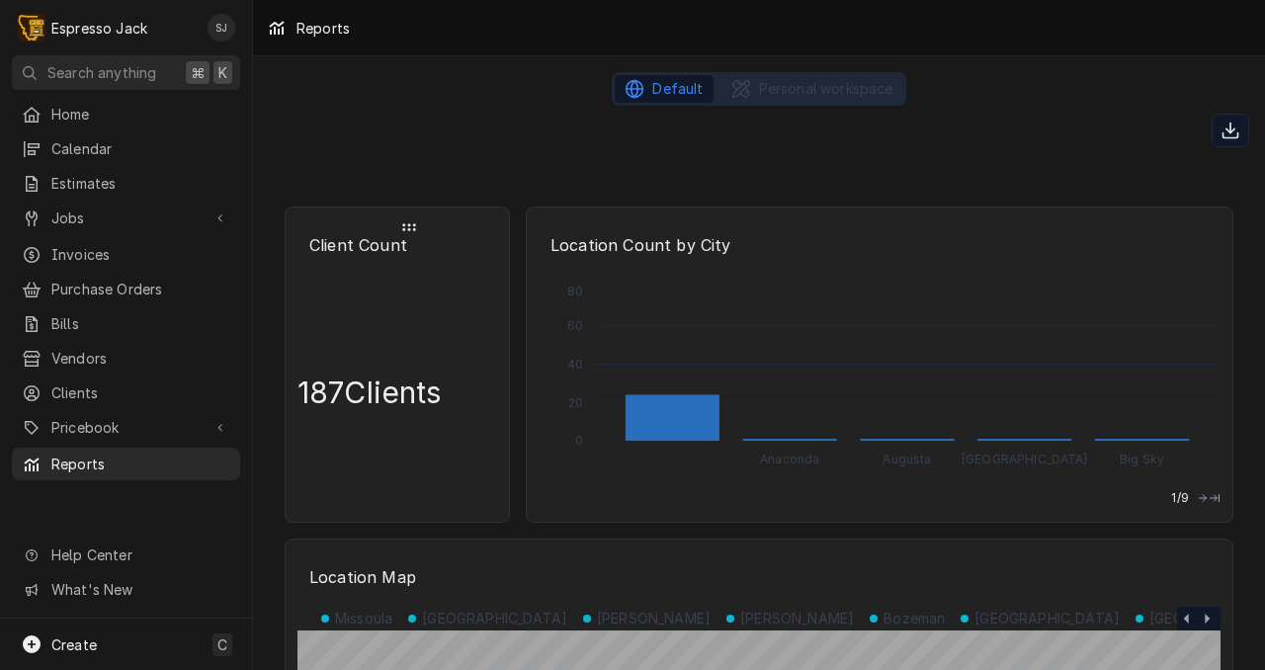
scroll to position [30, 0]
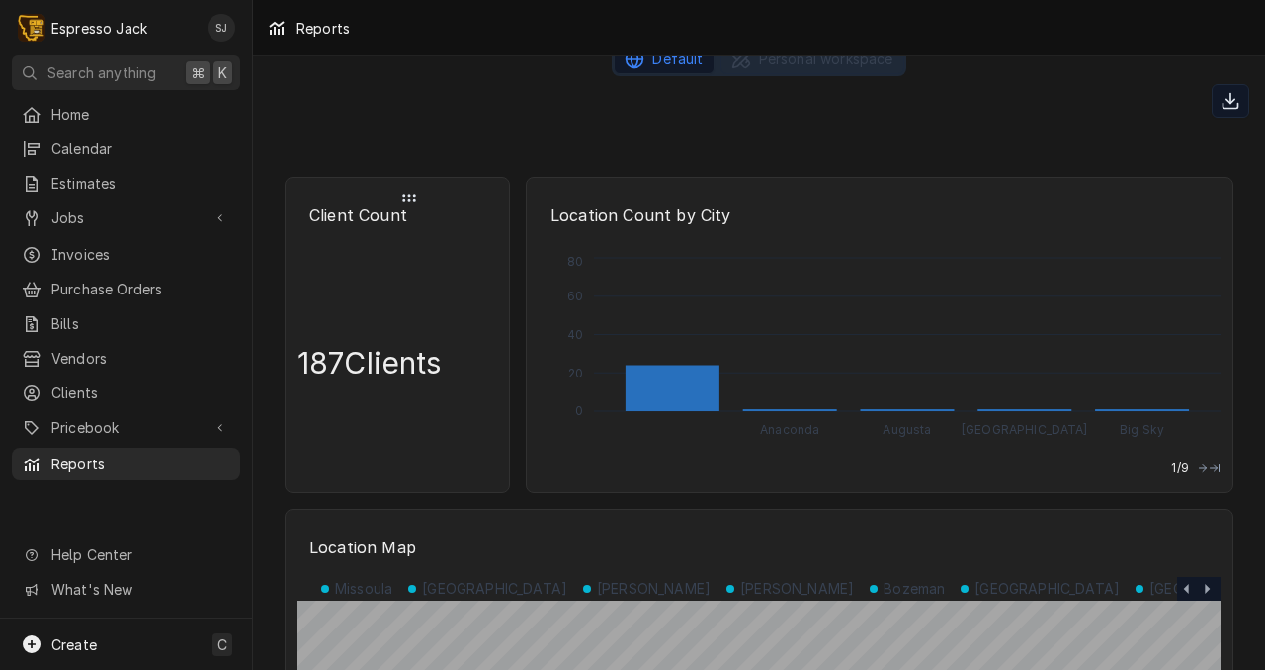
click at [386, 368] on p "187 Clients" at bounding box center [369, 362] width 144 height 235
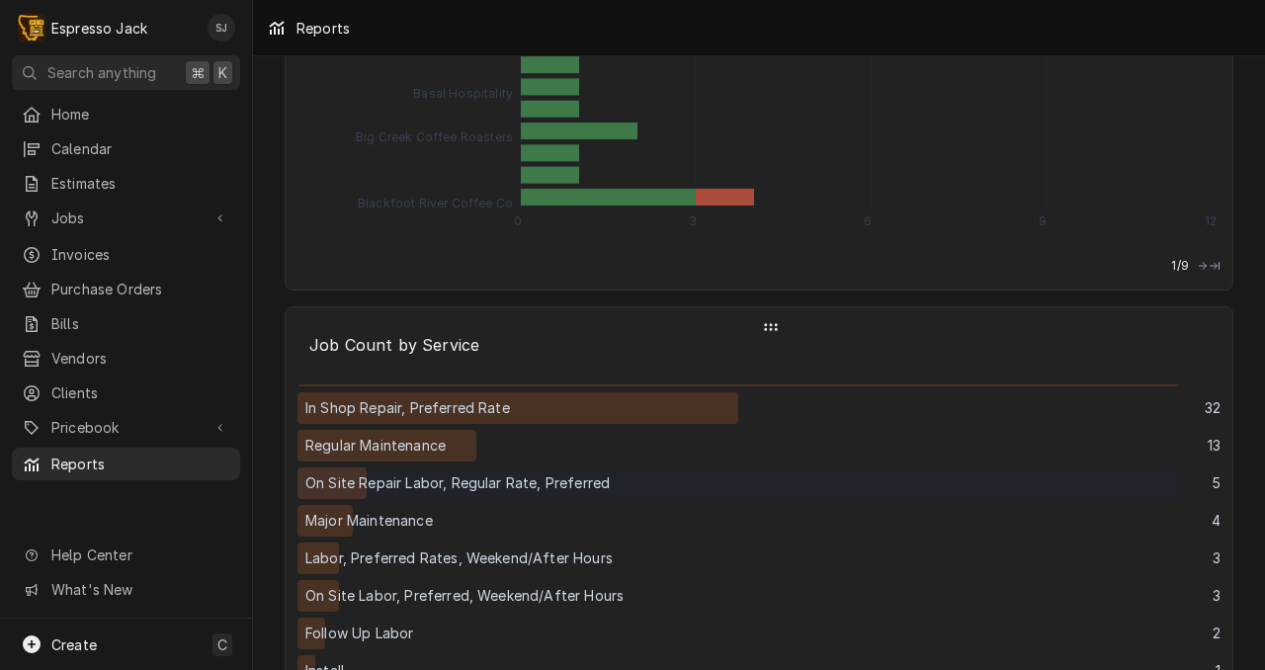
scroll to position [0, 0]
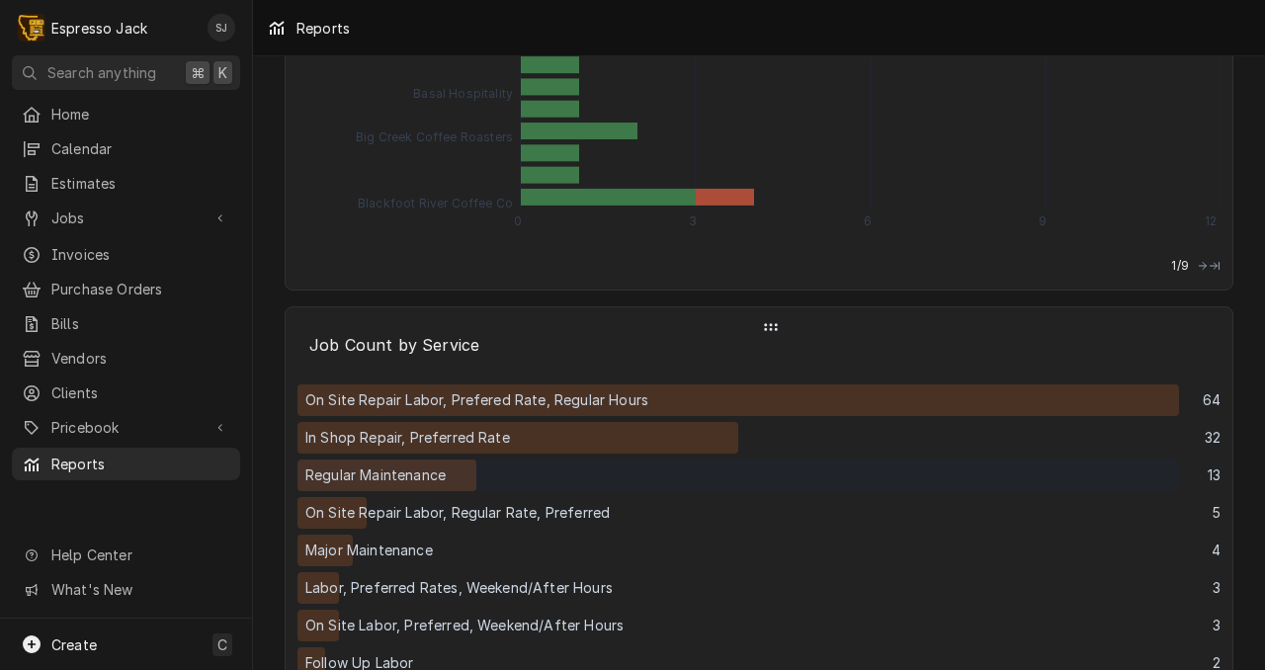
click at [427, 469] on p "Regular Maintenance" at bounding box center [375, 475] width 140 height 20
click at [448, 463] on div "Regular Maintenance" at bounding box center [386, 476] width 179 height 32
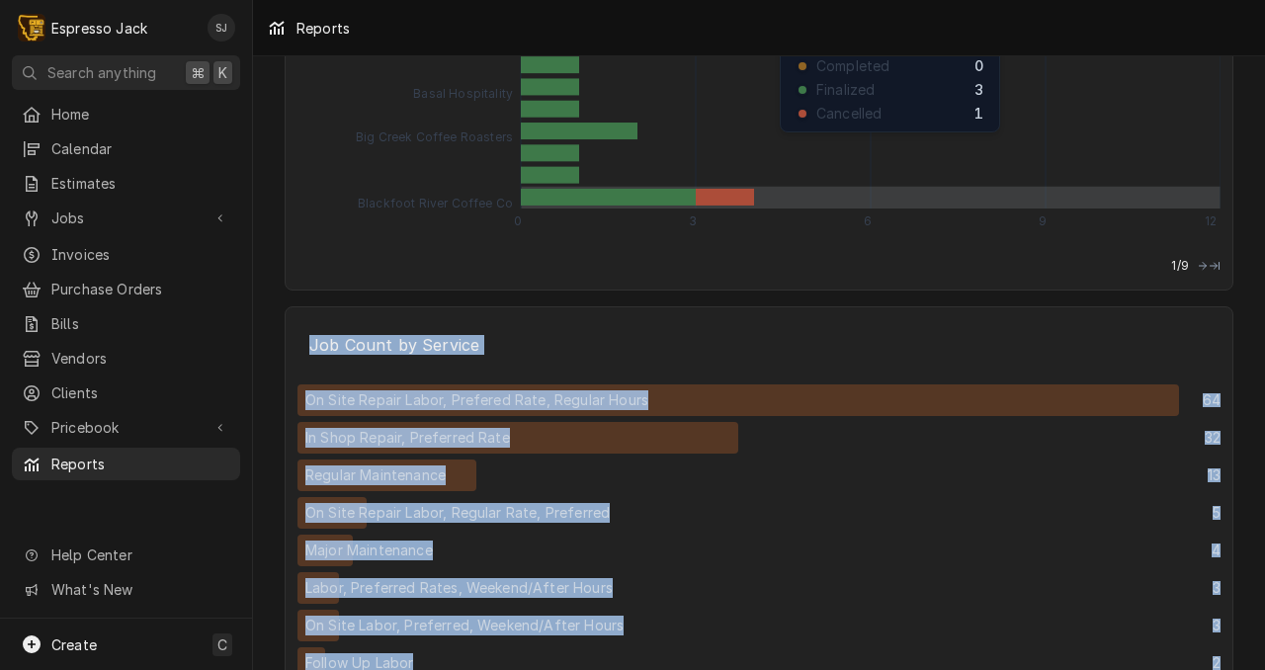
drag, startPoint x: 772, startPoint y: 327, endPoint x: 771, endPoint y: 200, distance: 127.5
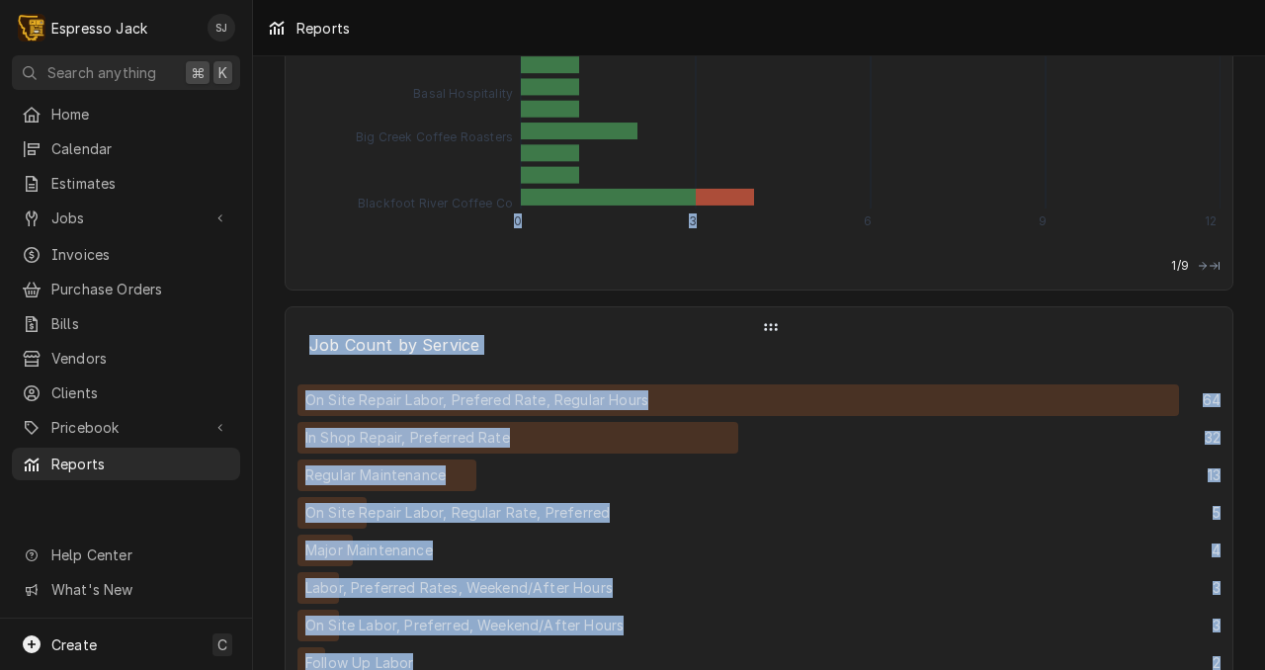
click at [756, 348] on p "Job Count by Service" at bounding box center [758, 344] width 923 height 43
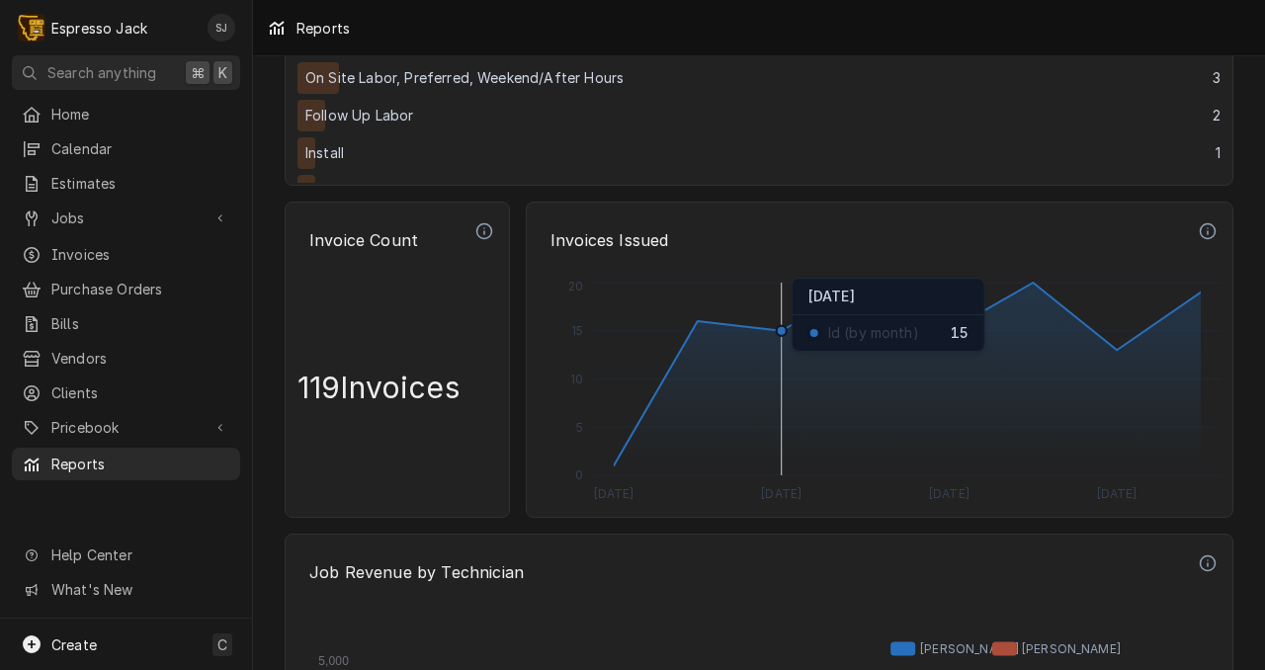
scroll to position [4099, 0]
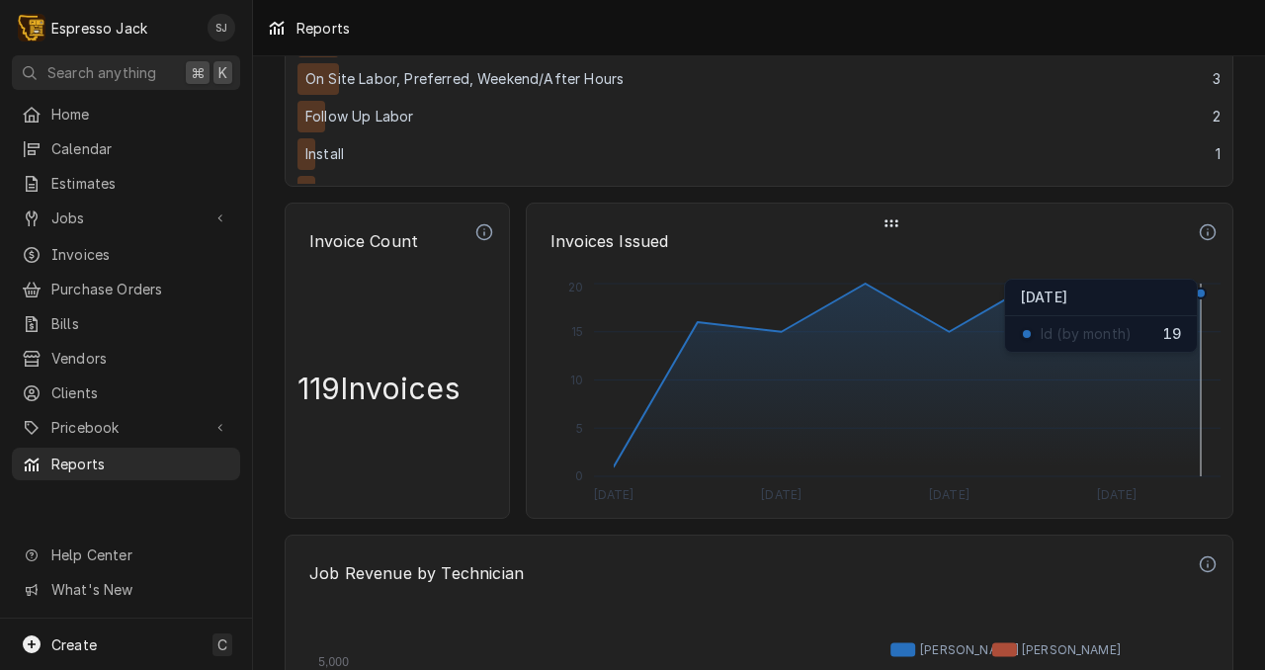
click at [1198, 296] on circle "Dynamic Content Wrapper" at bounding box center [1201, 294] width 6 height 6
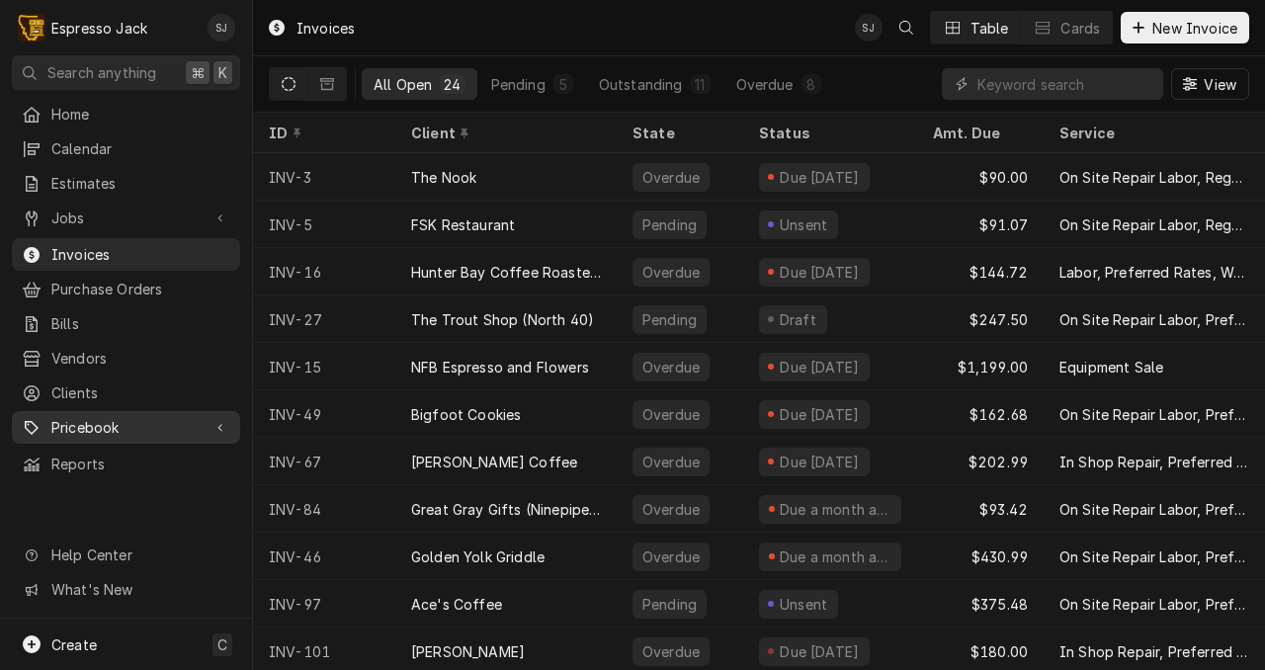
click at [95, 417] on span "Pricebook" at bounding box center [125, 427] width 149 height 21
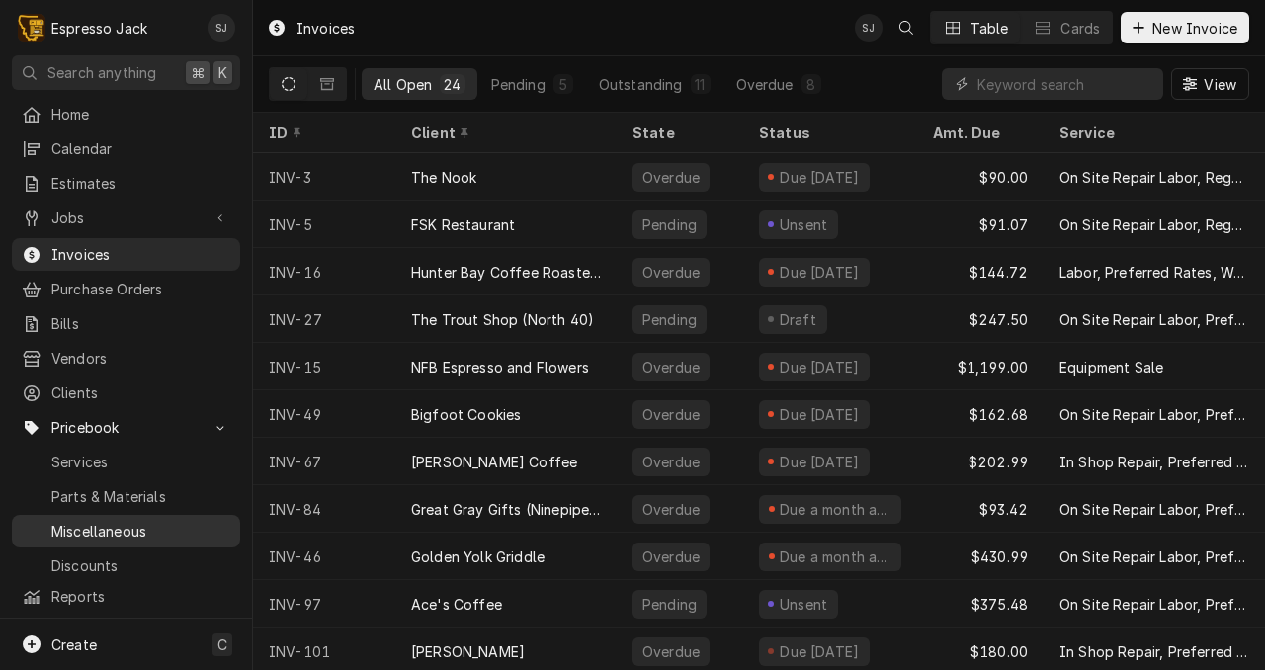
click at [92, 521] on span "Miscellaneous" at bounding box center [140, 531] width 179 height 21
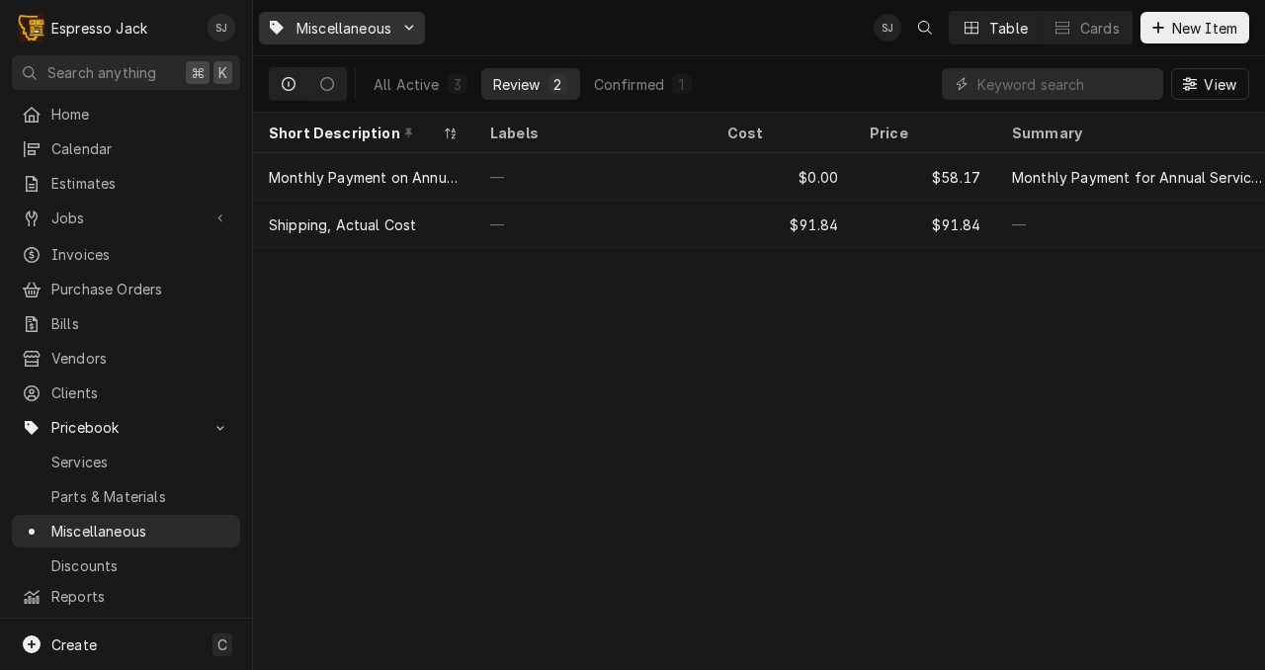
click at [353, 35] on span "Miscellaneous" at bounding box center [343, 28] width 95 height 21
click at [352, 35] on html "E Espresso Jack SJ Search anything ⌘ K Home Calendar Estimates Jobs Jobs Job Se…" at bounding box center [632, 335] width 1265 height 670
click at [566, 426] on div "Miscellaneous SJ Table Cards New Item All Active 3 Review 2 Confirmed 1 View Sh…" at bounding box center [759, 335] width 1012 height 670
click at [406, 21] on div "Dynamic Content Wrapper" at bounding box center [409, 28] width 16 height 16
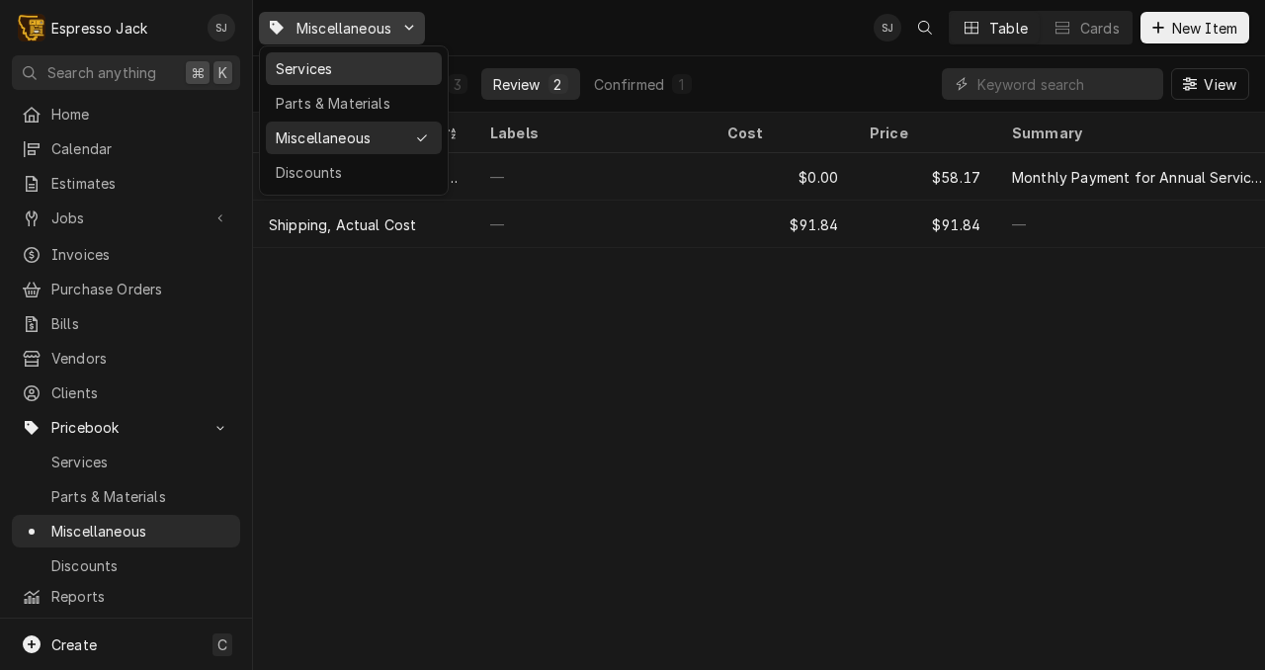
click at [311, 69] on div "Services" at bounding box center [354, 68] width 156 height 21
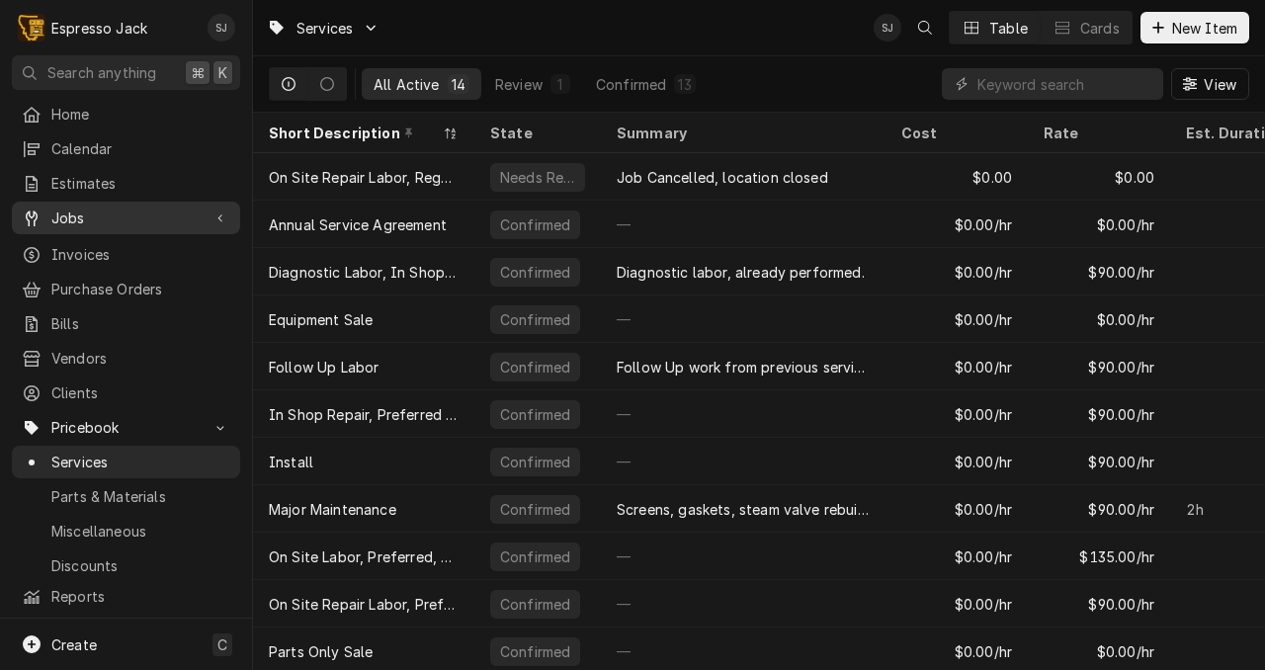
click at [82, 206] on div "Jobs" at bounding box center [126, 218] width 220 height 25
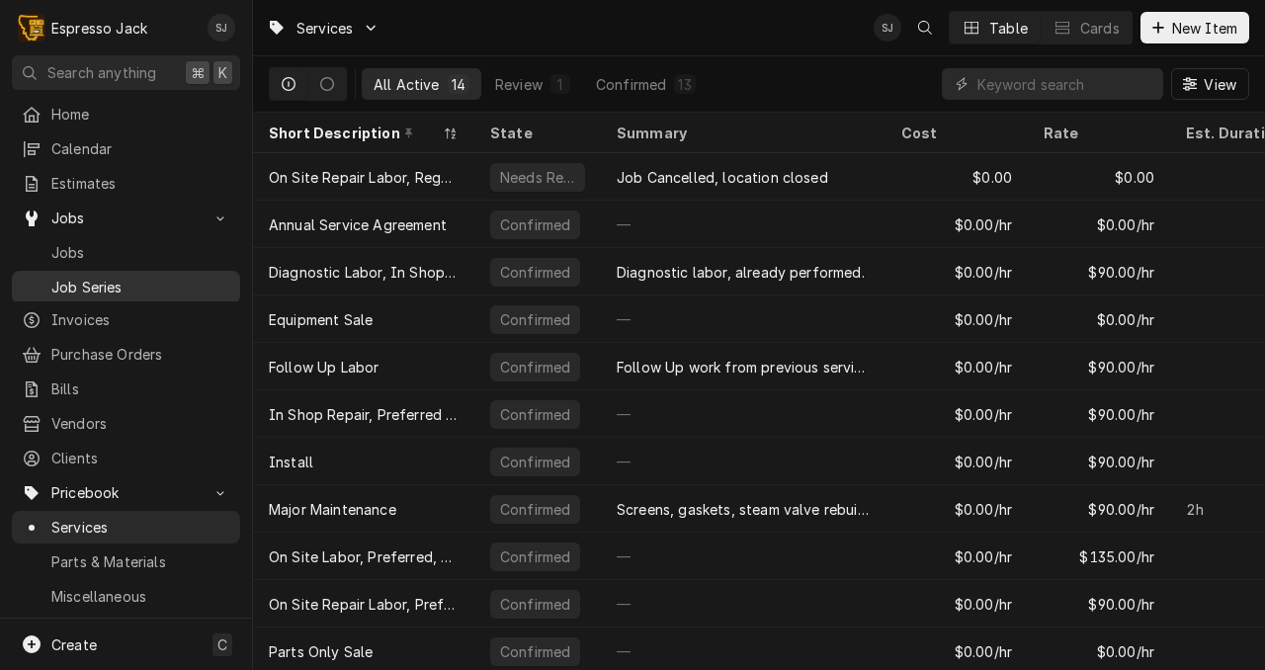
click at [68, 280] on span "Job Series" at bounding box center [140, 287] width 179 height 21
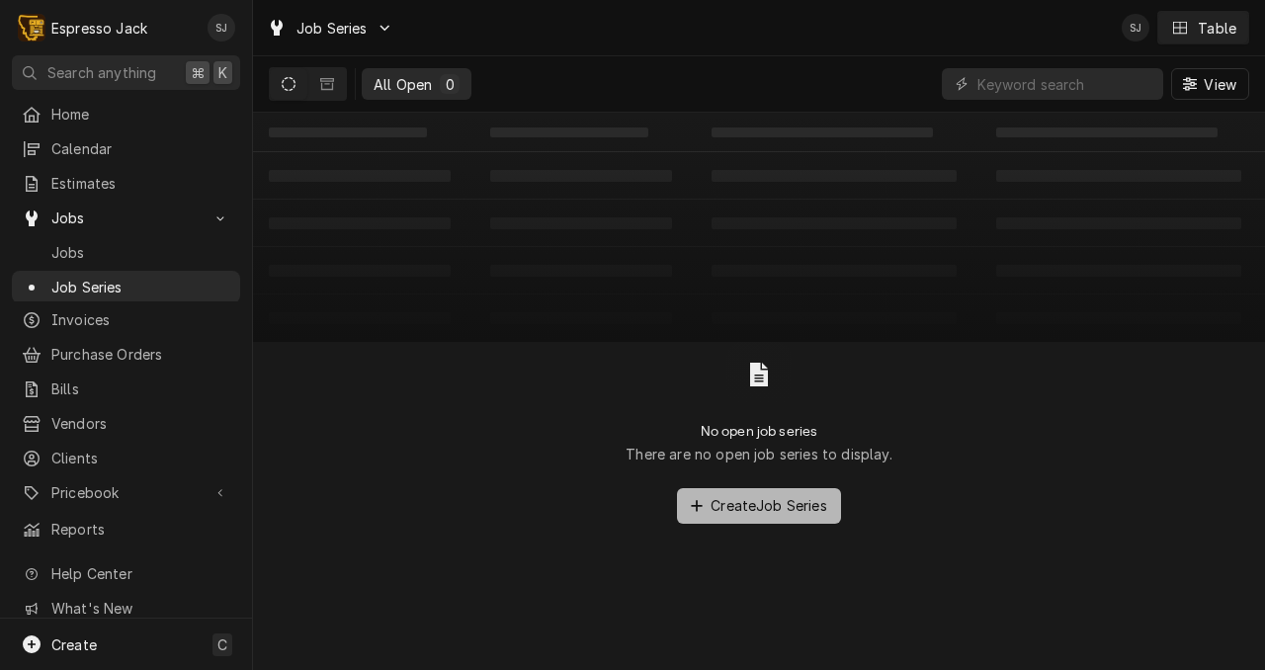
click at [713, 506] on span "Create Job Series" at bounding box center [769, 505] width 125 height 21
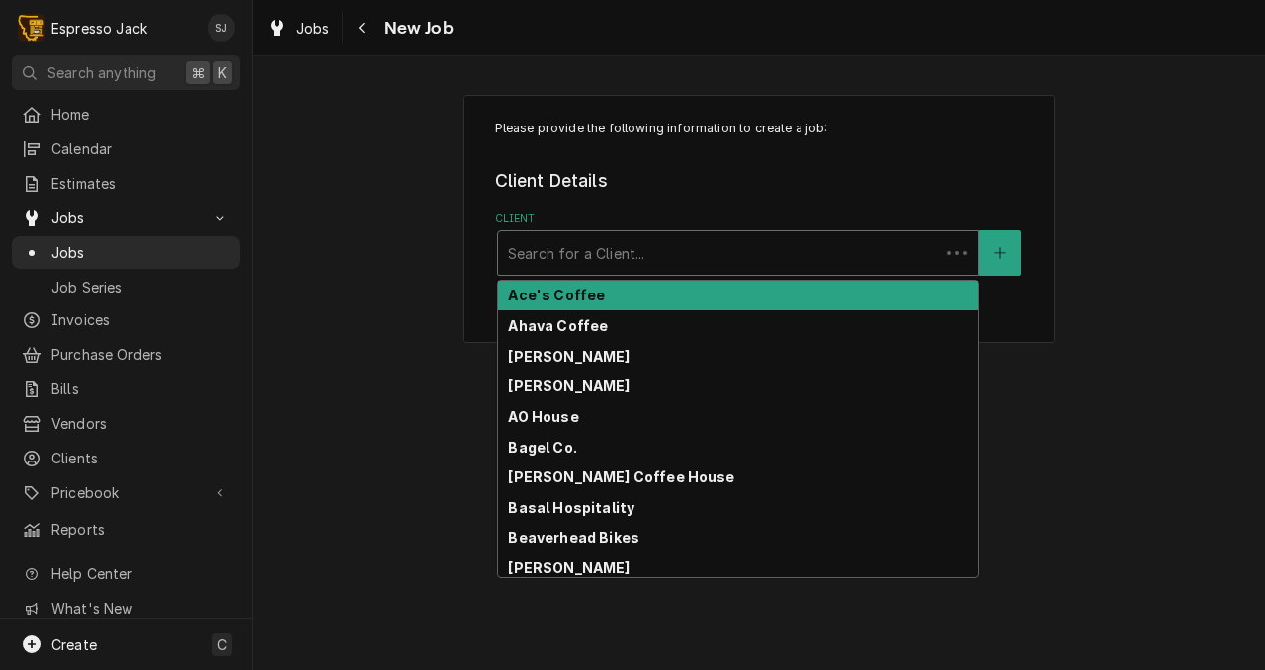
click at [549, 258] on div "Client" at bounding box center [718, 253] width 421 height 36
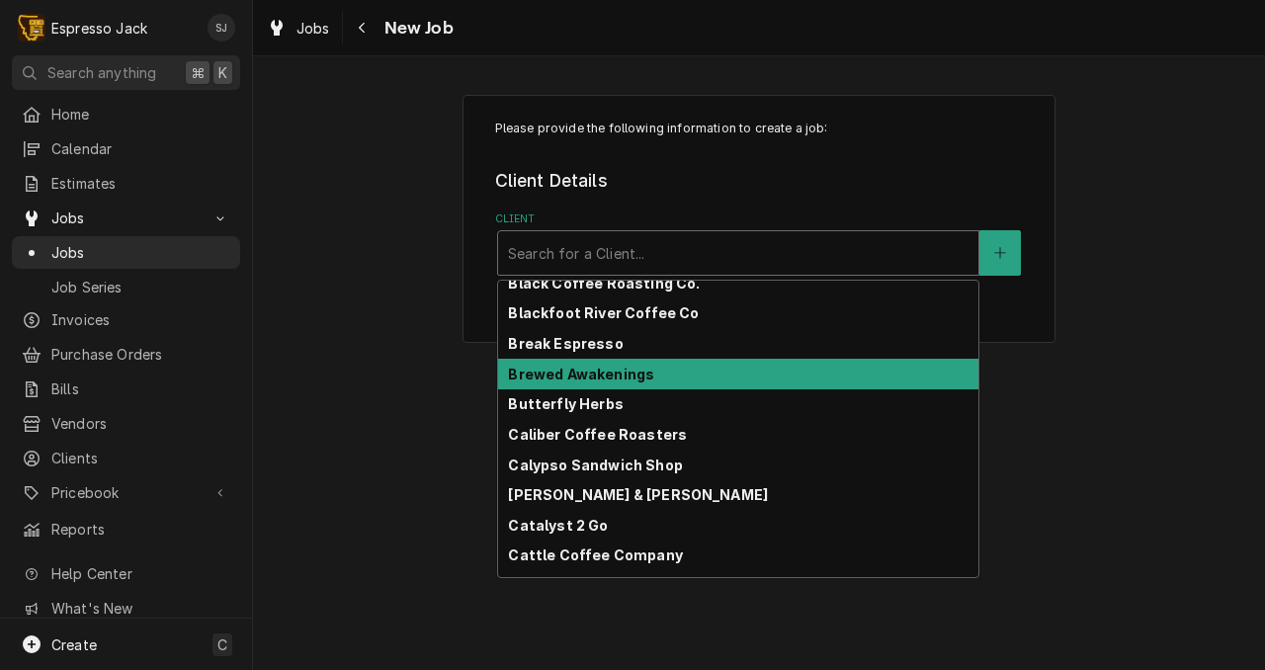
scroll to position [481, 0]
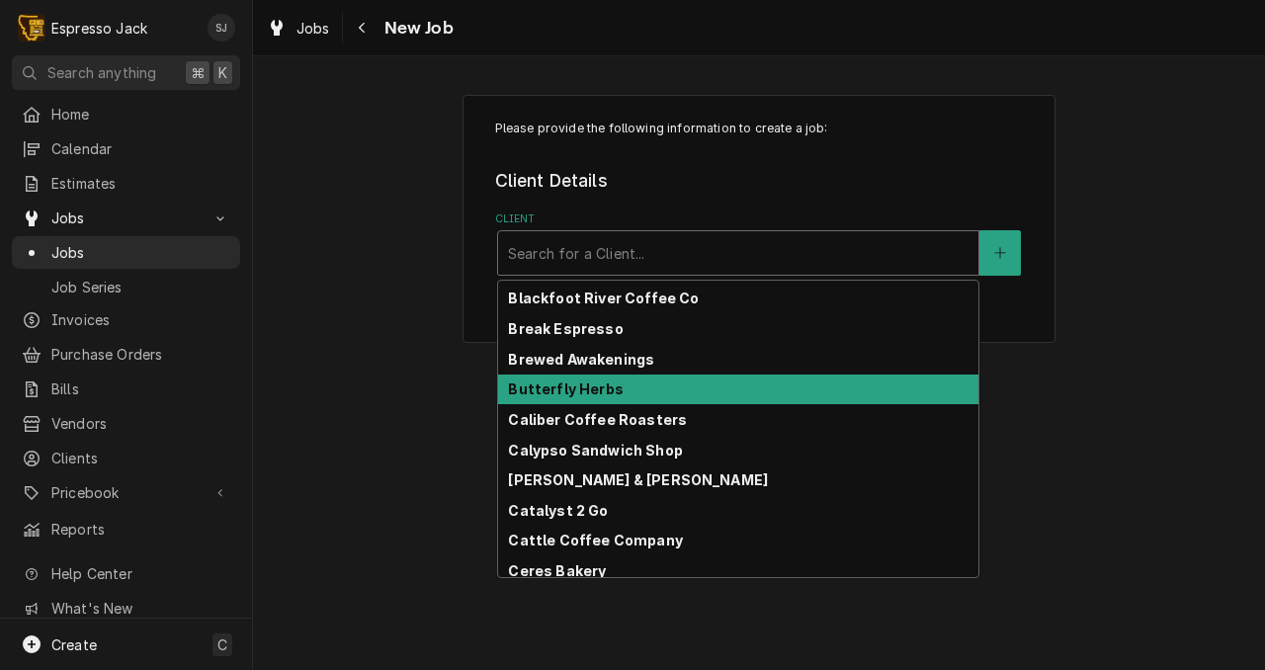
click at [571, 382] on strong "Butterfly Herbs" at bounding box center [565, 388] width 115 height 17
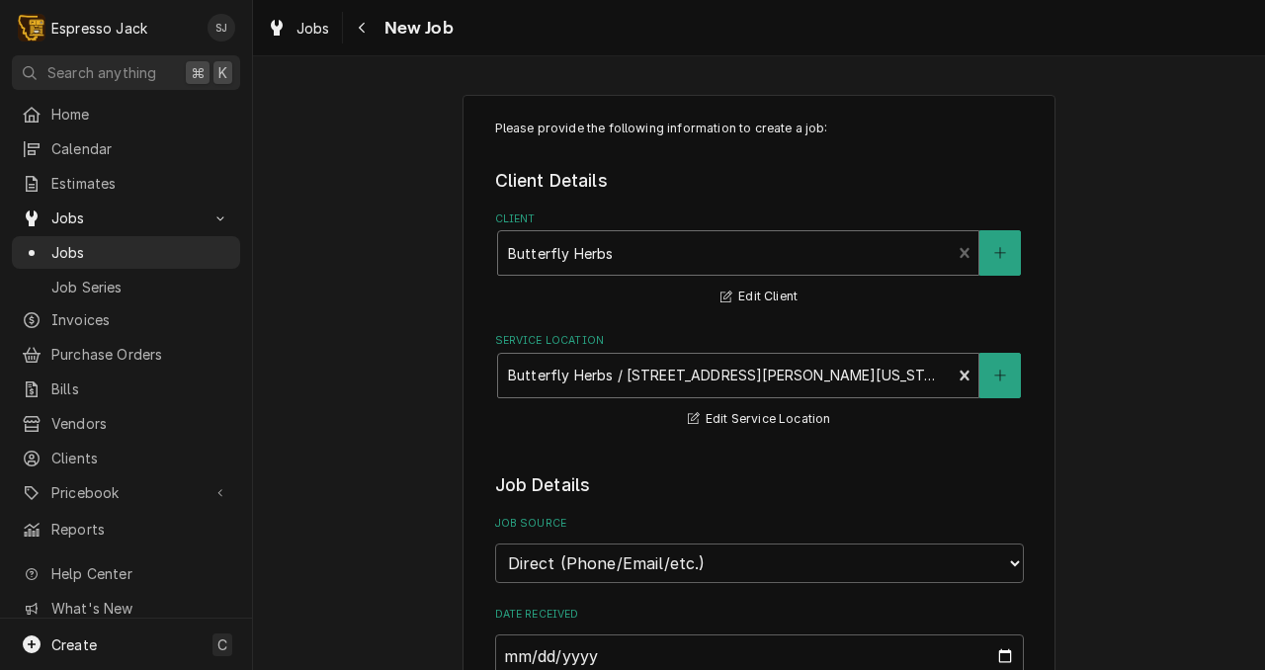
type textarea "x"
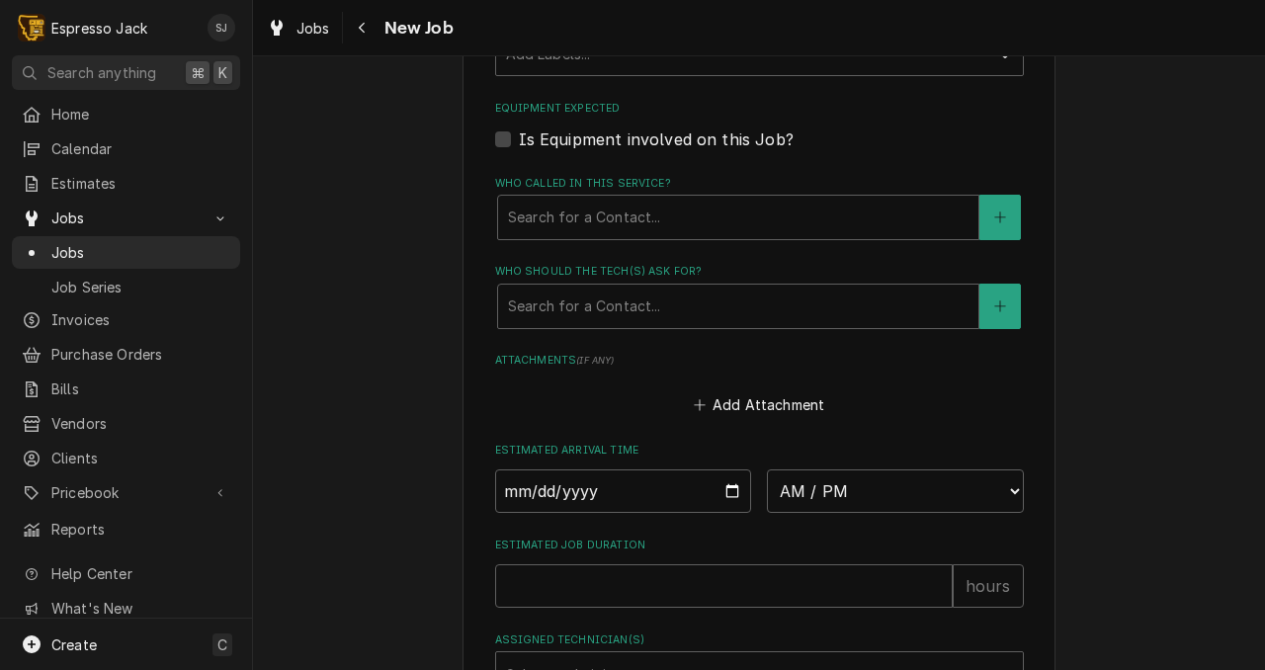
scroll to position [1249, 0]
click at [519, 144] on label "Is Equipment involved on this Job?" at bounding box center [656, 138] width 275 height 24
click at [519, 144] on input "Equipment Expected" at bounding box center [783, 147] width 529 height 43
checkbox input "true"
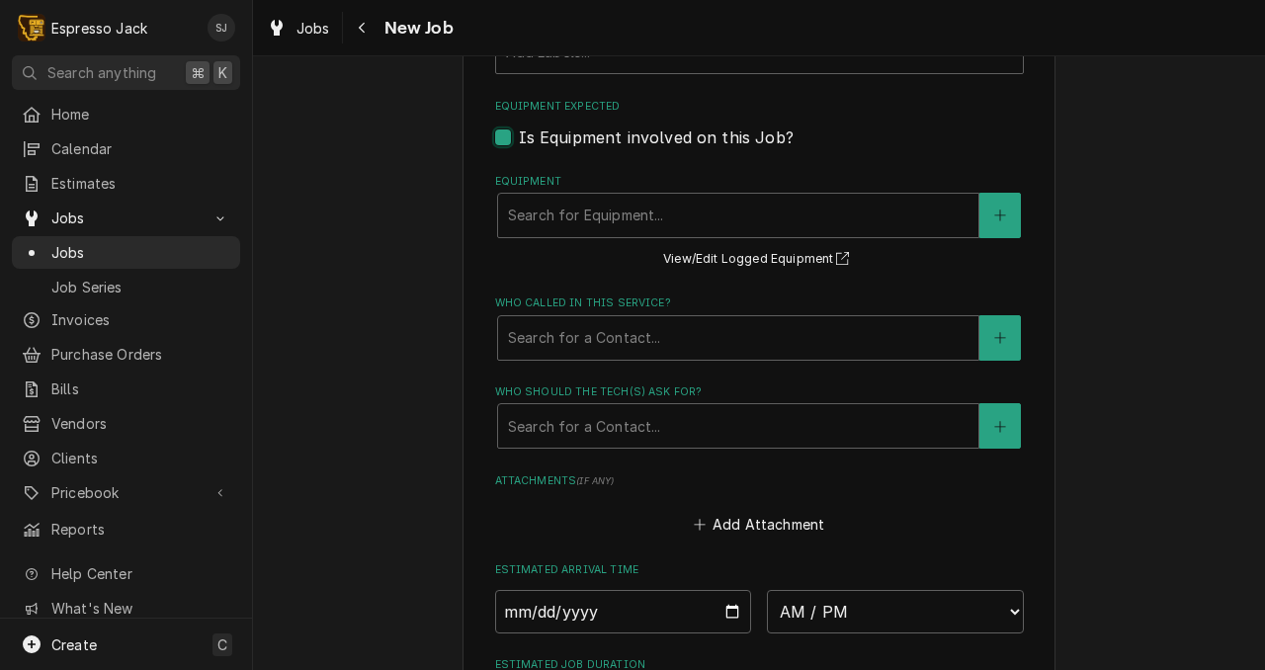
type textarea "x"
click at [579, 208] on div "Equipment" at bounding box center [738, 216] width 461 height 36
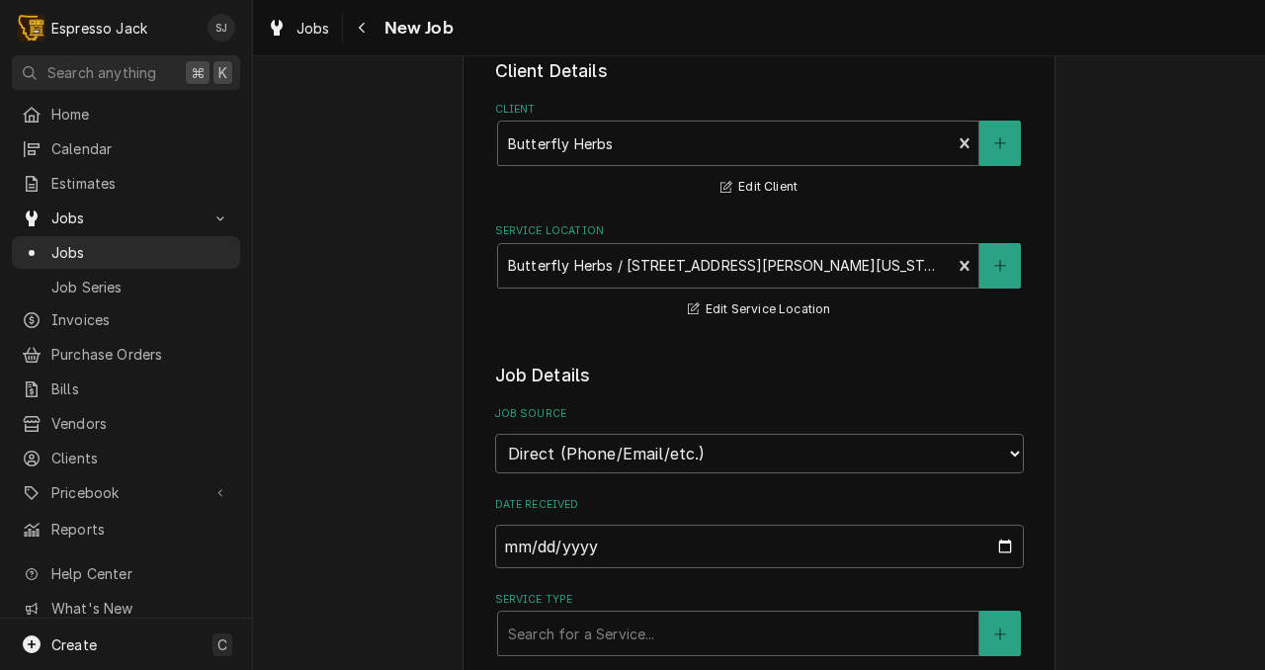
scroll to position [0, 0]
